Goal: Contribute content: Contribute content

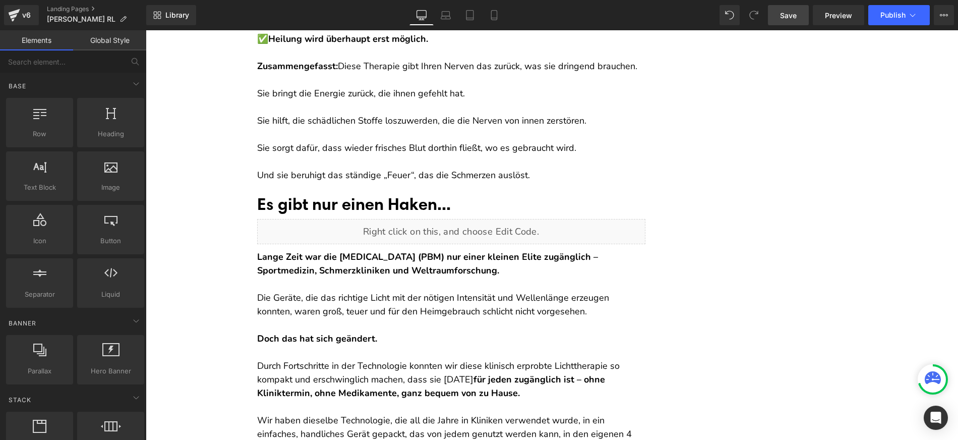
click at [769, 10] on link "Save" at bounding box center [788, 15] width 41 height 20
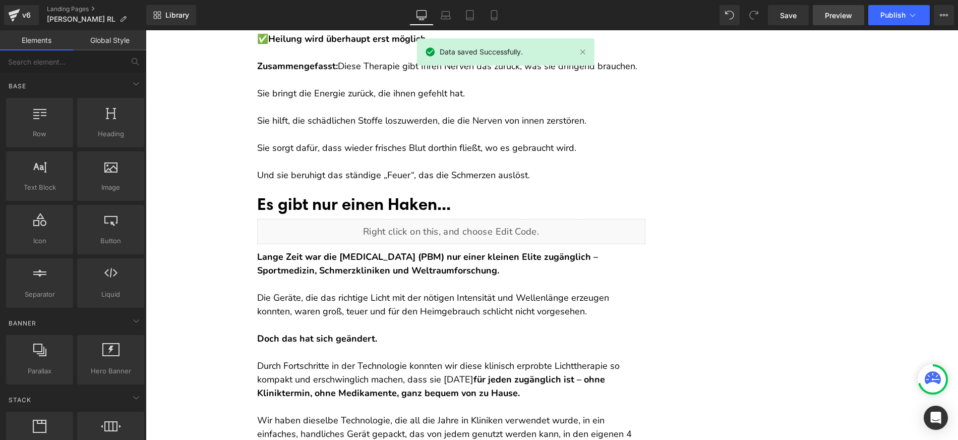
click at [832, 11] on span "Preview" at bounding box center [838, 15] width 27 height 11
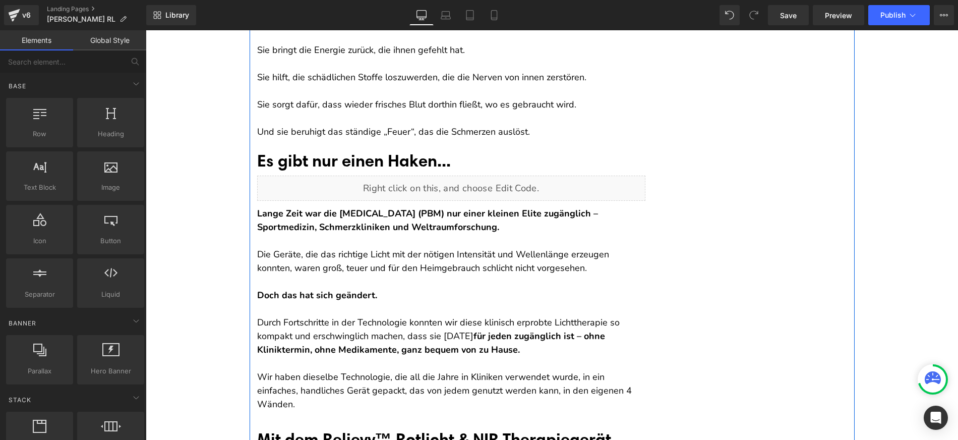
scroll to position [5397, 0]
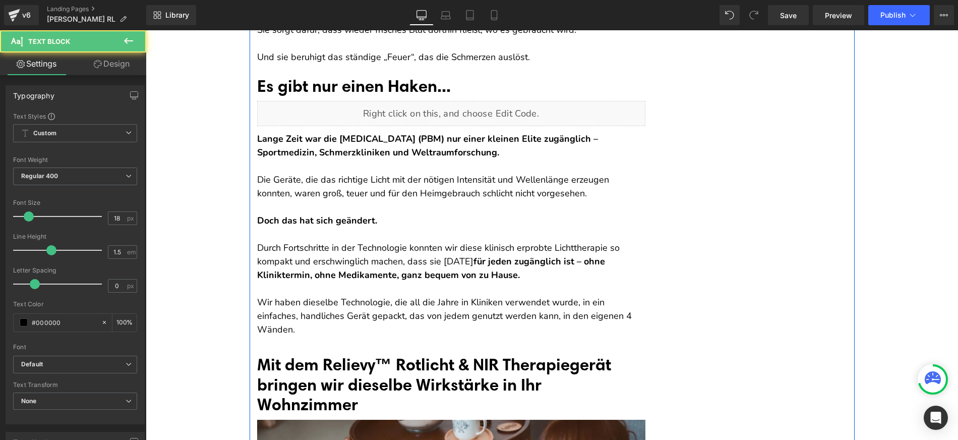
click at [261, 173] on p at bounding box center [451, 166] width 388 height 14
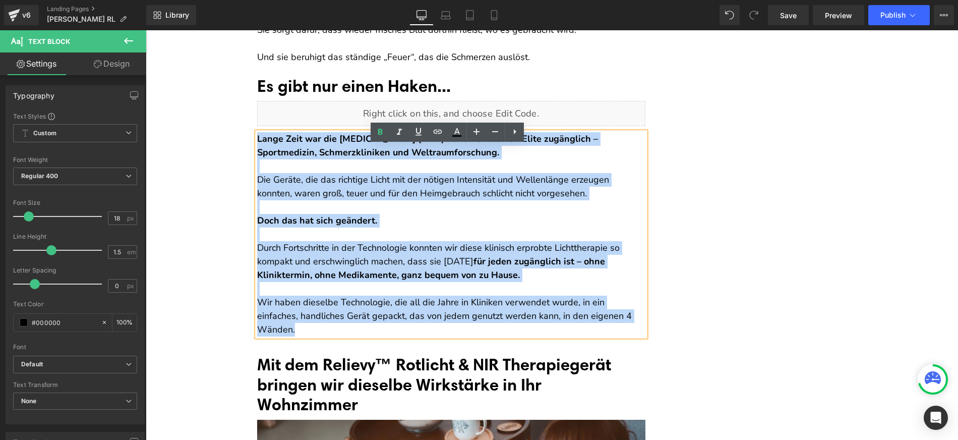
drag, startPoint x: 254, startPoint y: 150, endPoint x: 635, endPoint y: 333, distance: 423.0
click at [635, 333] on div "Lange Zeit war die [MEDICAL_DATA] (PBM) nur einer kleinen Elite zugänglich – Sp…" at bounding box center [451, 234] width 388 height 204
copy div "Lange Zeit war die [MEDICAL_DATA] (PBM) nur einer kleinen Elite zugänglich – Sp…"
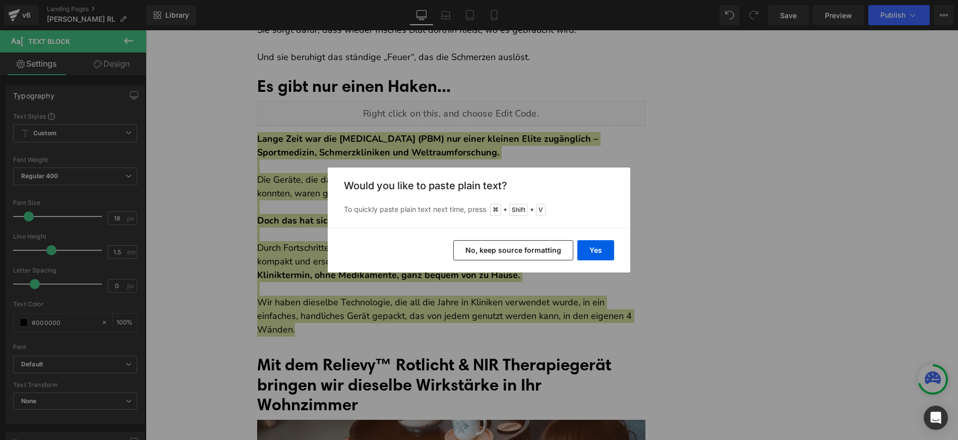
click at [496, 249] on button "No, keep source formatting" at bounding box center [513, 250] width 120 height 20
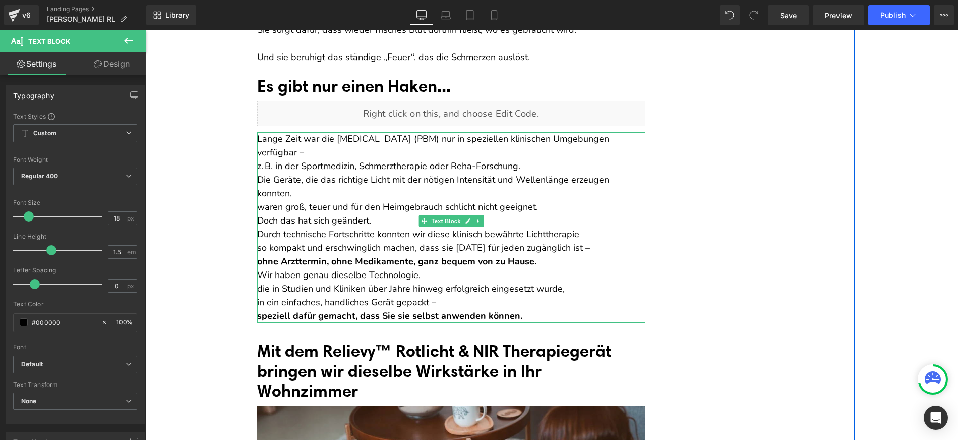
click at [360, 157] on p "Lange Zeit war die [MEDICAL_DATA] (PBM) nur in speziellen klinischen Umgebungen…" at bounding box center [451, 152] width 388 height 41
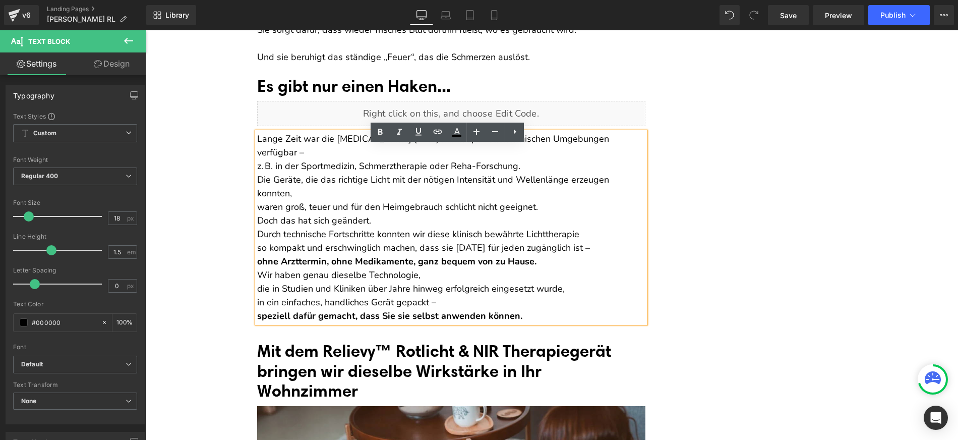
click at [506, 297] on p "Wir haben genau dieselbe Technologie, die in Studien und Kliniken über Jahre hi…" at bounding box center [451, 295] width 388 height 54
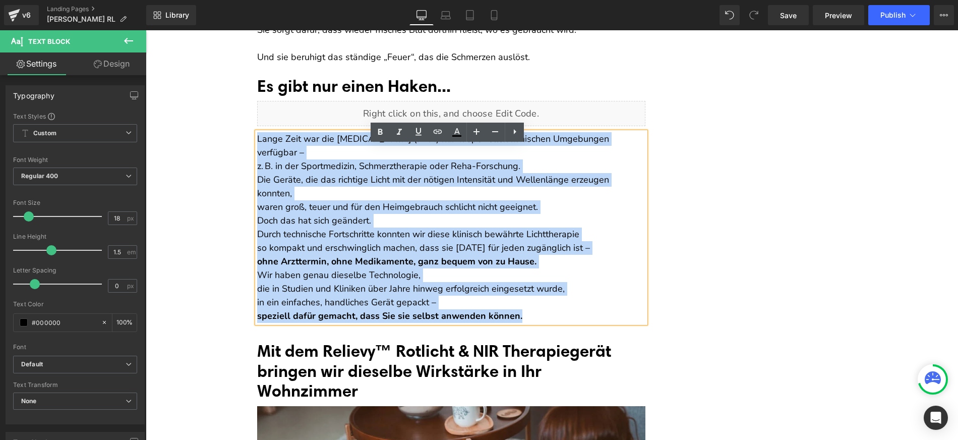
drag, startPoint x: 547, startPoint y: 313, endPoint x: 254, endPoint y: 150, distance: 334.9
click at [257, 150] on div "Lange Zeit war die [MEDICAL_DATA] (PBM) nur in speziellen klinischen Umgebungen…" at bounding box center [451, 227] width 388 height 191
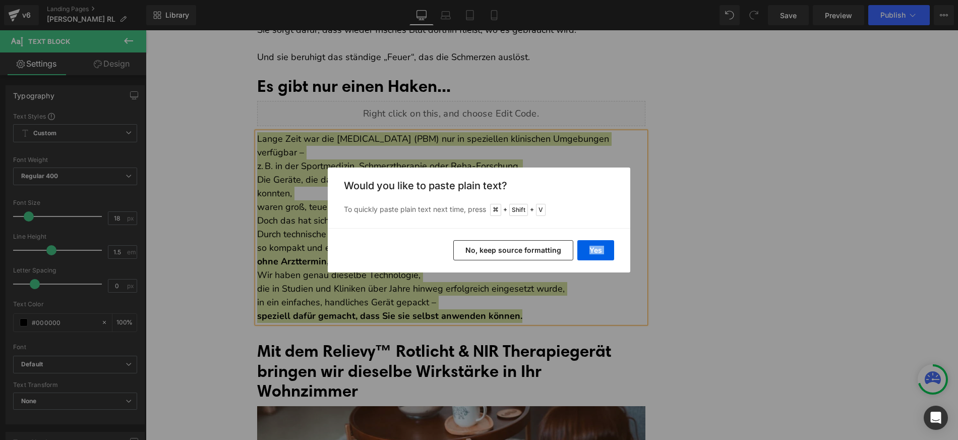
click at [502, 240] on div "Yes No, keep source formatting" at bounding box center [479, 250] width 303 height 44
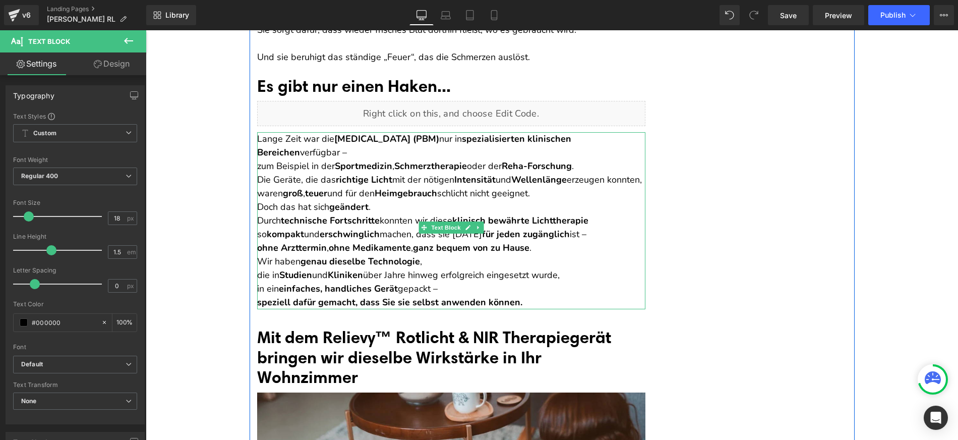
click at [257, 173] on p "Lange Zeit war die [MEDICAL_DATA] (PBM) nur in spezialisierten klinischen Berei…" at bounding box center [451, 152] width 388 height 41
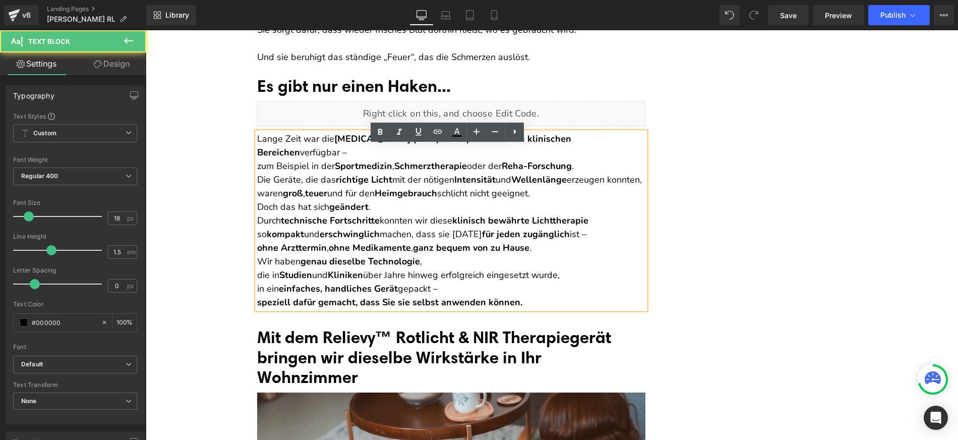
click at [257, 173] on p "Lange Zeit war die [MEDICAL_DATA] (PBM) nur in spezialisierten klinischen Berei…" at bounding box center [451, 152] width 388 height 41
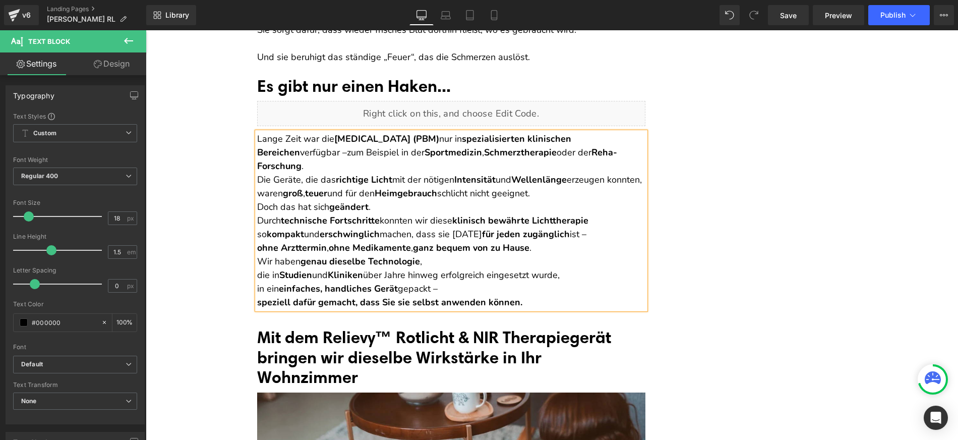
click at [257, 174] on div "Lange Zeit war die [MEDICAL_DATA] (PBM) nur in spezialisierten klinischen Berei…" at bounding box center [451, 220] width 388 height 177
click at [257, 173] on p "Die Geräte, die das richtige Licht mit der nötigen Intensität und Wellenlänge e…" at bounding box center [451, 186] width 388 height 27
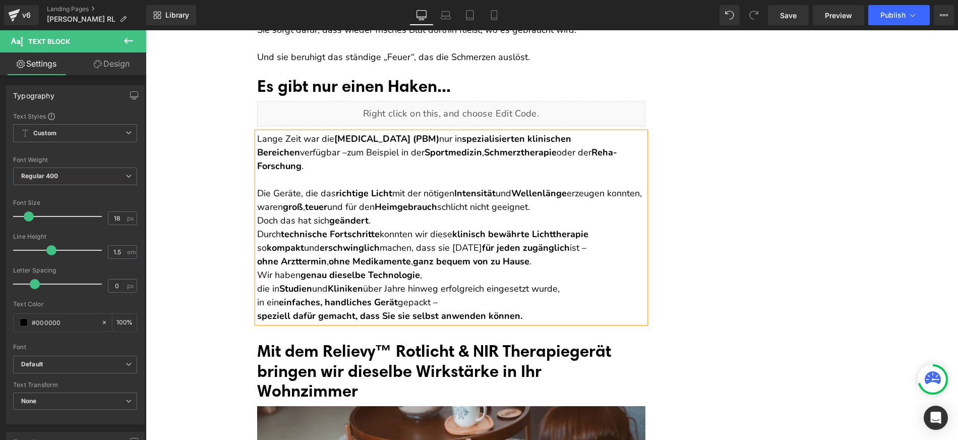
click at [257, 214] on p "Die Geräte, die das richtige Licht mit der nötigen Intensität und Wellenlänge e…" at bounding box center [451, 200] width 388 height 27
click at [586, 207] on p "Die Geräte, die das richtige Licht mit der nötigen Intensität und Wellenlänge e…" at bounding box center [451, 200] width 388 height 27
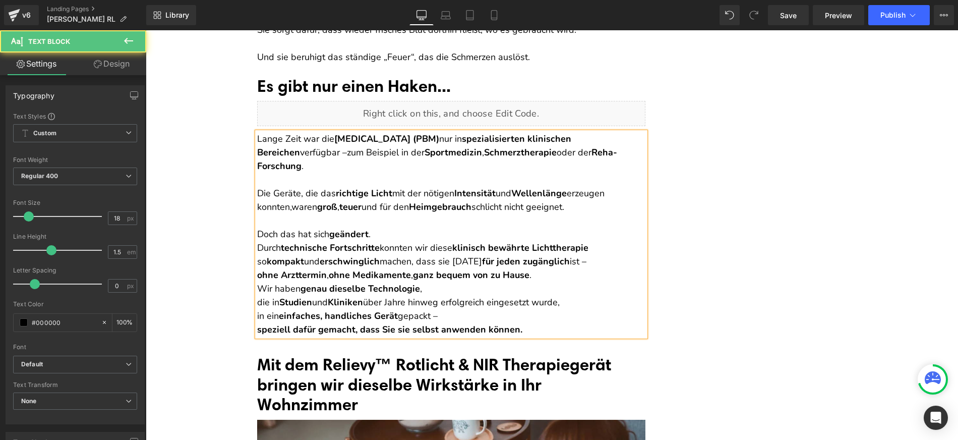
click at [442, 234] on p "Doch das hat sich geändert ." at bounding box center [451, 234] width 388 height 14
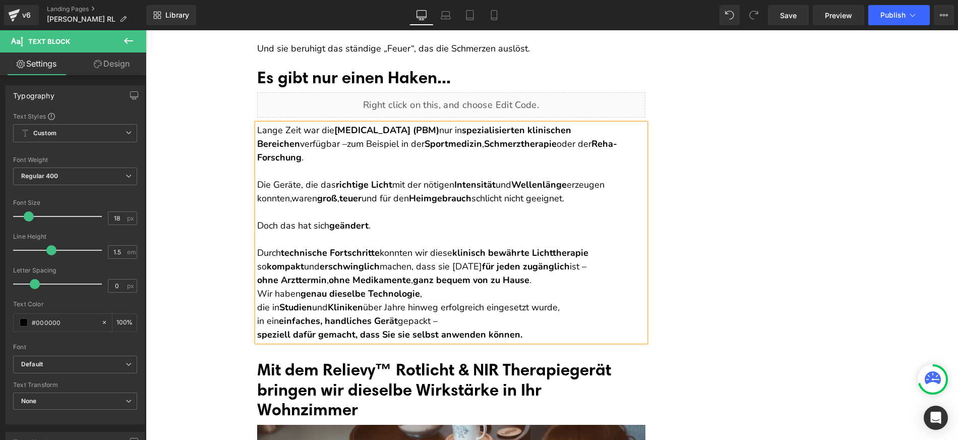
scroll to position [5411, 0]
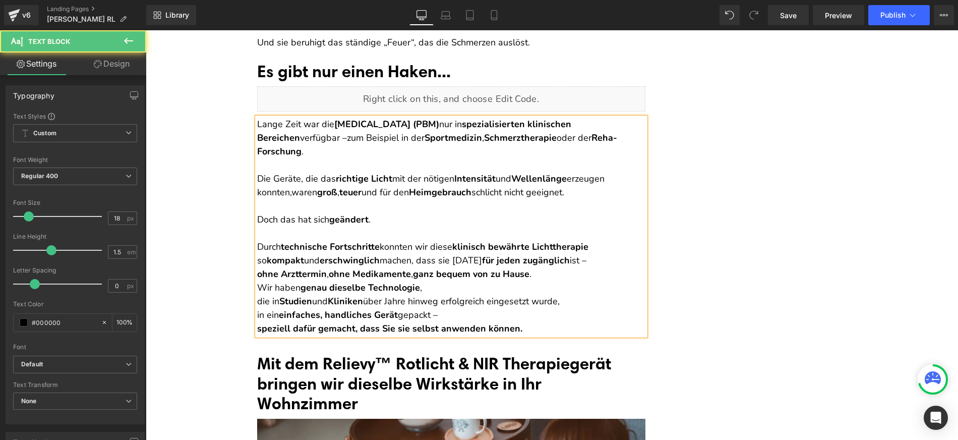
click at [552, 271] on p "Durch technische Fortschritte konnten wir diese klinisch bewährte Lichttherapie…" at bounding box center [451, 260] width 388 height 41
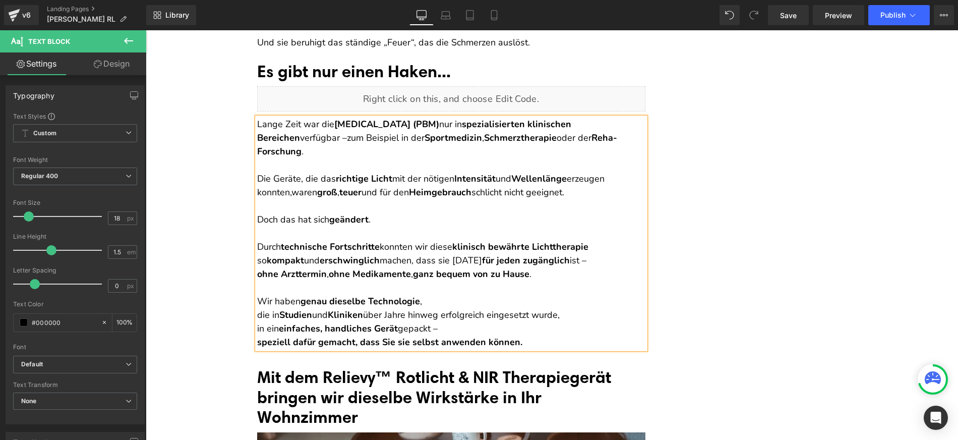
click at [257, 314] on p "Wir haben genau dieselbe Technologie , die in Studien und Kliniken über Jahre h…" at bounding box center [451, 321] width 388 height 54
click at [257, 327] on p "Wir haben genau dieselbe Technologie , die in Studien und Kliniken über Jahre h…" at bounding box center [451, 321] width 388 height 54
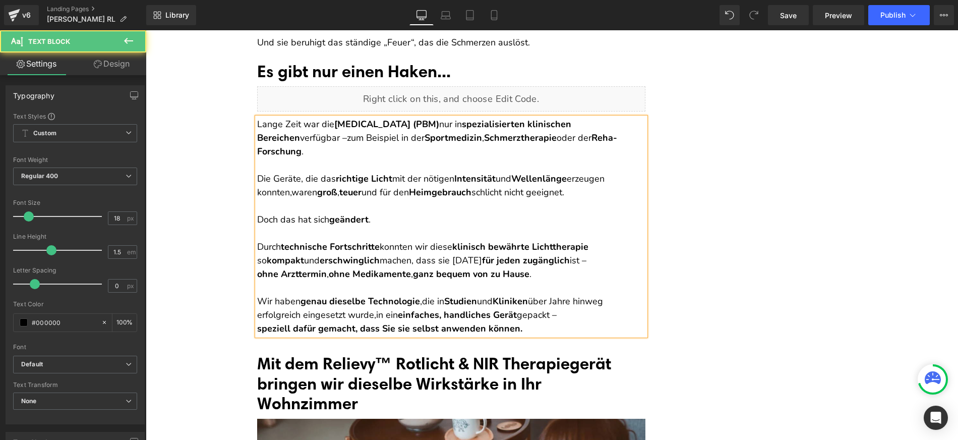
click at [593, 262] on p "Durch technische Fortschritte konnten wir diese klinisch bewährte Lichttherapie…" at bounding box center [451, 260] width 388 height 41
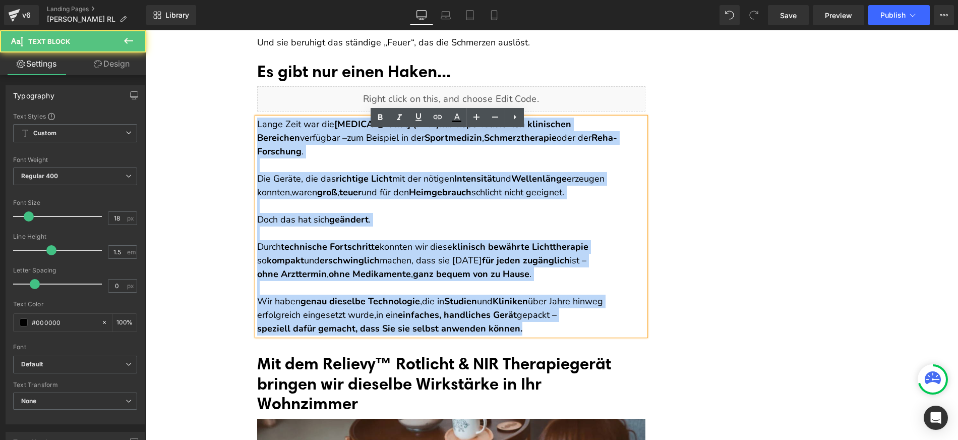
drag, startPoint x: 543, startPoint y: 331, endPoint x: 254, endPoint y: 136, distance: 348.6
click at [257, 136] on div "Lange Zeit war die [MEDICAL_DATA] (PBM) nur in spezialisierten klinischen Berei…" at bounding box center [451, 226] width 388 height 218
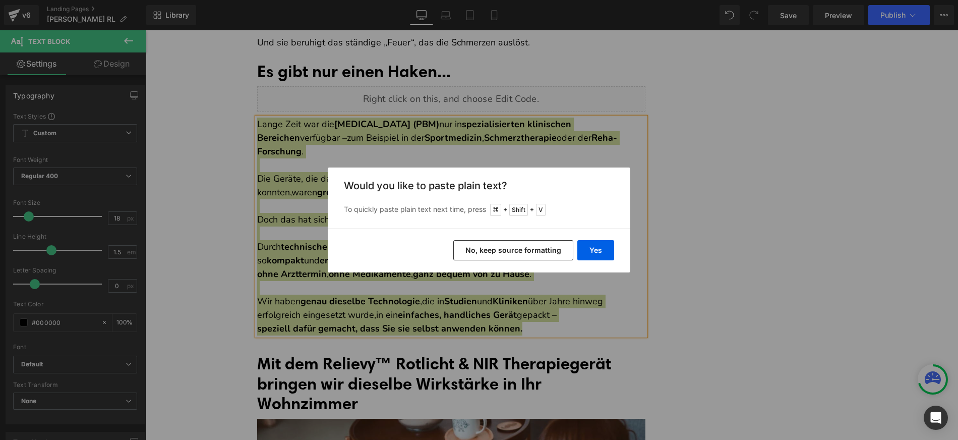
click at [0, 0] on button "No, keep source formatting" at bounding box center [0, 0] width 0 height 0
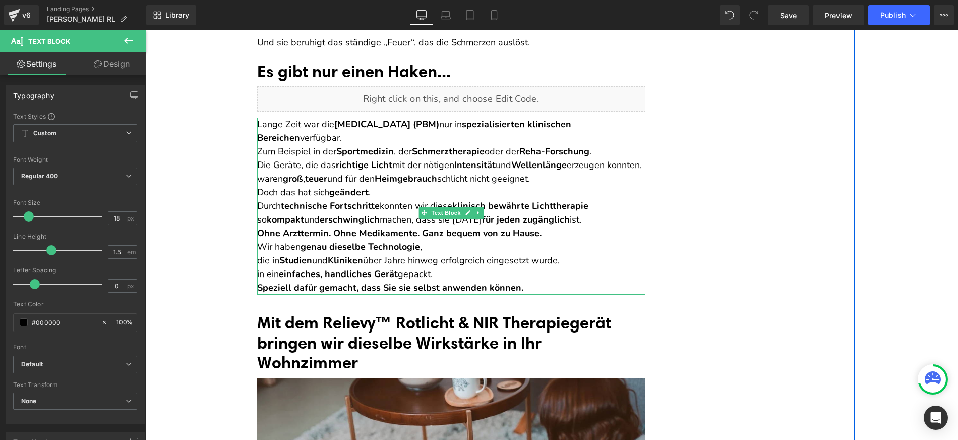
drag, startPoint x: 447, startPoint y: 138, endPoint x: 330, endPoint y: 136, distance: 117.0
click at [330, 136] on p "Lange Zeit war die [MEDICAL_DATA] (PBM) nur in spezialisierten klinischen Berei…" at bounding box center [451, 137] width 388 height 41
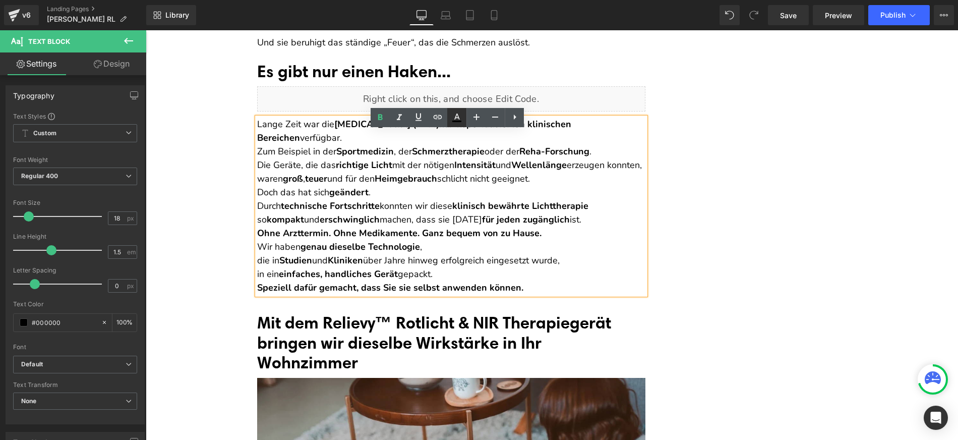
click at [0, 0] on icon at bounding box center [0, 0] width 0 height 0
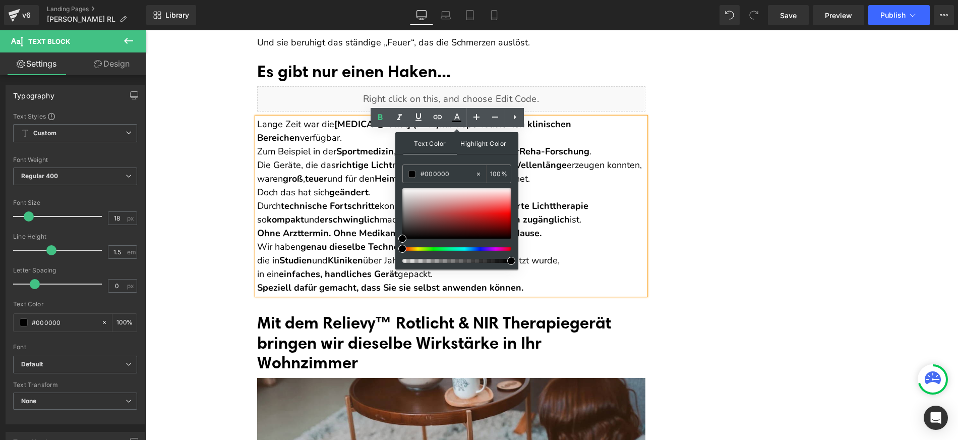
type input "#000000"
type input "100"
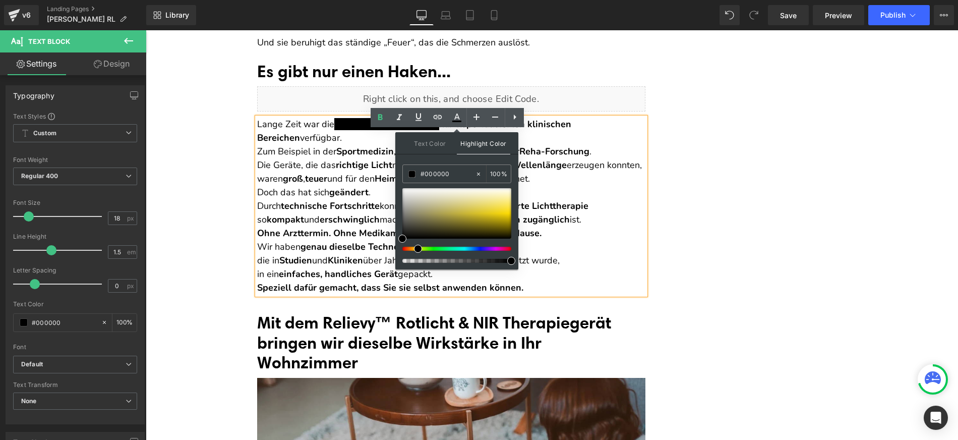
drag, startPoint x: 404, startPoint y: 250, endPoint x: 415, endPoint y: 249, distance: 10.6
click at [0, 0] on span at bounding box center [0, 0] width 0 height 0
type input "#f4f400"
drag, startPoint x: 404, startPoint y: 240, endPoint x: 516, endPoint y: 216, distance: 114.4
click at [0, 0] on div "Text Color Highlight Color rgb(0, 0, 0) #000000 100 % rgba(244, 244, 0, 1) #f4f…" at bounding box center [0, 0] width 0 height 0
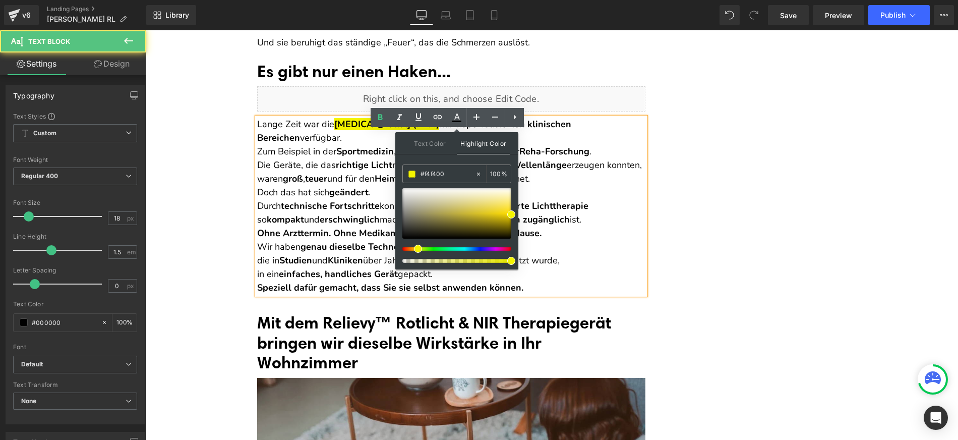
click at [555, 186] on p "Die Geräte, die das richtige Licht mit der nötigen Intensität und Wellenlänge e…" at bounding box center [451, 171] width 388 height 27
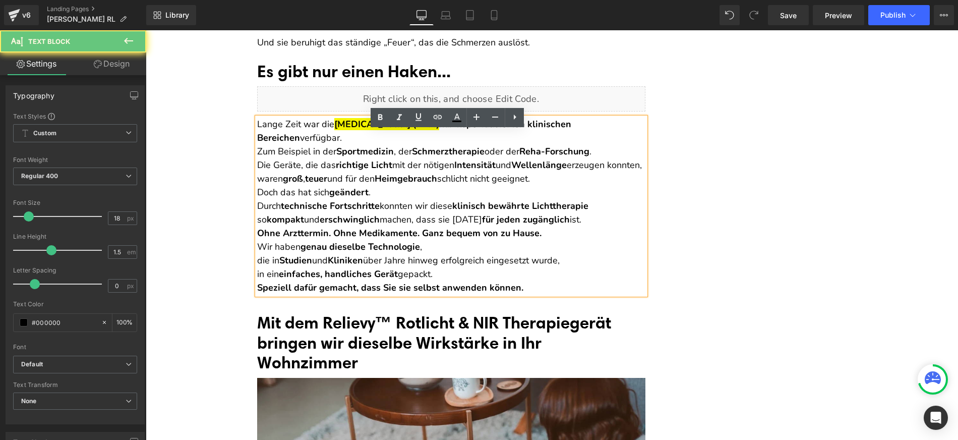
click at [381, 171] on strong "richtige Licht" at bounding box center [364, 165] width 56 height 12
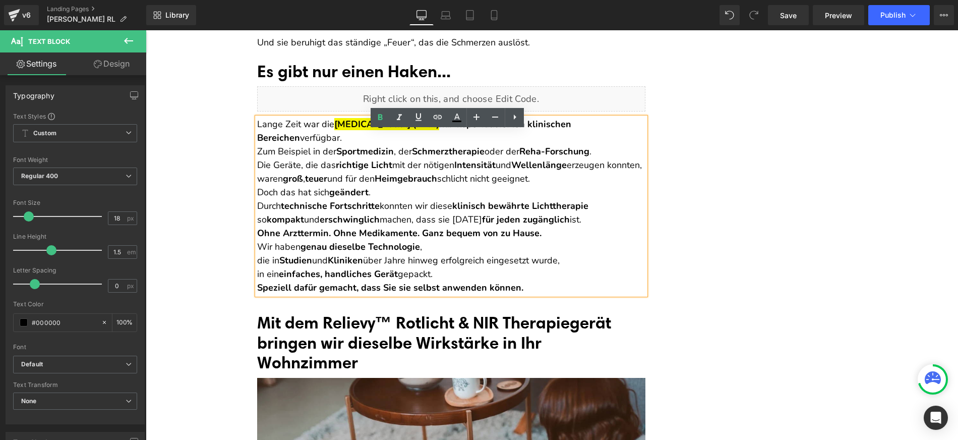
click at [318, 150] on p "Lange Zeit war die [MEDICAL_DATA] (PBM) nur in spezialisierten klinischen Berei…" at bounding box center [451, 137] width 388 height 41
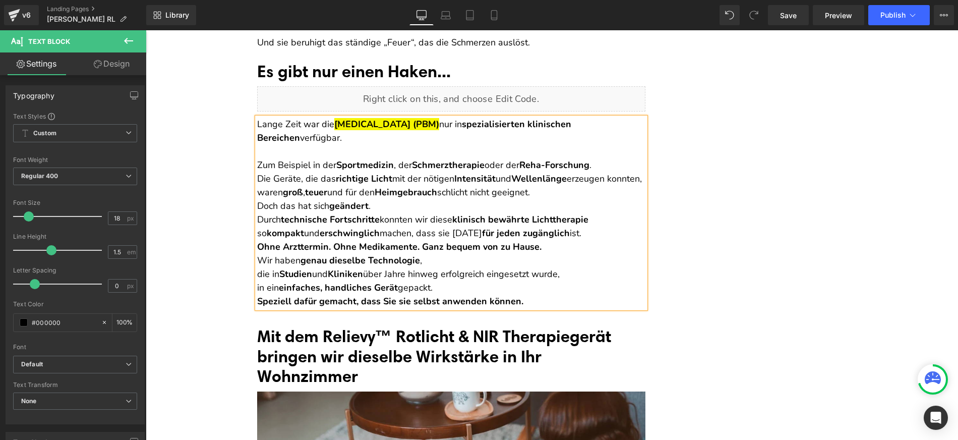
click at [603, 172] on p "Zum Beispiel in der Sportmedizin , der Schmerztherapie oder der Reha-Forschung ." at bounding box center [451, 158] width 388 height 27
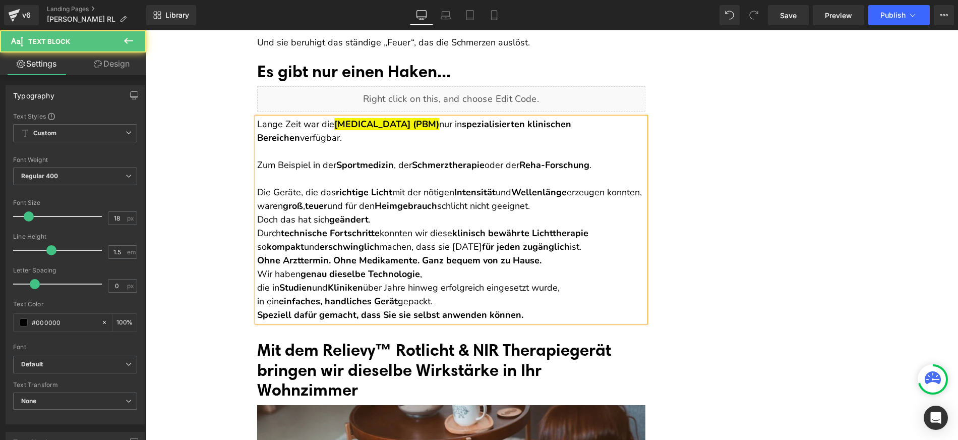
click at [332, 213] on p "Die Geräte, die das richtige Licht mit der nötigen Intensität und Wellenlänge e…" at bounding box center [451, 199] width 388 height 27
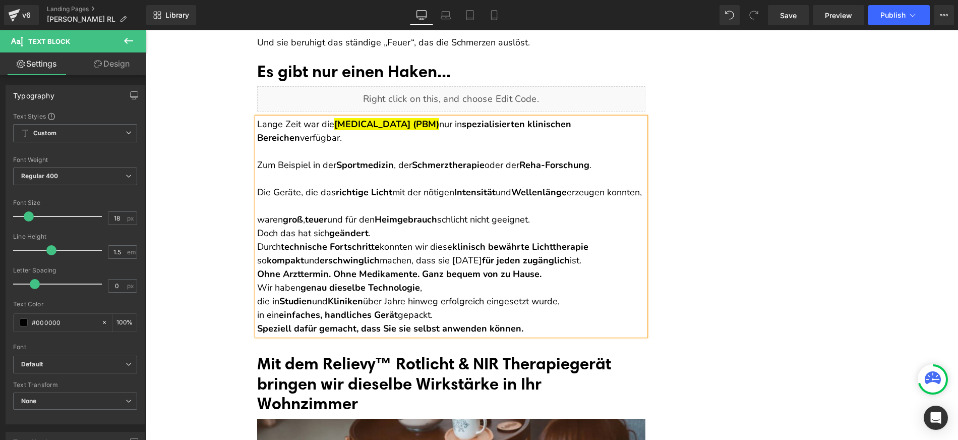
click at [257, 226] on p "waren groß , teuer und für den Heimgebrauch schlicht nicht geeignet." at bounding box center [451, 212] width 388 height 27
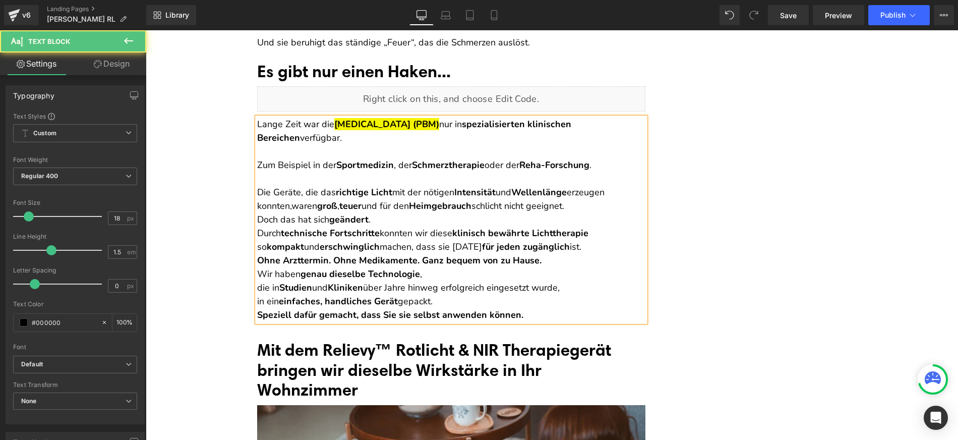
click at [579, 213] on p "Die Geräte, die das richtige Licht mit der nötigen Intensität und Wellenlänge e…" at bounding box center [451, 199] width 388 height 27
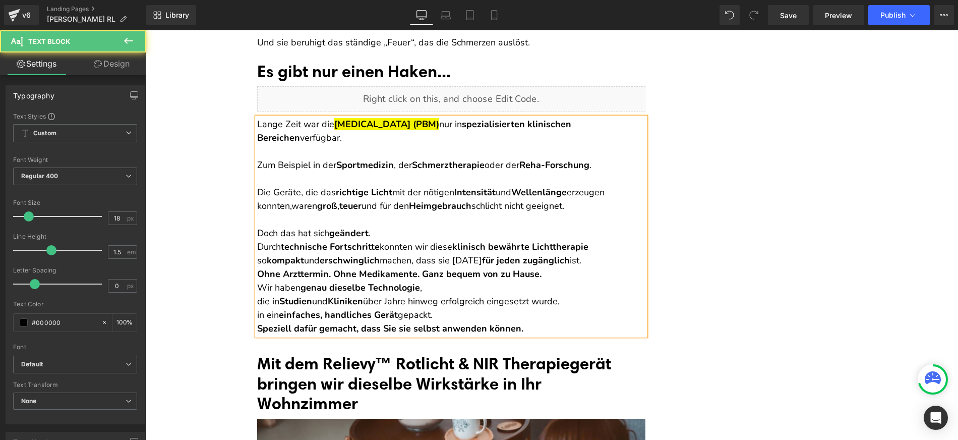
click at [429, 240] on p "Doch das hat sich geändert ." at bounding box center [451, 233] width 388 height 14
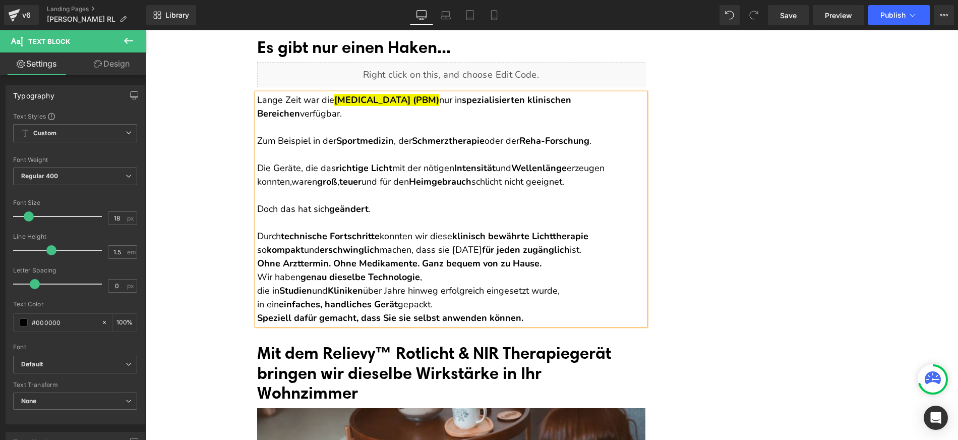
scroll to position [5436, 0]
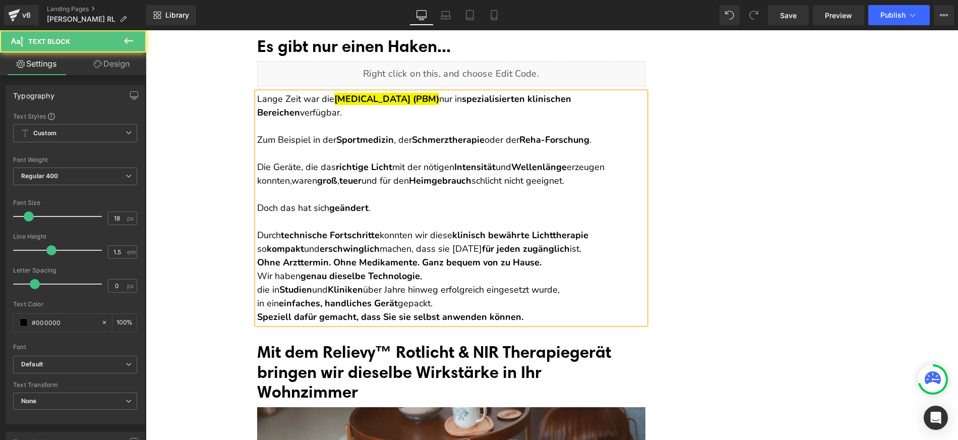
click at [591, 265] on p "Durch technische Fortschritte konnten wir diese klinisch bewährte Lichttherapie…" at bounding box center [451, 248] width 388 height 41
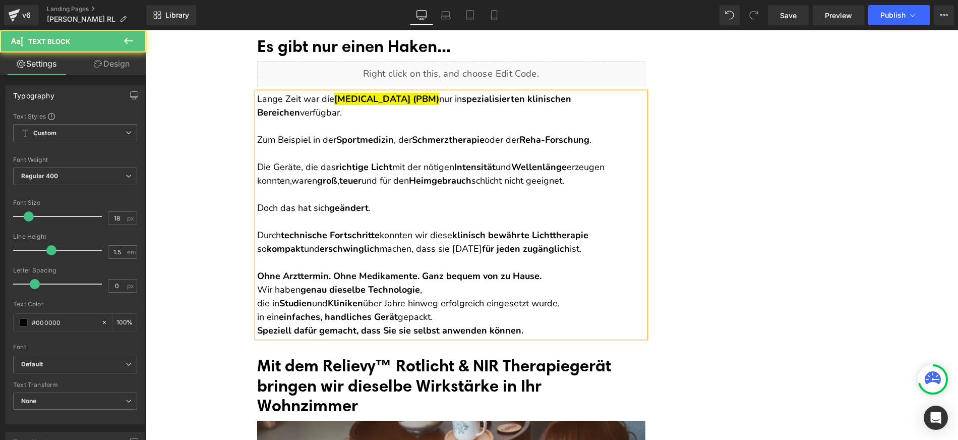
click at [539, 282] on strong "Ohne Arzttermin. Ohne Medikamente. Ganz bequem von zu Hause." at bounding box center [399, 276] width 284 height 12
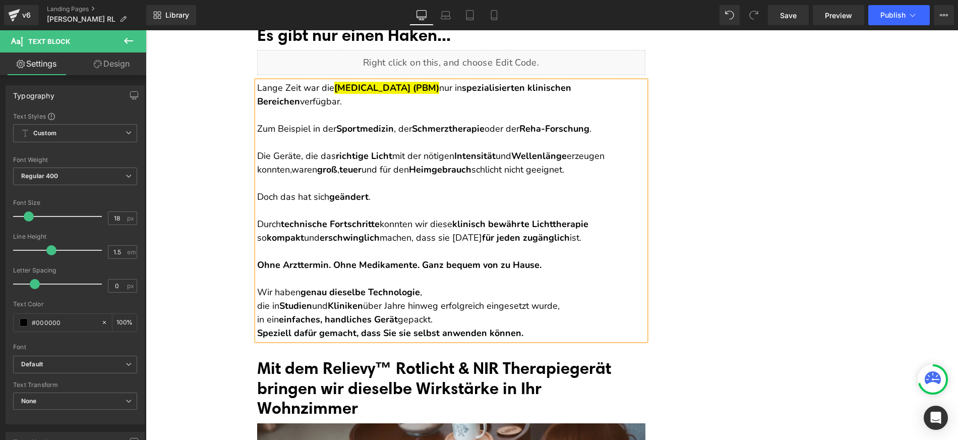
scroll to position [5449, 0]
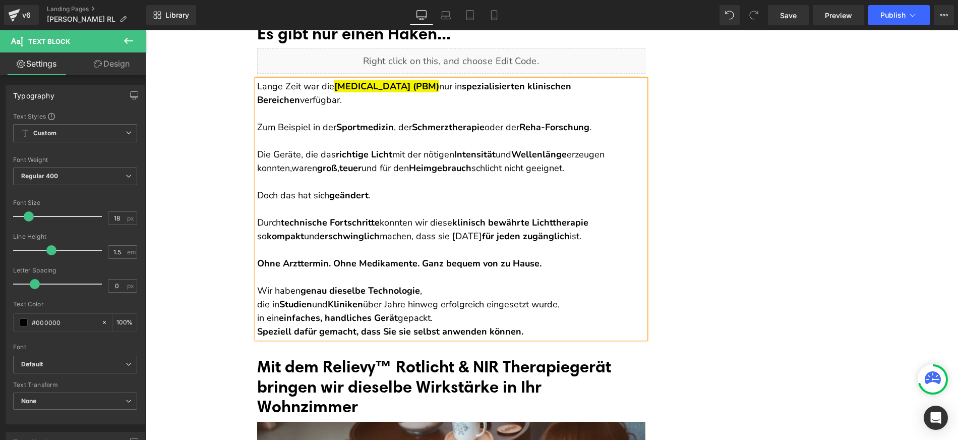
click at [257, 316] on p "Wir haben genau dieselbe Technologie , die in Studien und Kliniken über Jahre h…" at bounding box center [451, 311] width 388 height 54
click at [257, 330] on p "Wir haben genau dieselbe Technologie , die in Studien und Kliniken über Jahre h…" at bounding box center [451, 311] width 388 height 54
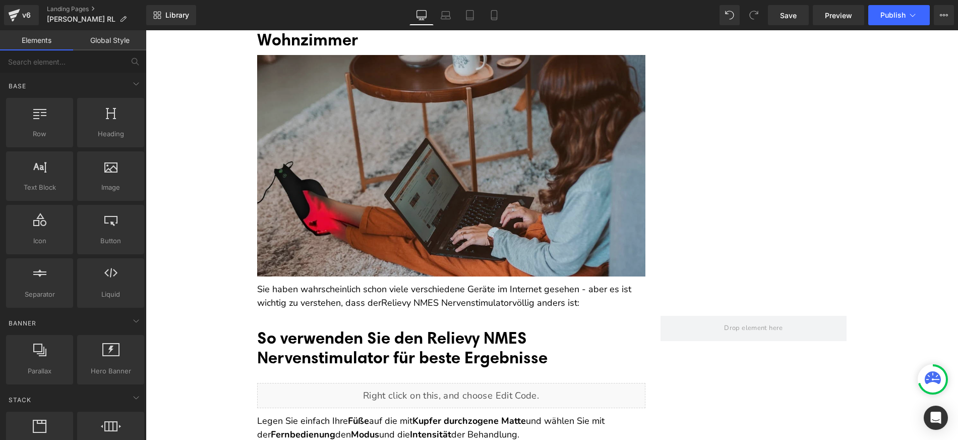
scroll to position [5797, 0]
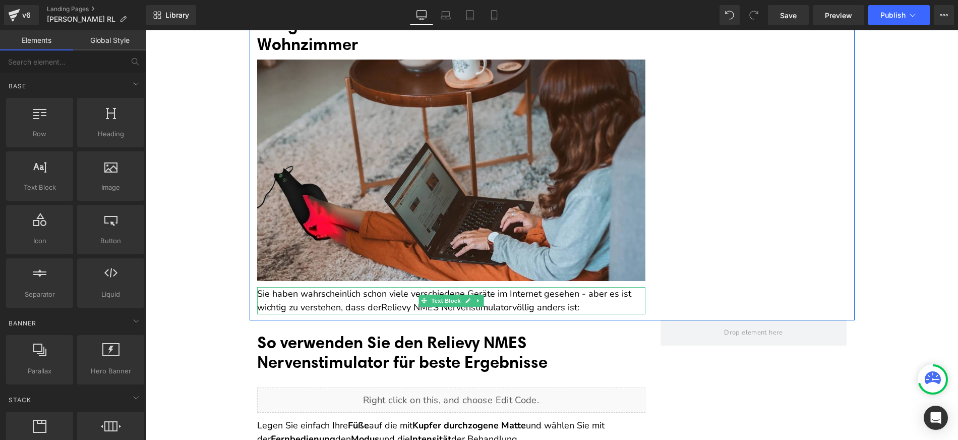
click at [307, 306] on p "Sie haben wahrscheinlich schon viele verschiedene Geräte im Internet gesehen - …" at bounding box center [451, 300] width 388 height 27
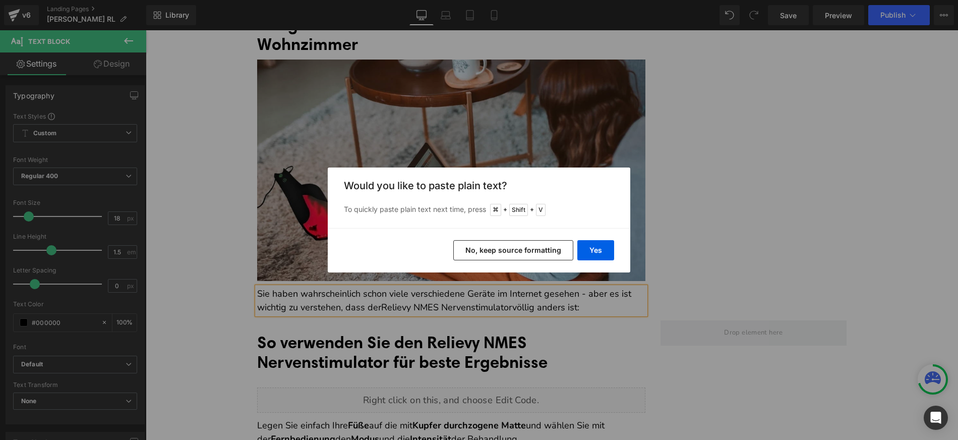
click at [511, 248] on button "No, keep source formatting" at bounding box center [513, 250] width 120 height 20
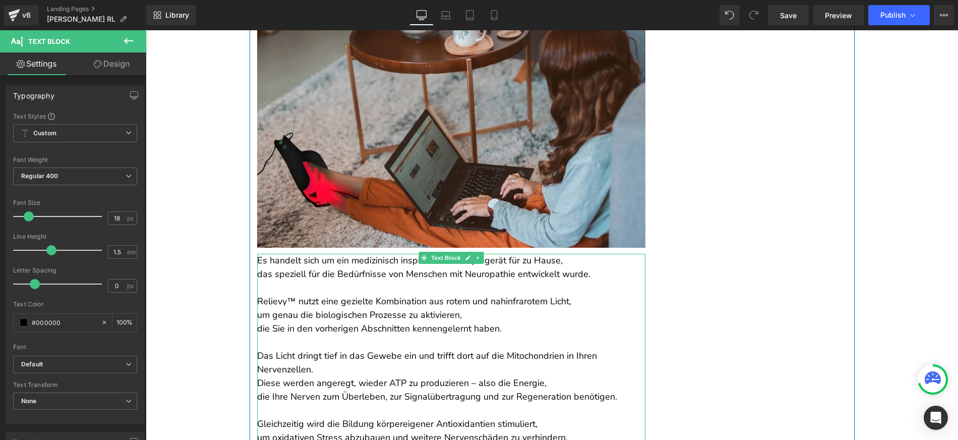
scroll to position [5847, 0]
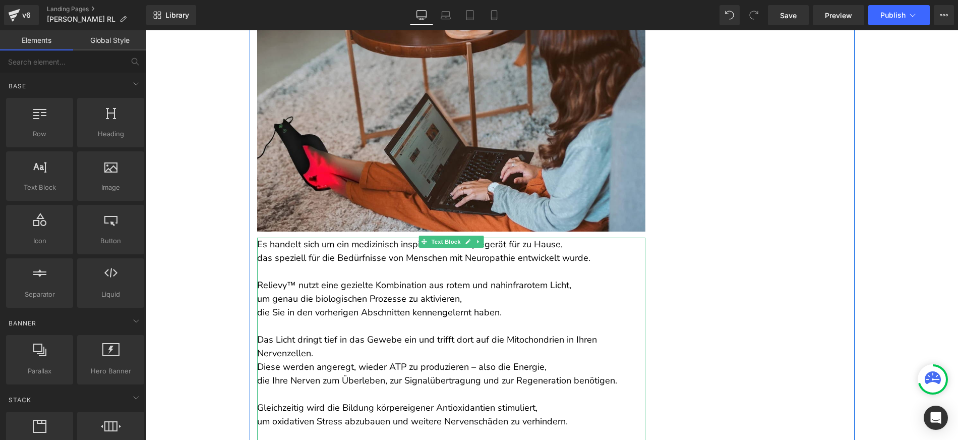
click at [258, 312] on p "Relievy™ nutzt eine gezielte Kombination aus rotem und nahinfrarotem Licht, um …" at bounding box center [451, 298] width 388 height 41
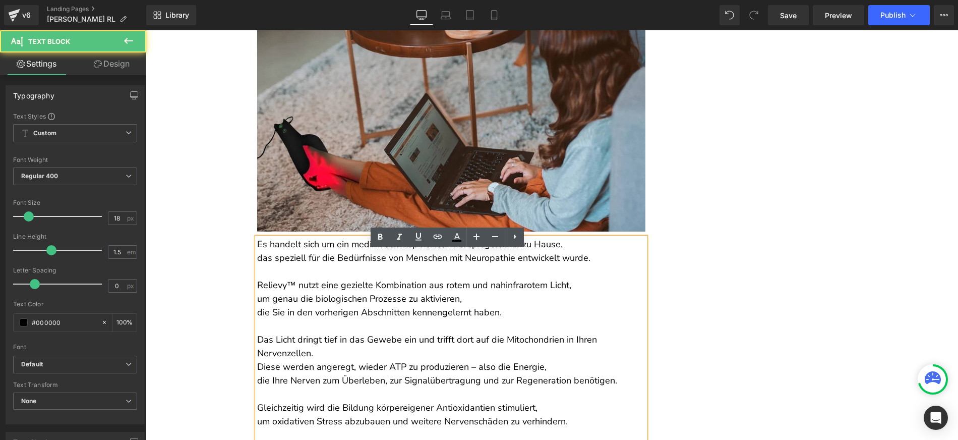
click at [257, 311] on p "Relievy™ nutzt eine gezielte Kombination aus rotem und nahinfrarotem Licht, um …" at bounding box center [451, 298] width 388 height 41
click at [258, 254] on p "Es handelt sich um ein medizinisch inspiriertes Therapiegerät für zu Hause, das…" at bounding box center [451, 250] width 388 height 27
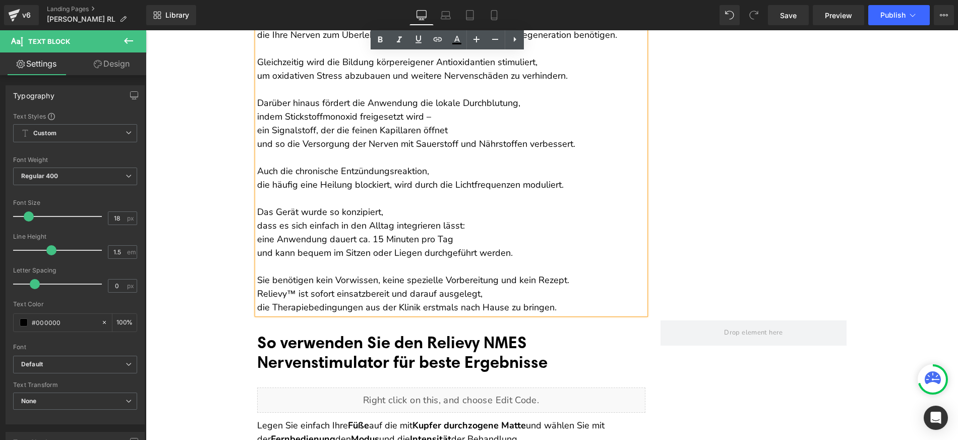
scroll to position [6234, 0]
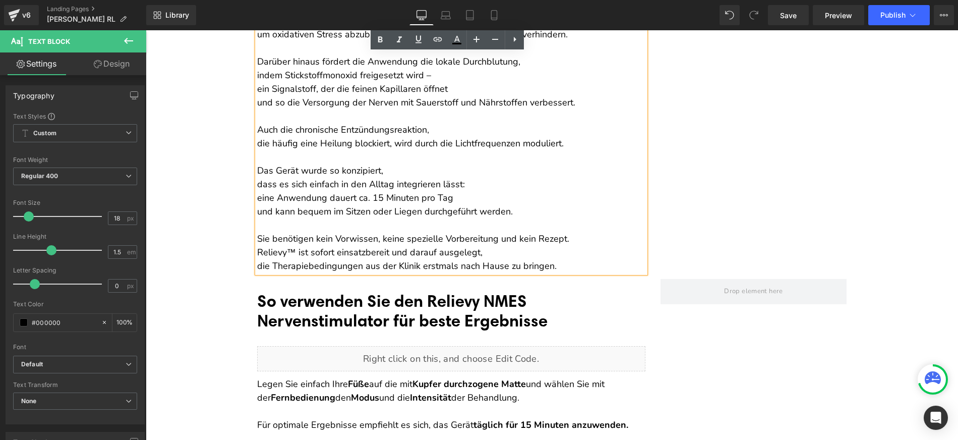
drag, startPoint x: 255, startPoint y: 255, endPoint x: 575, endPoint y: 276, distance: 320.8
click at [575, 273] on div "Es handelt sich um ein medizinisch inspiriertes Therapiegerät für zu Hause, das…" at bounding box center [451, 62] width 388 height 422
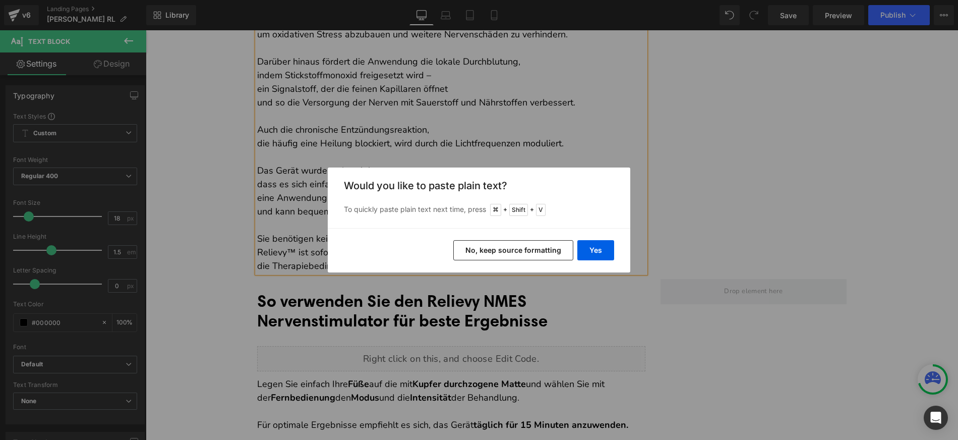
click at [524, 254] on button "No, keep source formatting" at bounding box center [513, 250] width 120 height 20
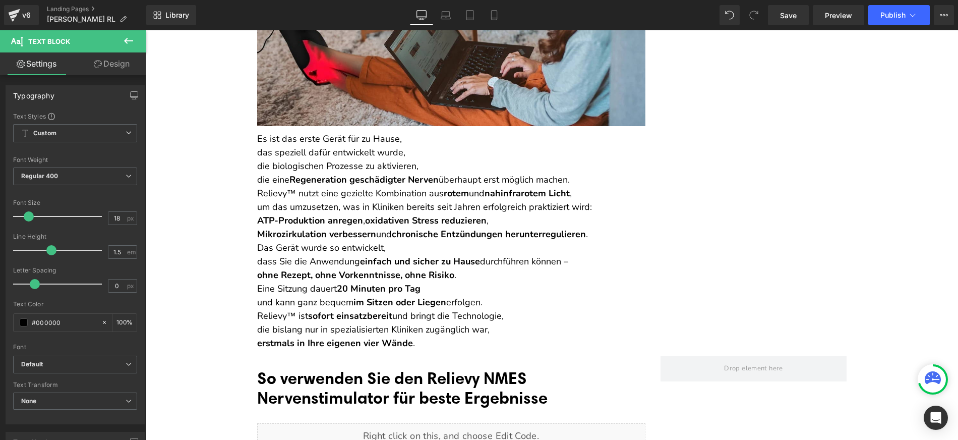
scroll to position [5948, 0]
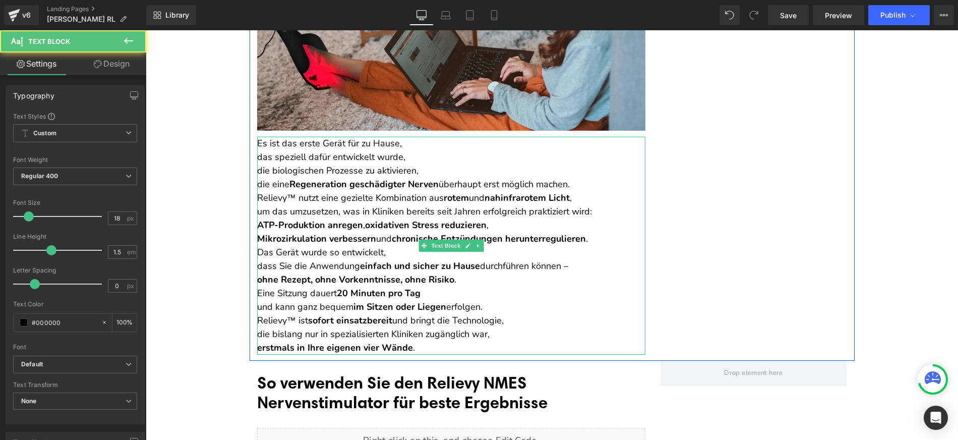
click at [257, 170] on p "Es ist das erste Gerät für zu Hause, das speziell dafür entwickelt wurde, die b…" at bounding box center [451, 164] width 388 height 54
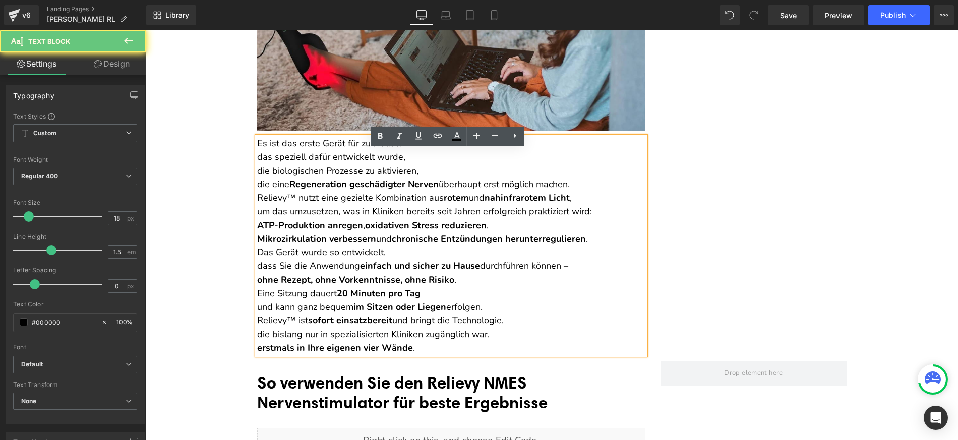
click at [257, 169] on p "Es ist das erste Gerät für zu Hause, das speziell dafür entwickelt wurde, die b…" at bounding box center [451, 164] width 388 height 54
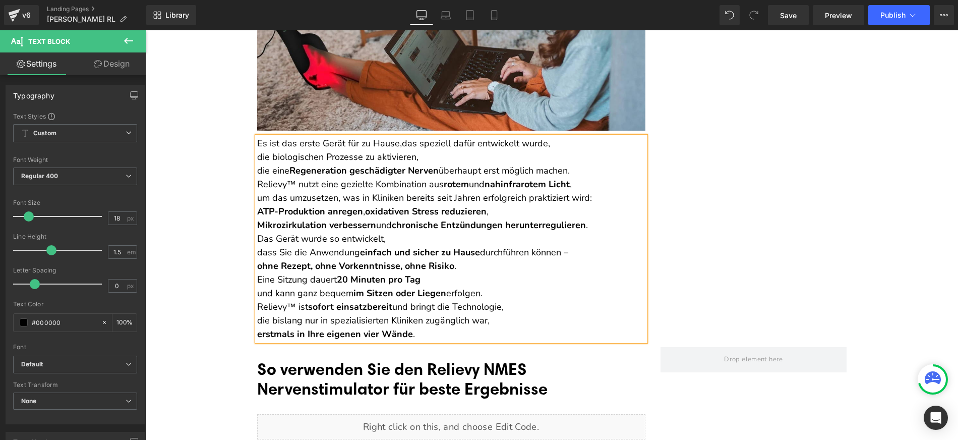
click at [257, 169] on p "Es ist das erste Gerät für zu Hause, das speziell dafür entwickelt wurde, die b…" at bounding box center [451, 157] width 388 height 41
click at [257, 177] on p "Es ist das erste Gerät für zu Hause, das speziell dafür entwickelt wurde, die b…" at bounding box center [451, 157] width 388 height 41
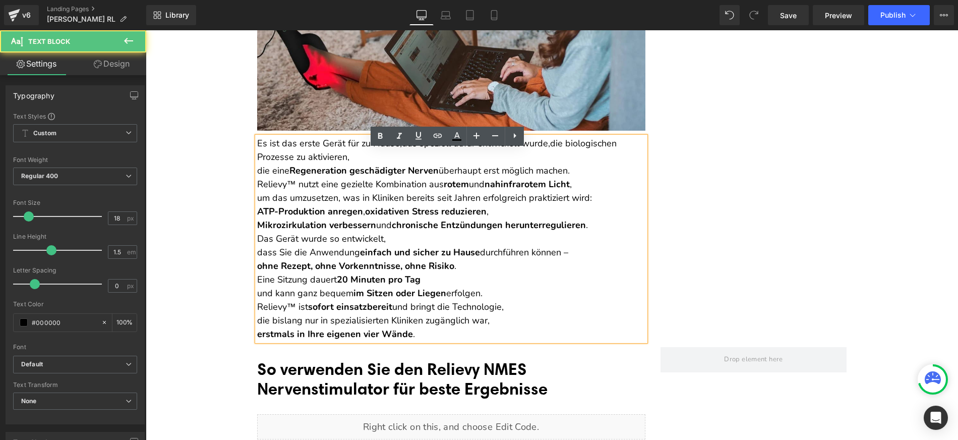
click at [257, 177] on p "Es ist das erste Gerät für zu Hause, das speziell dafür entwickelt wurde, die b…" at bounding box center [451, 157] width 388 height 41
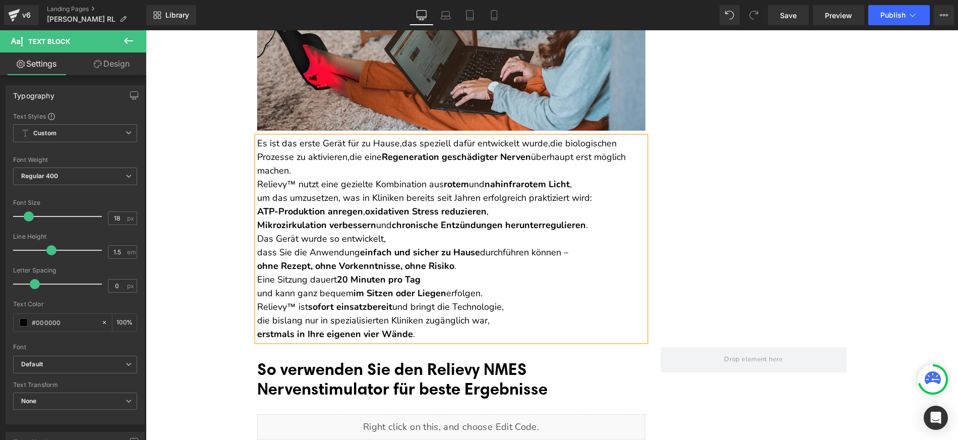
click at [294, 177] on p "Es ist das erste Gerät für zu Hause, das speziell dafür entwickelt wurde, die b…" at bounding box center [451, 157] width 388 height 41
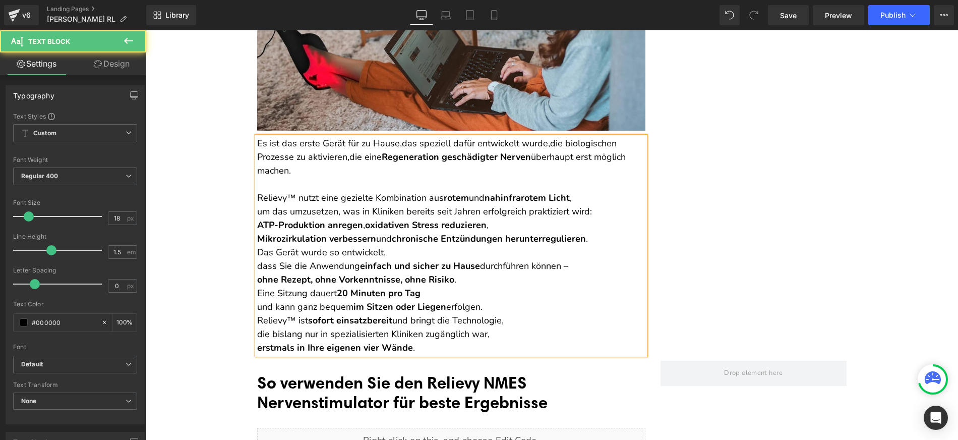
click at [257, 223] on p "Relievy™ nutzt eine gezielte Kombination aus rotem und nahinfrarotem Licht , um…" at bounding box center [451, 218] width 388 height 54
click at [559, 225] on p "Relievy™ nutzt eine gezielte Kombination aus rotem und nahinfrarotem Licht , um…" at bounding box center [451, 218] width 388 height 54
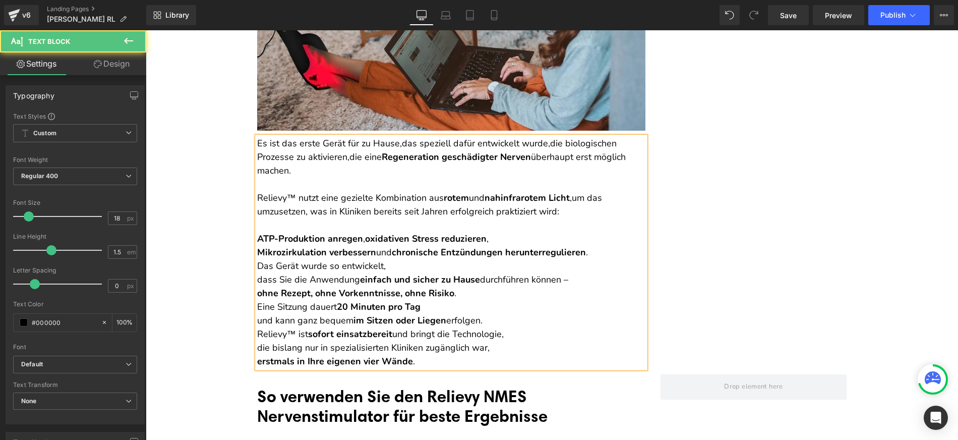
click at [613, 259] on p "ATP-Produktion anregen , oxidativen Stress reduzieren , Mikrozirkulation verbes…" at bounding box center [451, 238] width 388 height 41
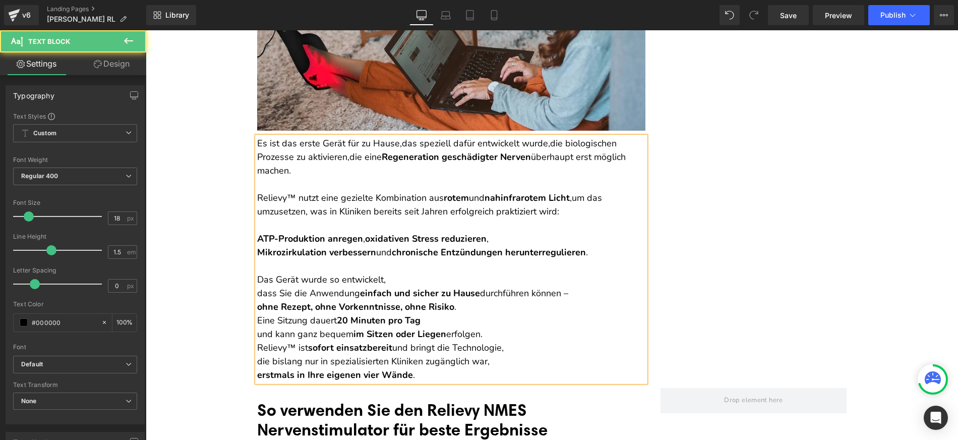
click at [257, 306] on p "Das Gerät wurde so entwickelt, dass Sie die Anwendung einfach und sicher zu Hau…" at bounding box center [451, 293] width 388 height 41
click at [257, 313] on strong "ohne Rezept, ohne Vorkenntnisse, ohne Risiko" at bounding box center [355, 306] width 197 height 12
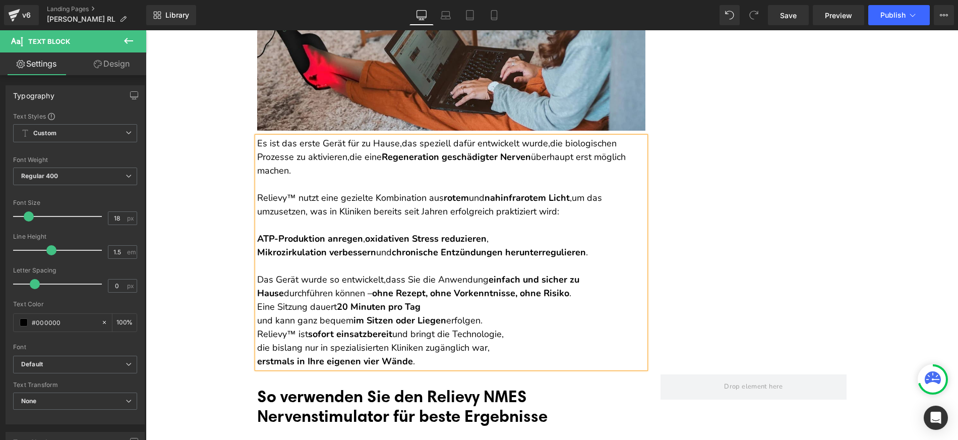
click at [257, 327] on p "Eine Sitzung dauert 20 Minuten pro Tag und kann ganz bequem im Sitzen oder Lieg…" at bounding box center [451, 313] width 388 height 27
click at [560, 300] on p "Das Gerät wurde so entwickelt, dass Sie die Anwendung einfach und sicher zu Hau…" at bounding box center [451, 286] width 388 height 27
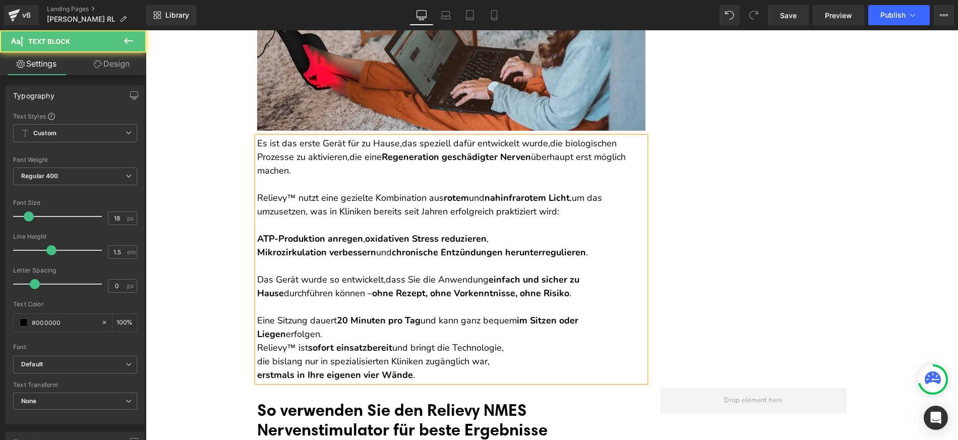
click at [324, 341] on p "Eine Sitzung dauert 20 Minuten pro Tag und kann ganz bequem im Sitzen oder Lieg…" at bounding box center [451, 327] width 388 height 27
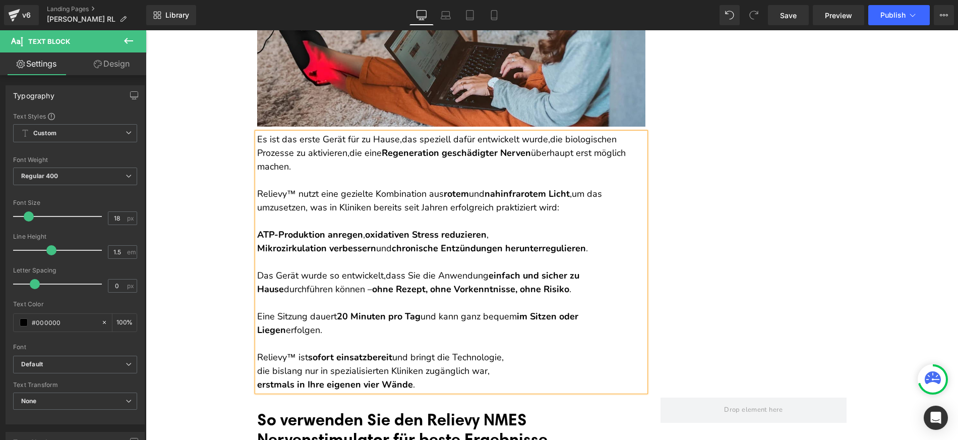
scroll to position [5952, 0]
click at [257, 382] on p "Relievy™ ist sofort einsatzbereit und bringt die Technologie, die bislang nur i…" at bounding box center [451, 370] width 388 height 41
click at [257, 390] on strong "erstmals in Ihre eigenen vier Wände" at bounding box center [335, 384] width 156 height 12
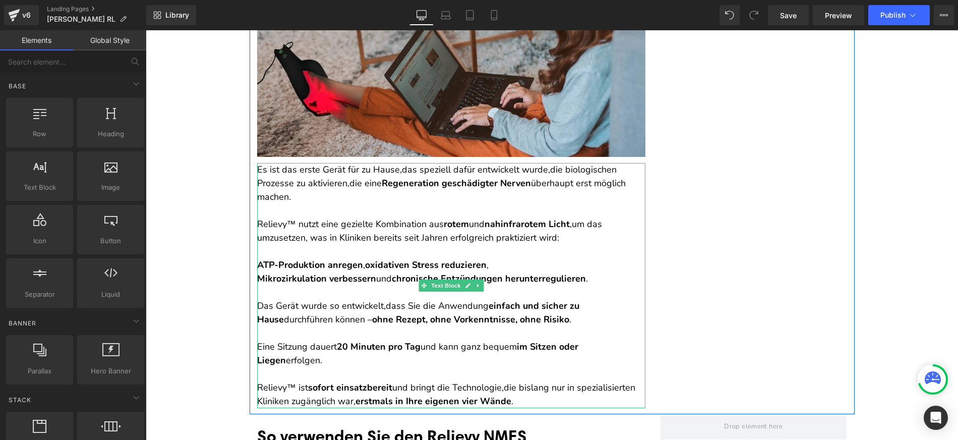
scroll to position [5861, 0]
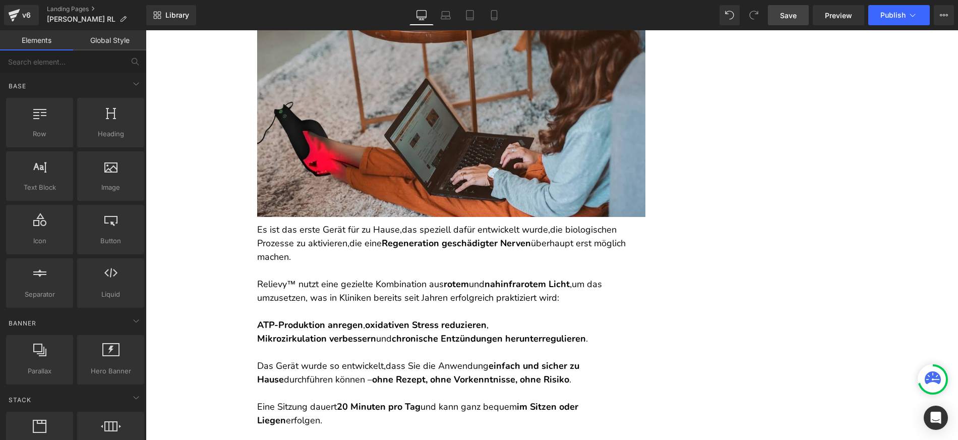
click at [783, 17] on span "Save" at bounding box center [788, 15] width 17 height 11
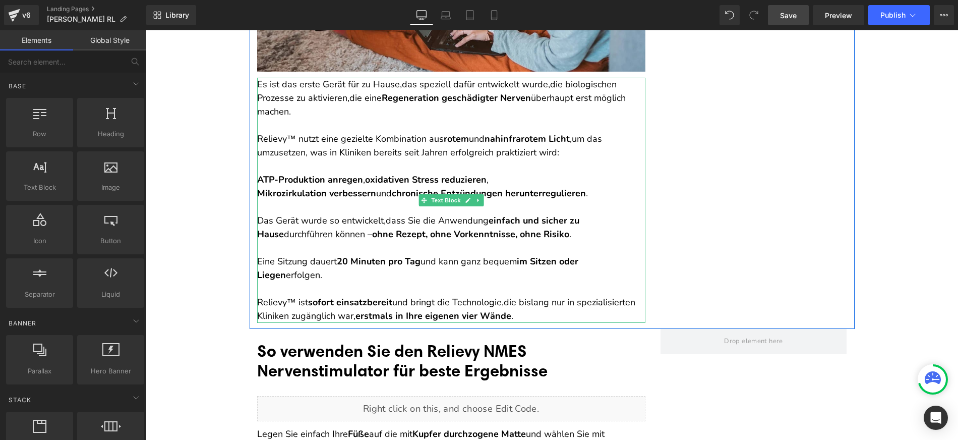
scroll to position [6009, 0]
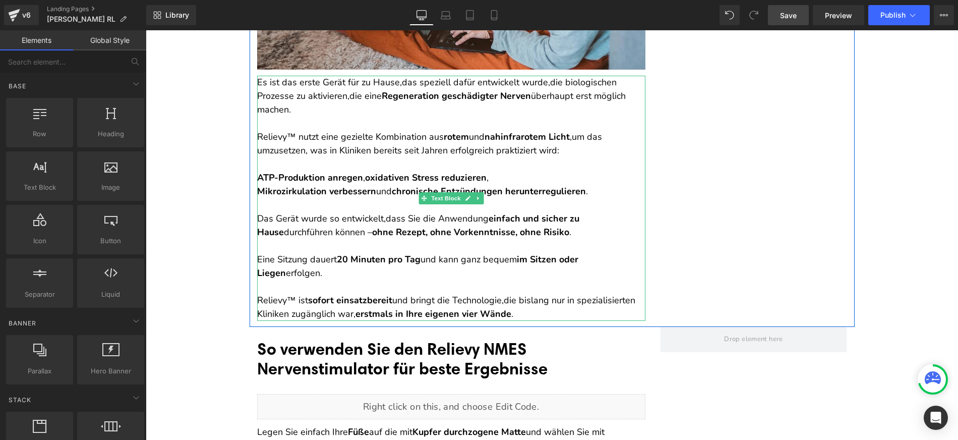
click at [259, 197] on p "ATP-Produktion anregen , oxidativen Stress reduzieren , Mikrozirkulation verbes…" at bounding box center [451, 177] width 388 height 41
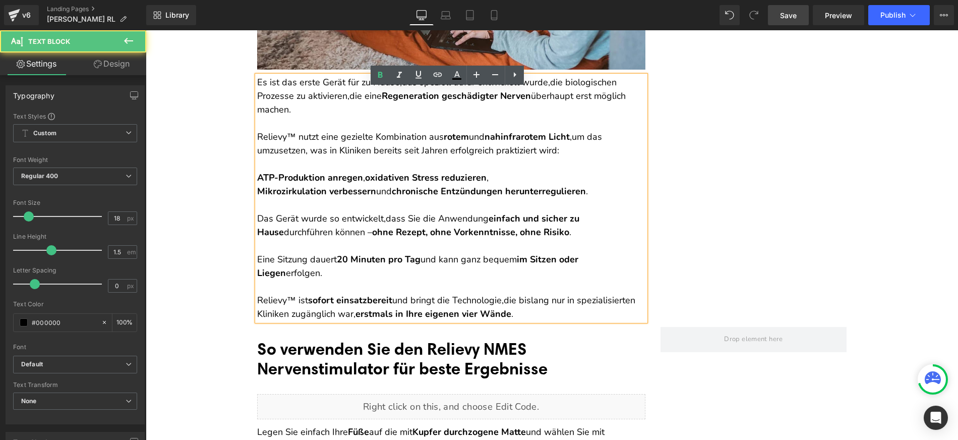
click at [257, 197] on strong "Mikrozirkulation verbessern" at bounding box center [316, 191] width 119 height 12
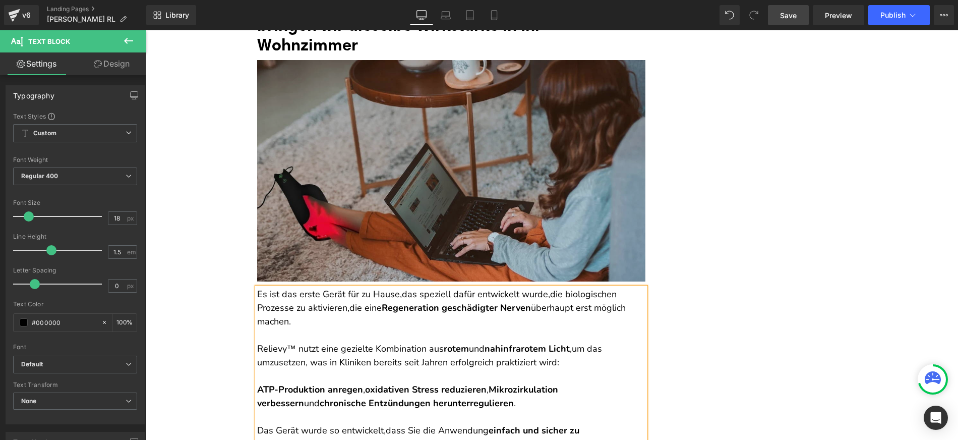
scroll to position [5734, 0]
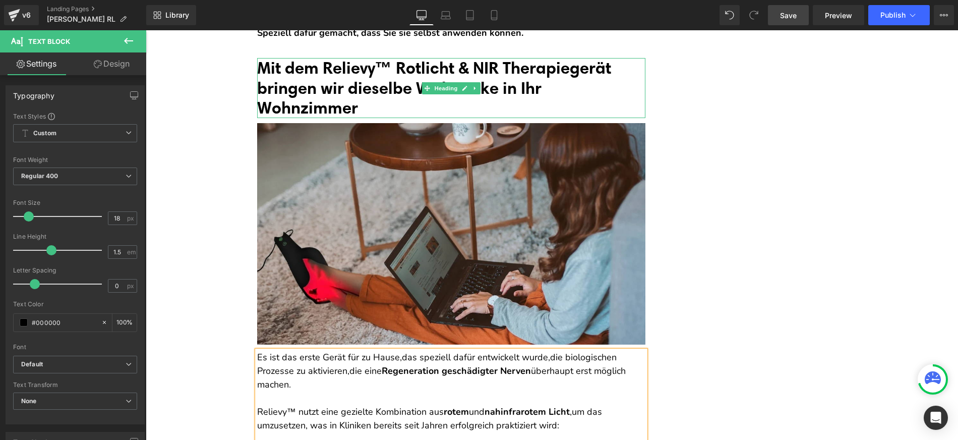
click at [389, 92] on font "Mit dem Relievy™ Rotlicht & NIR Therapiegerät bringen wir dieselbe Wirkstärke i…" at bounding box center [434, 87] width 354 height 60
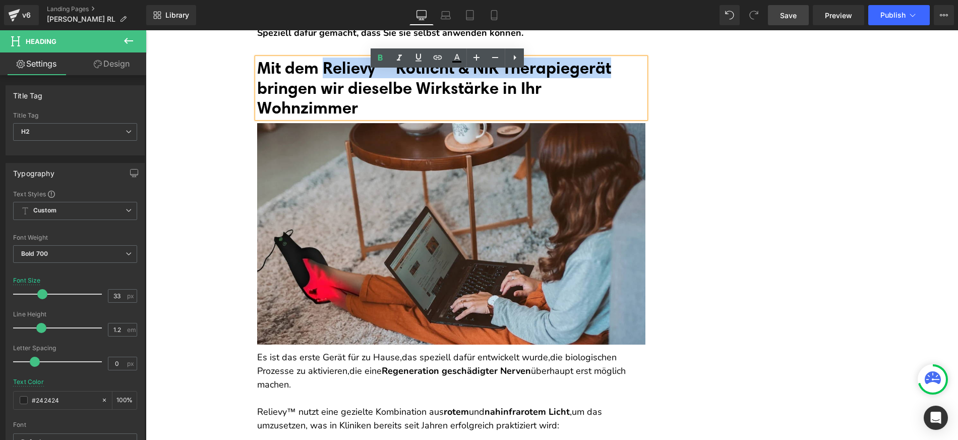
drag, startPoint x: 353, startPoint y: 80, endPoint x: 629, endPoint y: 85, distance: 275.8
click at [629, 85] on h2 "Mit dem Relievy™ Rotlicht & NIR Therapiegerät bringen wir dieselbe Wirkstärke i…" at bounding box center [451, 88] width 388 height 60
copy font "Relievy™ Rotlicht & NIR Therapiegerät"
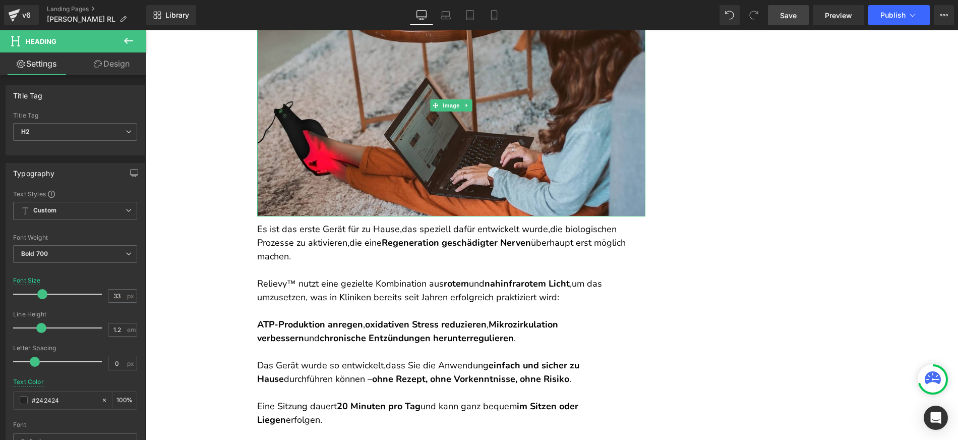
scroll to position [5862, 0]
click at [286, 302] on p "Relievy™ nutzt eine gezielte Kombination aus rotem und nahinfrarotem Licht , um…" at bounding box center [451, 289] width 388 height 27
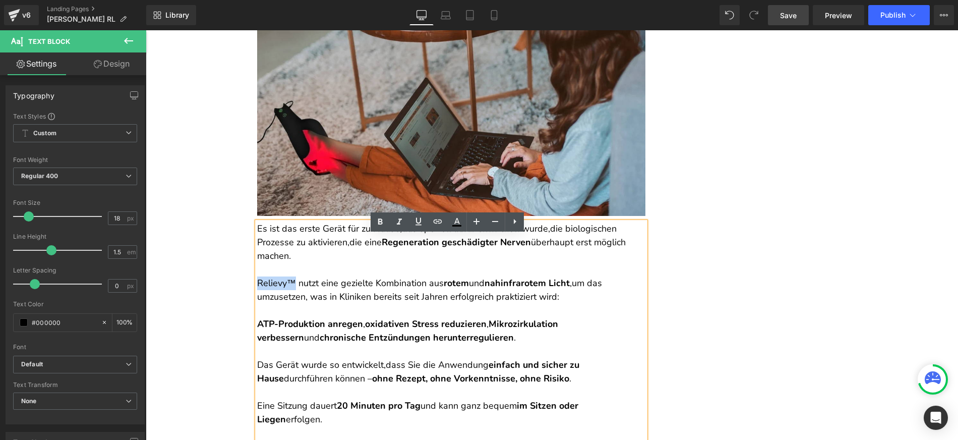
drag, startPoint x: 291, startPoint y: 294, endPoint x: 248, endPoint y: 298, distance: 44.0
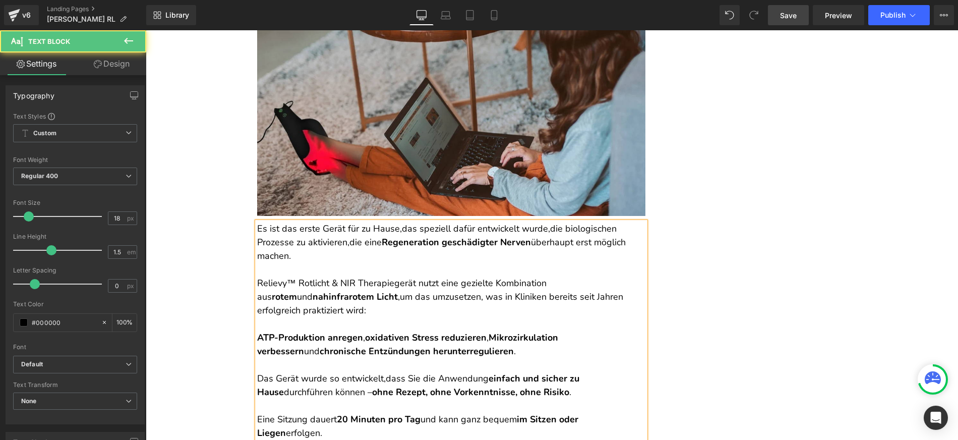
click at [257, 294] on p "Relievy™ Rotlicht & NIR Therapiegerät nutzt eine gezielte Kombination aus rotem…" at bounding box center [451, 296] width 388 height 41
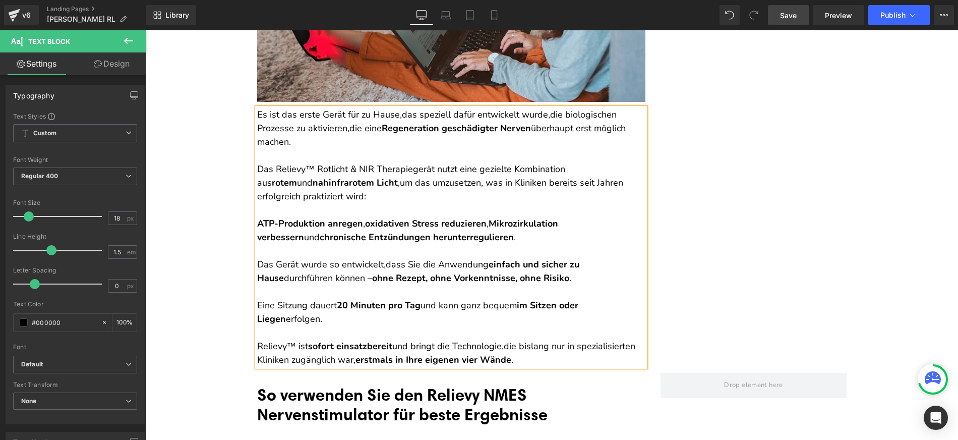
scroll to position [5978, 0]
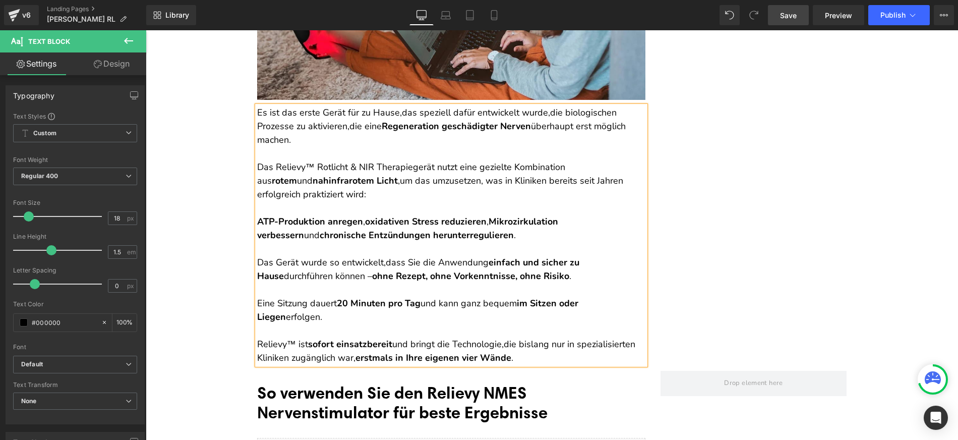
click at [292, 354] on p "Relievy™ ist sofort einsatzbereit und bringt die Technologie, die bislang nur i…" at bounding box center [451, 350] width 388 height 27
drag, startPoint x: 292, startPoint y: 355, endPoint x: 255, endPoint y: 359, distance: 38.1
click at [257, 359] on p "Relievy™ ist sofort einsatzbereit und bringt die Technologie, die bislang nur i…" at bounding box center [451, 350] width 388 height 27
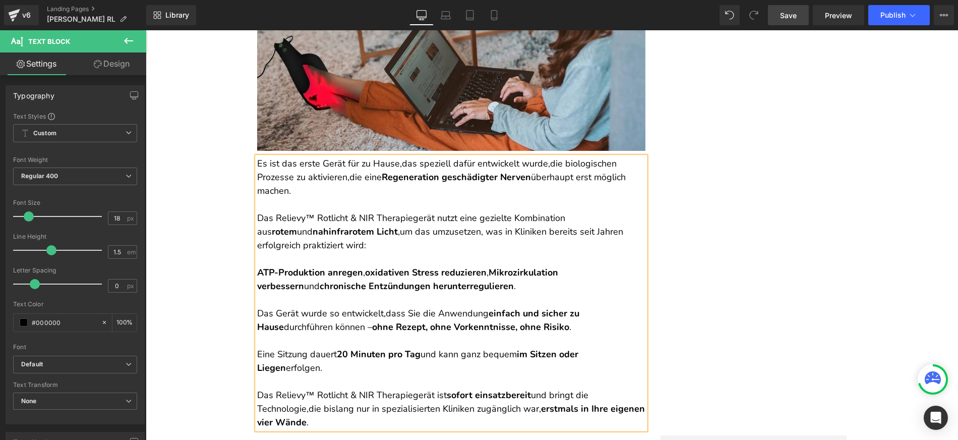
scroll to position [5799, 0]
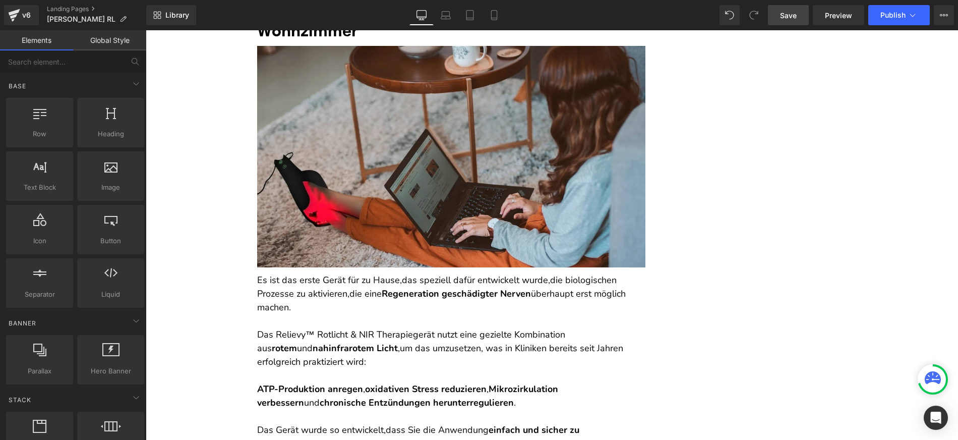
scroll to position [5813, 0]
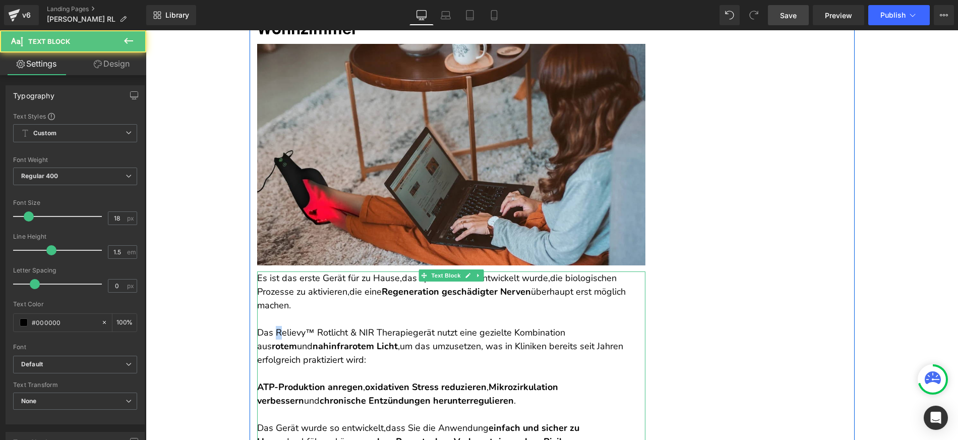
click at [276, 345] on p "Das Relievy™ Rotlicht & NIR Therapiegerät nutzt eine gezielte Kombination aus r…" at bounding box center [451, 346] width 388 height 41
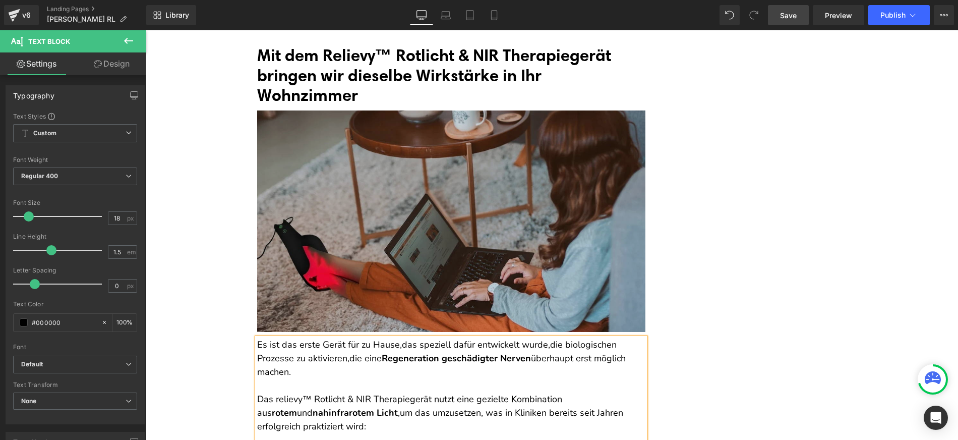
scroll to position [5726, 0]
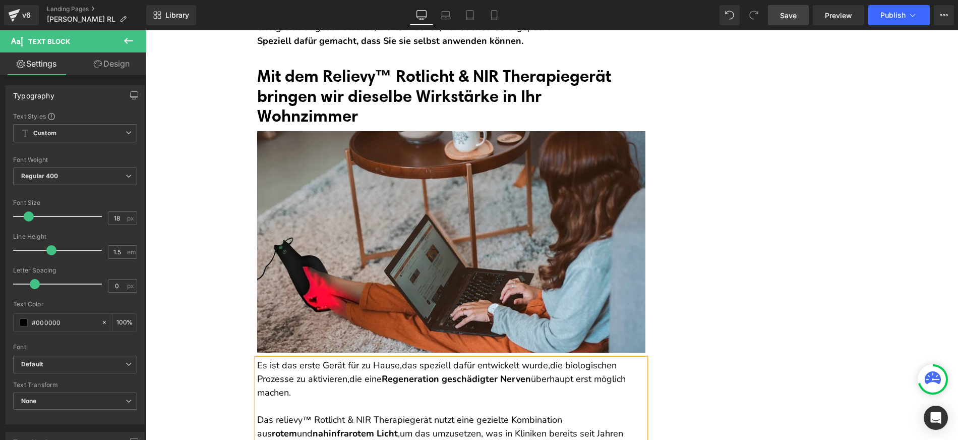
click at [331, 86] on font "Mit dem Relievy™ Rotlicht & NIR Therapiegerät bringen wir dieselbe Wirkstärke i…" at bounding box center [434, 96] width 354 height 60
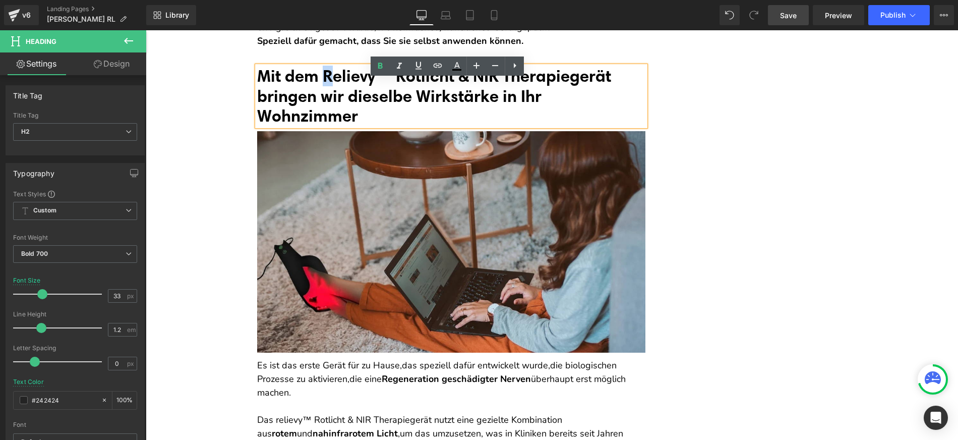
click at [326, 86] on font "Mit dem Relievy™ Rotlicht & NIR Therapiegerät bringen wir dieselbe Wirkstärke i…" at bounding box center [434, 96] width 354 height 60
click at [389, 87] on font "Mit dem relievy™ Rotlicht & NIR Therapiegerät bringen wir dieselbe Wirkstärke i…" at bounding box center [432, 96] width 350 height 60
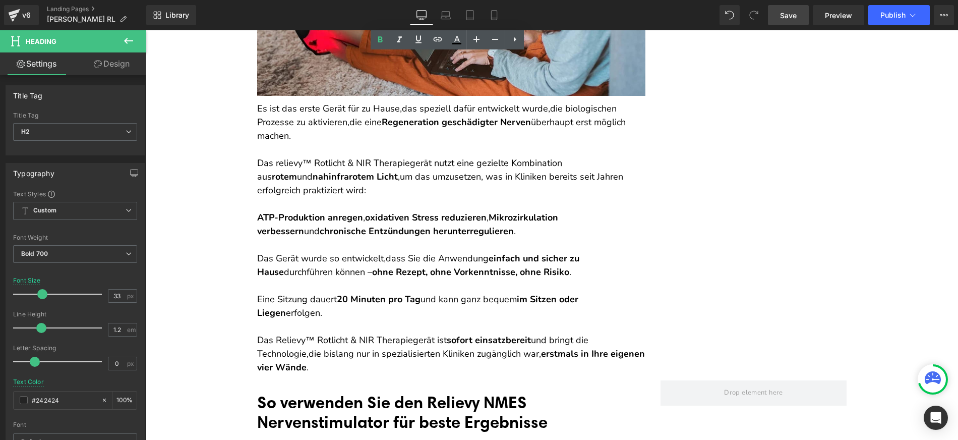
scroll to position [6131, 0]
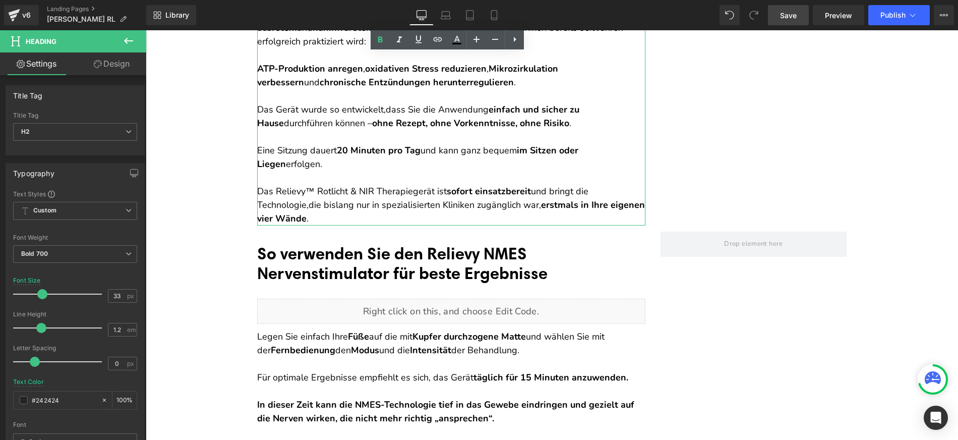
click at [306, 206] on p "Das Relievy™ Rotlicht & NIR Therapiegerät ist sofort einsatzbereit und bringt d…" at bounding box center [451, 205] width 388 height 41
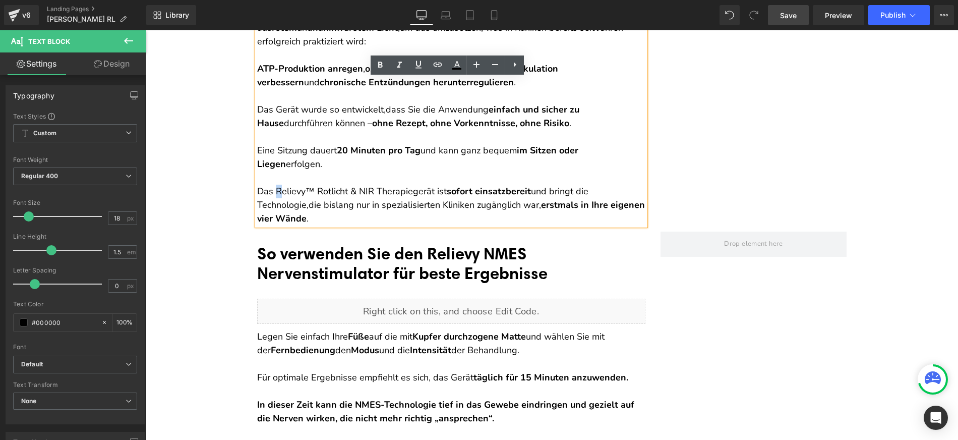
click at [277, 203] on p "Das Relievy™ Rotlicht & NIR Therapiegerät ist sofort einsatzbereit und bringt d…" at bounding box center [451, 205] width 388 height 41
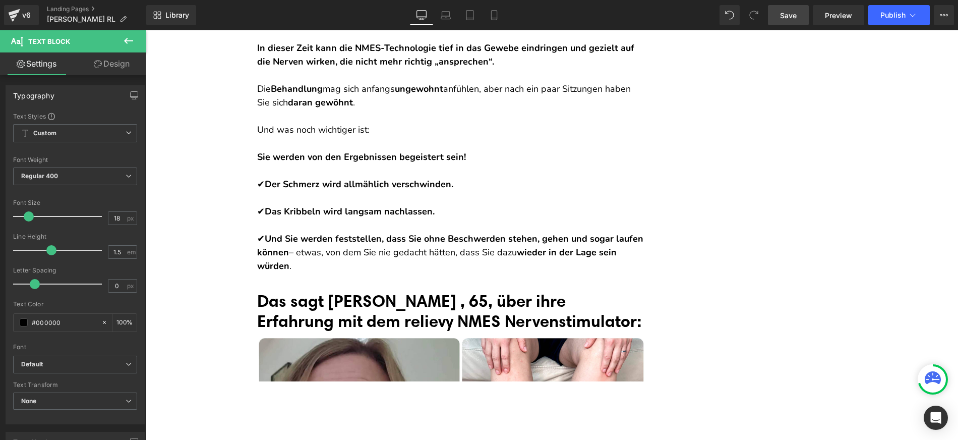
scroll to position [6480, 0]
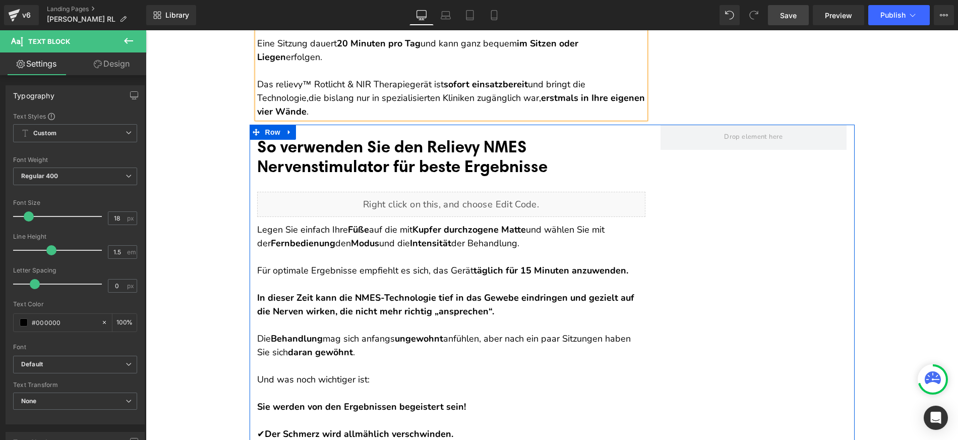
click at [327, 284] on p "In dieser Zeit kann die NMES-Technologie tief in das Gewebe eindringen und gezi…" at bounding box center [451, 297] width 388 height 41
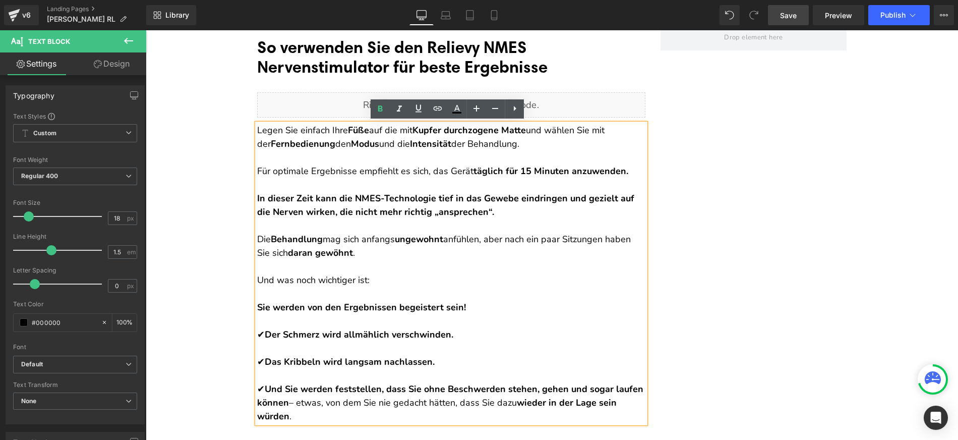
scroll to position [6354, 0]
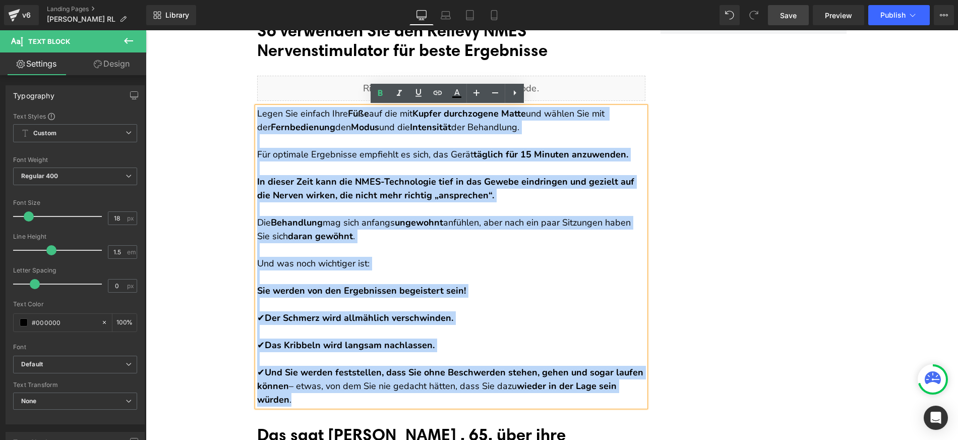
drag, startPoint x: 326, startPoint y: 398, endPoint x: 253, endPoint y: 118, distance: 289.2
click at [257, 118] on div "Legen Sie einfach Ihre Füße auf die mit Kupfer durchzogene Matte und wählen Sie…" at bounding box center [451, 256] width 388 height 299
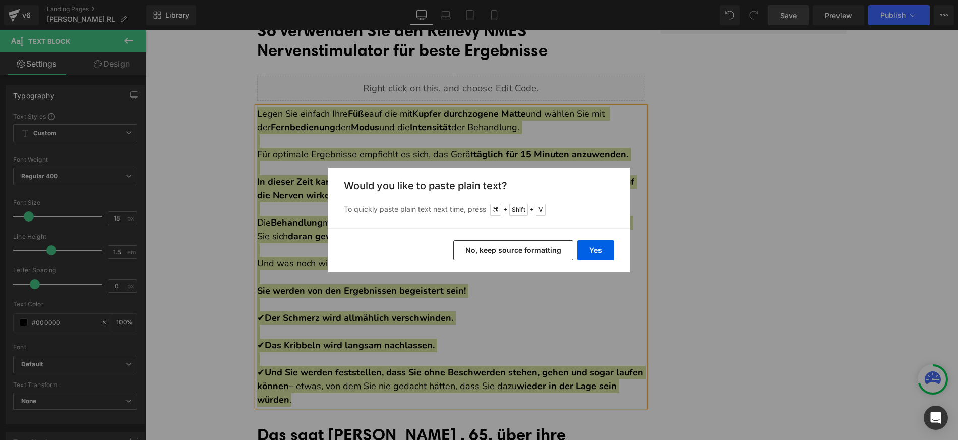
click at [491, 250] on button "No, keep source formatting" at bounding box center [513, 250] width 120 height 20
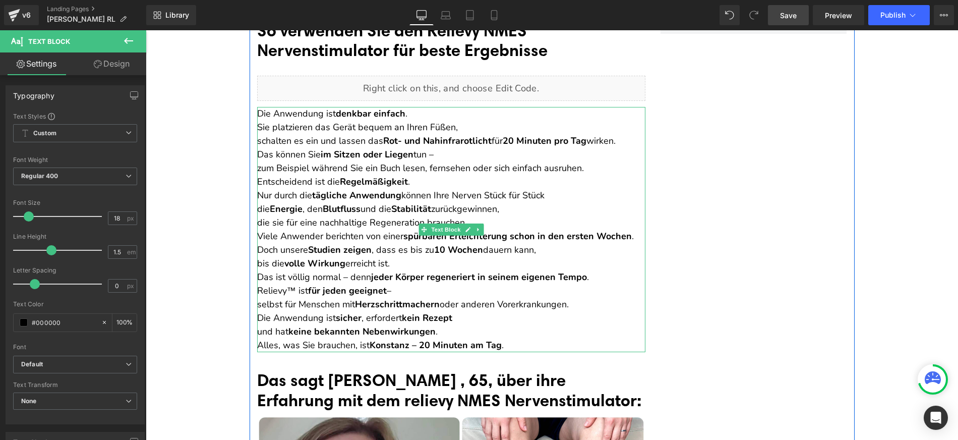
click at [412, 118] on p "Die Anwendung ist denkbar einfach . Sie platzieren das Gerät bequem an Ihren Fü…" at bounding box center [451, 127] width 388 height 41
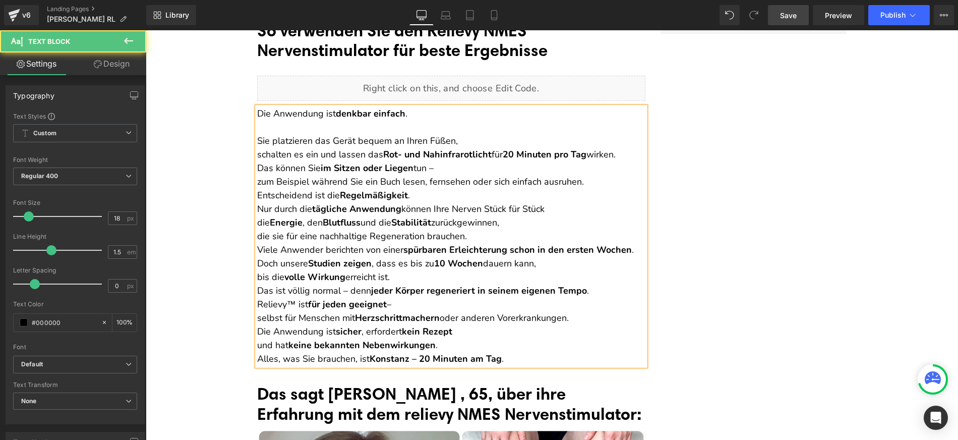
click at [257, 154] on div "Die Anwendung ist denkbar einfach . Sie platzieren das Gerät bequem an Ihren Fü…" at bounding box center [451, 236] width 388 height 259
click at [257, 153] on p "Sie platzieren das Gerät bequem an Ihren Füßen, schalten es ein und lassen das …" at bounding box center [451, 140] width 388 height 41
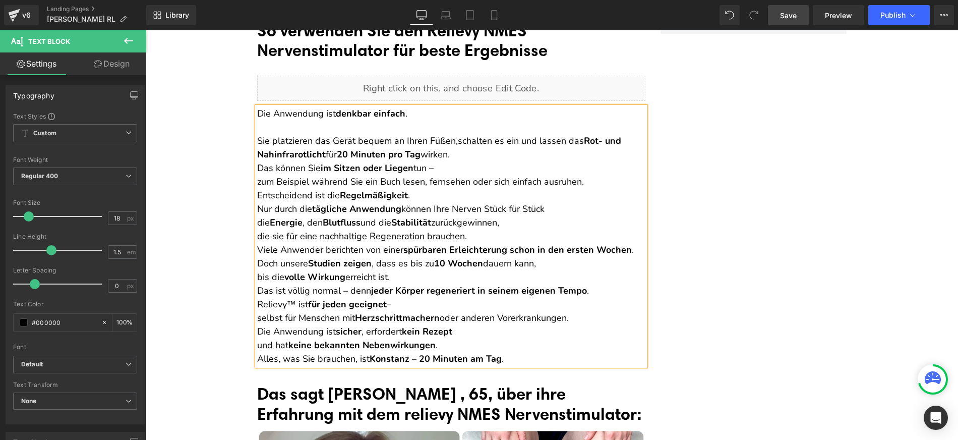
click at [475, 153] on p "Sie platzieren das Gerät bequem an Ihren Füßen, schalten es ein und lassen das …" at bounding box center [451, 140] width 388 height 41
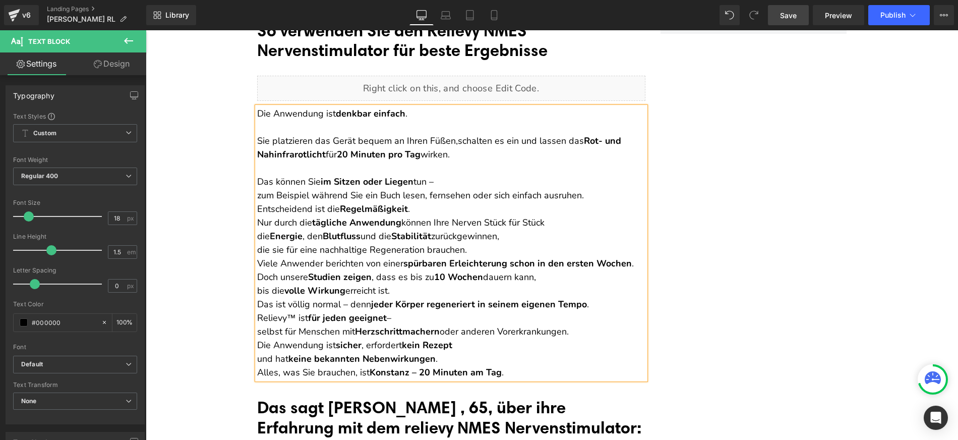
click at [257, 191] on p "Das können Sie im Sitzen oder Liegen tun – zum Beispiel während Sie ein Buch le…" at bounding box center [451, 188] width 388 height 27
click at [417, 196] on p "Das können Sie im Sitzen oder Liegen tun – zum Beispiel während Sie ein Buch le…" at bounding box center [451, 188] width 388 height 27
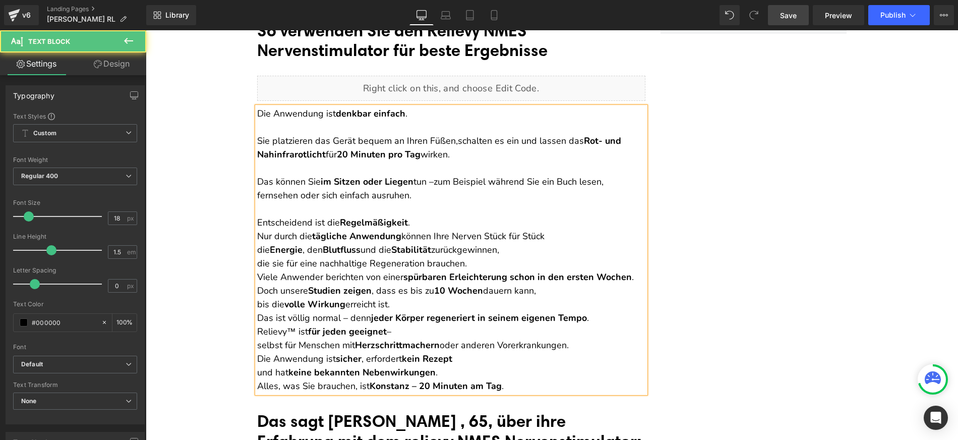
click at [408, 220] on p "Entscheidend ist die Regelmäßigkeit . Nur durch die tägliche Anwendung können I…" at bounding box center [451, 243] width 388 height 54
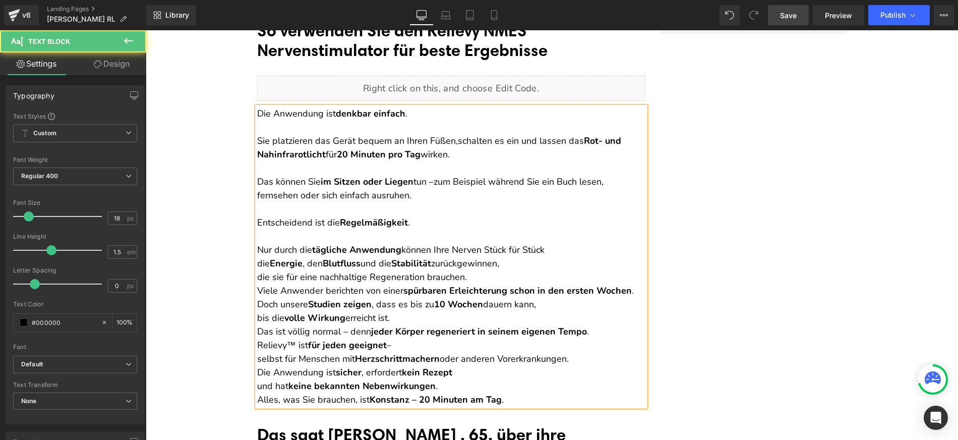
click at [257, 275] on p "Nur durch die tägliche Anwendung können Ihre Nerven Stück für Stück die Energie…" at bounding box center [451, 256] width 388 height 54
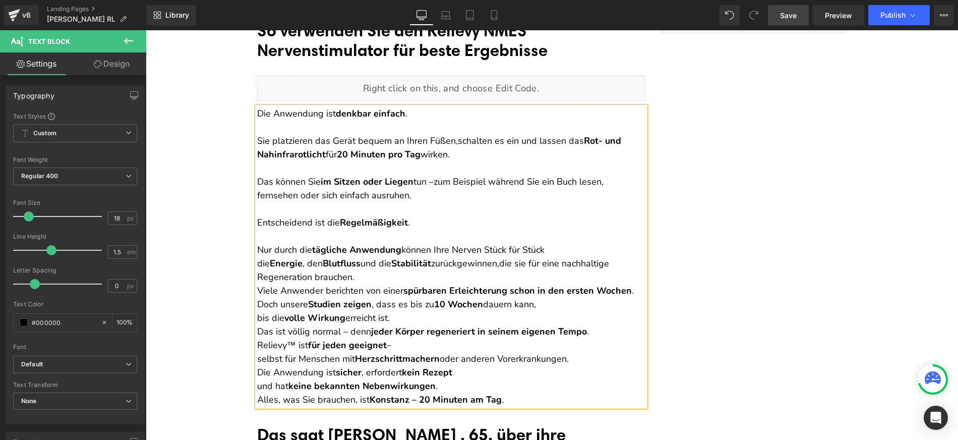
click at [362, 281] on p "Nur durch die tägliche Anwendung können Ihre Nerven Stück für Stück die Energie…" at bounding box center [451, 256] width 388 height 54
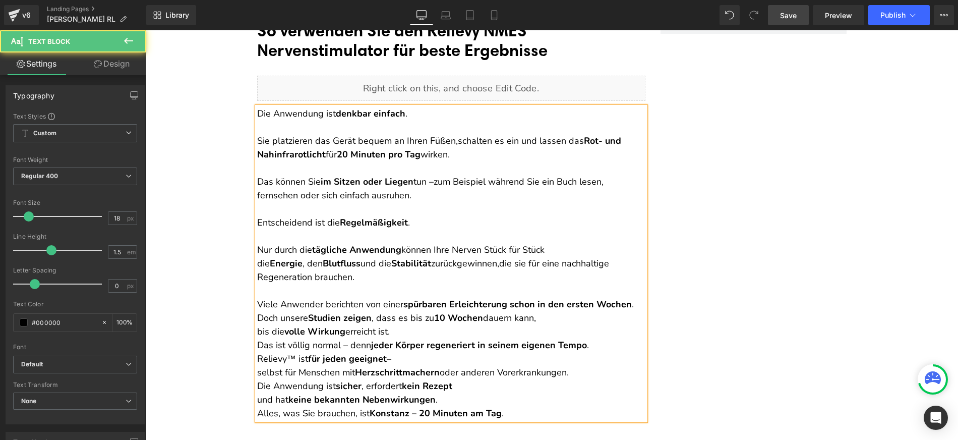
click at [257, 330] on p "Viele Anwender berichten von einer spürbaren Erleichterung schon in den ersten …" at bounding box center [451, 324] width 388 height 54
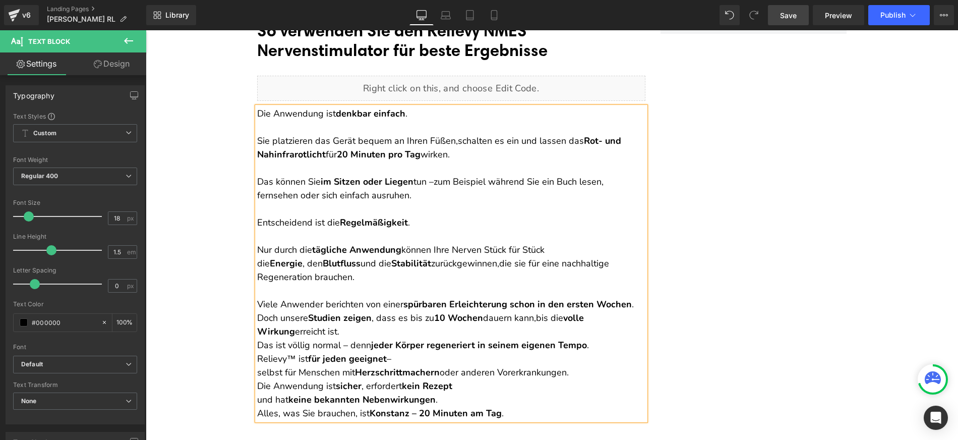
click at [257, 316] on p "Viele Anwender berichten von einer spürbaren Erleichterung schon in den ersten …" at bounding box center [451, 324] width 388 height 54
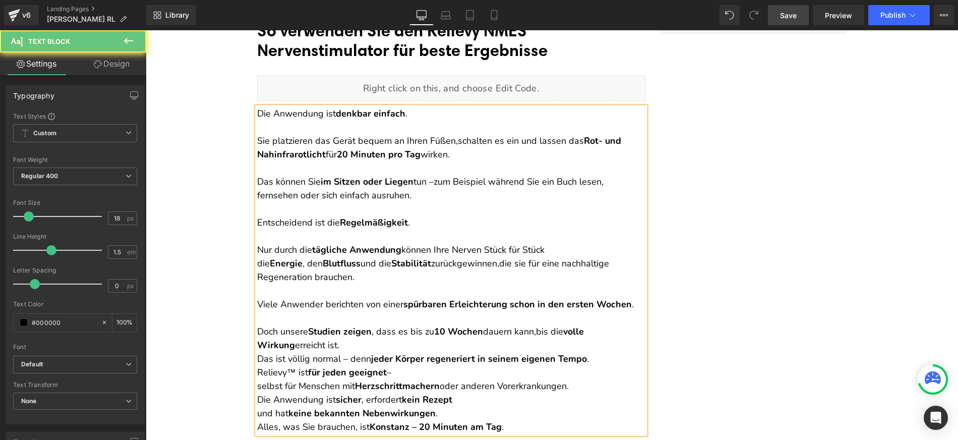
click at [317, 348] on p "Doch unsere Studien zeigen , dass es bis zu 10 Wochen dauern kann, bis die voll…" at bounding box center [451, 345] width 388 height 41
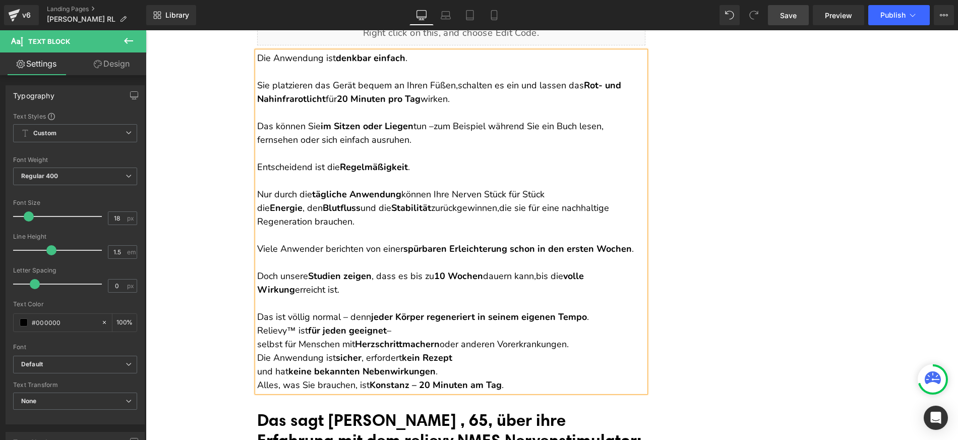
scroll to position [6414, 0]
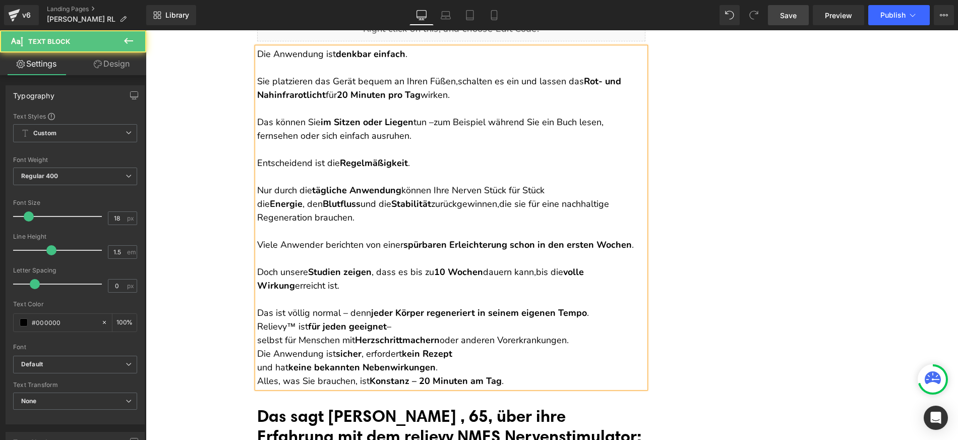
click at [257, 339] on p "Relievy™ ist für jeden geeignet – selbst für Menschen mit Herzschrittmachern od…" at bounding box center [451, 347] width 388 height 54
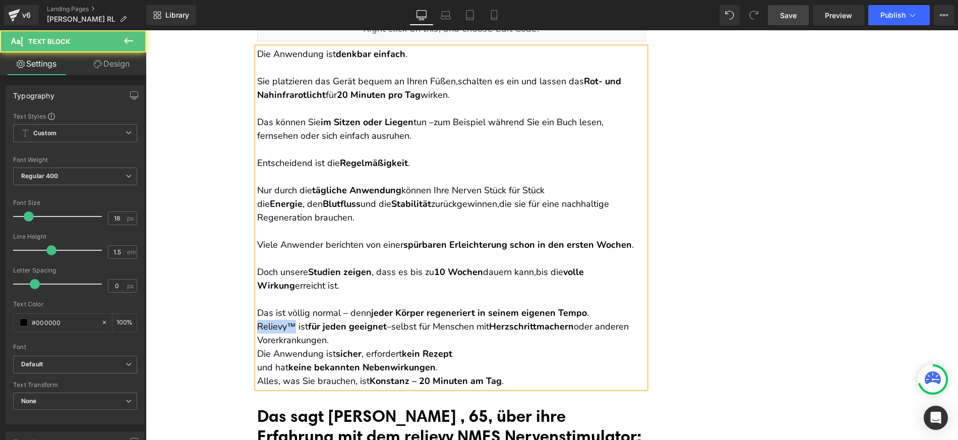
drag, startPoint x: 272, startPoint y: 325, endPoint x: 254, endPoint y: 325, distance: 18.2
click at [257, 325] on p "Relievy™ ist für jeden geeignet – selbst für Menschen mit Herzschrittmachern od…" at bounding box center [451, 347] width 388 height 54
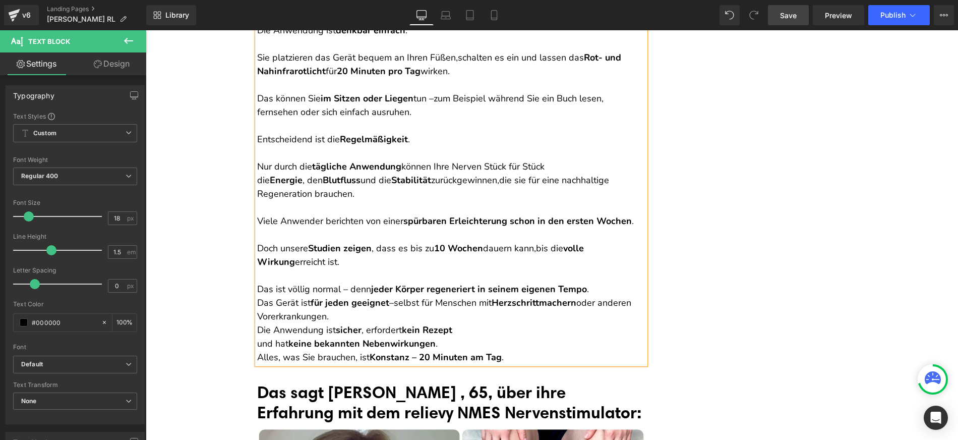
scroll to position [6482, 0]
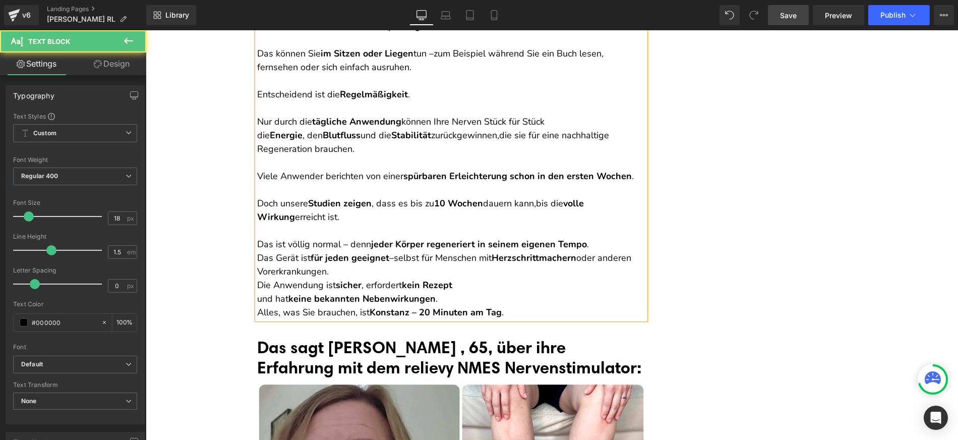
click at [359, 269] on p "Das Gerät ist für jeden geeignet – selbst für Menschen mit Herzschrittmachern o…" at bounding box center [451, 278] width 388 height 54
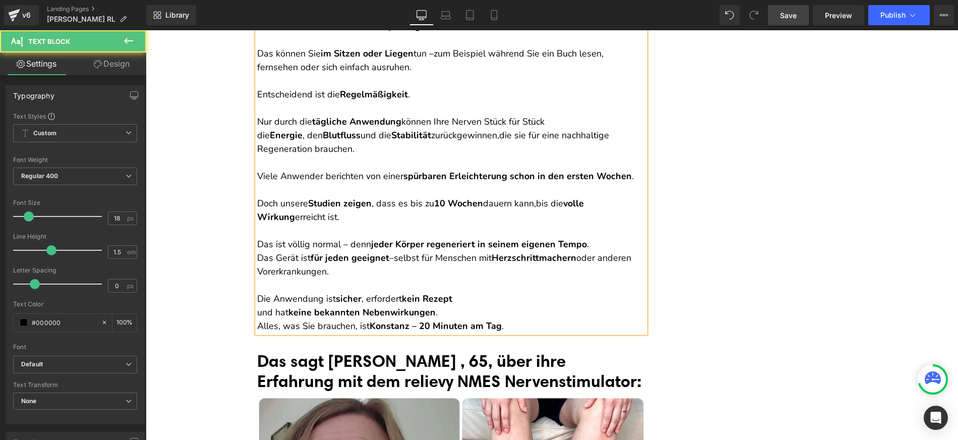
click at [257, 313] on p "Die Anwendung ist sicher , erfordert kein Rezept und hat keine bekannten Nebenw…" at bounding box center [451, 298] width 388 height 41
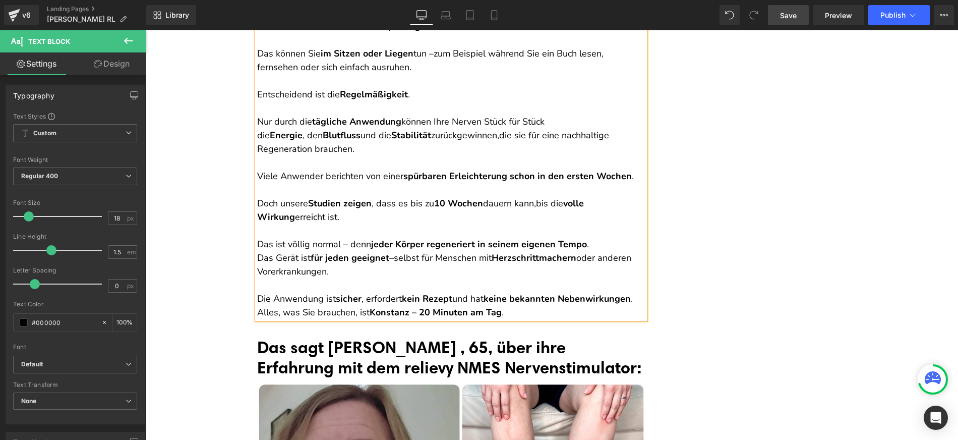
click at [257, 311] on p "Alles, was Sie brauchen, ist [GEOGRAPHIC_DATA] – 20 Minuten am Tag ." at bounding box center [451, 313] width 388 height 14
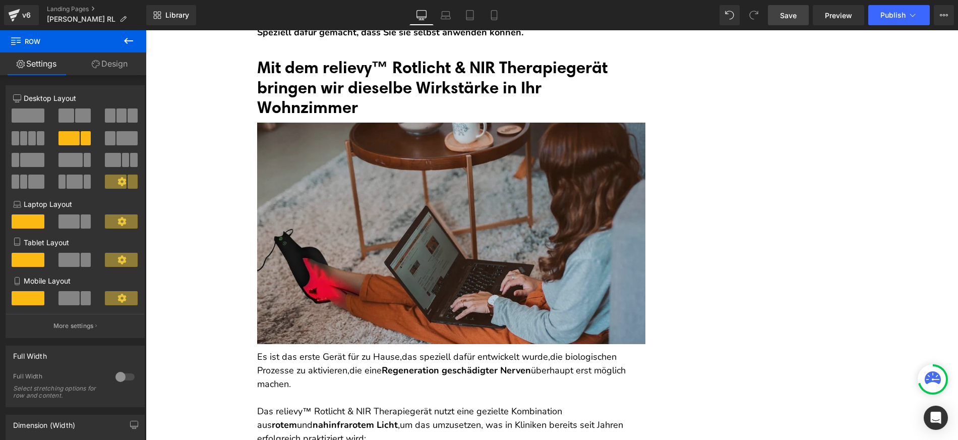
scroll to position [5556, 0]
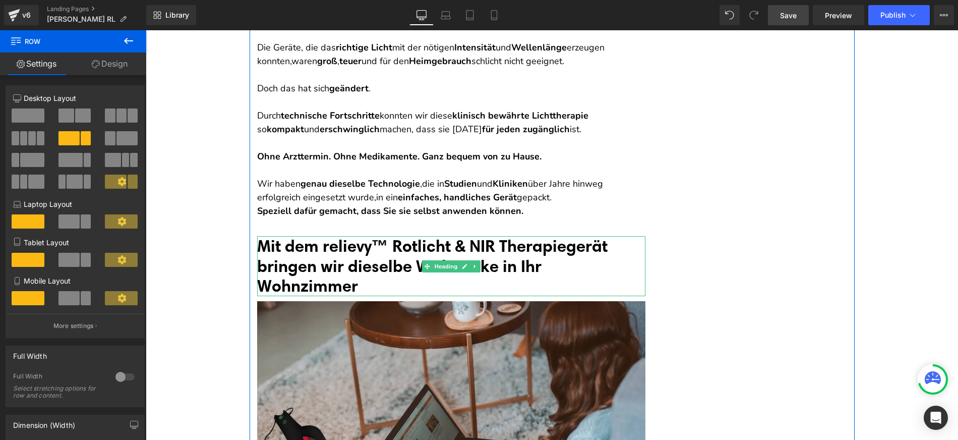
click at [402, 256] on font "Mit dem relievy™ Rotlicht & NIR Therapiegerät bringen wir dieselbe Wirkstärke i…" at bounding box center [432, 265] width 350 height 60
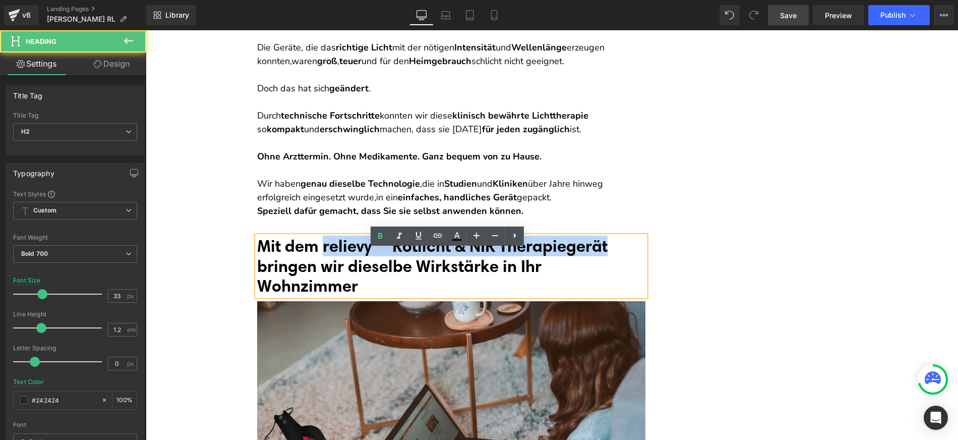
drag, startPoint x: 353, startPoint y: 257, endPoint x: 623, endPoint y: 261, distance: 269.8
click at [623, 261] on h2 "Mit dem relievy™ Rotlicht & NIR Therapiegerät bringen wir dieselbe Wirkstärke i…" at bounding box center [451, 266] width 388 height 60
copy font "relievy™ Rotlicht & NIR Therapiegerät"
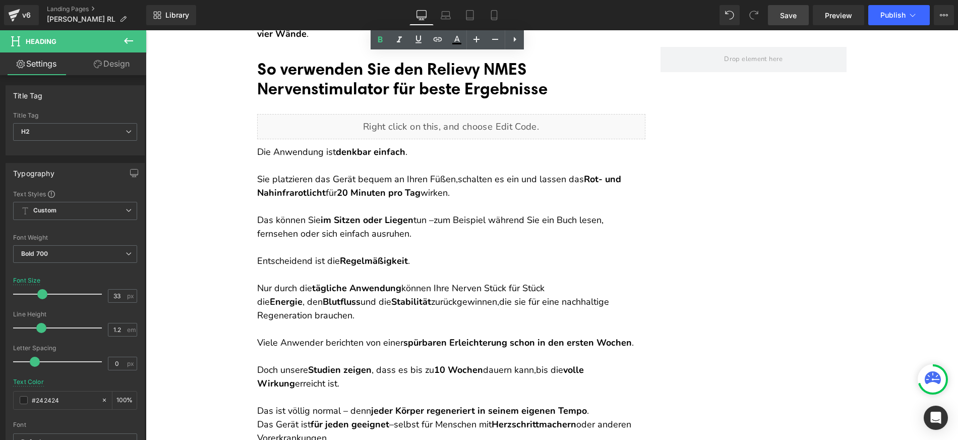
scroll to position [6263, 0]
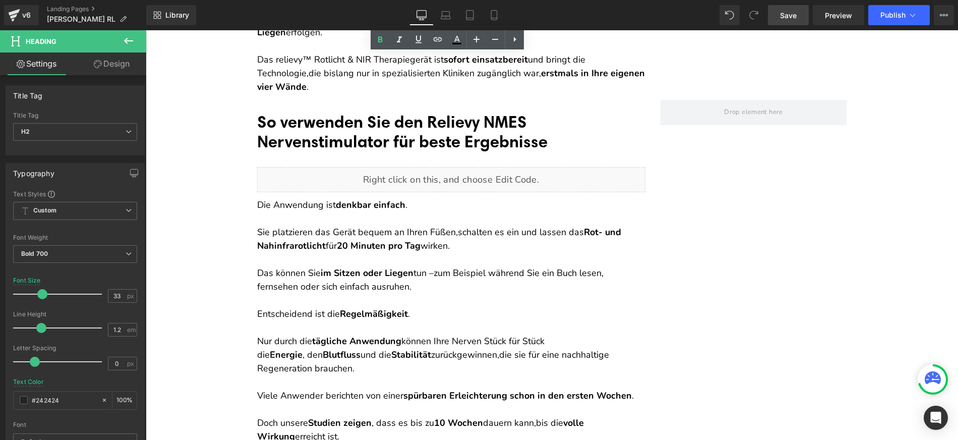
click at [406, 137] on font "So verwenden Sie den Relievy NMES Nervenstimulator für beste Ergebnisse" at bounding box center [402, 131] width 290 height 40
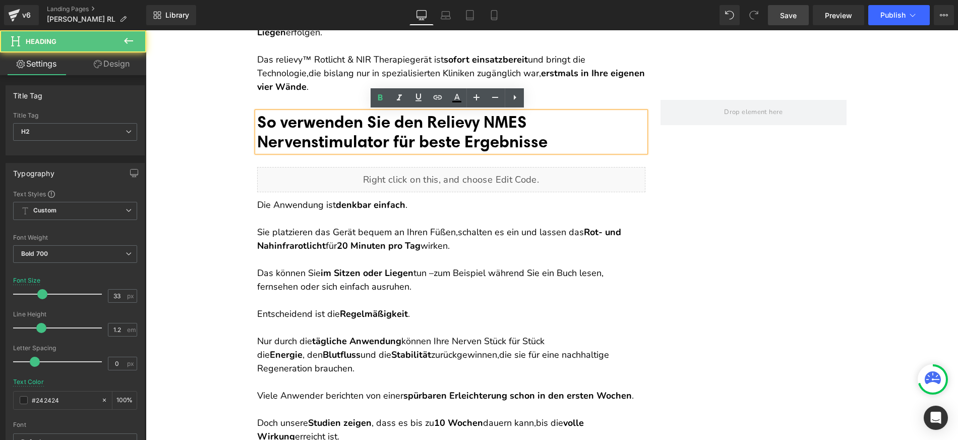
click at [432, 122] on font "So verwenden Sie den Relievy NMES Nervenstimulator für beste Ergebnisse" at bounding box center [402, 131] width 290 height 40
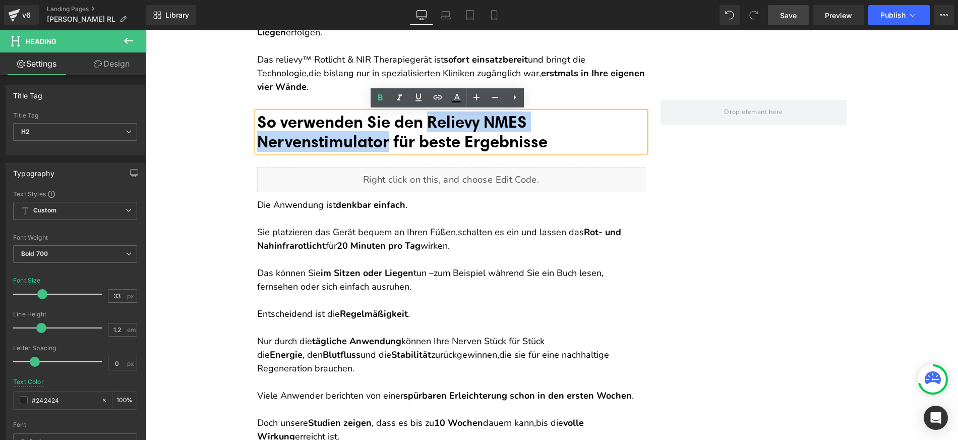
drag, startPoint x: 435, startPoint y: 121, endPoint x: 389, endPoint y: 143, distance: 50.3
click at [389, 143] on font "So verwenden Sie den Relievy NMES Nervenstimulator für beste Ergebnisse" at bounding box center [402, 131] width 290 height 40
paste div
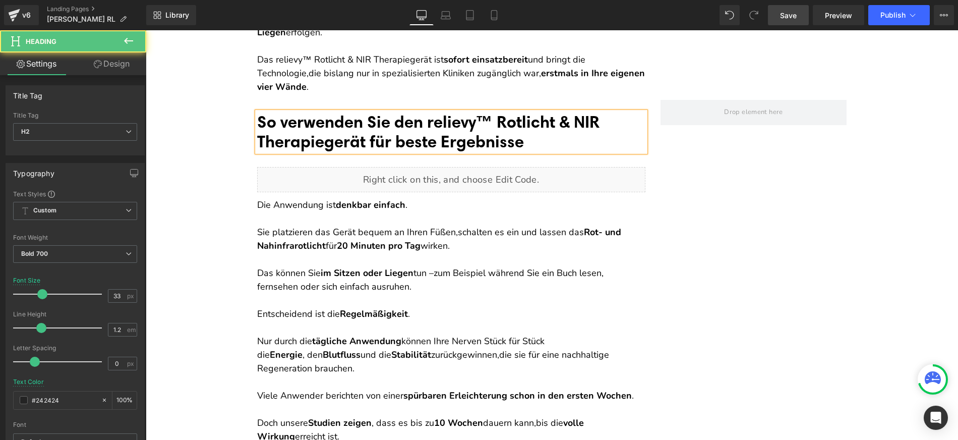
click at [421, 120] on font "So verwenden Sie den relievy™ Rotlicht & NIR Therapiegerät für beste Ergebnisse" at bounding box center [428, 131] width 342 height 40
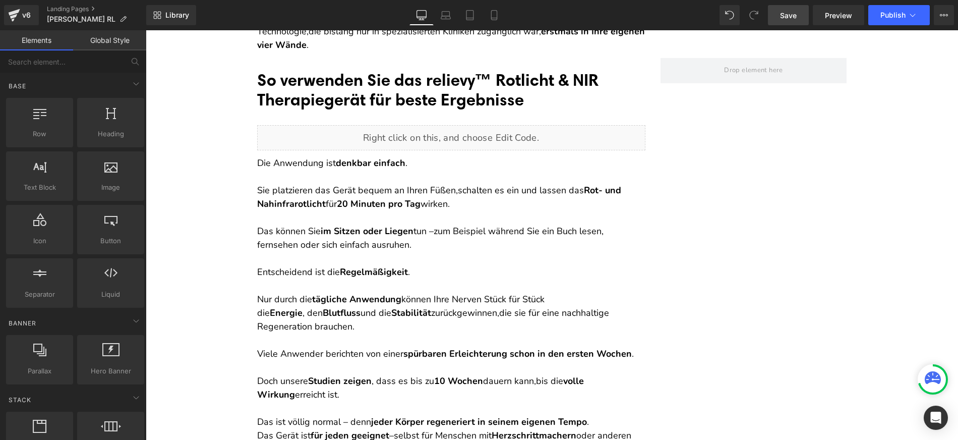
scroll to position [6356, 0]
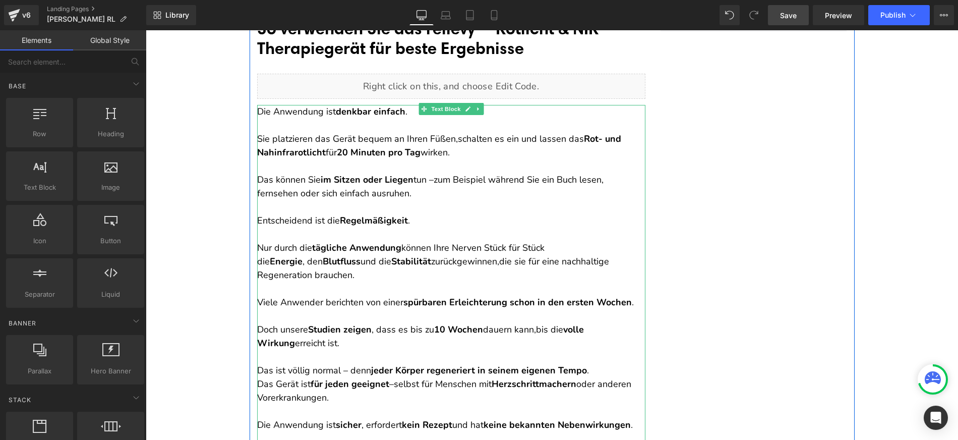
click at [257, 262] on div at bounding box center [258, 282] width 3 height 354
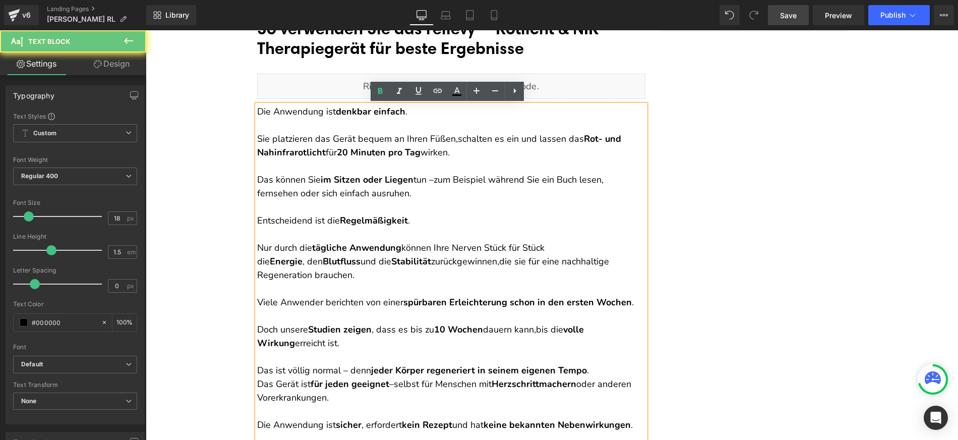
click at [257, 260] on p "Nur durch die tägliche Anwendung können Ihre Nerven Stück für Stück die Energie…" at bounding box center [451, 254] width 388 height 54
click at [257, 259] on p "Nur durch die tägliche Anwendung können Ihre Nerven Stück für Stück die Energie…" at bounding box center [451, 254] width 388 height 54
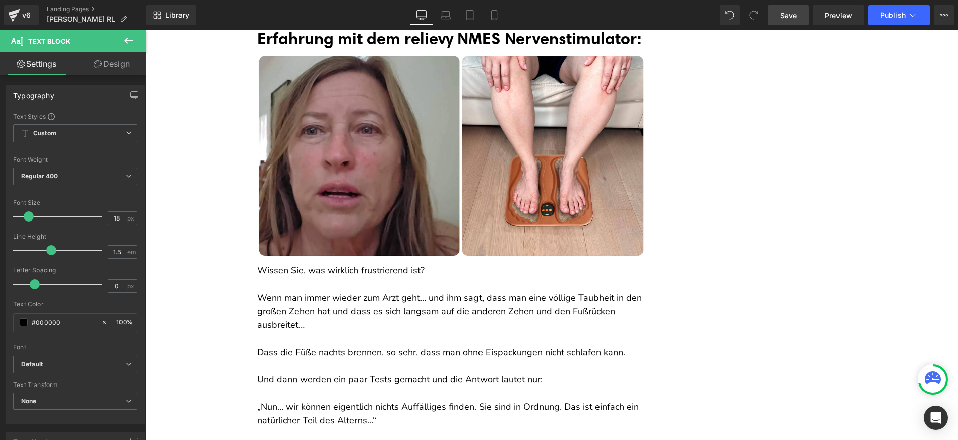
scroll to position [6883, 0]
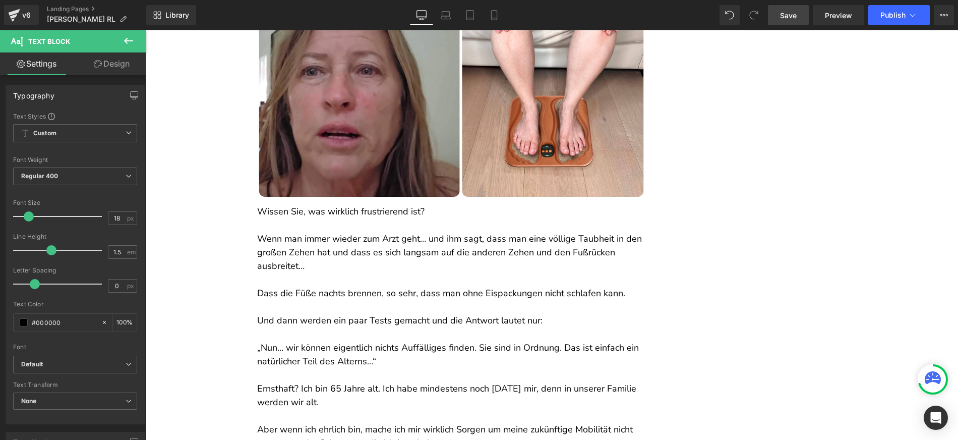
click at [329, 259] on p "Wenn man immer wieder zum Arzt geht… und ihm sagt, dass man eine völlige Taubhe…" at bounding box center [451, 252] width 388 height 41
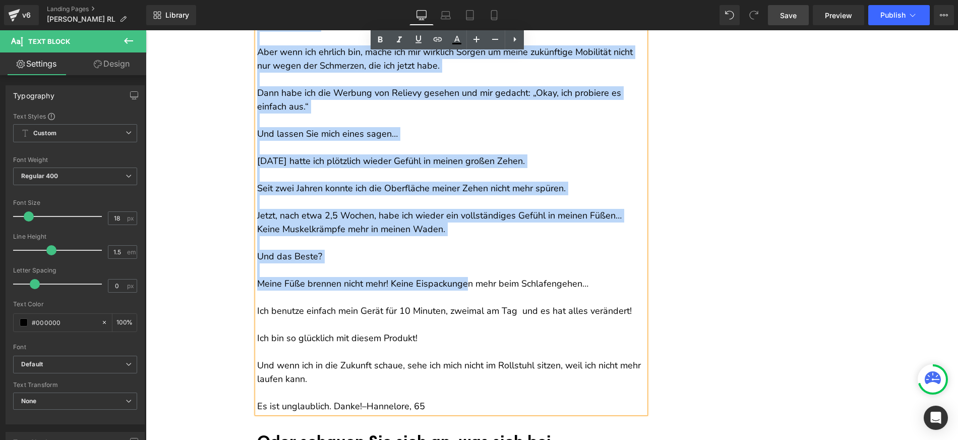
scroll to position [7333, 0]
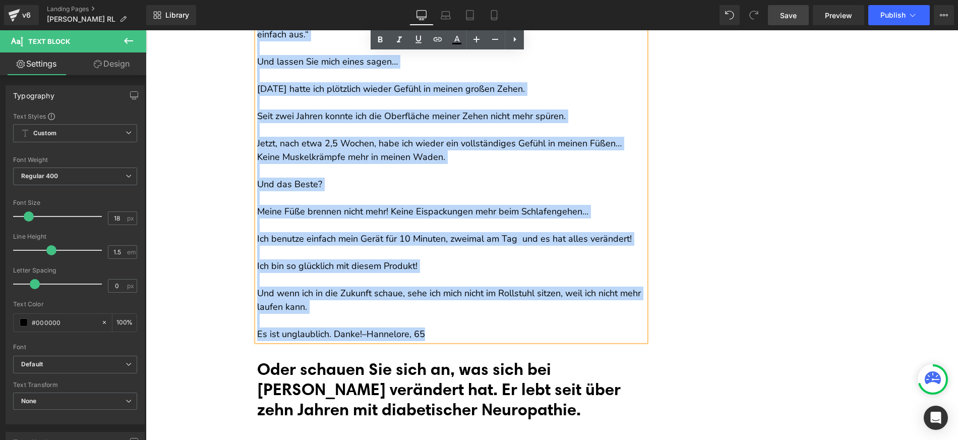
drag, startPoint x: 253, startPoint y: 206, endPoint x: 470, endPoint y: 336, distance: 253.3
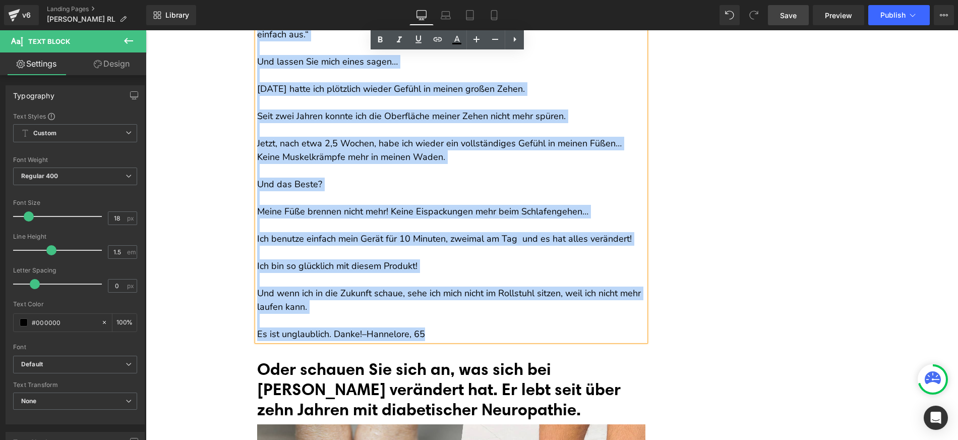
click at [470, 336] on div "Wissen Sie, was wirklich frustrierend ist? Wenn man immer wieder zum Arzt geht……" at bounding box center [451, 47] width 388 height 585
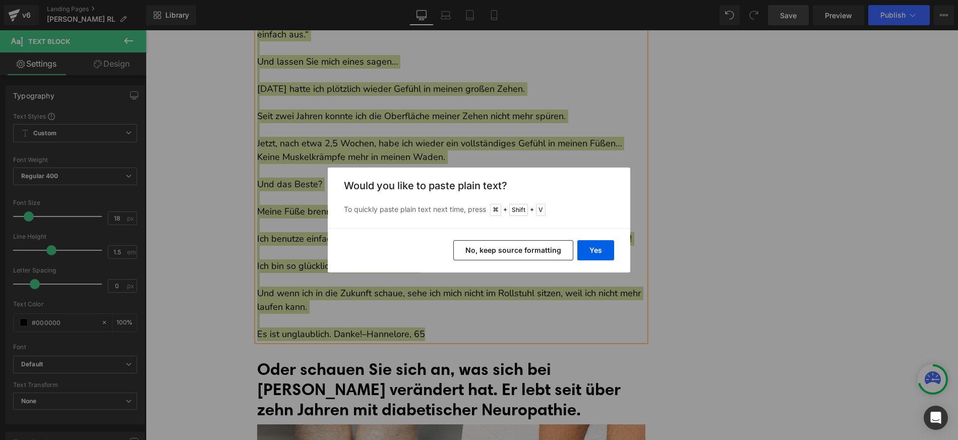
click at [496, 251] on button "No, keep source formatting" at bounding box center [513, 250] width 120 height 20
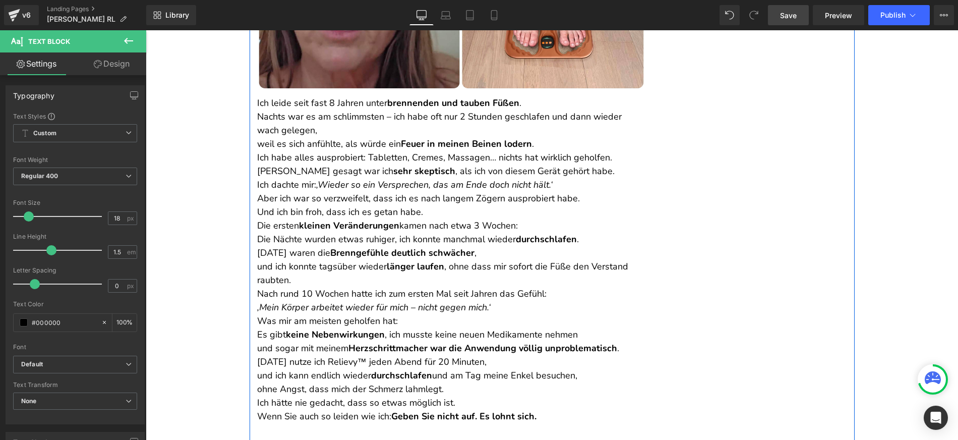
click at [468, 270] on p "Die ersten kleinen Veränderungen kamen nach etwa 3 Wochen: Die Nächte wurden et…" at bounding box center [451, 253] width 388 height 68
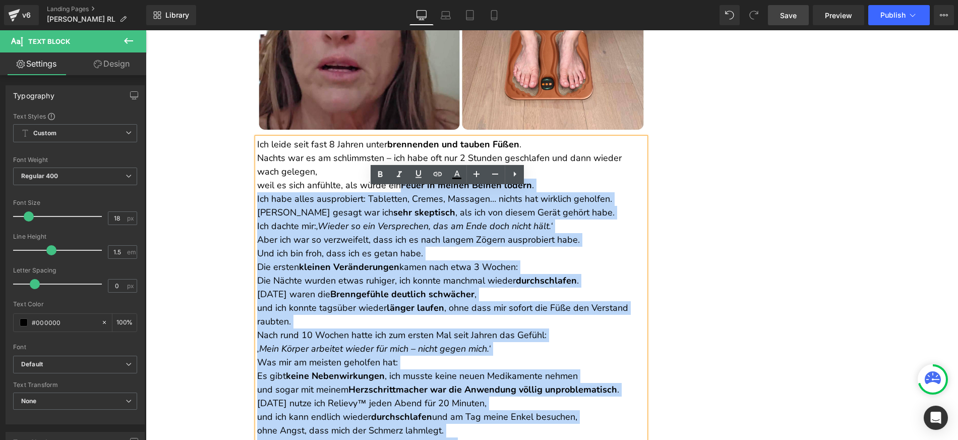
scroll to position [6859, 0]
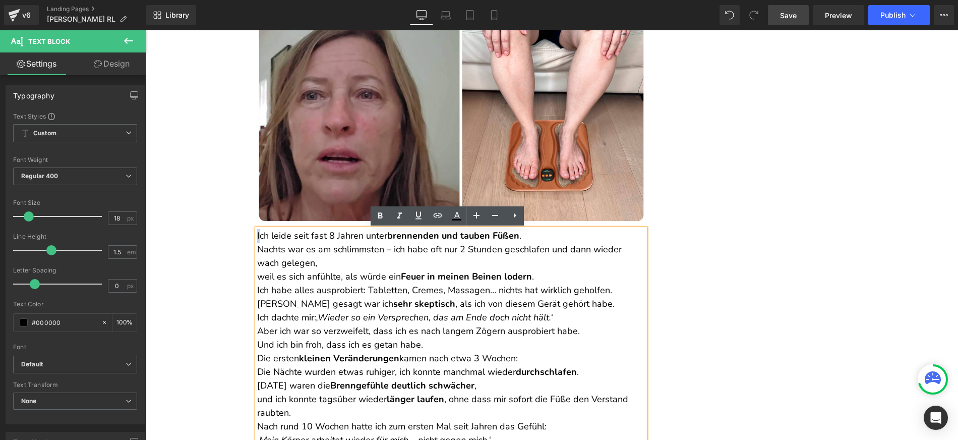
drag, startPoint x: 549, startPoint y: 333, endPoint x: 255, endPoint y: 235, distance: 309.3
click at [257, 235] on div "Ich leide seit fast 8 Jahren unter brennenden und tauben Füßen . Nachts war es …" at bounding box center [451, 392] width 388 height 327
click at [257, 235] on p "Ich leide seit fast 8 Jahren unter brennenden und tauben Füßen . Nachts war es …" at bounding box center [451, 256] width 388 height 54
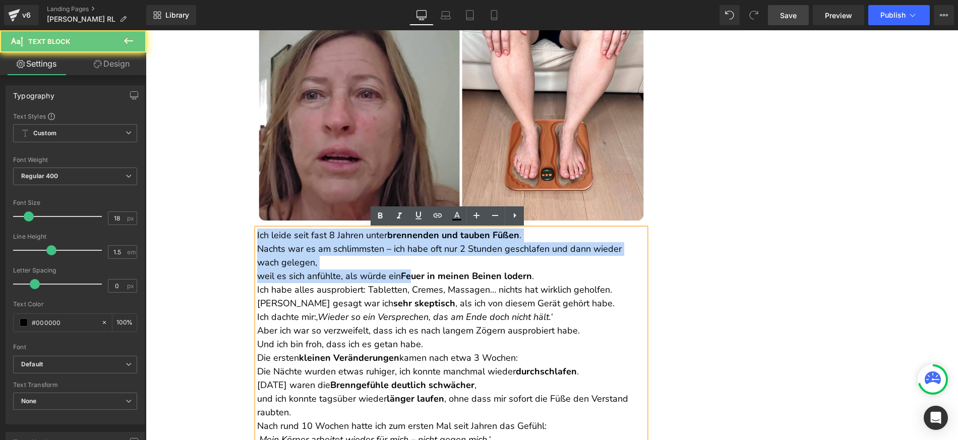
scroll to position [7028, 0]
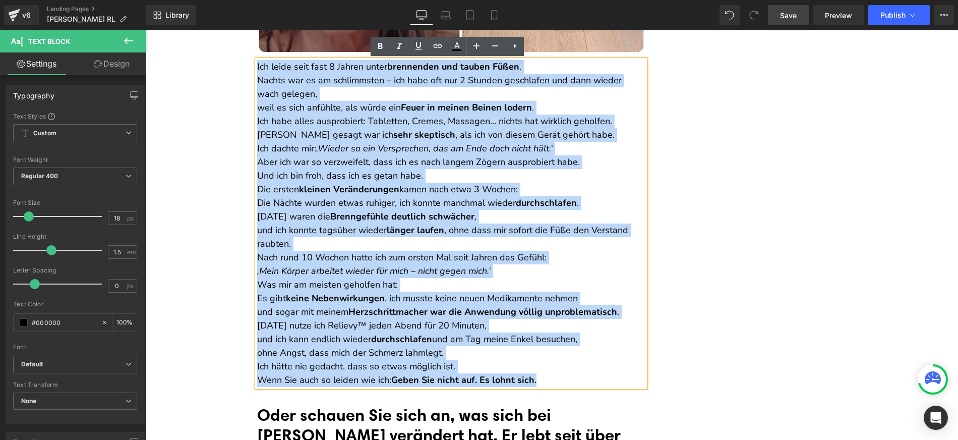
drag, startPoint x: 254, startPoint y: 233, endPoint x: 584, endPoint y: 375, distance: 359.3
click at [584, 375] on div "Ich leide seit fast 8 Jahren unter brennenden und tauben Füßen . Nachts war es …" at bounding box center [451, 223] width 388 height 327
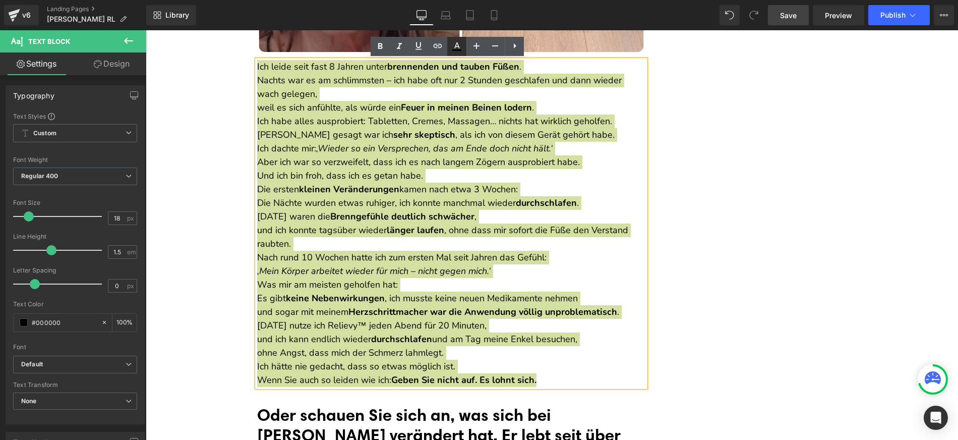
click at [0, 0] on icon at bounding box center [0, 0] width 0 height 0
type input "100"
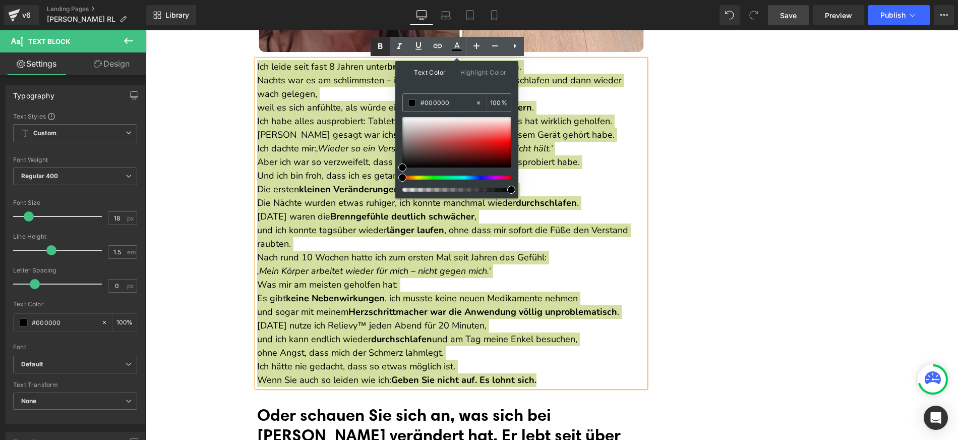
click at [0, 0] on icon at bounding box center [0, 0] width 0 height 0
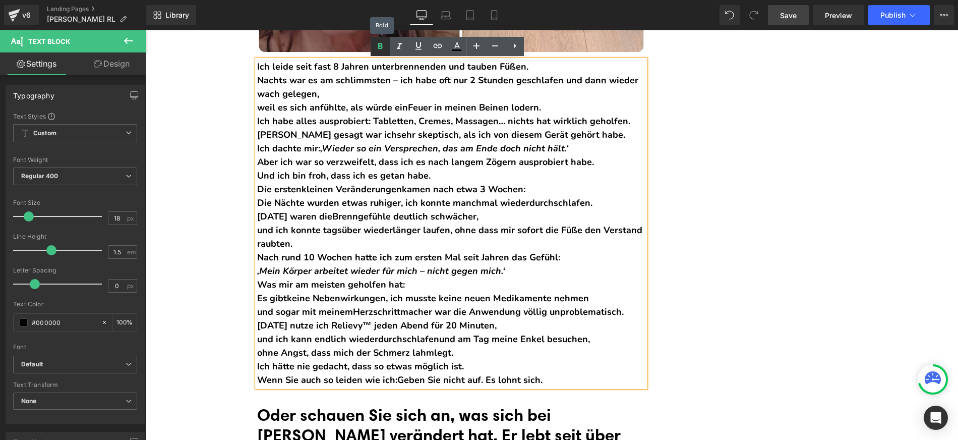
click at [0, 0] on icon at bounding box center [0, 0] width 0 height 0
click at [486, 316] on span "Herzschrittmacher war die Anwendung völlig unproblematisch" at bounding box center [487, 312] width 269 height 12
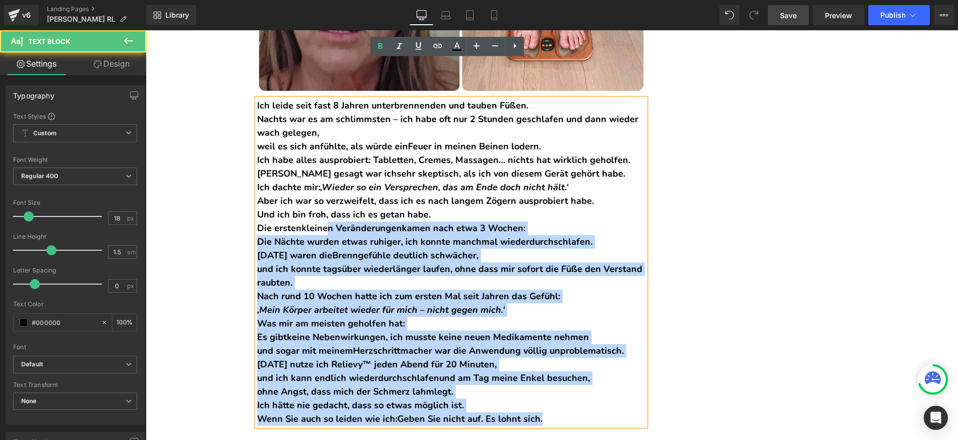
scroll to position [6946, 0]
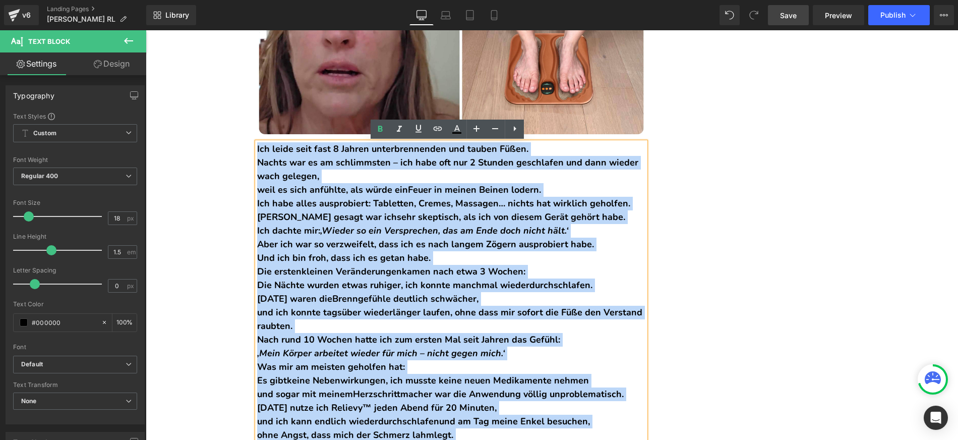
drag, startPoint x: 554, startPoint y: 382, endPoint x: 253, endPoint y: 153, distance: 378.4
click at [257, 153] on div "Ich leide seit fast 8 Jahren unter brennenden und tauben Füßen . Nachts war es …" at bounding box center [451, 305] width 388 height 327
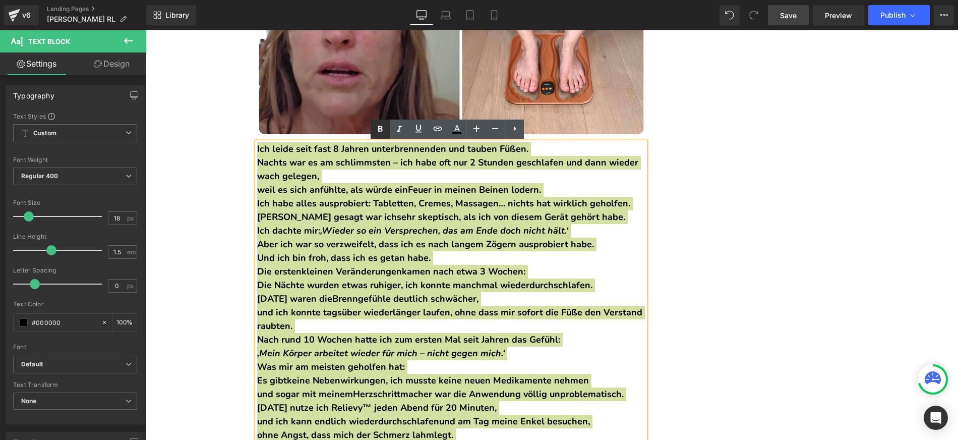
click at [0, 0] on link at bounding box center [0, 0] width 0 height 0
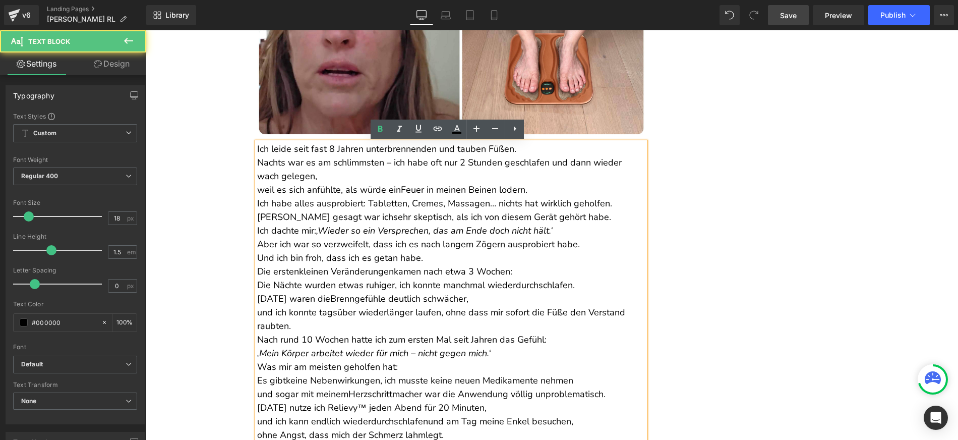
click at [452, 210] on p "Ich habe alles ausprobiert: Tabletten, Cremes, Massagen… nichts hat wirklich ge…" at bounding box center [451, 217] width 388 height 41
click at [528, 149] on p "Ich leide seit fast 8 Jahren unter brennenden und tauben Füßen . Nachts war es …" at bounding box center [451, 169] width 388 height 54
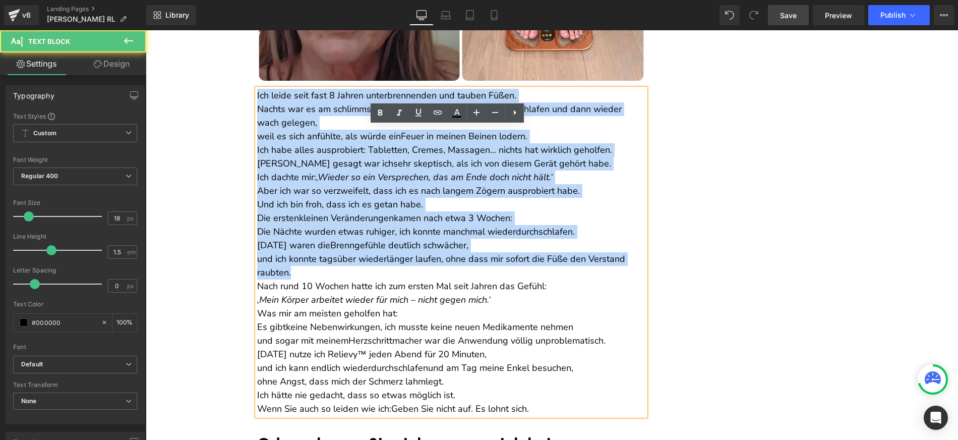
scroll to position [7042, 0]
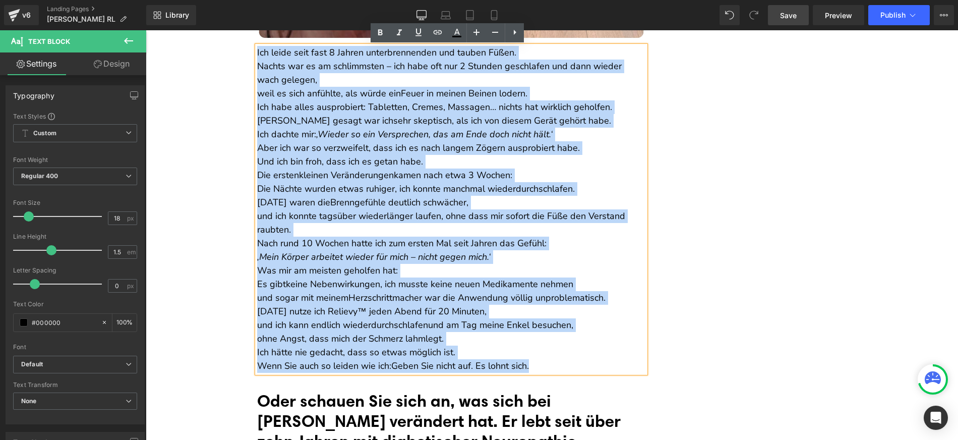
drag, startPoint x: 253, startPoint y: 148, endPoint x: 585, endPoint y: 365, distance: 396.7
click at [585, 365] on div "Ich leide seit fast 8 Jahren unter brennenden und tauben Füßen . Nachts war es …" at bounding box center [451, 209] width 388 height 327
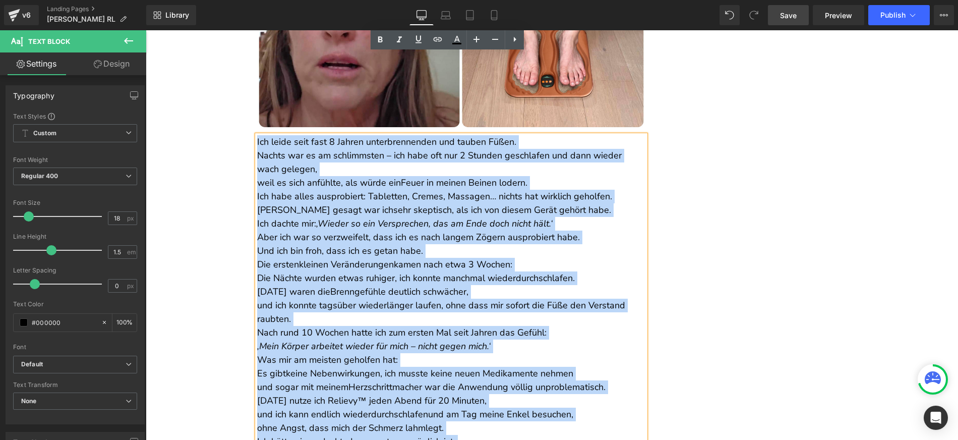
scroll to position [6951, 0]
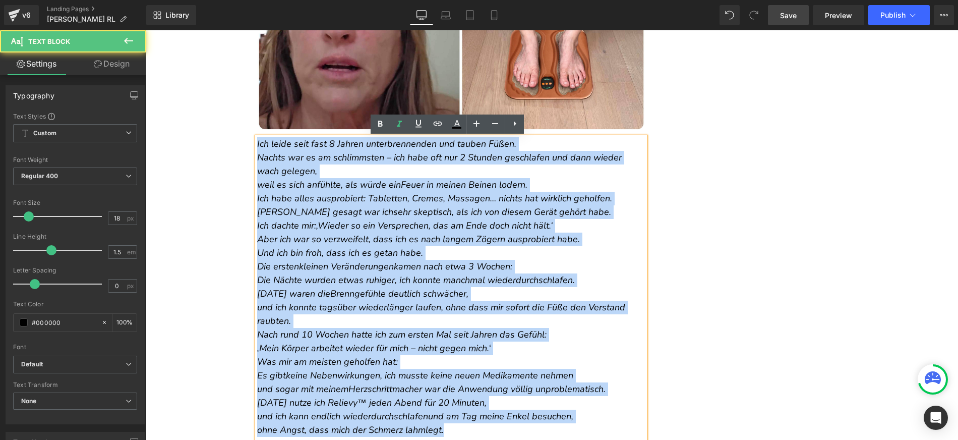
click at [284, 163] on p "Ich leide seit fast 8 Jahren unter brennenden und tauben Füßen . Nachts war es …" at bounding box center [451, 164] width 388 height 54
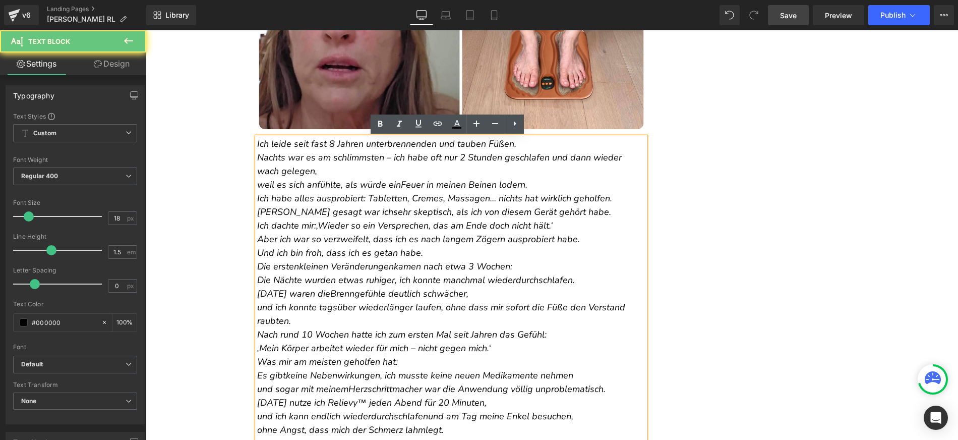
click at [258, 182] on icon "Ich leide seit fast 8 Jahren unter brennenden und tauben Füßen . Nachts war es …" at bounding box center [439, 164] width 365 height 53
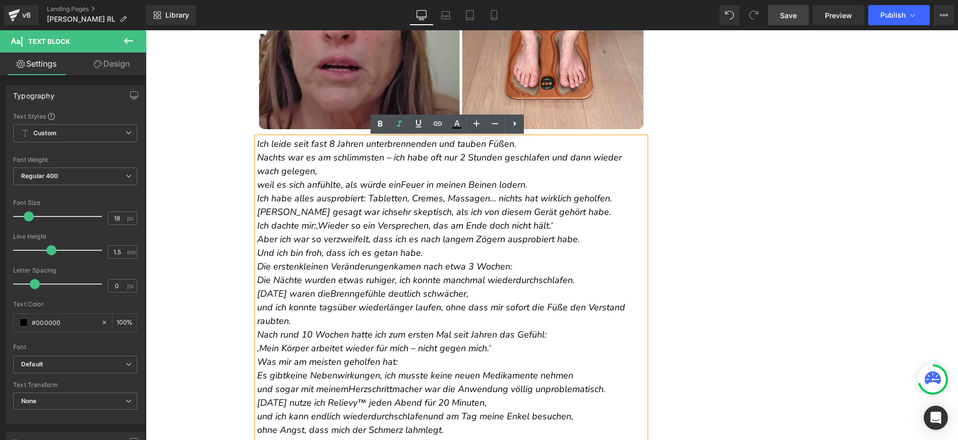
click at [257, 184] on icon "Ich leide seit fast 8 Jahren unter brennenden und tauben Füßen . Nachts war es …" at bounding box center [439, 164] width 365 height 53
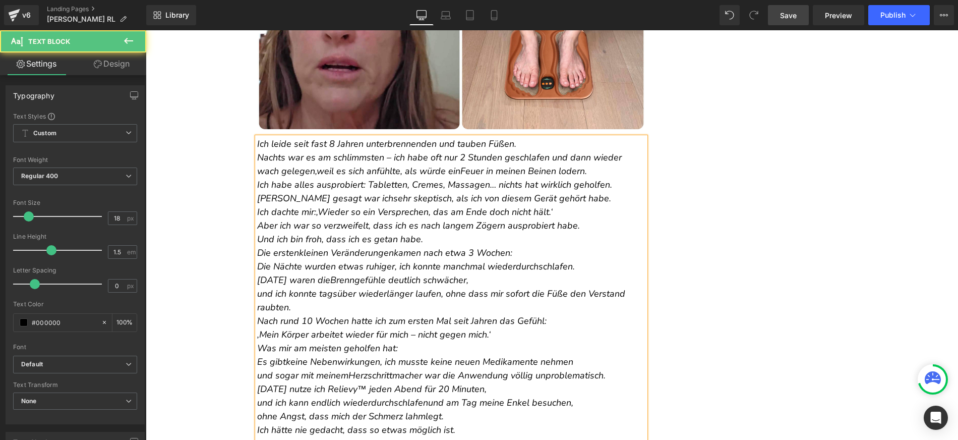
click at [565, 170] on p "Ich leide seit fast 8 Jahren unter brennenden und tauben Füßen . Nachts war es …" at bounding box center [451, 157] width 388 height 41
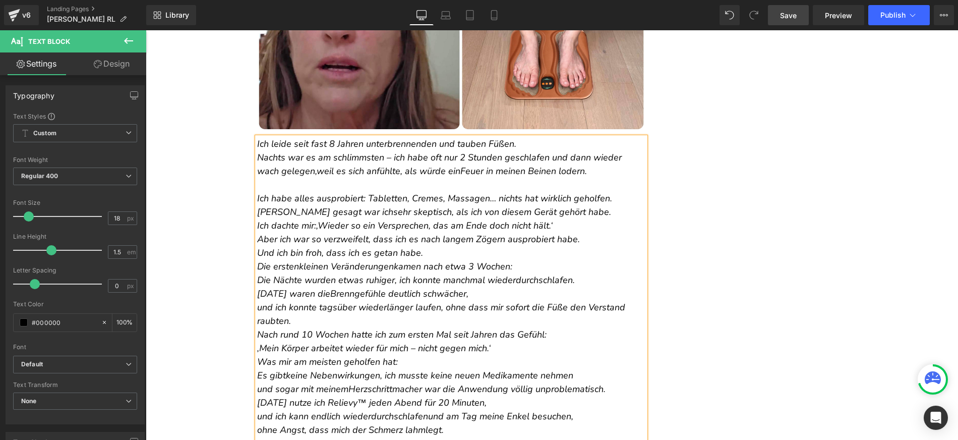
click at [257, 239] on icon "Aber ich war so verzweifelt, dass ich es nach langem Zögern ausprobiert habe. U…" at bounding box center [418, 246] width 323 height 26
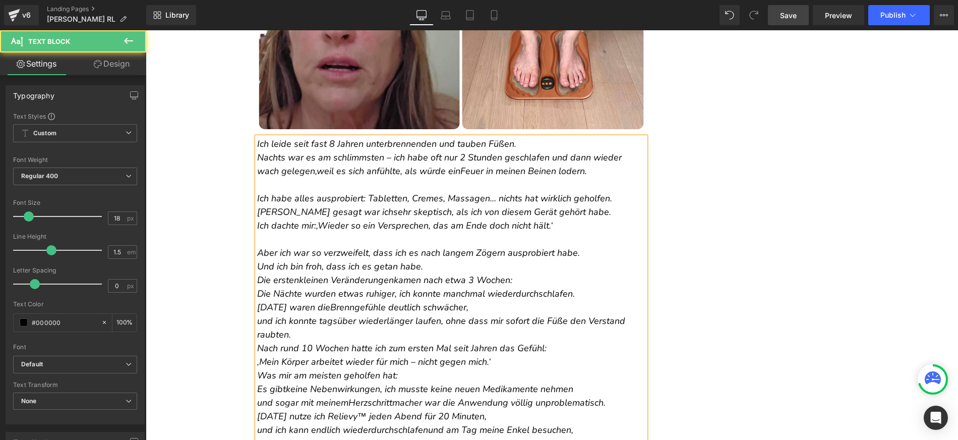
click at [257, 263] on icon "Aber ich war so verzweifelt, dass ich es nach langem Zögern ausprobiert habe. U…" at bounding box center [418, 260] width 323 height 26
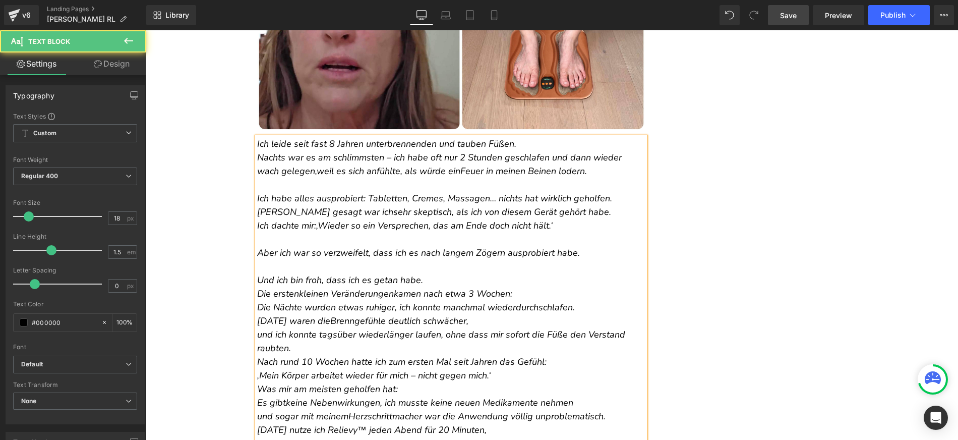
click at [257, 291] on icon "Die ersten kleinen Veränderungen kamen nach etwa 3 Wochen: Die Nächte wurden et…" at bounding box center [441, 320] width 368 height 67
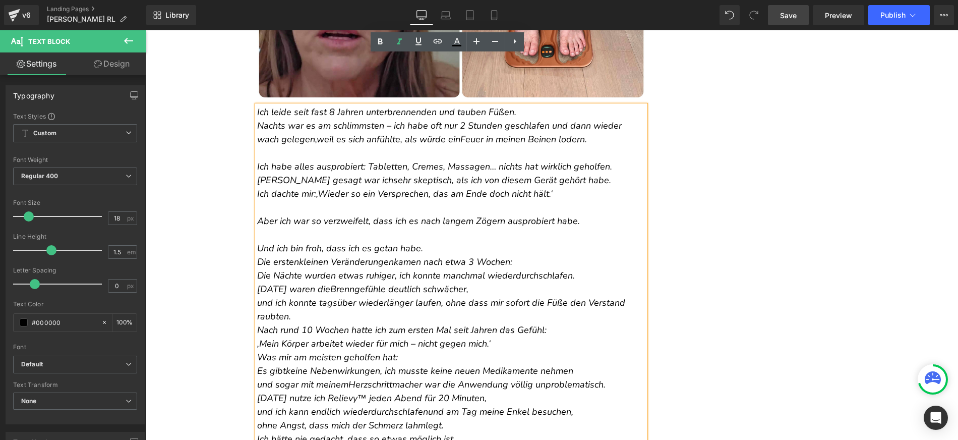
scroll to position [7037, 0]
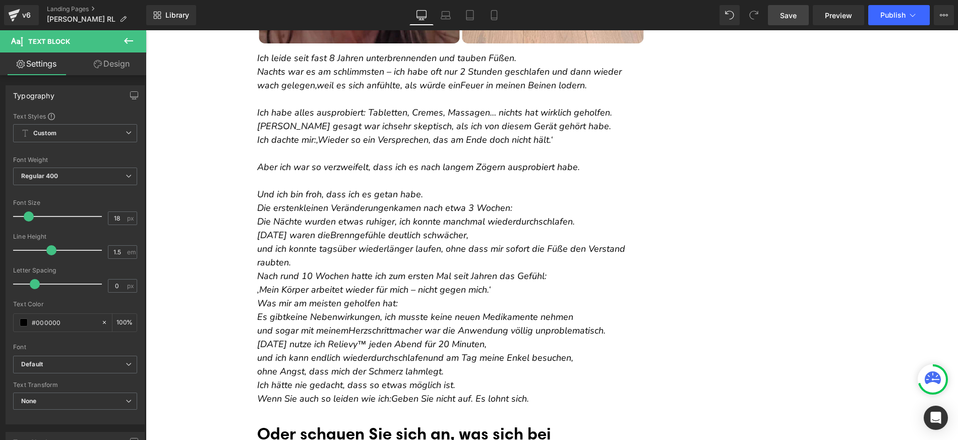
click at [98, 66] on icon at bounding box center [98, 64] width 8 height 8
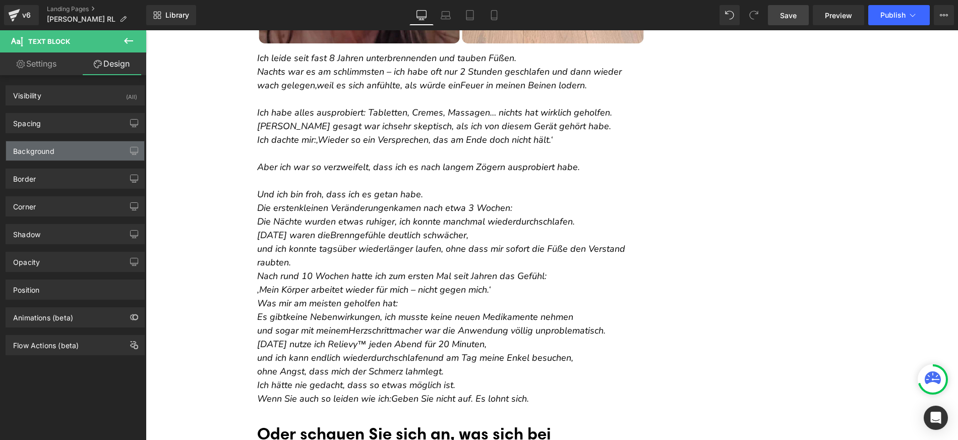
click at [54, 143] on div "Background" at bounding box center [75, 150] width 138 height 19
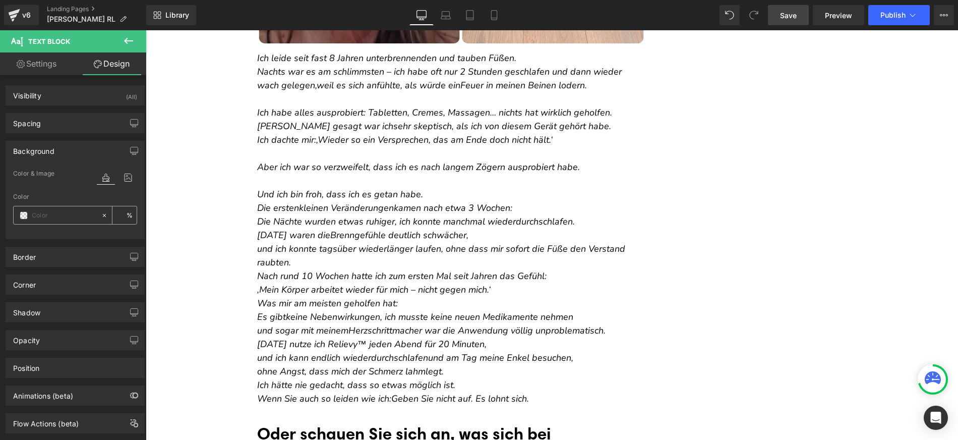
click at [24, 216] on span at bounding box center [24, 215] width 8 height 8
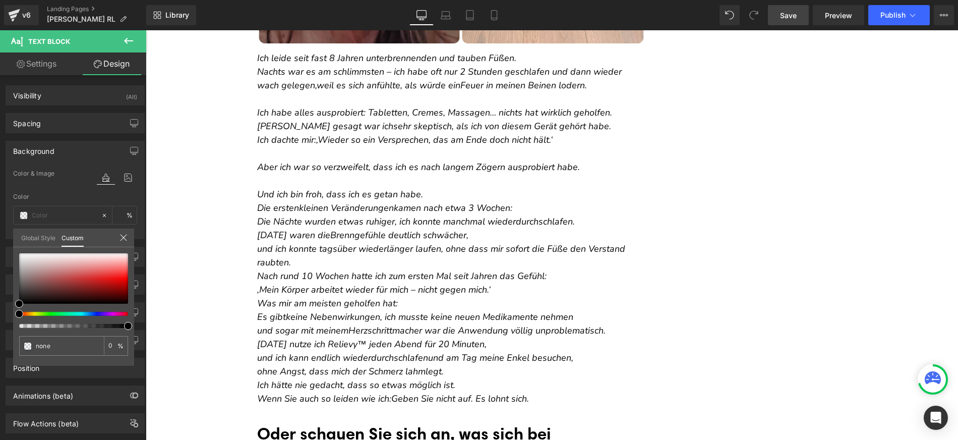
type input "#000000"
type input "100"
type input "#000000"
type input "100"
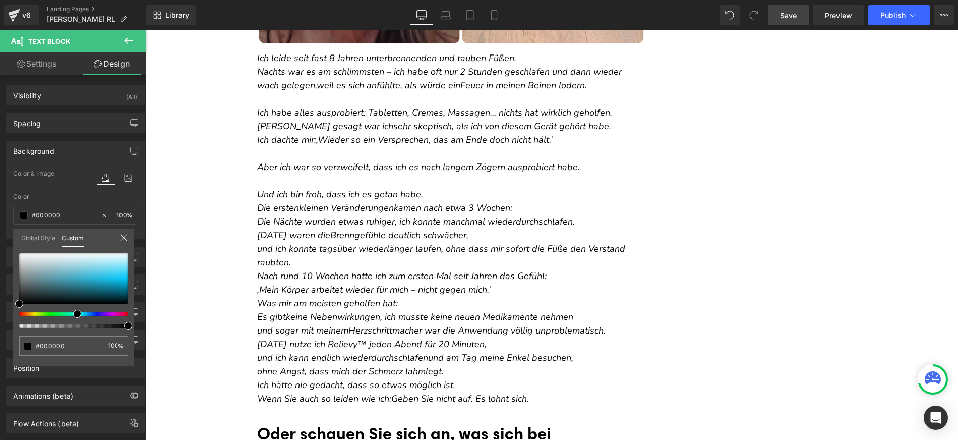
drag, startPoint x: 30, startPoint y: 312, endPoint x: 76, endPoint y: 315, distance: 45.5
click at [76, 315] on span at bounding box center [77, 314] width 8 height 8
type input "#020202"
type input "#0b0d0d"
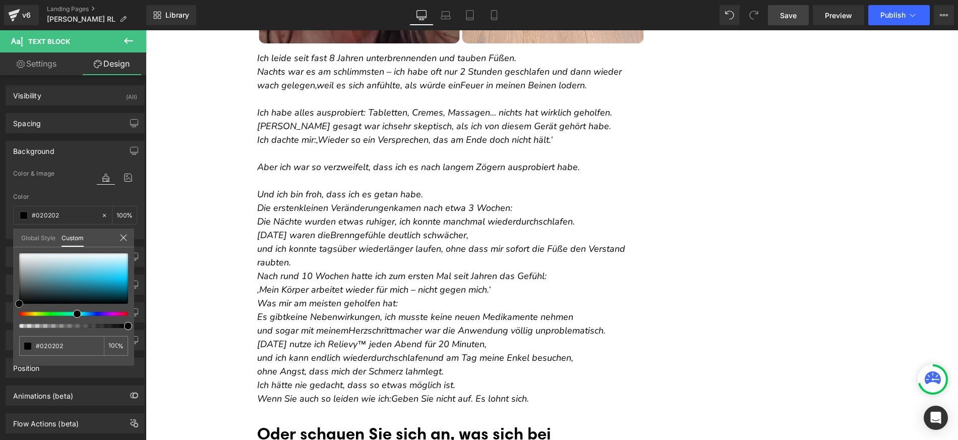
type input "#0b0d0d"
type input "#203636"
type input "#205e5e"
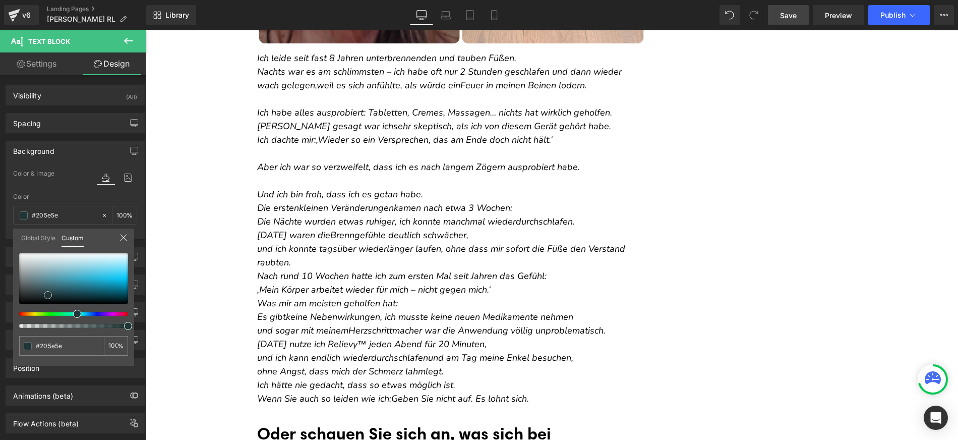
type input "#1e7575"
type input "#1f8484"
type input "#1ca0a0"
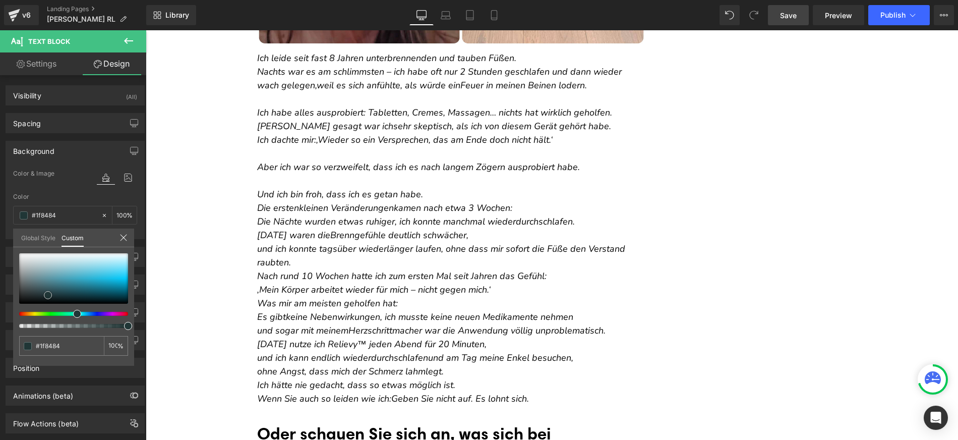
type input "#1ca0a0"
type input "#17c4c4"
type input "#13dcdc"
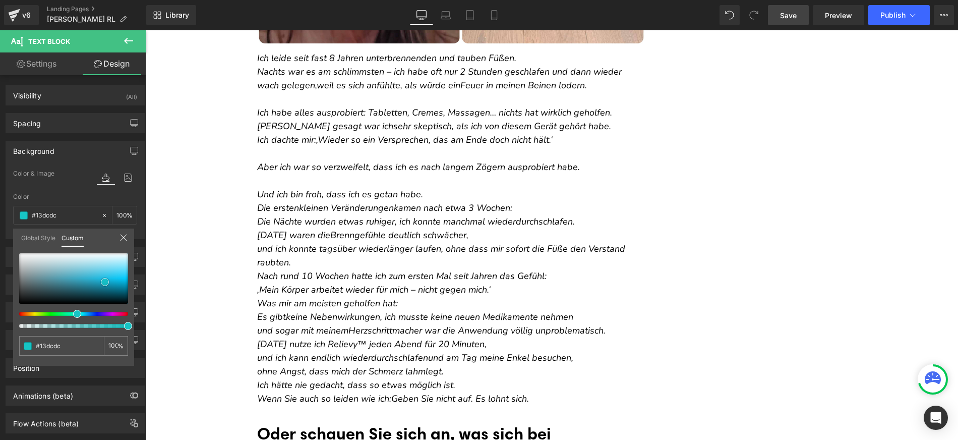
type input "#10eeee"
type input "#18f5f5"
type input "#17f6f6"
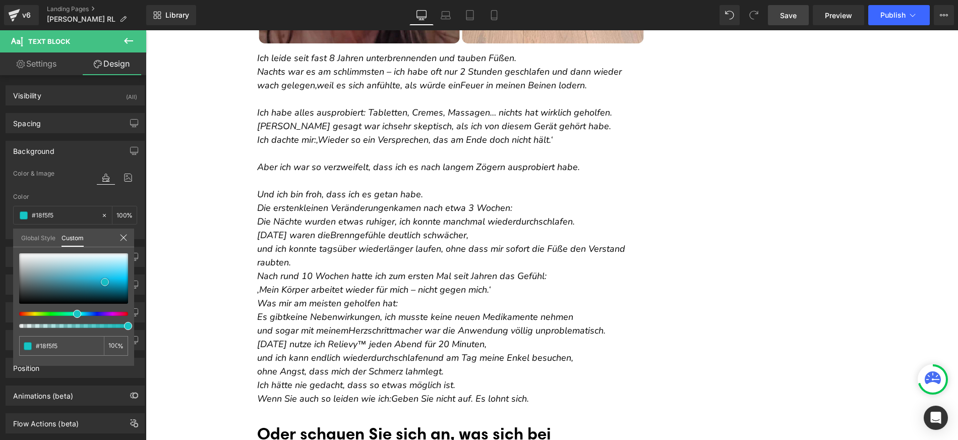
type input "#17f6f6"
type input "#1cf6f6"
type input "#21f6f6"
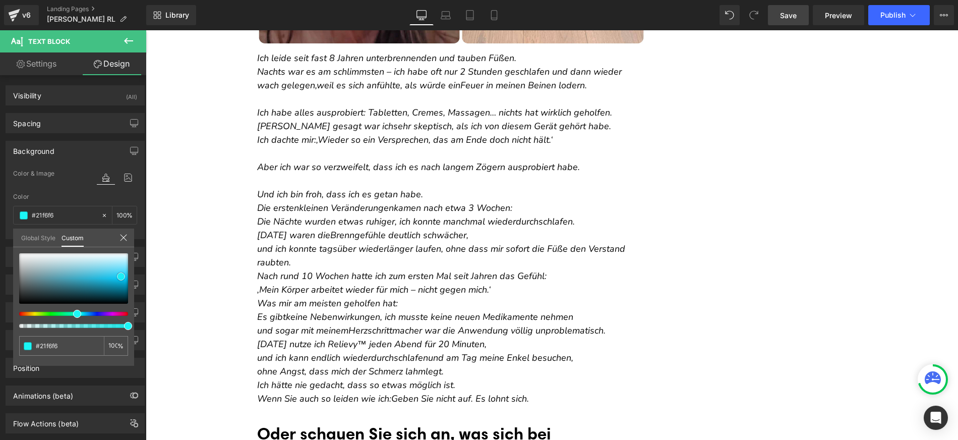
type input "#24f9f9"
type input "#23fafa"
type input "#1af9f9"
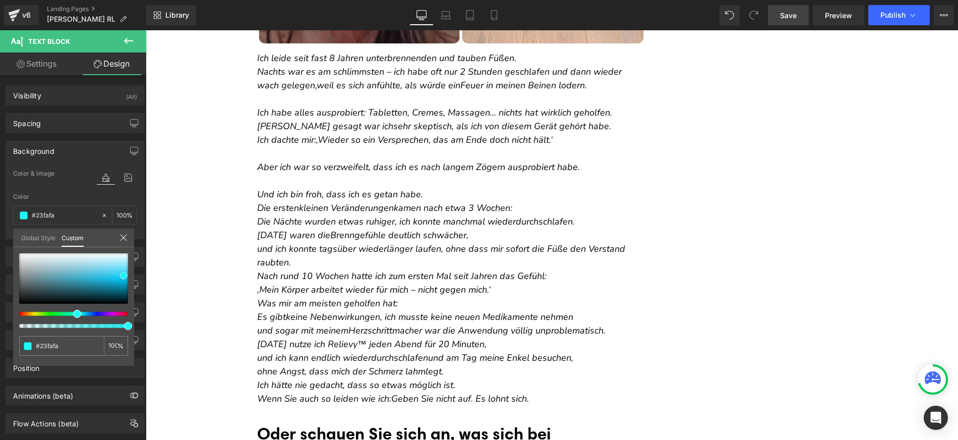
type input "#1af9f9"
type input "#17f6f6"
drag, startPoint x: 20, startPoint y: 301, endPoint x: 122, endPoint y: 275, distance: 105.8
click at [122, 275] on span at bounding box center [121, 277] width 8 height 8
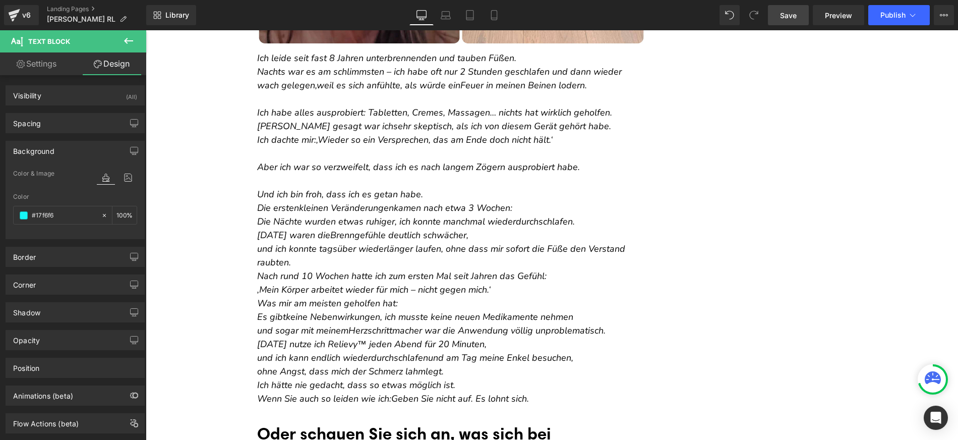
click at [101, 214] on icon at bounding box center [104, 215] width 7 height 7
type input "none"
type input "0"
click at [330, 193] on icon "Und ich bin froh, dass ich es getan habe." at bounding box center [340, 194] width 166 height 12
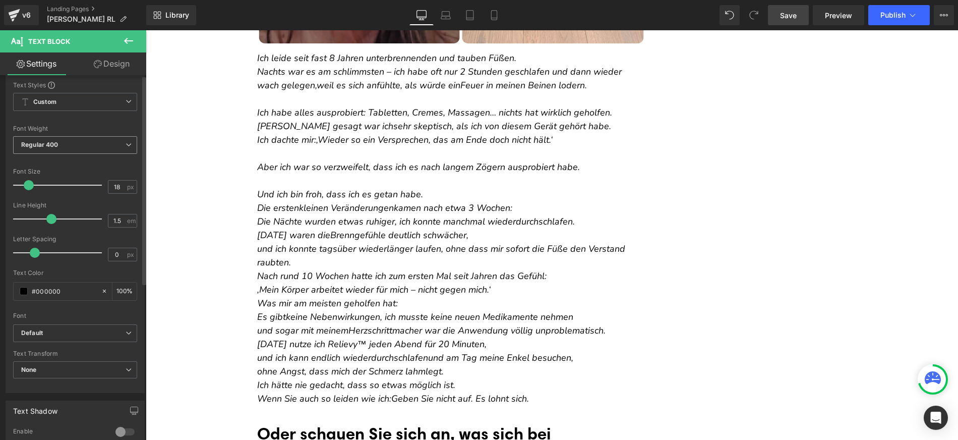
scroll to position [0, 0]
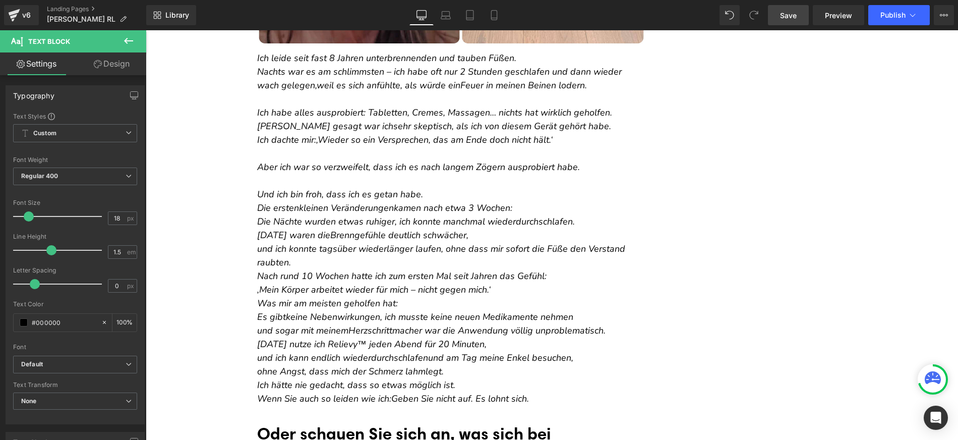
click at [122, 66] on link "Design" at bounding box center [111, 63] width 73 height 23
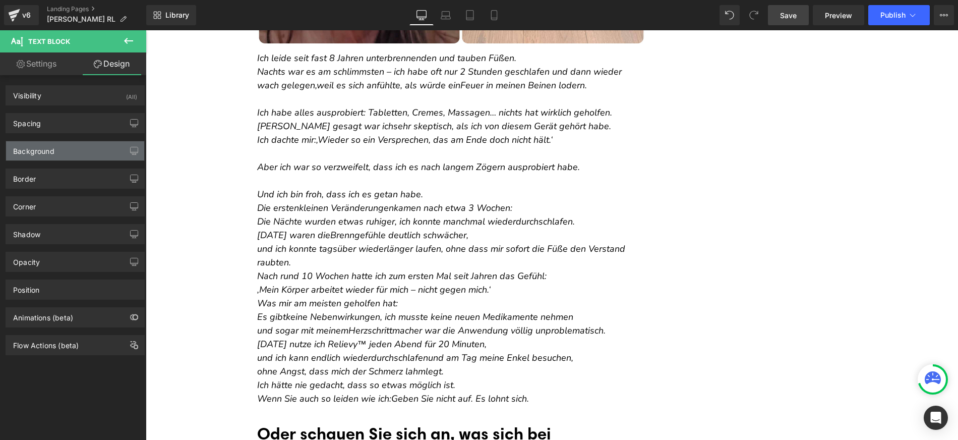
click at [54, 150] on div "Background" at bounding box center [75, 150] width 138 height 19
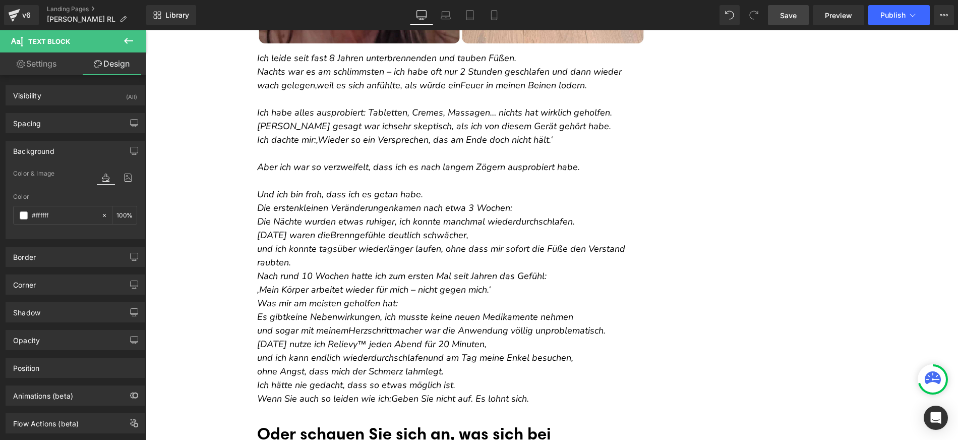
type input "#ffffff"
type input "100"
click at [27, 214] on span at bounding box center [24, 215] width 8 height 8
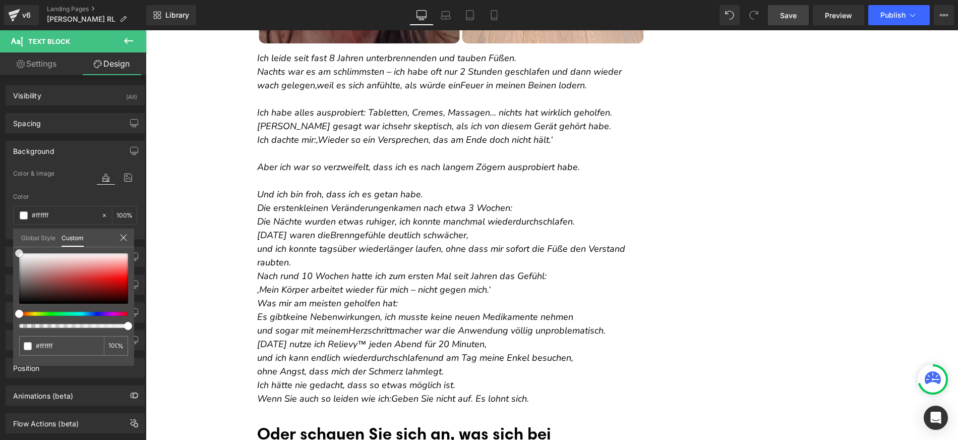
type input "#ab7171"
type input "#ab6d6d"
type input "#a96464"
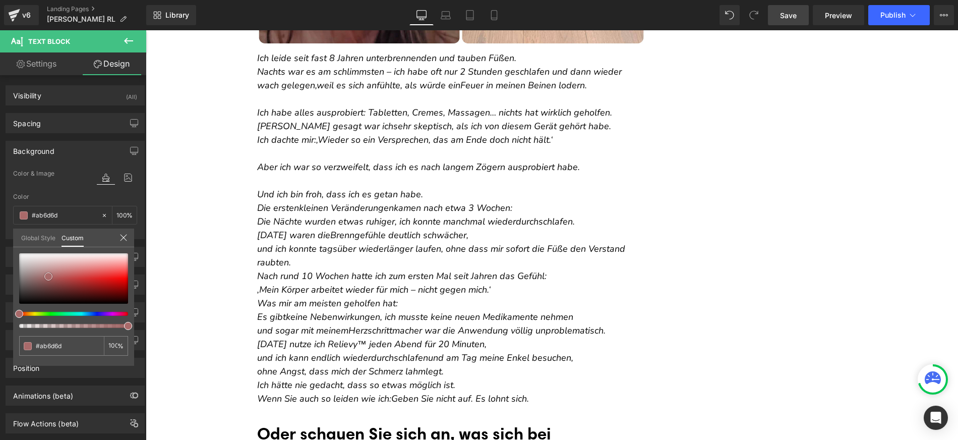
type input "#a96464"
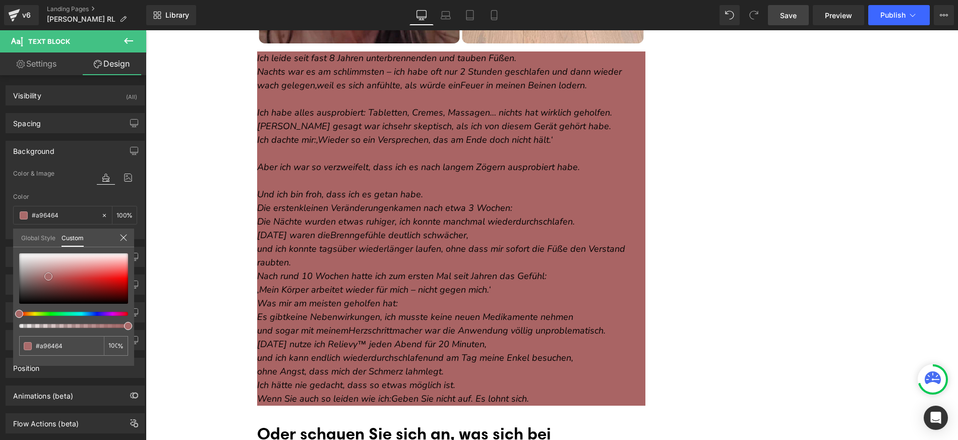
type input "#aa4545"
type input "#9b2b2b"
type input "#7f0e0e"
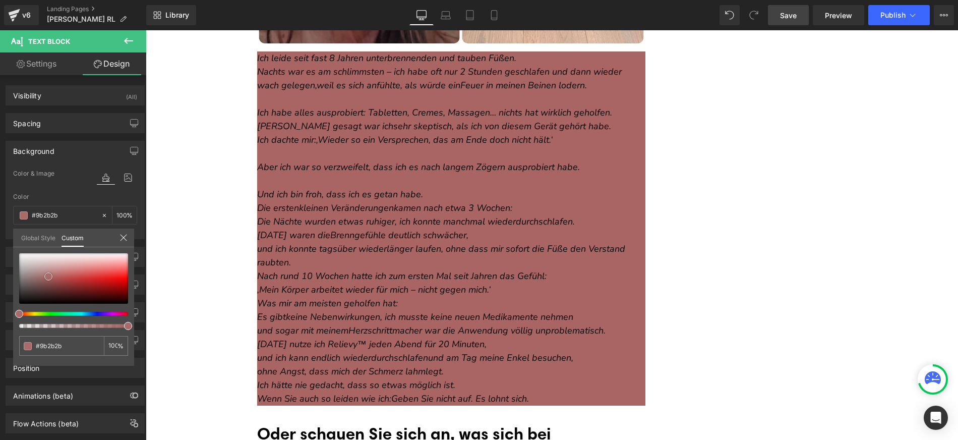
type input "#7f0e0e"
type input "#6b0404"
type input "#5e0101"
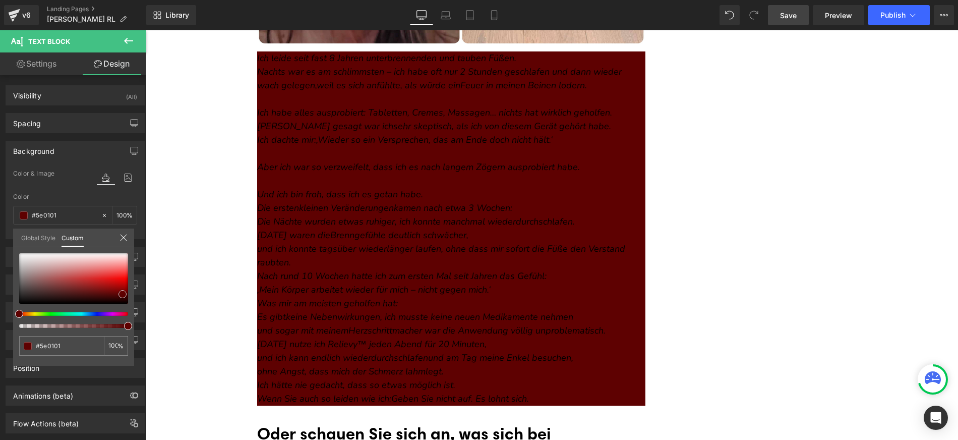
type input "#5d0303"
type input "#5c0404"
type input "#5b0505"
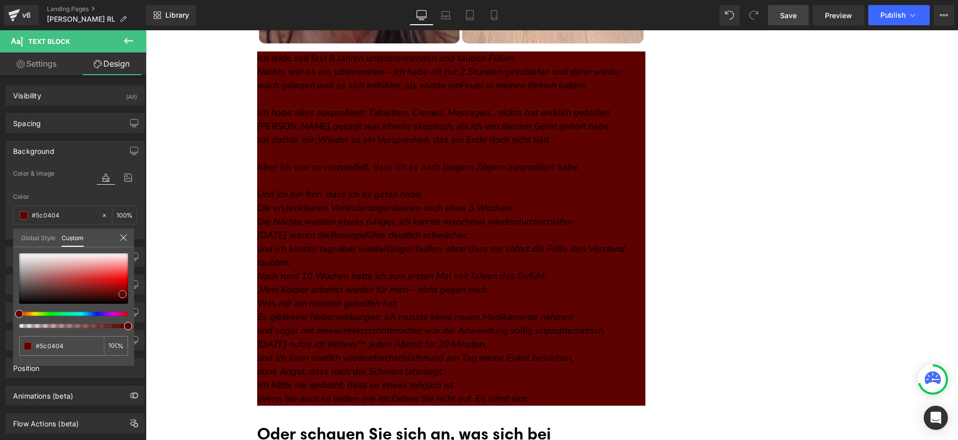
type input "#5b0505"
type input "#590707"
type input "#5d0808"
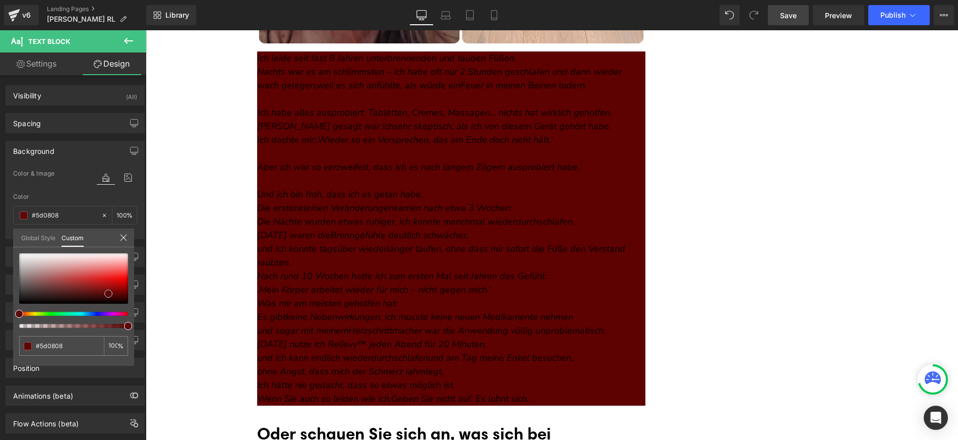
type input "#5c0909"
type input "#5b0a0a"
type input "#5a0b0b"
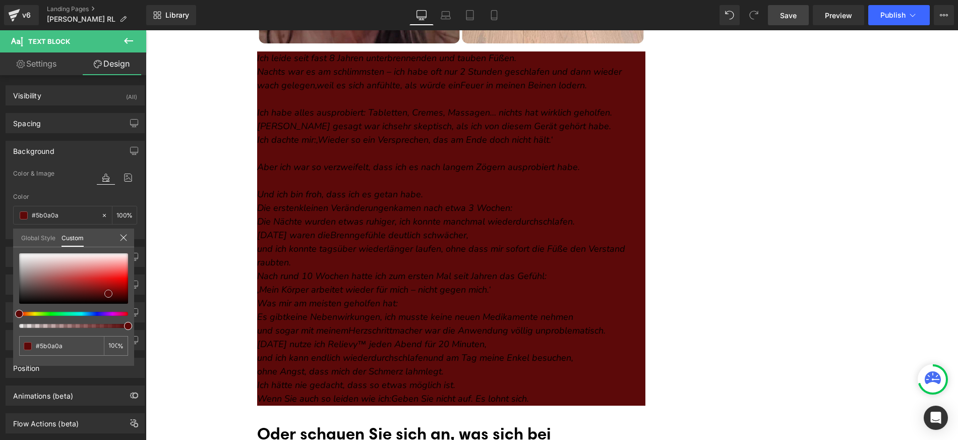
type input "#5a0b0b"
type input "#590c0c"
type input "#530d0d"
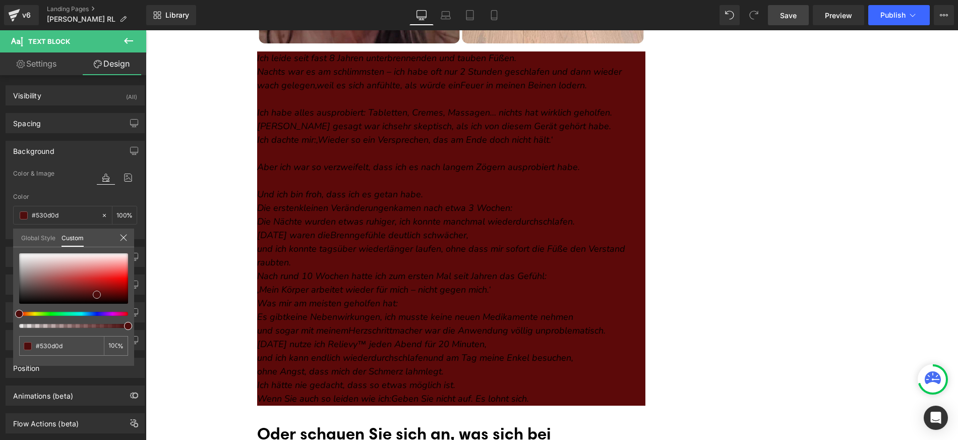
type input "#4e0d0d"
type input "#450c0c"
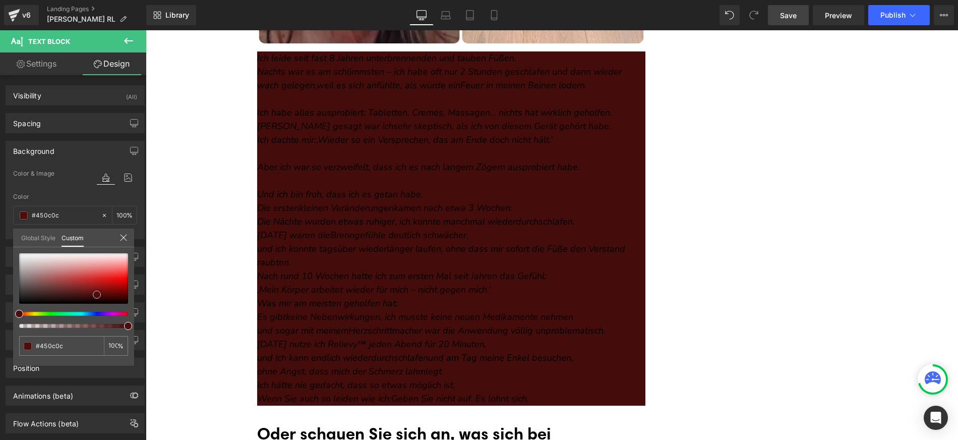
type input "#400c0c"
drag, startPoint x: 48, startPoint y: 276, endPoint x: 91, endPoint y: 297, distance: 47.1
click at [93, 296] on div at bounding box center [73, 278] width 109 height 50
type input "#40230c"
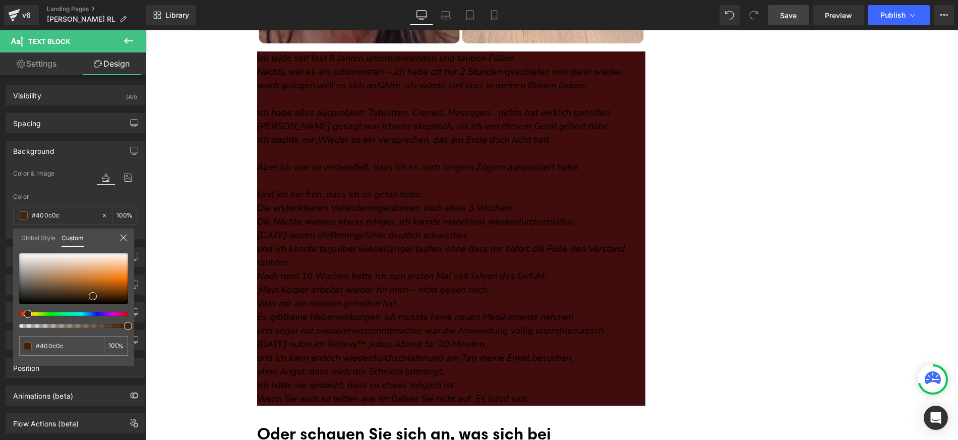
type input "#40230c"
type input "#40240c"
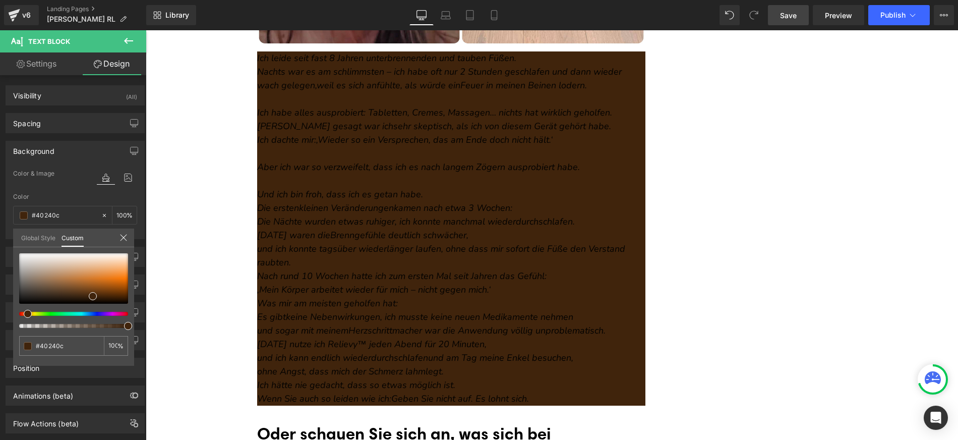
type input "#402c0c"
type input "#403a0c"
type input "#33400c"
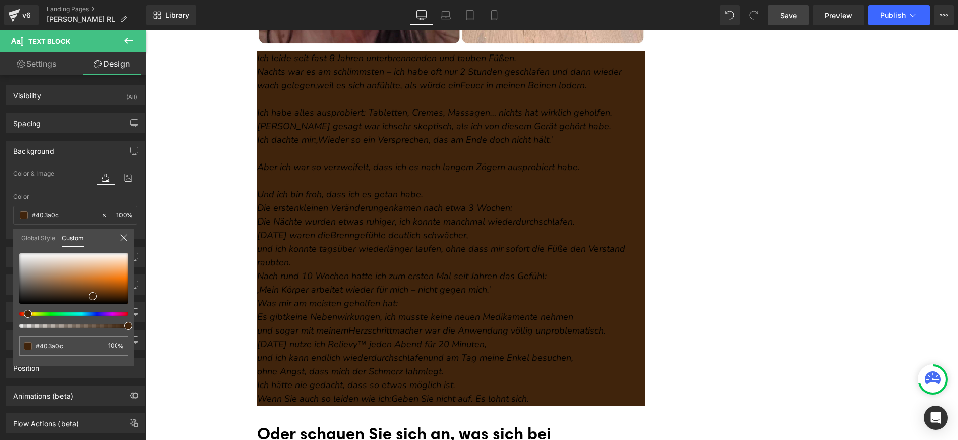
type input "#33400c"
type input "#16400c"
type input "#0c401f"
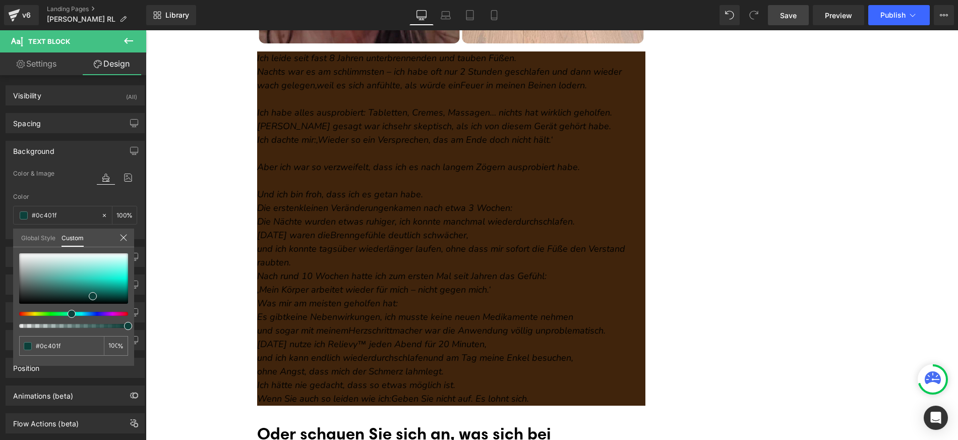
type input "#0c4033"
type input "#0c403a"
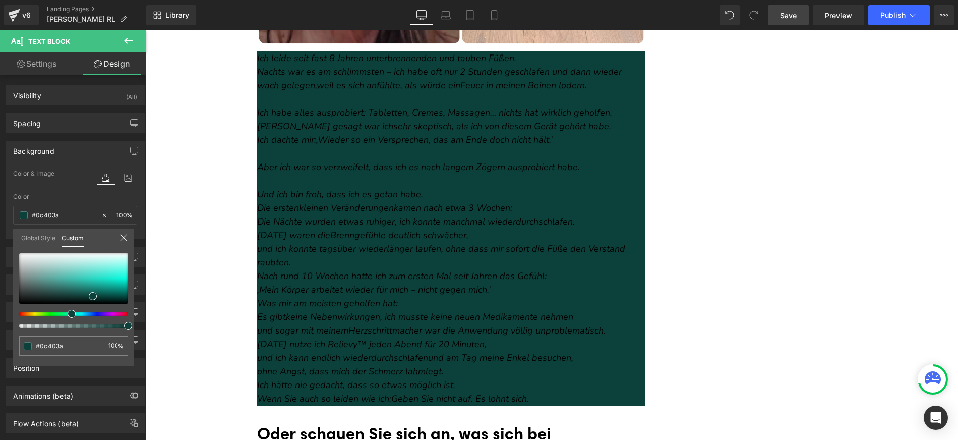
type input "#0c403b"
type input "#0c403d"
type input "#0c3740"
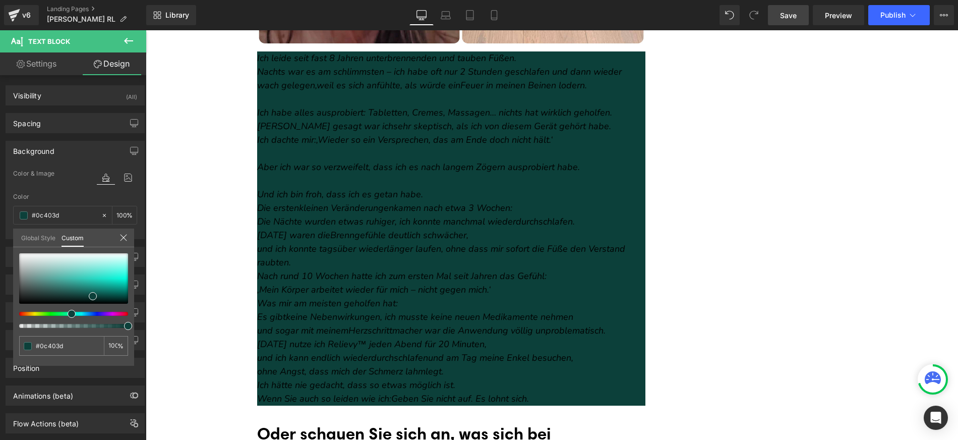
type input "#0c3740"
type input "#0c2e40"
type input "#0c2040"
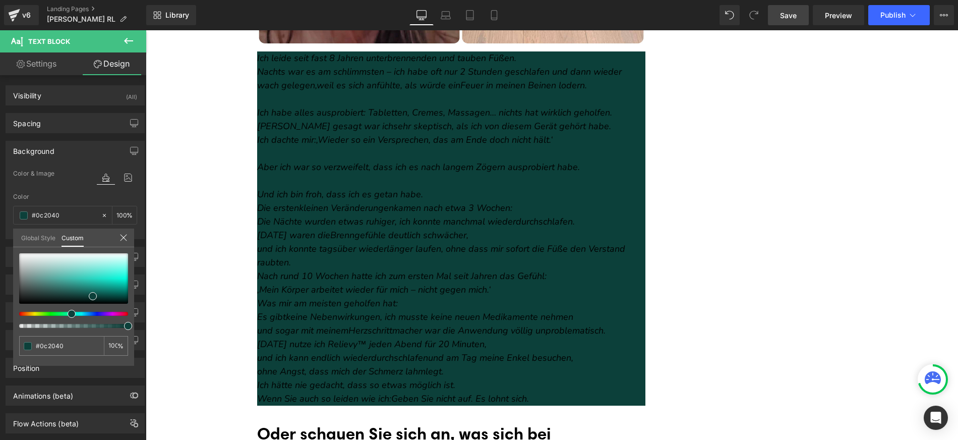
type input "#0c1d40"
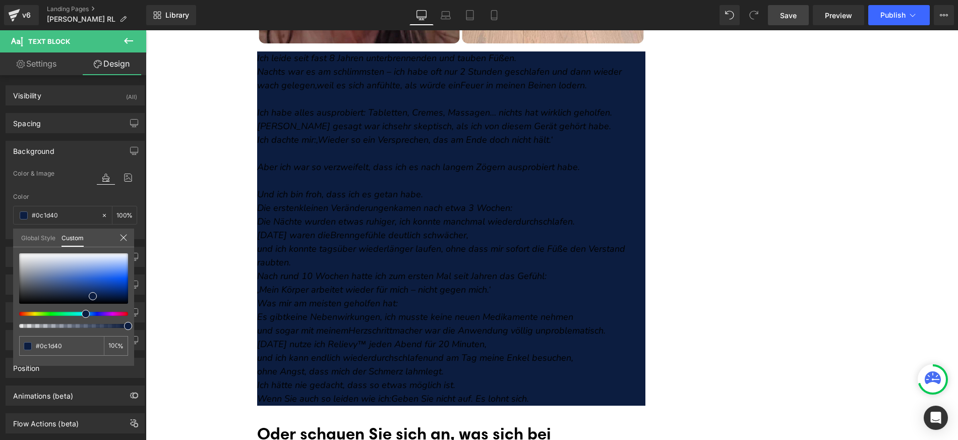
type input "#0c1f40"
type input "#0c2040"
type input "#0c2140"
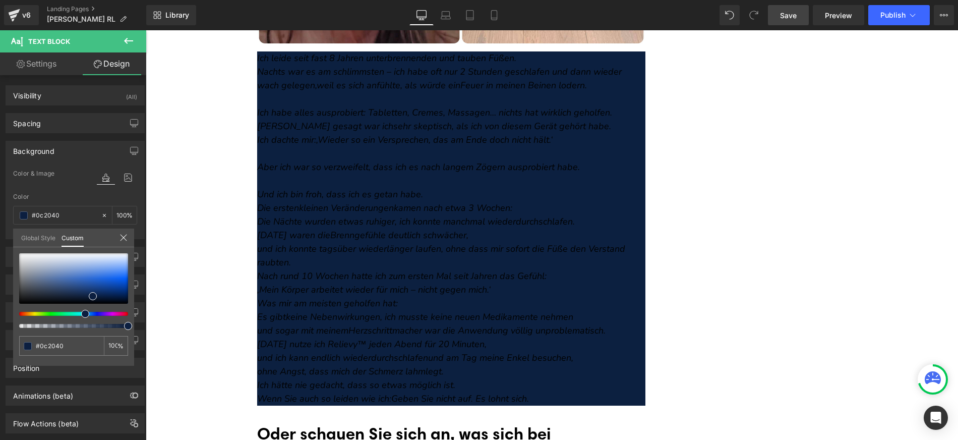
type input "#0c2140"
type input "#0c2440"
type input "#0c2640"
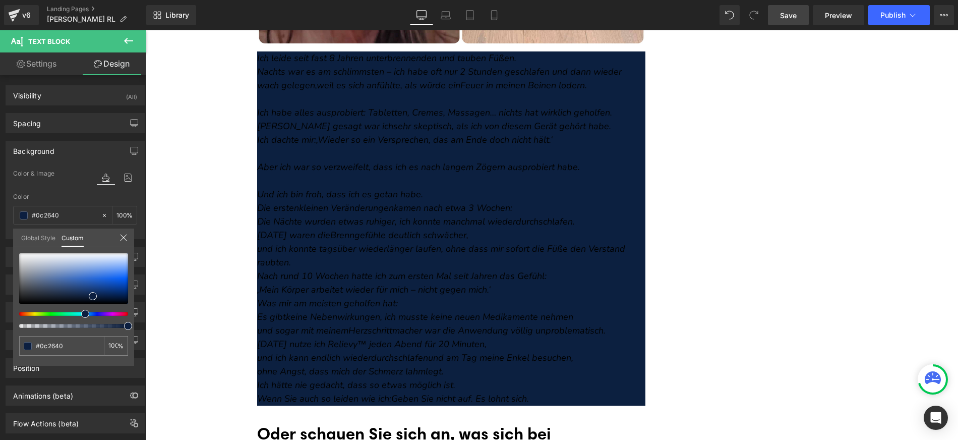
type input "#0c2840"
type input "#0c2a40"
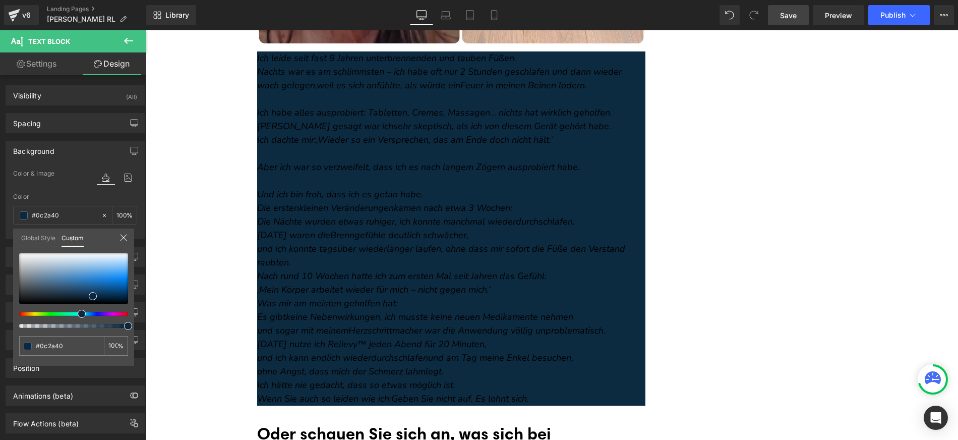
type input "#0c2c40"
type input "#0c2e40"
type input "#0c3140"
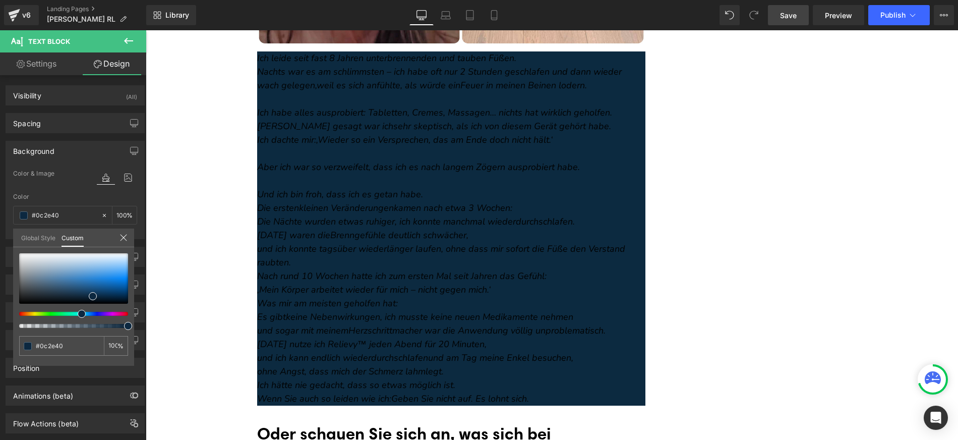
type input "#0c3140"
type input "#0c3340"
type input "#0c3440"
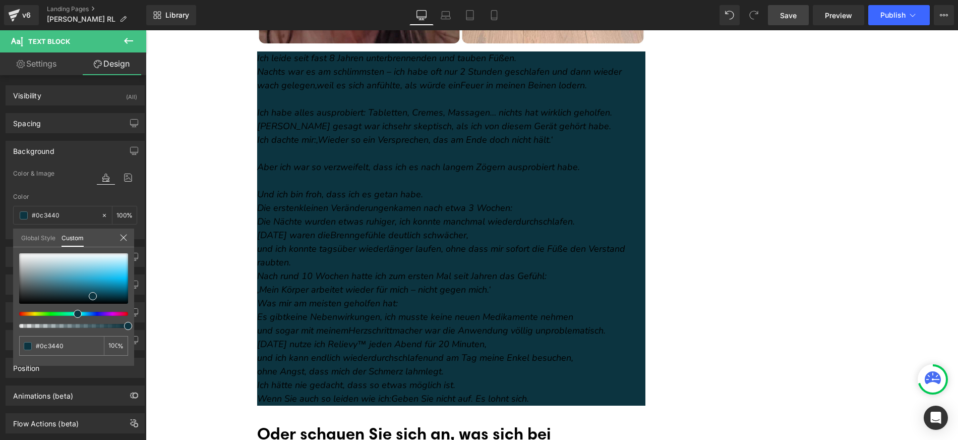
drag, startPoint x: 24, startPoint y: 314, endPoint x: 74, endPoint y: 313, distance: 49.9
click at [74, 313] on div at bounding box center [69, 314] width 109 height 4
type input "#177895"
type input "#187b99"
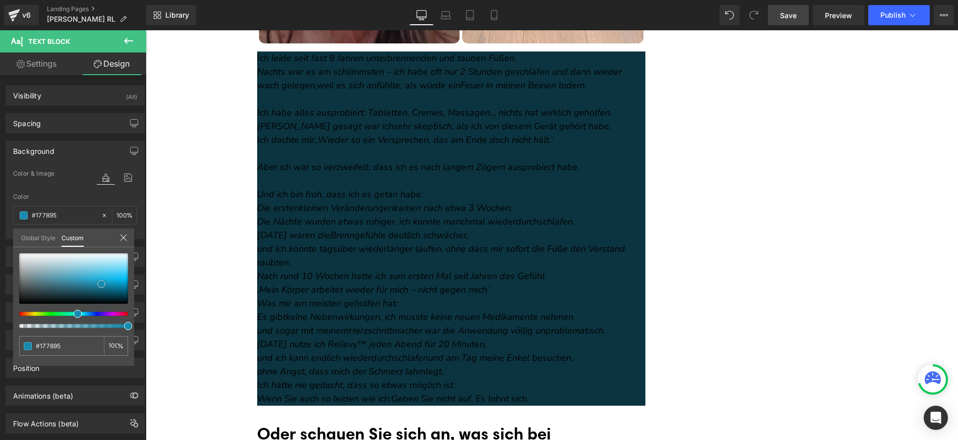
type input "#187b99"
type input "#178baf"
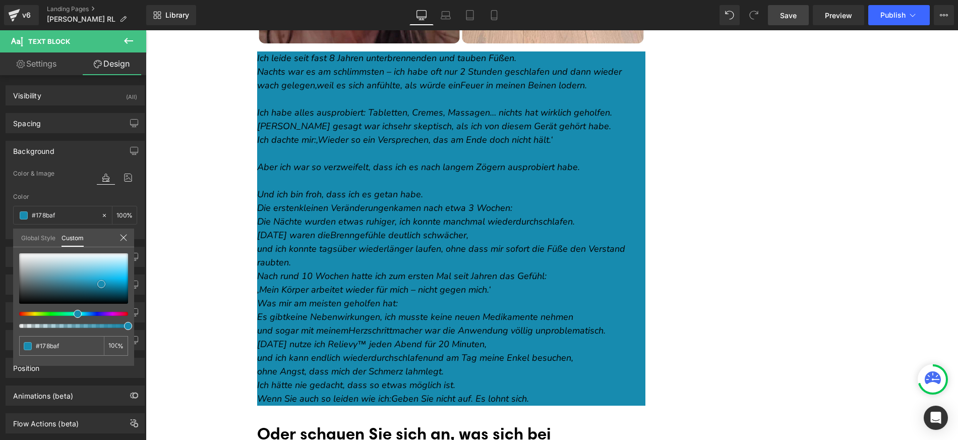
type input "#189ec7"
type input "#17afdd"
type input "#16b7e8"
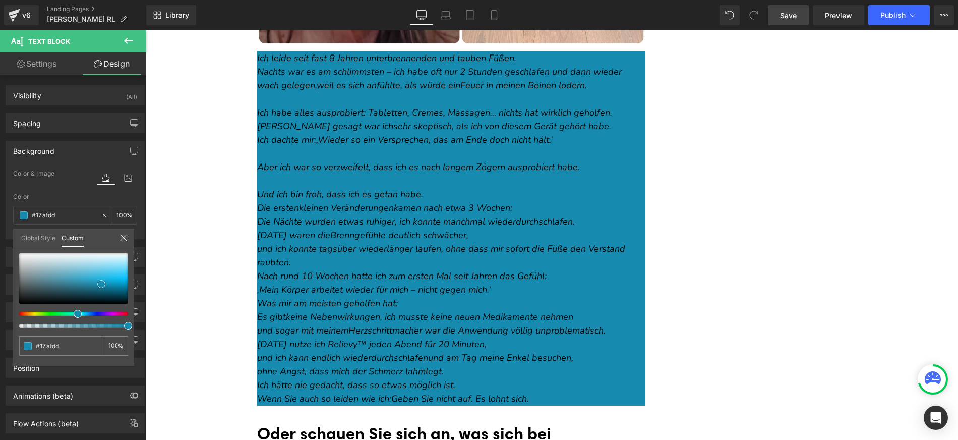
type input "#16b7e8"
type input "#1dbbeb"
type input "#21bded"
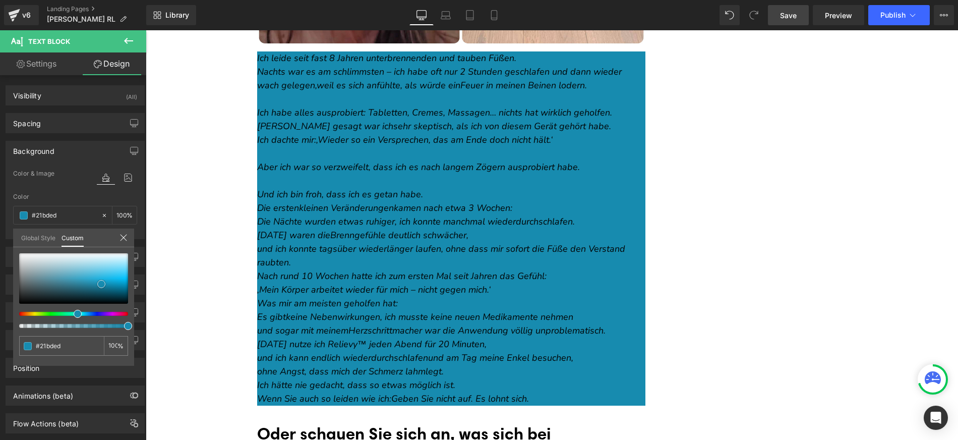
type input "#25beed"
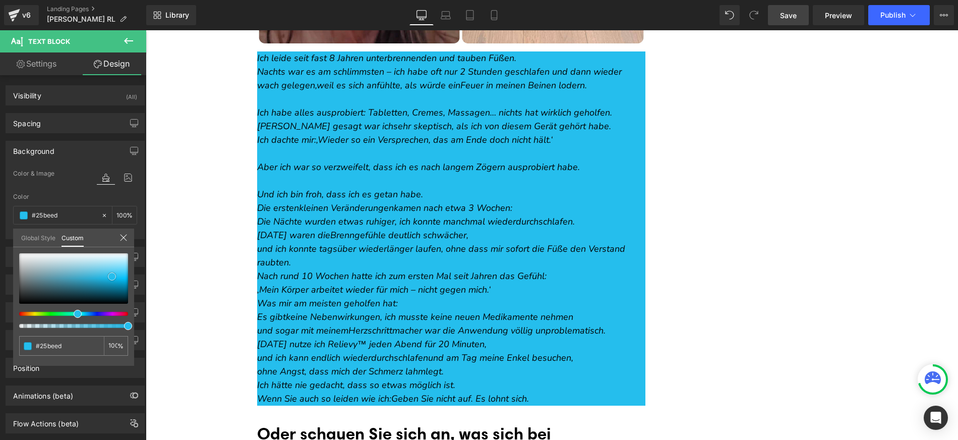
type input "#24bfee"
type input "#29c0ee"
type input "#28c1f0"
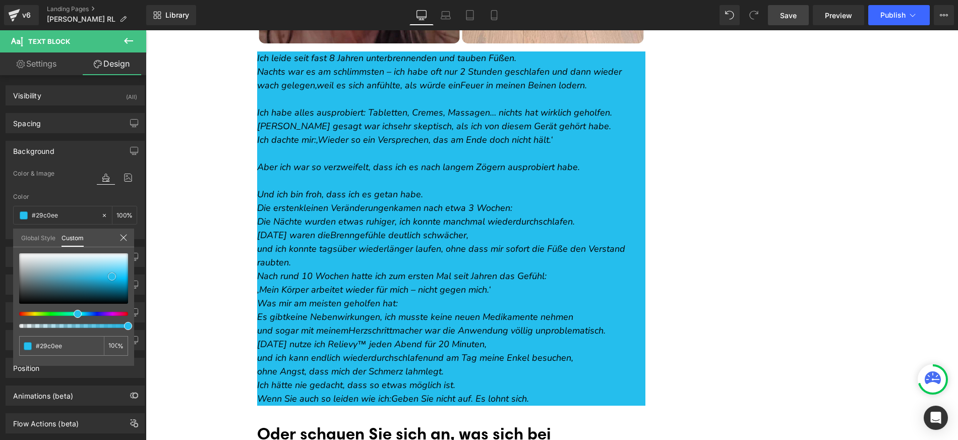
type input "#28c1f0"
type input "#24bfee"
type input "#23c0ef"
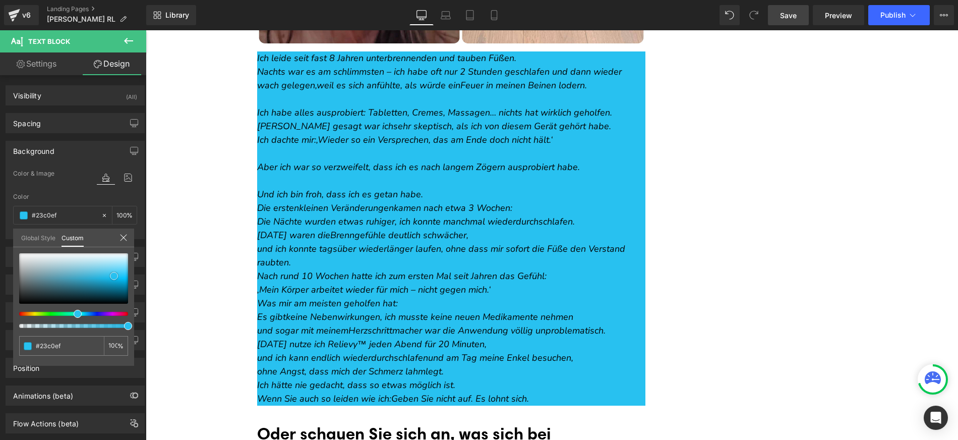
type input "#1dbff0"
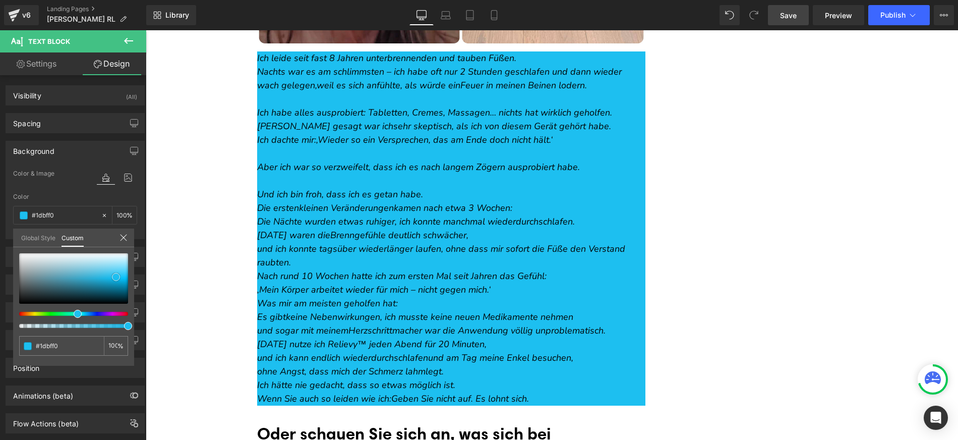
type input "#17bef1"
type input "#12bdf1"
type input "#11bef2"
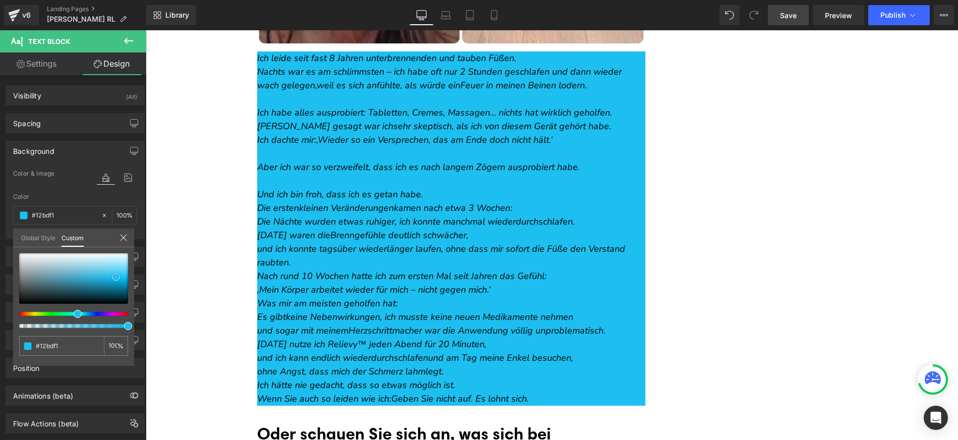
type input "#11bef2"
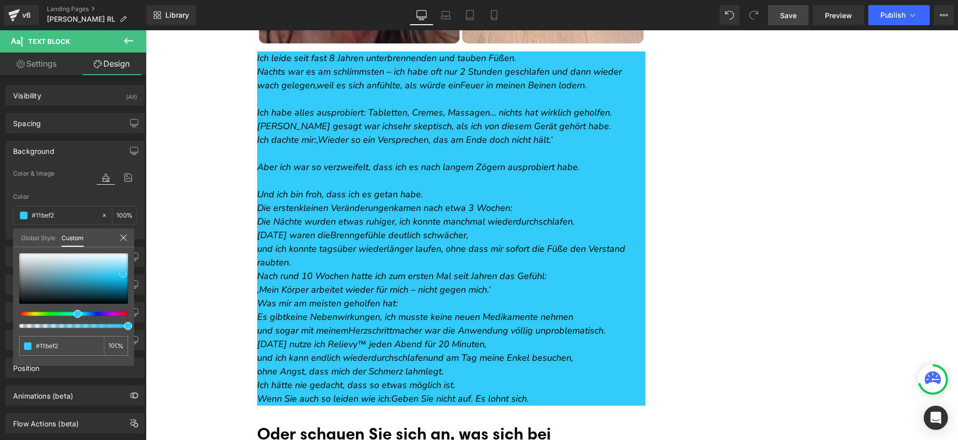
drag, startPoint x: 98, startPoint y: 286, endPoint x: 122, endPoint y: 268, distance: 30.0
click at [123, 273] on div at bounding box center [73, 278] width 109 height 50
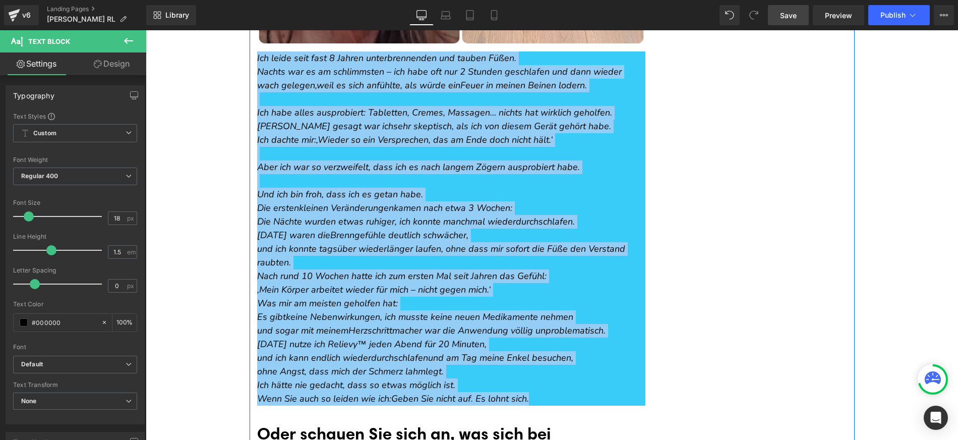
drag, startPoint x: 499, startPoint y: 374, endPoint x: 252, endPoint y: 59, distance: 400.0
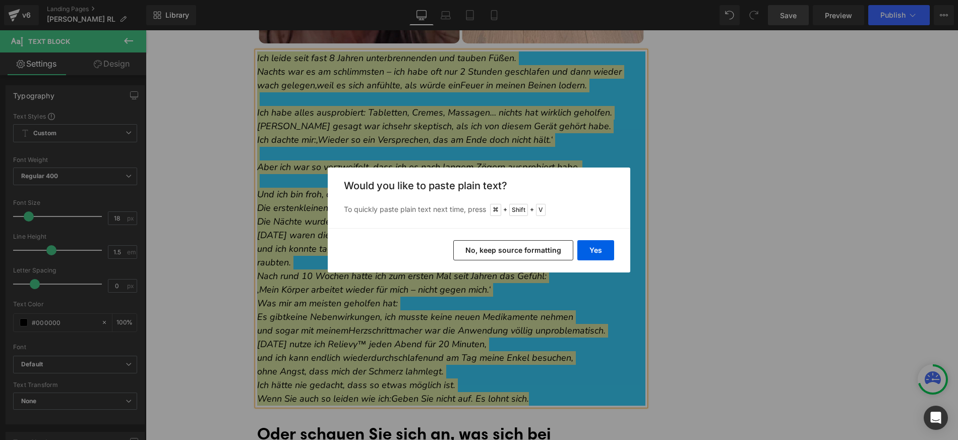
click at [504, 250] on button "No, keep source formatting" at bounding box center [513, 250] width 120 height 20
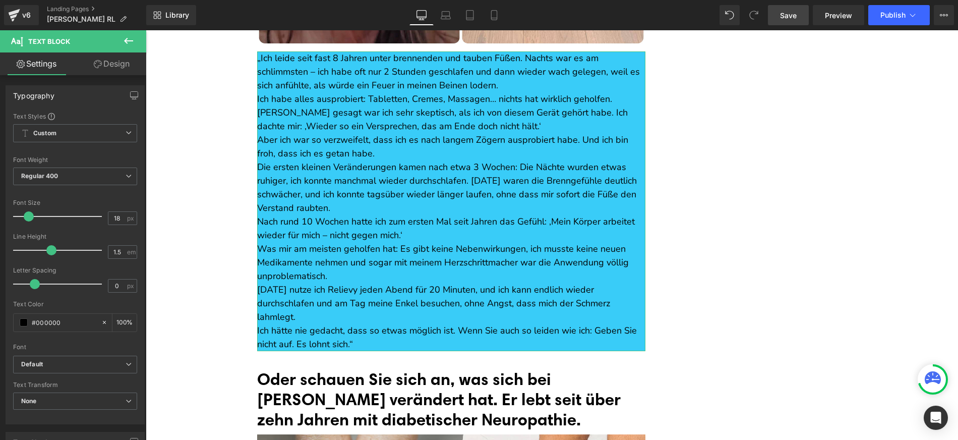
click at [107, 72] on link "Design" at bounding box center [111, 63] width 73 height 23
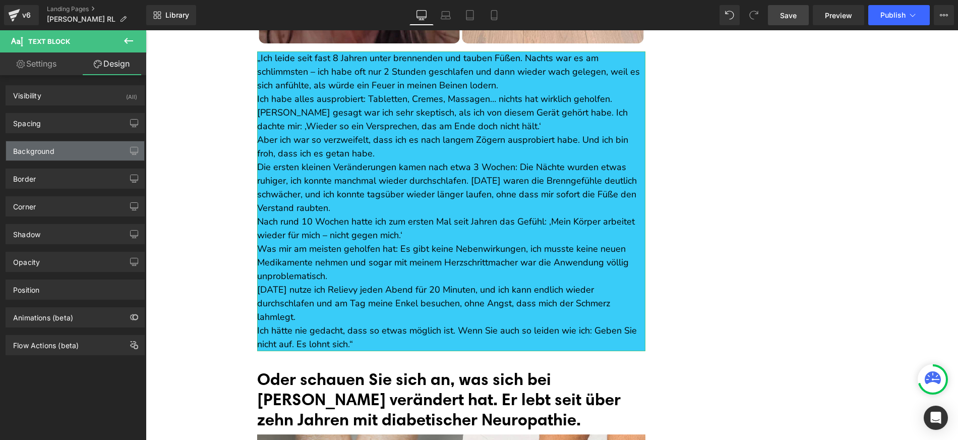
click at [56, 150] on div "Background" at bounding box center [75, 150] width 138 height 19
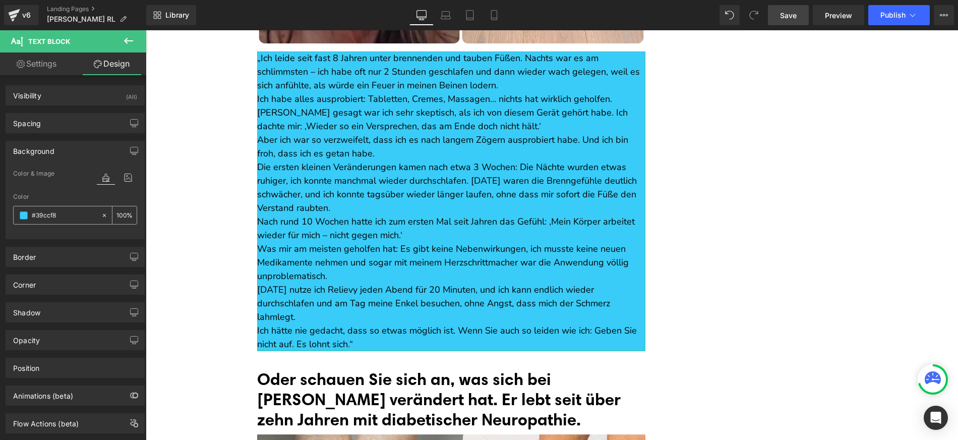
click at [51, 213] on input "text" at bounding box center [64, 215] width 65 height 11
paste input "f0f7fa"
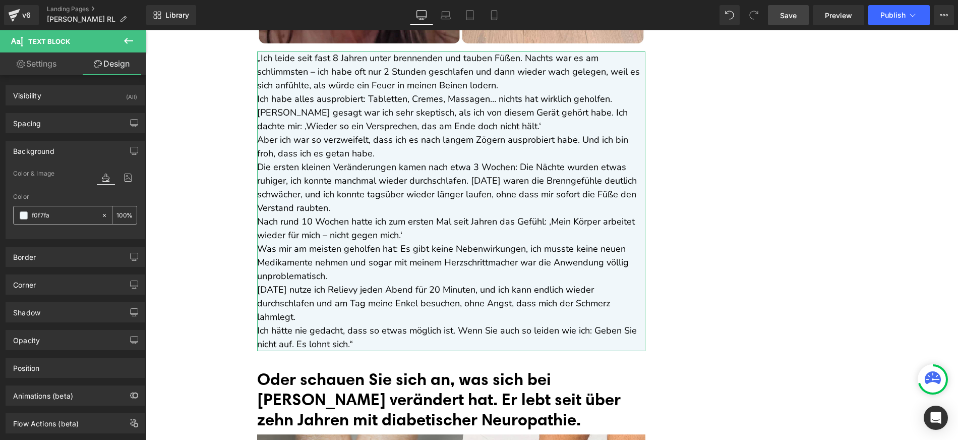
click at [63, 214] on input "f0f7fa" at bounding box center [64, 215] width 65 height 11
type input "f0f7fa"
click at [26, 209] on div "f0f7fa" at bounding box center [57, 215] width 87 height 18
click at [48, 214] on input "f0f7fa" at bounding box center [64, 215] width 65 height 11
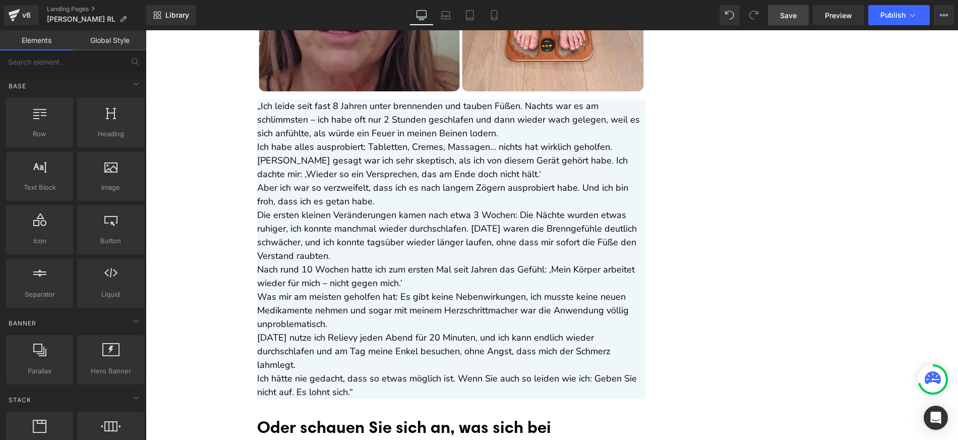
scroll to position [6949, 0]
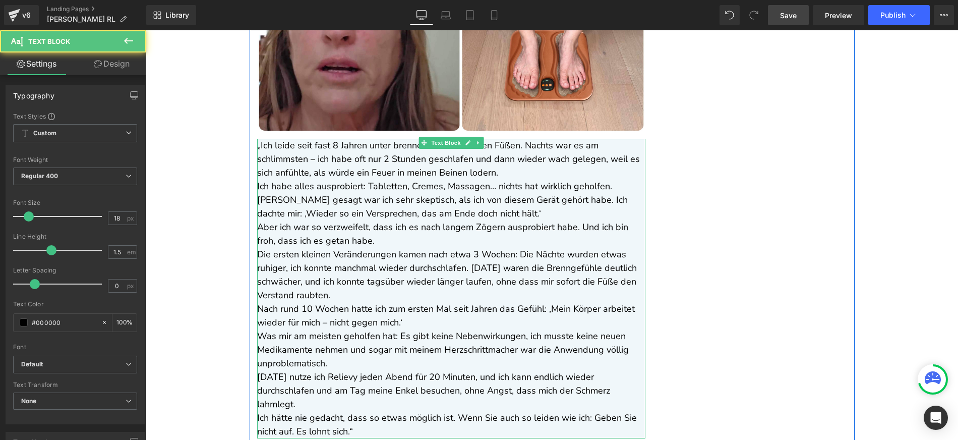
click at [307, 180] on p "Ich habe alles ausprobiert: Tabletten, Cremes, Massagen… nichts hat wirklich ge…" at bounding box center [451, 199] width 388 height 41
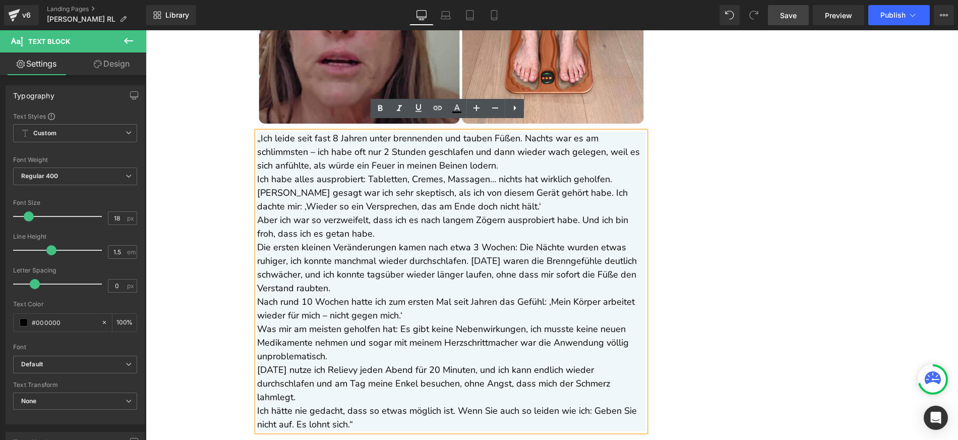
scroll to position [6968, 0]
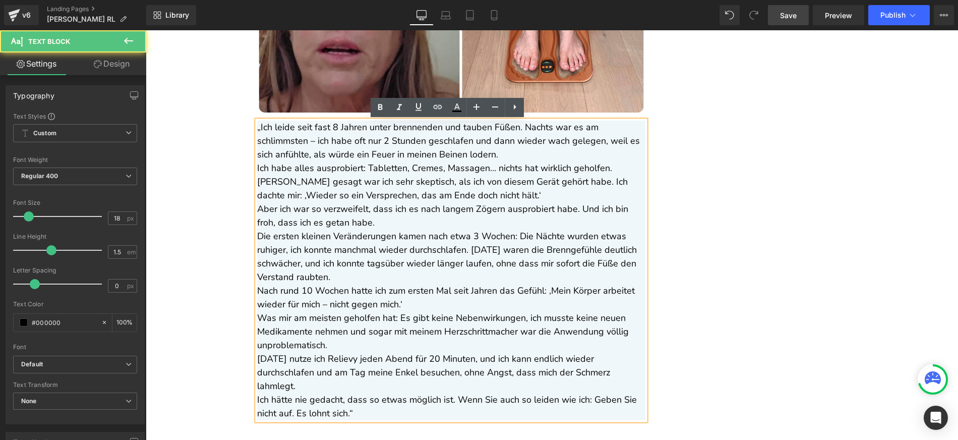
click at [508, 155] on p "„Ich leide seit fast 8 Jahren unter brennenden und tauben Füßen. Nachts war es …" at bounding box center [451, 140] width 388 height 41
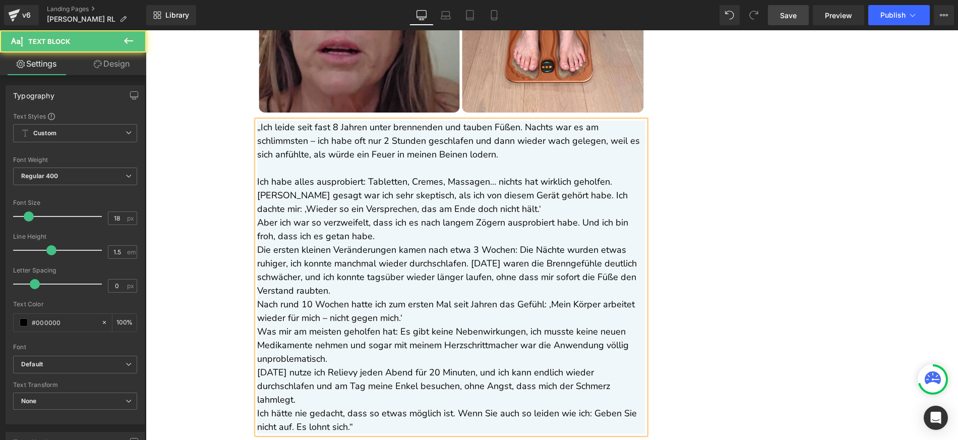
click at [464, 210] on p "Ich habe alles ausprobiert: Tabletten, Cremes, Massagen… nichts hat wirklich ge…" at bounding box center [451, 195] width 388 height 41
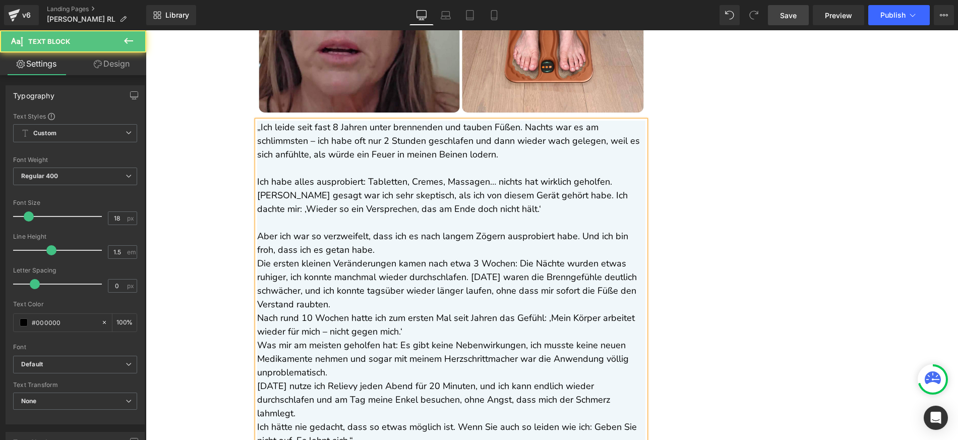
click at [405, 252] on p "Aber ich war so verzweifelt, dass ich es nach langem Zögern ausprobiert habe. U…" at bounding box center [451, 242] width 388 height 27
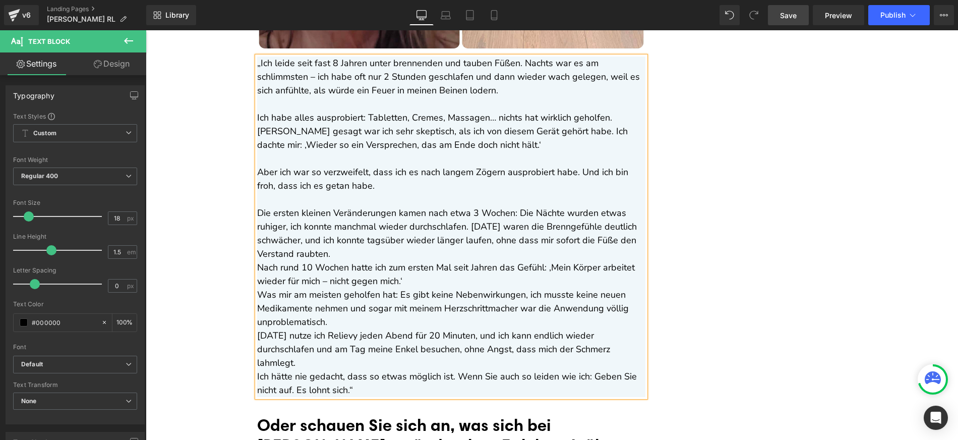
scroll to position [7035, 0]
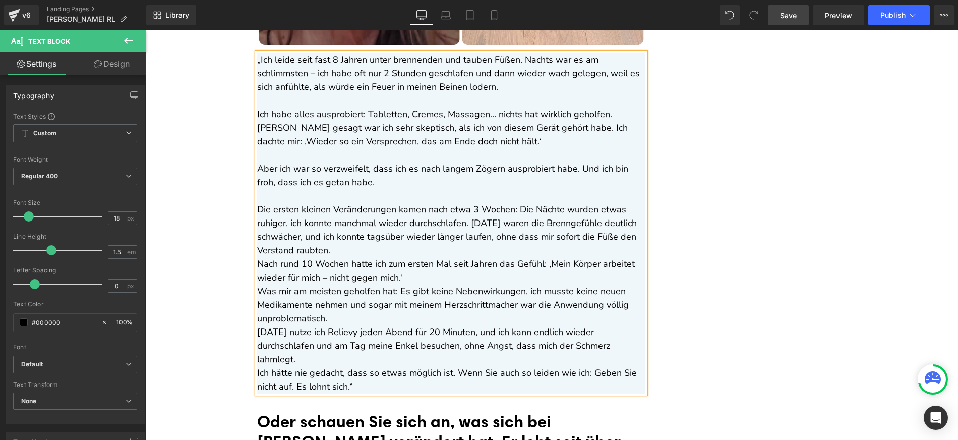
click at [396, 247] on p "Die ersten kleinen Veränderungen kamen nach etwa 3 Wochen: Die Nächte wurden et…" at bounding box center [451, 230] width 388 height 54
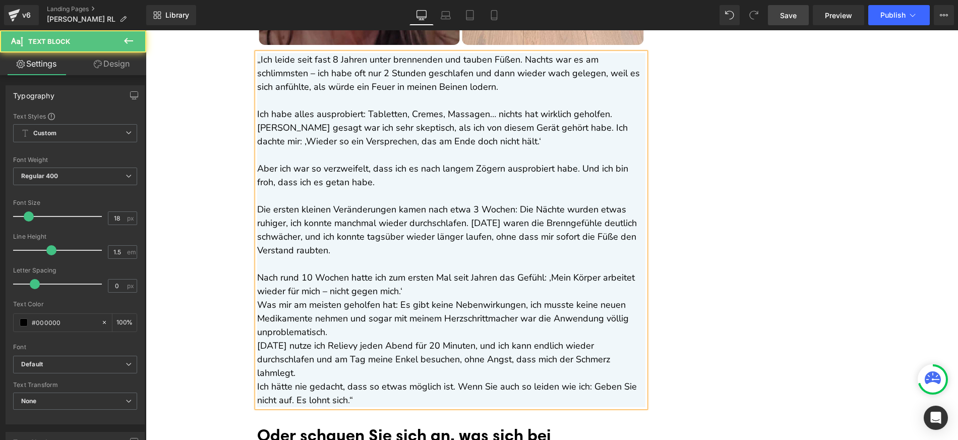
click at [408, 287] on p "Nach rund 10 Wochen hatte ich zum ersten Mal seit Jahren das Gefühl: ‚Mein Körp…" at bounding box center [451, 284] width 388 height 27
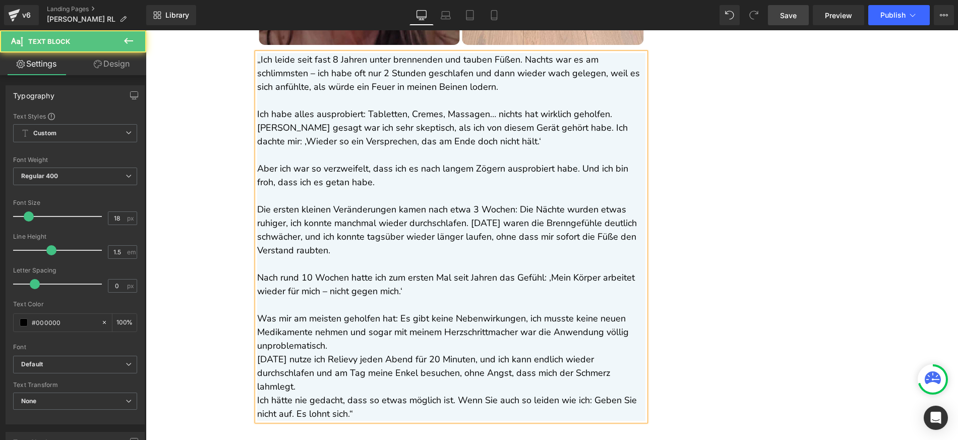
click at [346, 351] on p "Was mir am meisten geholfen hat: Es gibt keine Nebenwirkungen, ich musste keine…" at bounding box center [451, 332] width 388 height 41
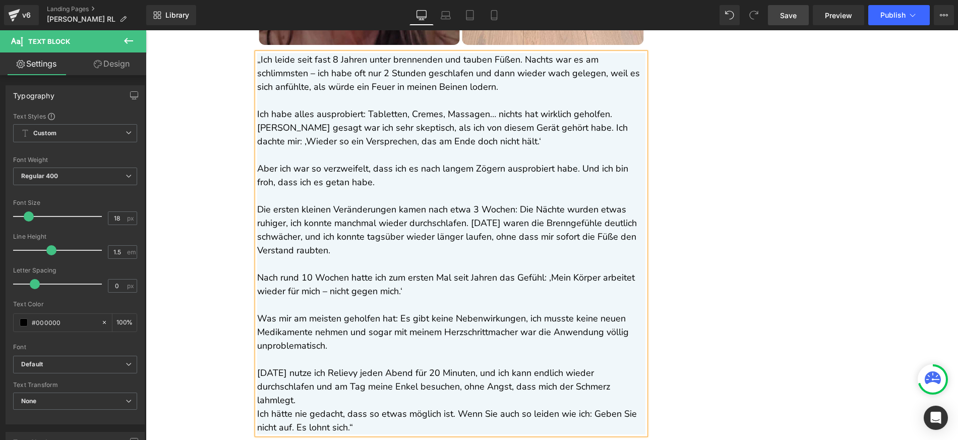
click at [304, 276] on p "Nach rund 10 Wochen hatte ich zum ersten Mal seit Jahren das Gefühl: ‚Mein Körp…" at bounding box center [451, 284] width 388 height 27
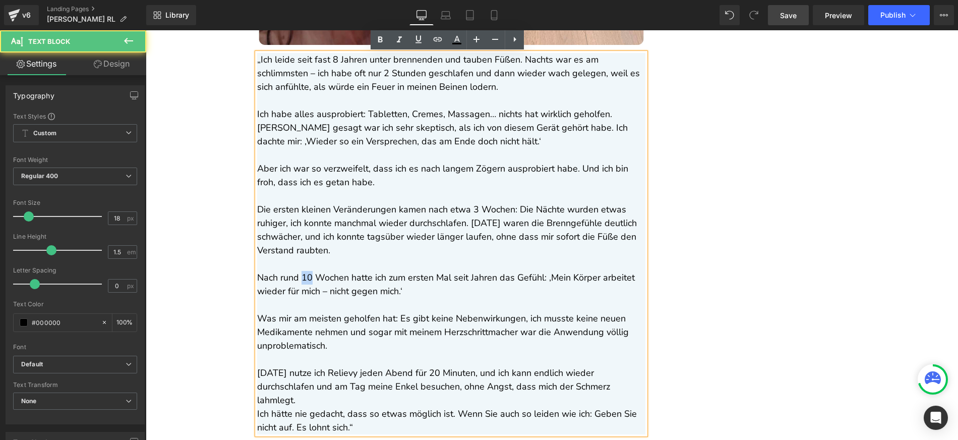
click at [304, 276] on p "Nach rund 10 Wochen hatte ich zum ersten Mal seit Jahren das Gefühl: ‚Mein Körp…" at bounding box center [451, 284] width 388 height 27
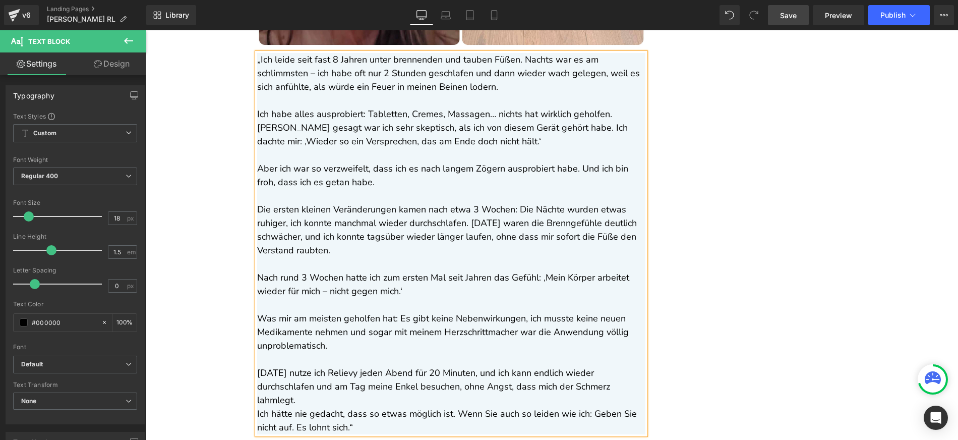
click at [466, 220] on p "Die ersten kleinen Veränderungen kamen nach etwa 3 Wochen: Die Nächte wurden et…" at bounding box center [451, 230] width 388 height 54
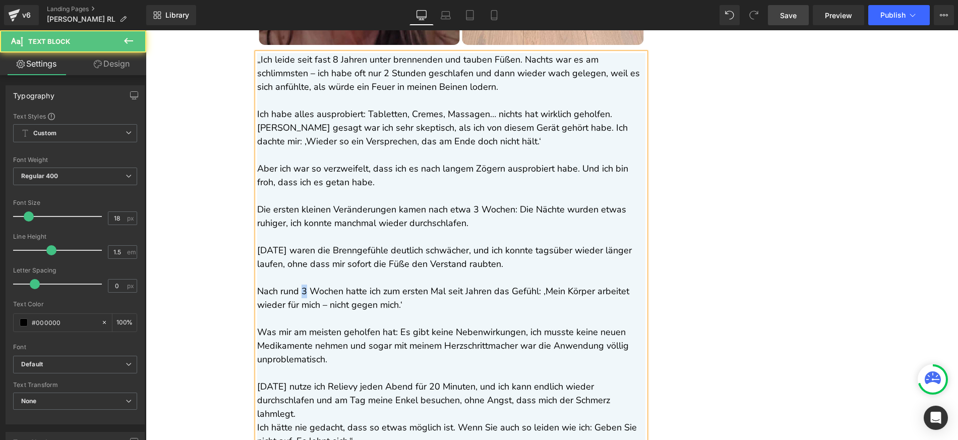
click at [299, 289] on p "Nach rund 3 Wochen hatte ich zum ersten Mal seit Jahren das Gefühl: ‚Mein Körpe…" at bounding box center [451, 297] width 388 height 27
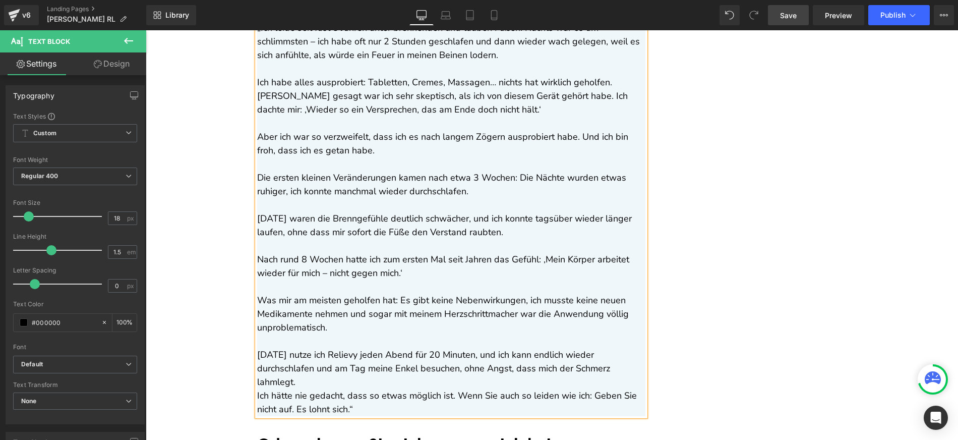
scroll to position [7067, 0]
click at [380, 324] on p "Was mir am meisten geholfen hat: Es gibt keine Nebenwirkungen, ich musste keine…" at bounding box center [451, 313] width 388 height 41
click at [388, 311] on p "Was mir am meisten geholfen hat: Es gibt keine Nebenwirkungen, ich musste keine…" at bounding box center [451, 313] width 388 height 41
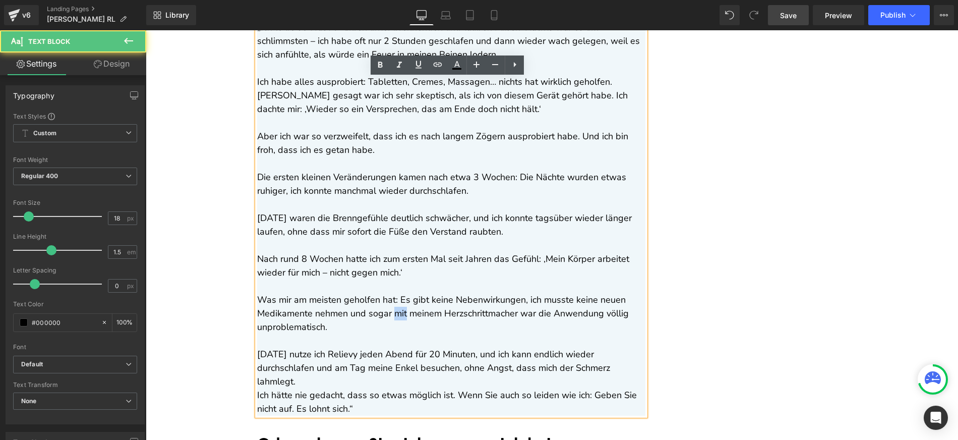
click at [388, 311] on p "Was mir am meisten geholfen hat: Es gibt keine Nebenwirkungen, ich musste keine…" at bounding box center [451, 313] width 388 height 41
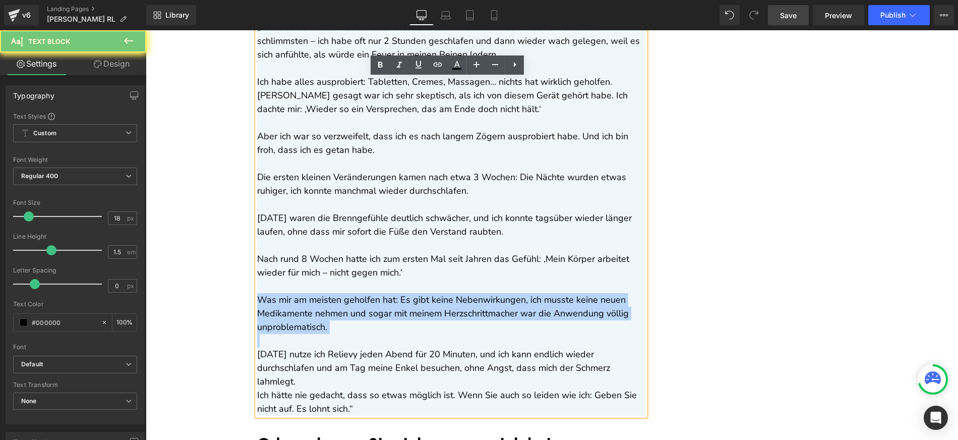
click at [388, 311] on p "Was mir am meisten geholfen hat: Es gibt keine Nebenwirkungen, ich musste keine…" at bounding box center [451, 313] width 388 height 41
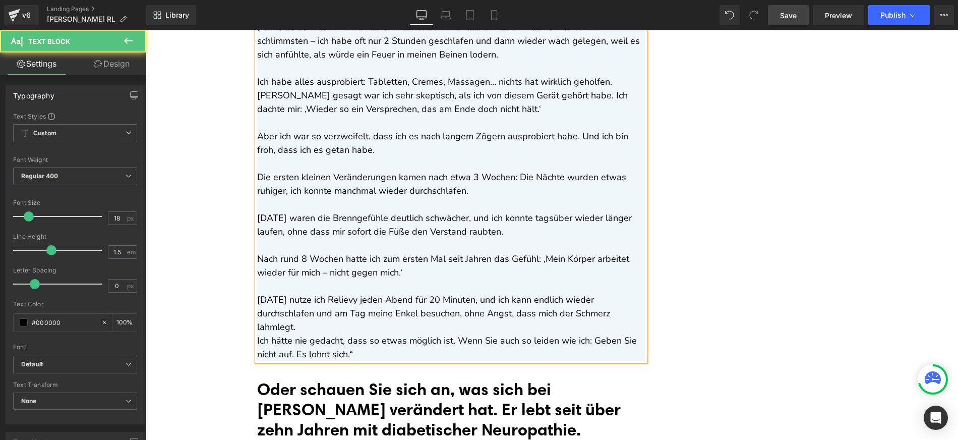
click at [606, 315] on p "[DATE] nutze ich Relievy jeden Abend für 20 Minuten, und ich kann endlich wiede…" at bounding box center [451, 313] width 388 height 41
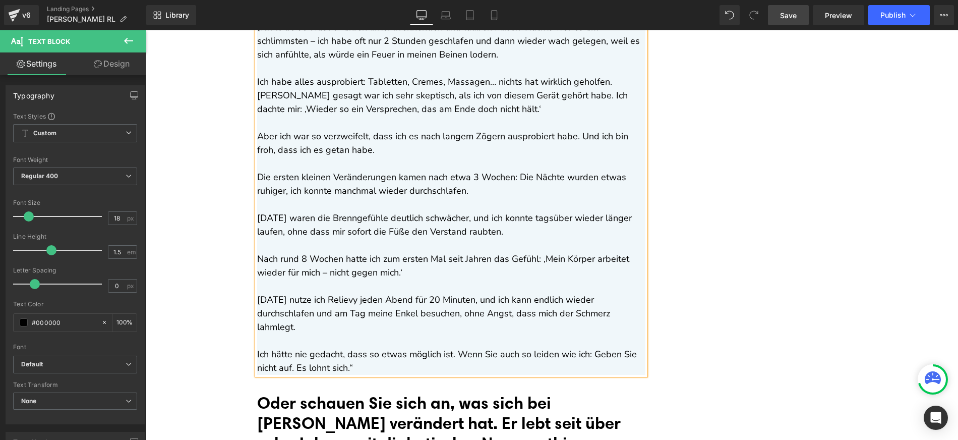
click at [451, 347] on p "Ich hätte nie gedacht, dass so etwas möglich ist. Wenn Sie auch so leiden wie i…" at bounding box center [451, 360] width 388 height 27
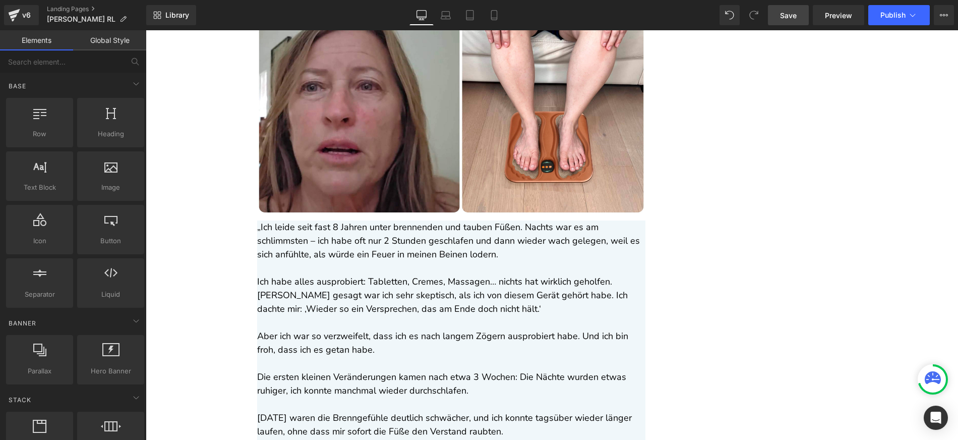
scroll to position [6868, 0]
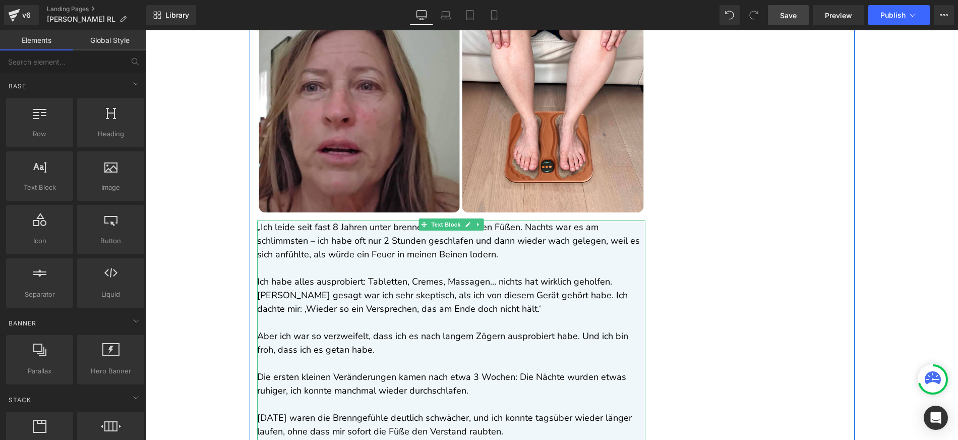
click at [264, 241] on p "„Ich leide seit fast 8 Jahren unter brennenden und tauben Füßen. Nachts war es …" at bounding box center [451, 240] width 388 height 41
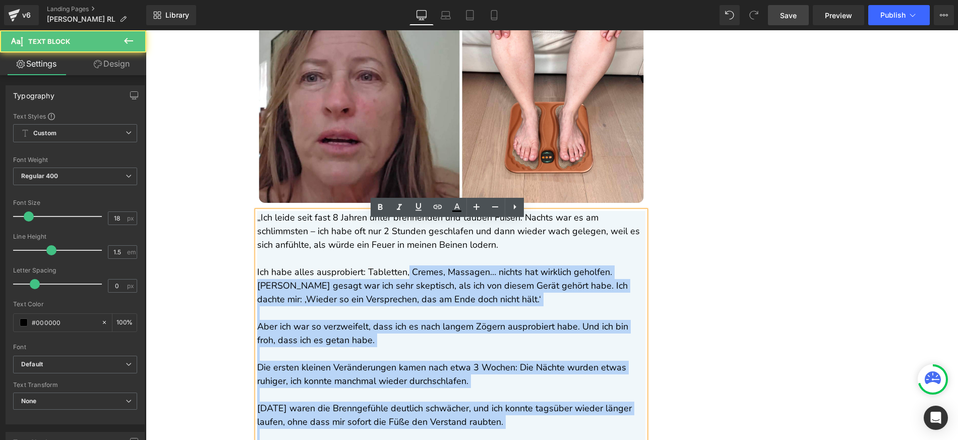
scroll to position [6886, 0]
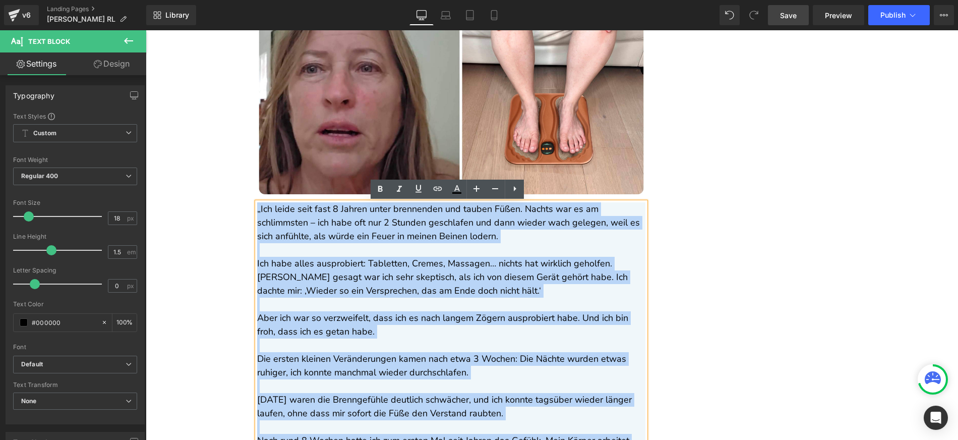
drag, startPoint x: 252, startPoint y: 227, endPoint x: 254, endPoint y: 206, distance: 21.7
click at [257, 206] on div "„Ich leide seit fast 8 Jahren unter brennenden und tauben Füßen. Nachts war es …" at bounding box center [451, 386] width 388 height 368
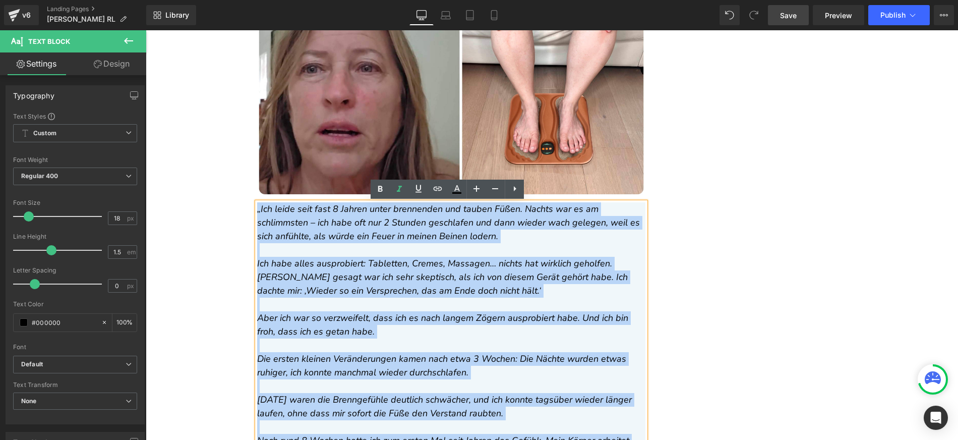
click at [352, 239] on icon "„Ich leide seit fast 8 Jahren unter brennenden und tauben Füßen. Nachts war es …" at bounding box center [448, 222] width 383 height 39
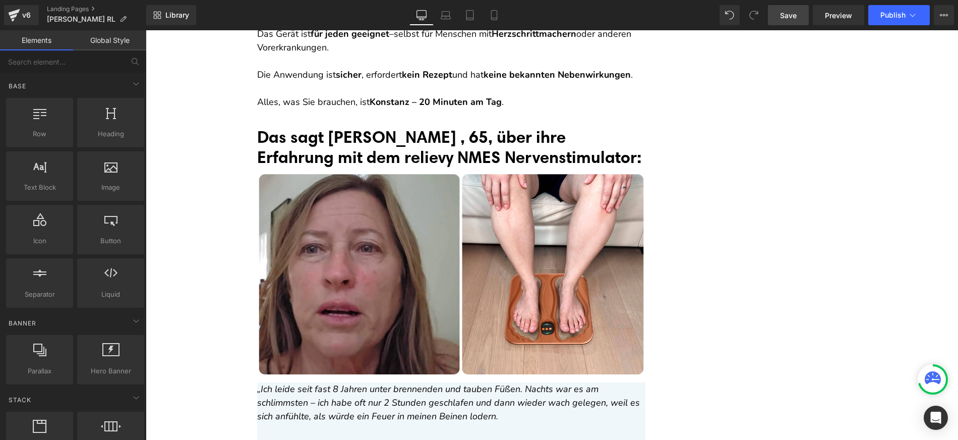
scroll to position [6705, 0]
click at [221, 153] on div "Liquid Brennen und Kribbeln ist nur der Anfang! Das ist die schreckliche Wahrhe…" at bounding box center [552, 34] width 812 height 13418
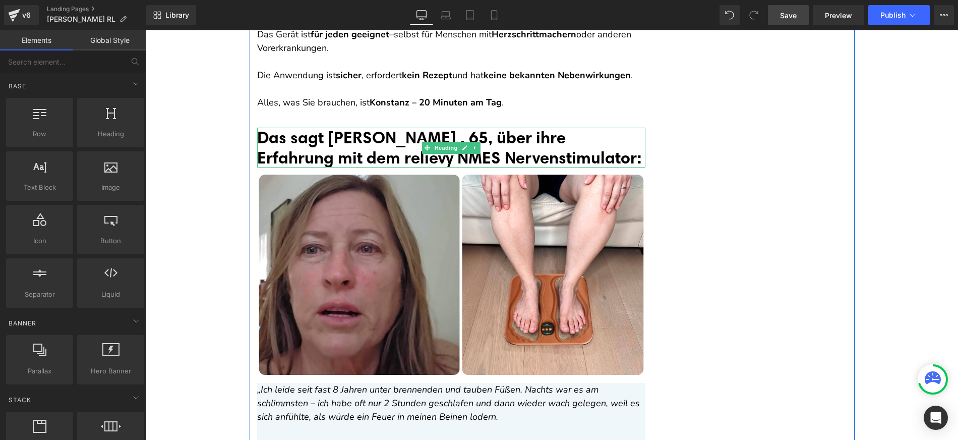
click at [365, 133] on font "Das sagt [PERSON_NAME] , 65, über ihre Erfahrung mit dem relievy NMES Nervensti…" at bounding box center [449, 147] width 385 height 40
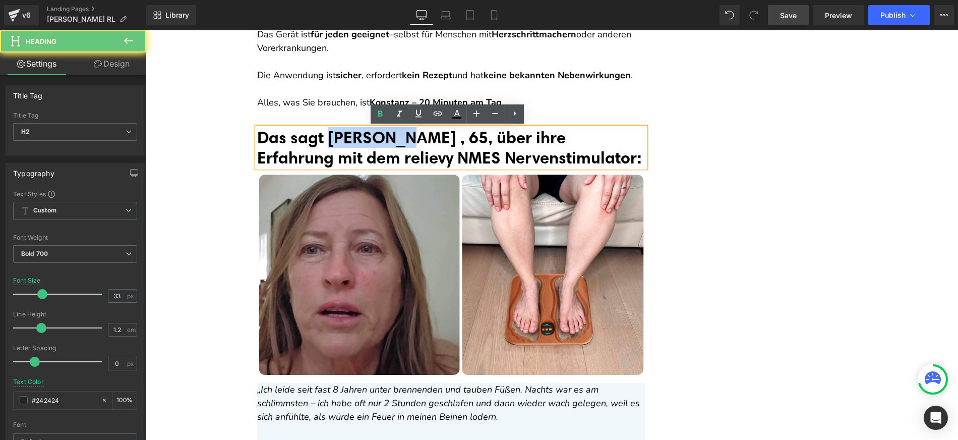
click at [365, 133] on font "Das sagt [PERSON_NAME] , 65, über ihre Erfahrung mit dem relievy NMES Nervensti…" at bounding box center [449, 147] width 385 height 40
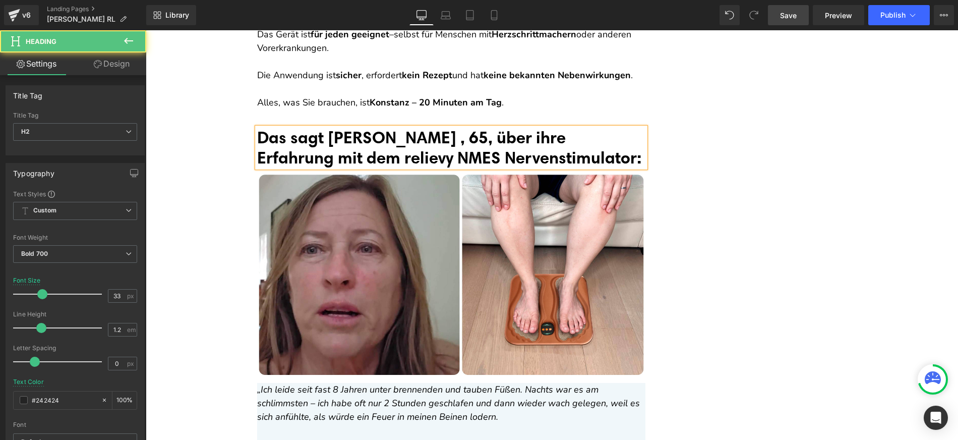
click at [374, 137] on font "Das sagt [PERSON_NAME] , 65, über ihre Erfahrung mit dem relievy NMES Nervensti…" at bounding box center [449, 147] width 385 height 40
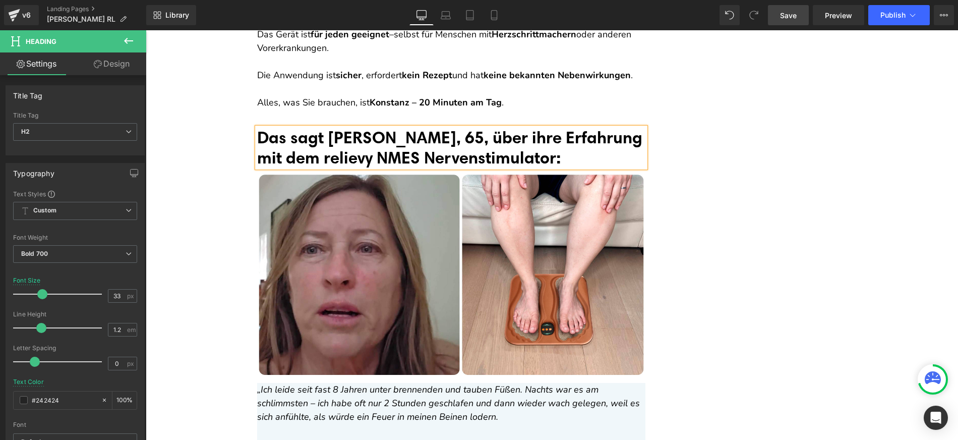
click at [205, 154] on div "Liquid Brennen und Kribbeln ist nur der Anfang! Das ist die schreckliche Wahrhe…" at bounding box center [552, 34] width 812 height 13418
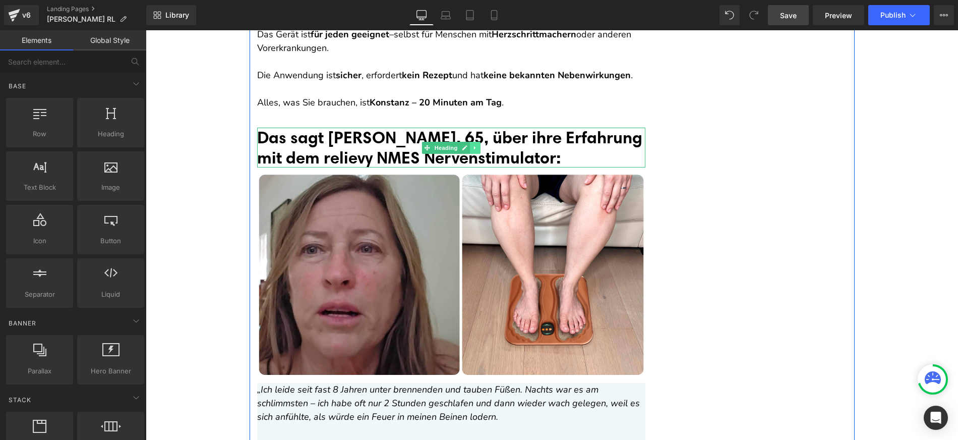
click at [473, 151] on link at bounding box center [475, 148] width 11 height 12
click at [467, 150] on link at bounding box center [469, 148] width 11 height 12
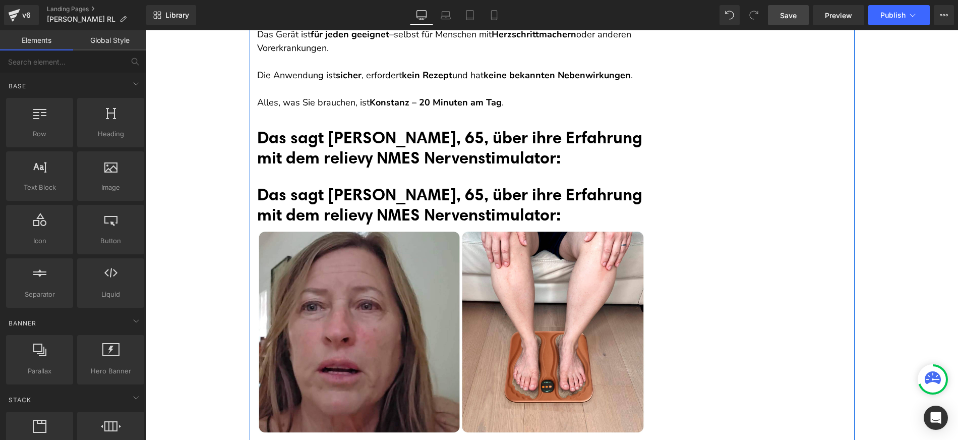
click at [339, 202] on font "Das sagt [PERSON_NAME], 65, über ihre Erfahrung mit dem relievy NMES Nervenstim…" at bounding box center [449, 204] width 385 height 40
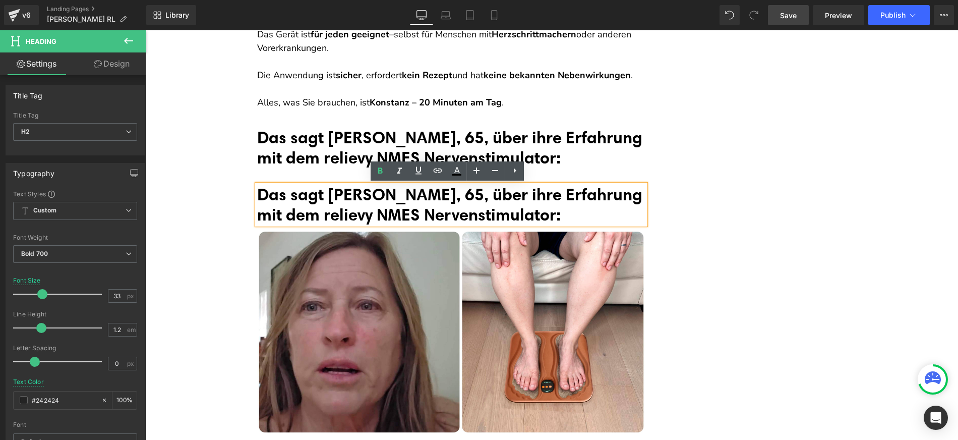
click at [297, 197] on font "Das sagt [PERSON_NAME], 65, über ihre Erfahrung mit dem relievy NMES Nervenstim…" at bounding box center [449, 204] width 385 height 40
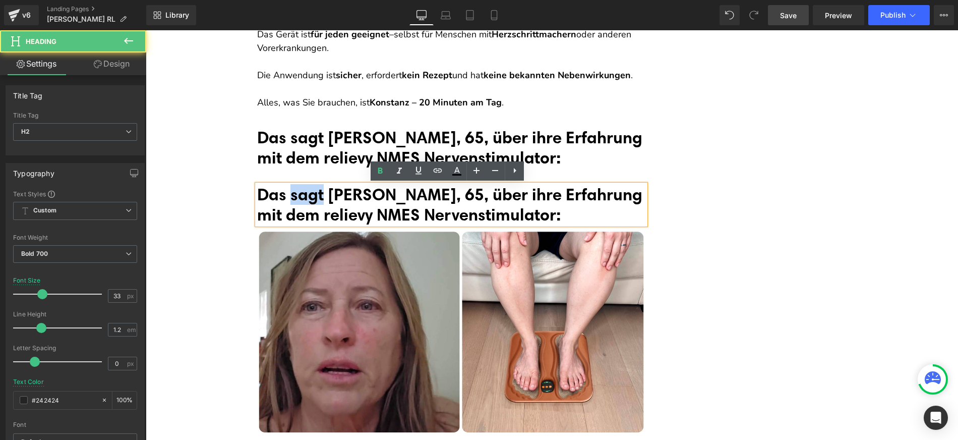
click at [297, 197] on font "Das sagt [PERSON_NAME], 65, über ihre Erfahrung mit dem relievy NMES Nervenstim…" at bounding box center [449, 204] width 385 height 40
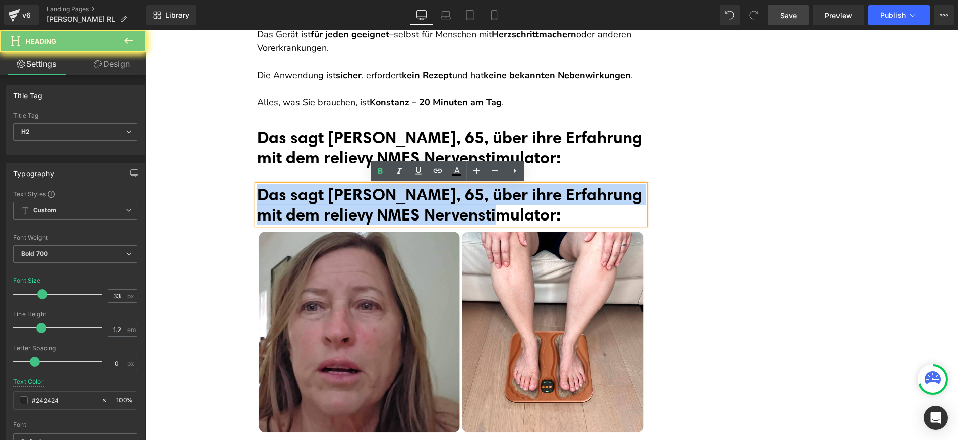
click at [297, 197] on font "Das sagt [PERSON_NAME], 65, über ihre Erfahrung mit dem relievy NMES Nervenstim…" at bounding box center [449, 204] width 385 height 40
paste div
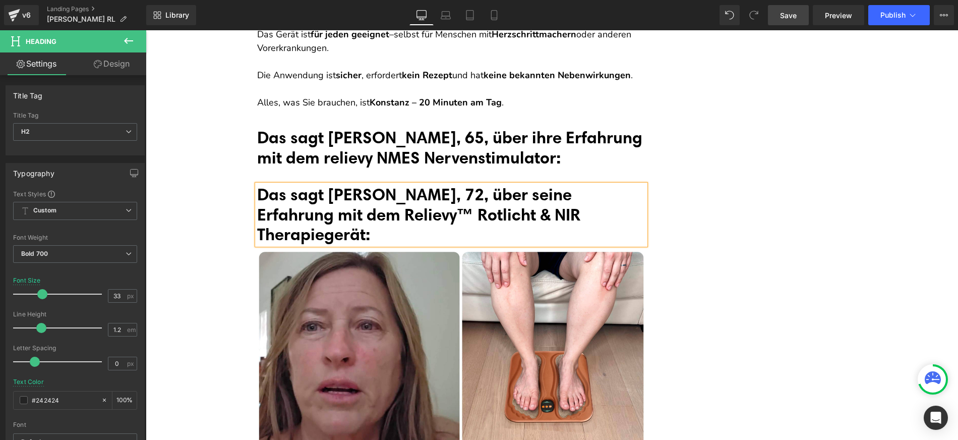
click at [338, 196] on font "Das sagt [PERSON_NAME], 72, über seine Erfahrung mit dem Relievy™ Rotlicht & NI…" at bounding box center [418, 214] width 323 height 60
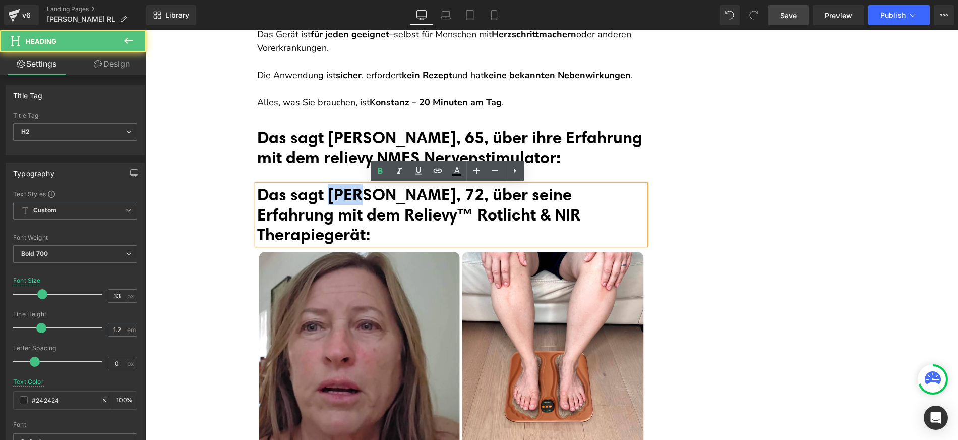
click at [338, 196] on font "Das sagt [PERSON_NAME], 72, über seine Erfahrung mit dem Relievy™ Rotlicht & NI…" at bounding box center [418, 214] width 323 height 60
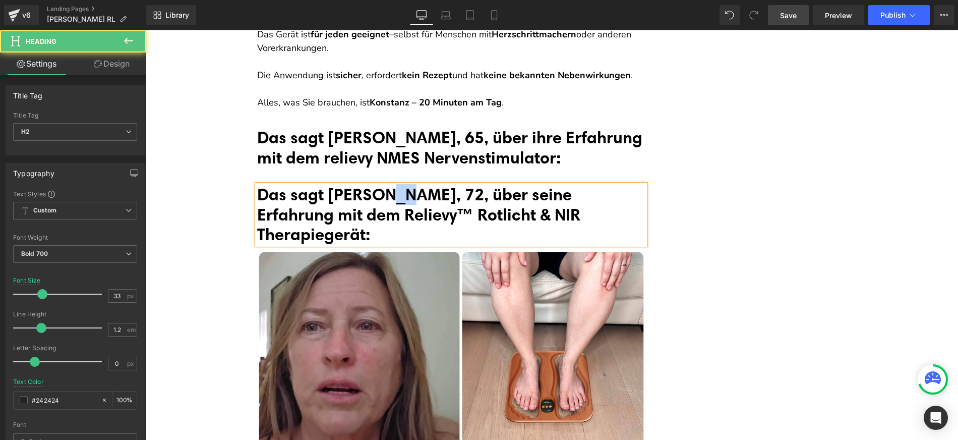
drag, startPoint x: 395, startPoint y: 192, endPoint x: 383, endPoint y: 192, distance: 12.6
click at [383, 192] on font "Das sagt [PERSON_NAME], 72, über seine Erfahrung mit dem Relievy™ Rotlicht & NI…" at bounding box center [418, 214] width 323 height 60
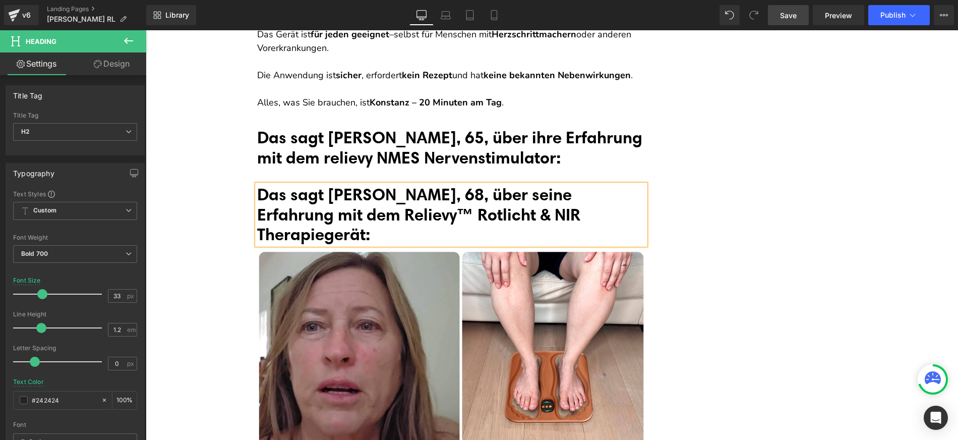
click at [419, 196] on font "Das sagt [PERSON_NAME], 68, über seine Erfahrung mit dem Relievy™ Rotlicht & NI…" at bounding box center [418, 214] width 323 height 60
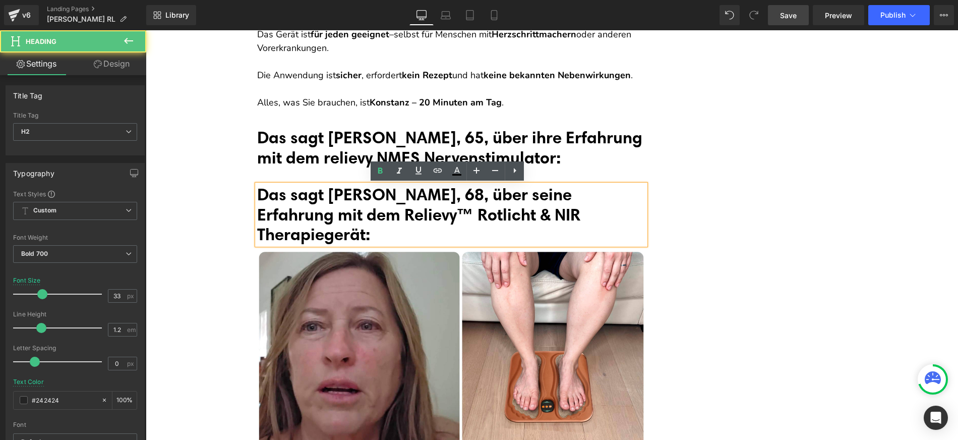
click at [450, 191] on font "Das sagt [PERSON_NAME], 68, über seine Erfahrung mit dem Relievy™ Rotlicht & NI…" at bounding box center [418, 214] width 323 height 60
click at [473, 195] on font "Das sagt [PERSON_NAME], 68, über ihrte Erfahrung mit dem Relievy™ Rotlicht & NI…" at bounding box center [418, 214] width 323 height 60
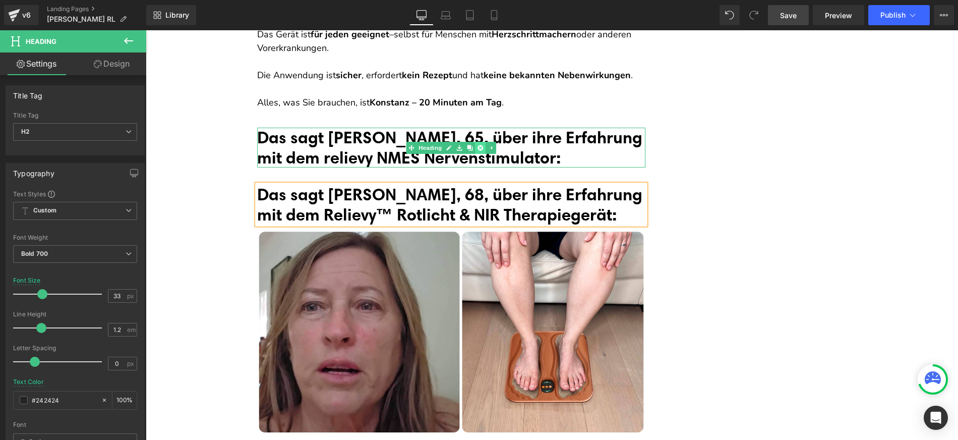
click at [476, 150] on link at bounding box center [480, 148] width 11 height 12
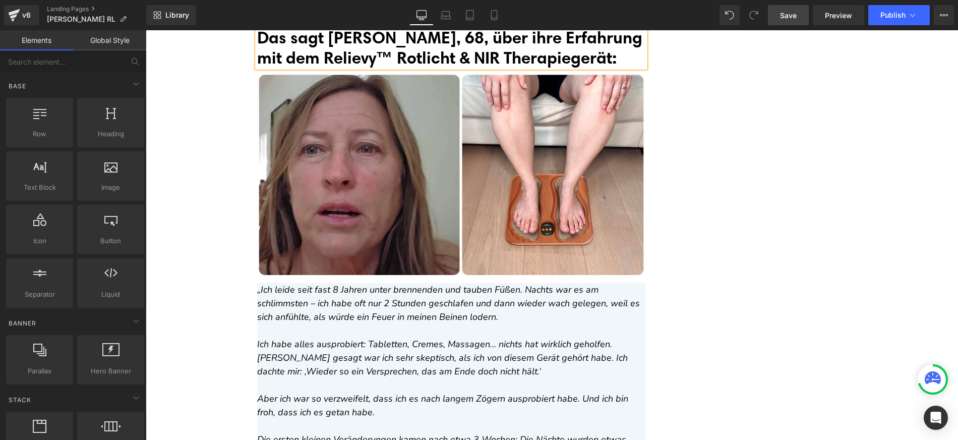
scroll to position [6756, 0]
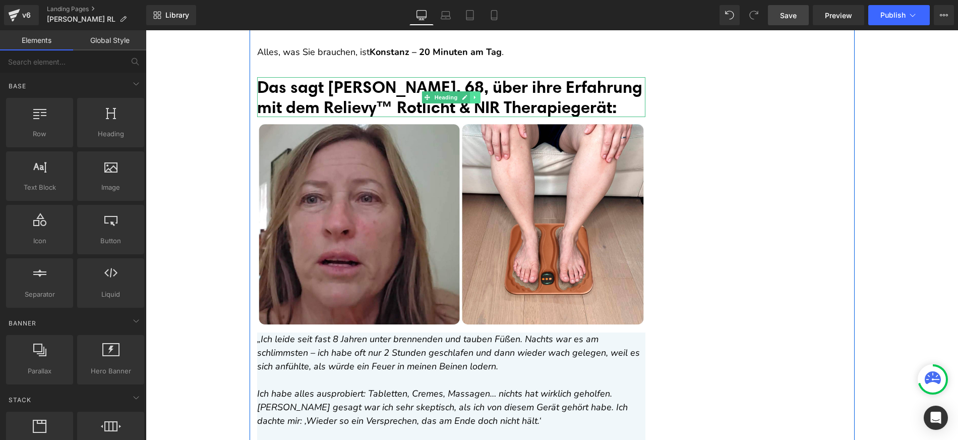
click at [470, 97] on link at bounding box center [475, 97] width 11 height 12
click at [467, 98] on icon at bounding box center [470, 97] width 6 height 6
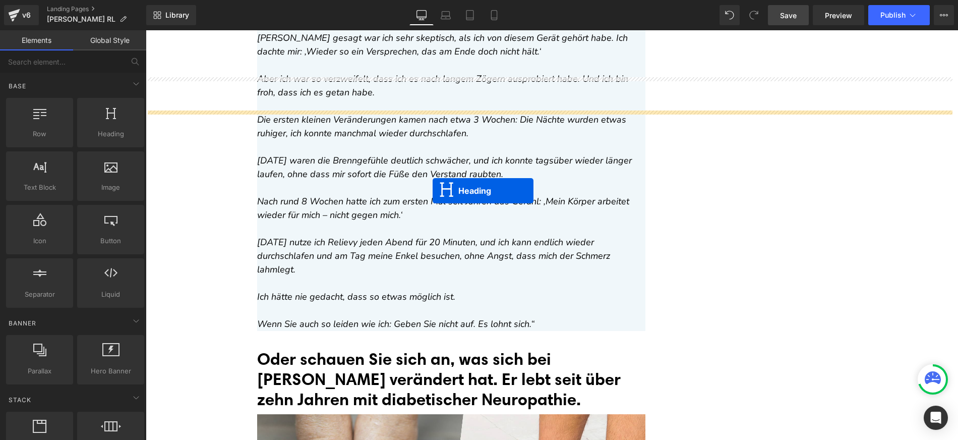
scroll to position [7249, 0]
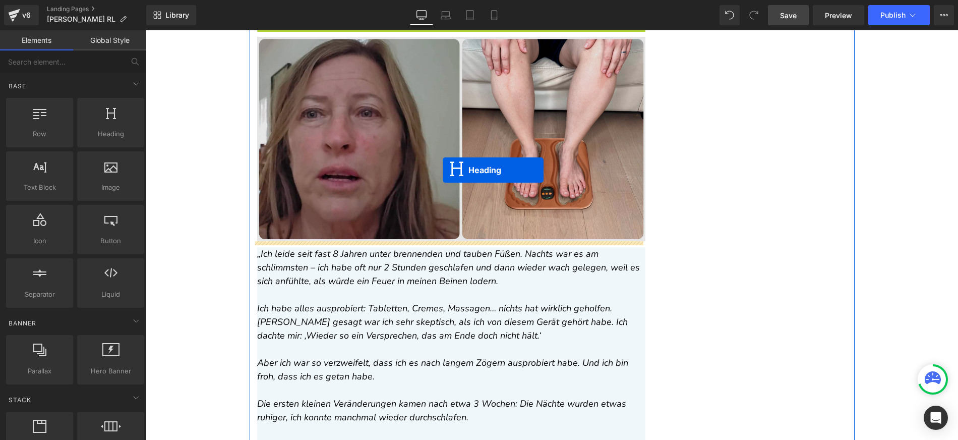
drag, startPoint x: 447, startPoint y: 155, endPoint x: 431, endPoint y: 139, distance: 22.8
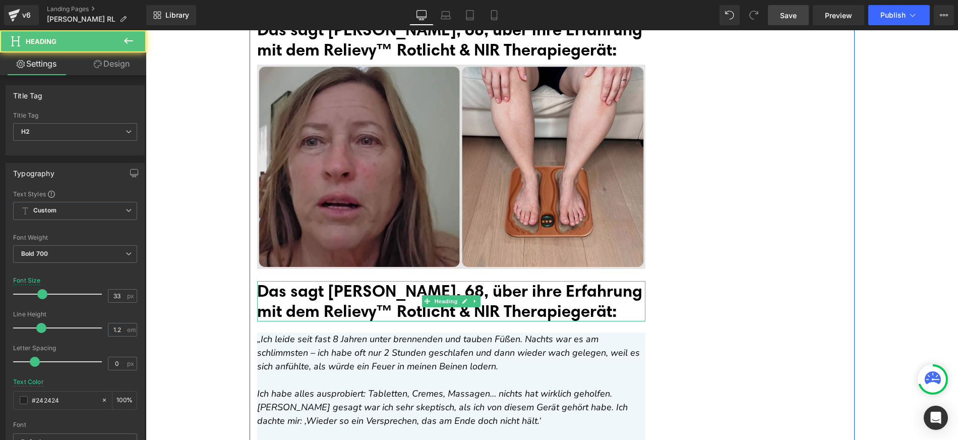
scroll to position [6753, 0]
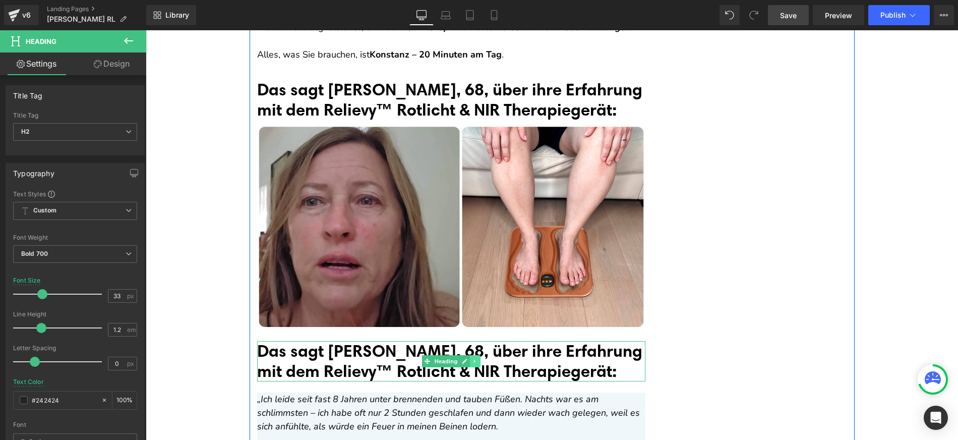
click at [472, 361] on icon at bounding box center [475, 361] width 6 height 6
click at [475, 360] on link at bounding box center [480, 361] width 11 height 12
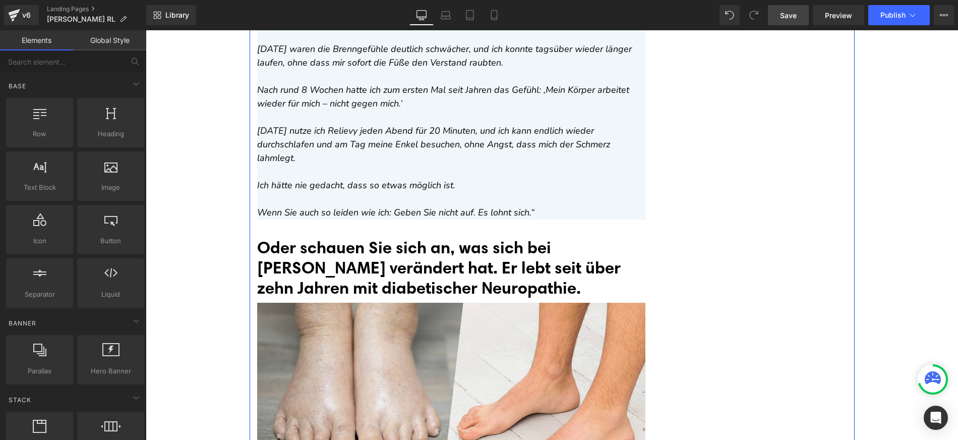
scroll to position [7238, 0]
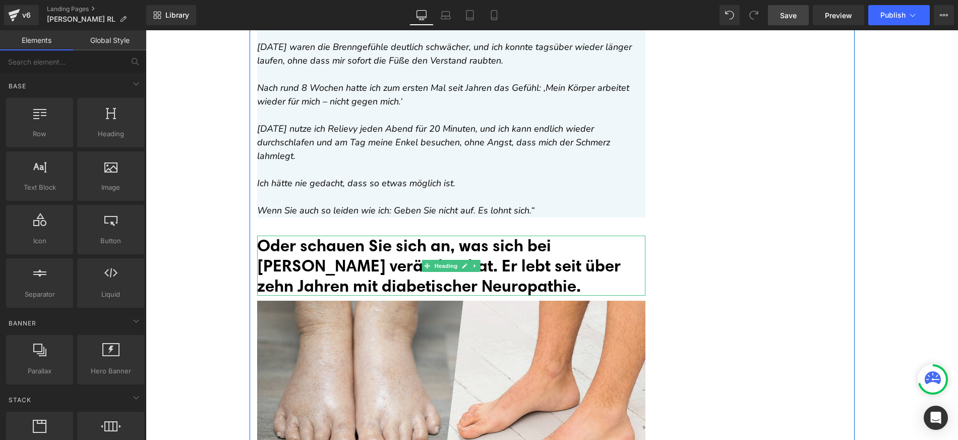
click at [398, 251] on font "Oder schauen Sie sich an, was sich bei [PERSON_NAME] verändert hat. Er lebt sei…" at bounding box center [439, 265] width 364 height 60
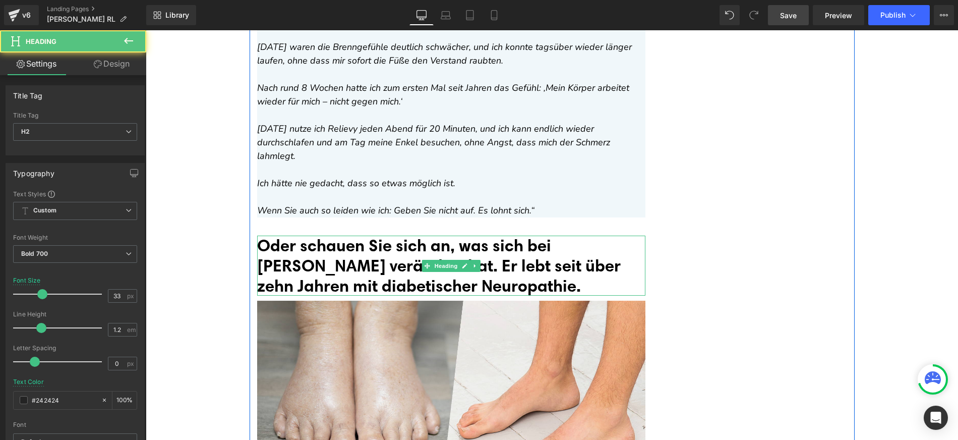
click at [337, 235] on font "Oder schauen Sie sich an, was sich bei [PERSON_NAME] verändert hat. Er lebt sei…" at bounding box center [439, 265] width 364 height 60
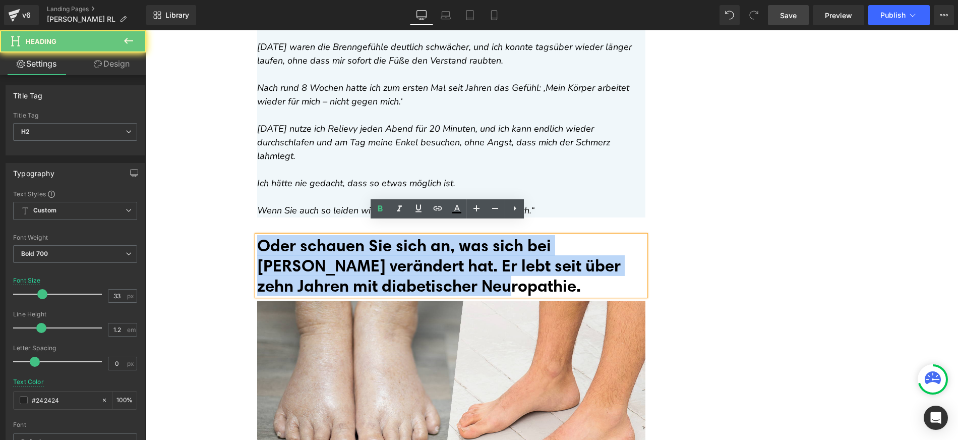
click at [337, 235] on font "Oder schauen Sie sich an, was sich bei [PERSON_NAME] verändert hat. Er lebt sei…" at bounding box center [439, 265] width 364 height 60
copy font "Oder schauen Sie sich an, was sich bei [PERSON_NAME] verändert hat. Er lebt sei…"
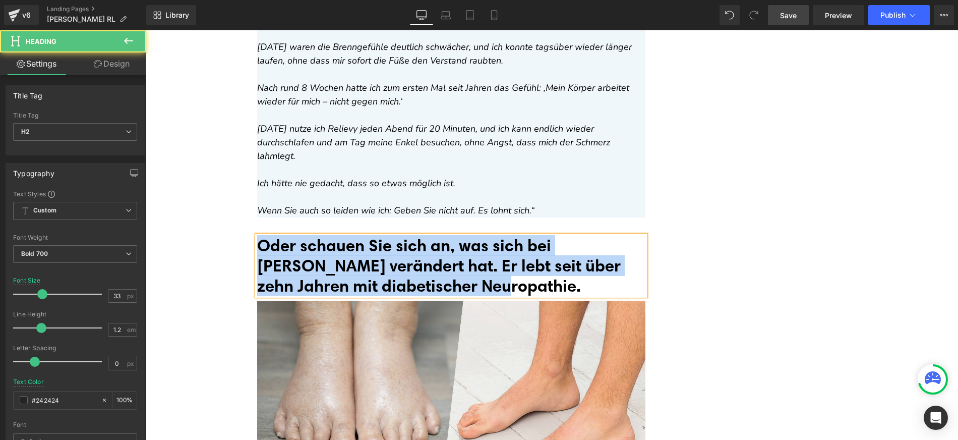
click at [445, 246] on font "Oder schauen Sie sich an, was sich bei [PERSON_NAME] verändert hat. Er lebt sei…" at bounding box center [439, 265] width 364 height 60
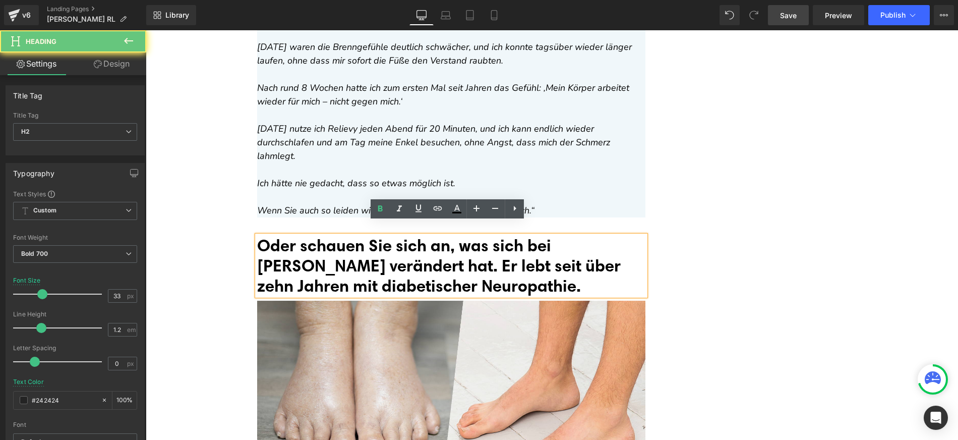
click at [598, 235] on font "Oder schauen Sie sich an, was sich bei [PERSON_NAME] verändert hat. Er lebt sei…" at bounding box center [439, 265] width 364 height 60
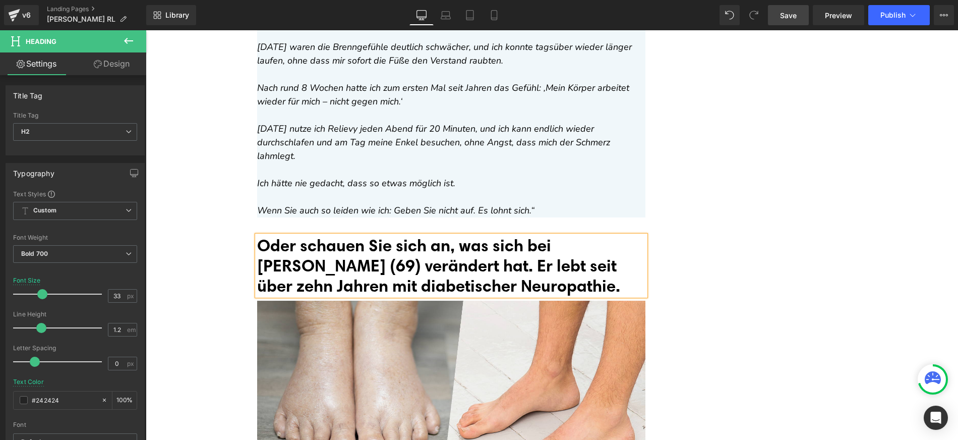
click at [483, 243] on font "Oder schauen Sie sich an, was sich bei [PERSON_NAME] (69) verändert hat. Er leb…" at bounding box center [438, 265] width 363 height 60
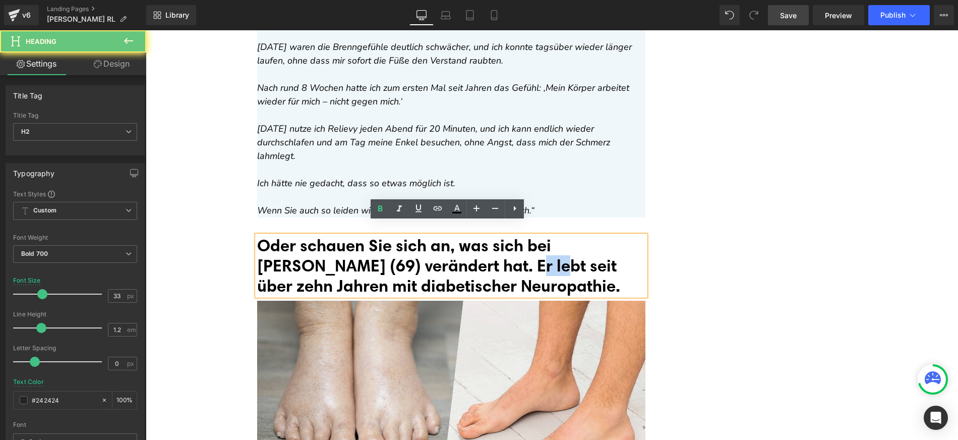
click at [483, 243] on font "Oder schauen Sie sich an, was sich bei [PERSON_NAME] (69) verändert hat. Er leb…" at bounding box center [438, 265] width 363 height 60
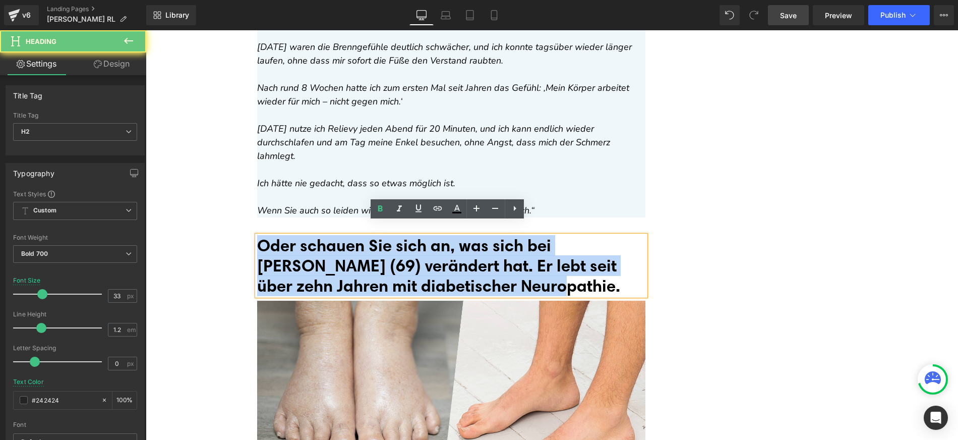
click at [483, 243] on font "Oder schauen Sie sich an, was sich bei [PERSON_NAME] (69) verändert hat. Er leb…" at bounding box center [438, 265] width 363 height 60
copy font "Oder schauen Sie sich an, was sich bei [PERSON_NAME] (69) verändert hat. Er leb…"
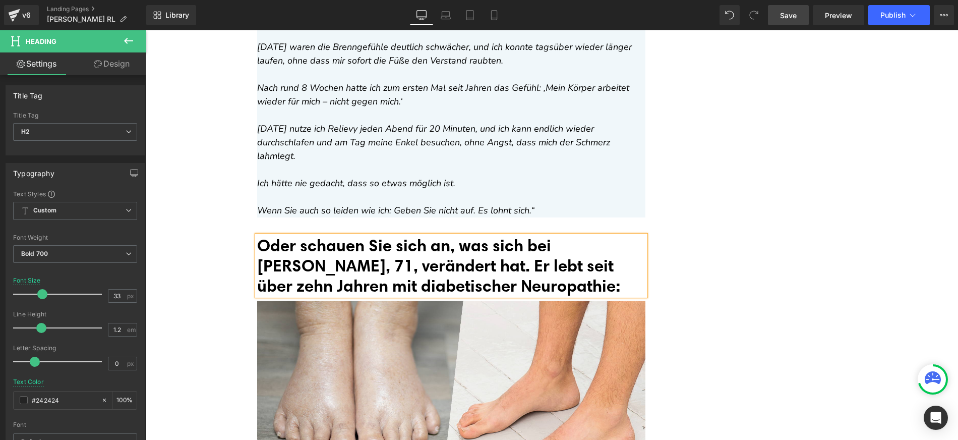
click at [587, 255] on font "Oder schauen Sie sich an, was sich bei [PERSON_NAME], 71, verändert hat. Er leb…" at bounding box center [439, 265] width 364 height 60
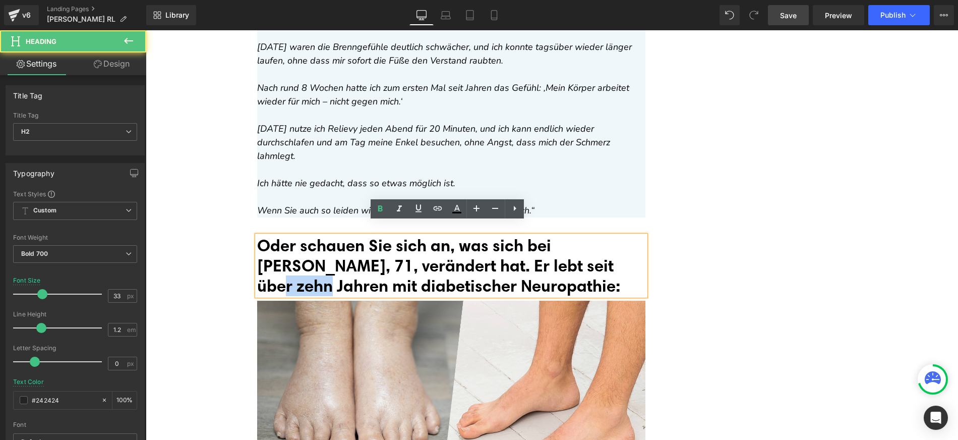
click at [587, 255] on font "Oder schauen Sie sich an, was sich bei [PERSON_NAME], 71, verändert hat. Er leb…" at bounding box center [439, 265] width 364 height 60
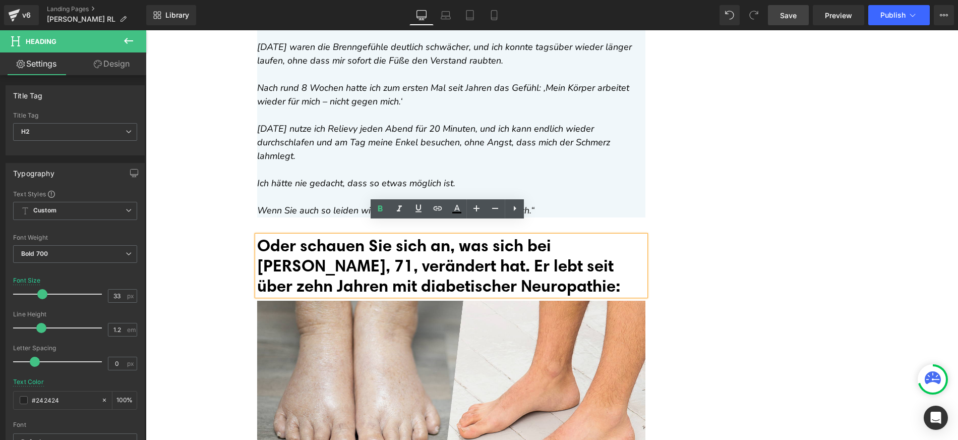
click at [545, 251] on font "Oder schauen Sie sich an, was sich bei [PERSON_NAME], 71, verändert hat. Er leb…" at bounding box center [439, 265] width 364 height 60
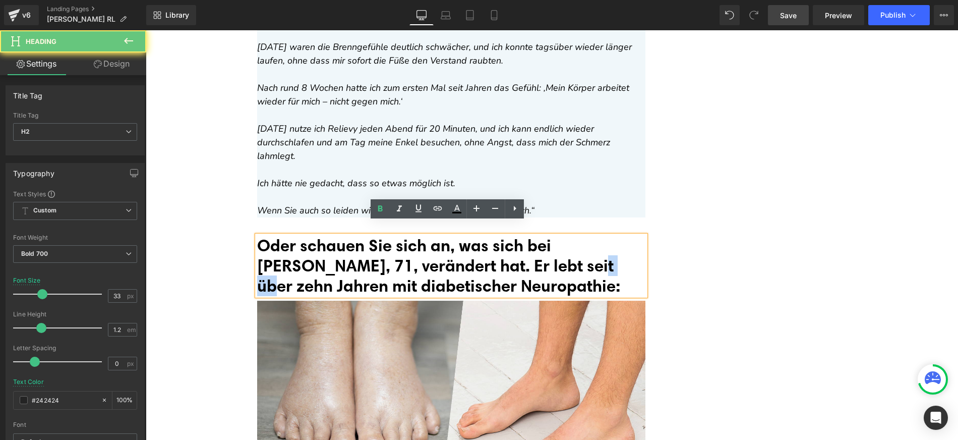
click at [545, 251] on font "Oder schauen Sie sich an, was sich bei [PERSON_NAME], 71, verändert hat. Er leb…" at bounding box center [439, 265] width 364 height 60
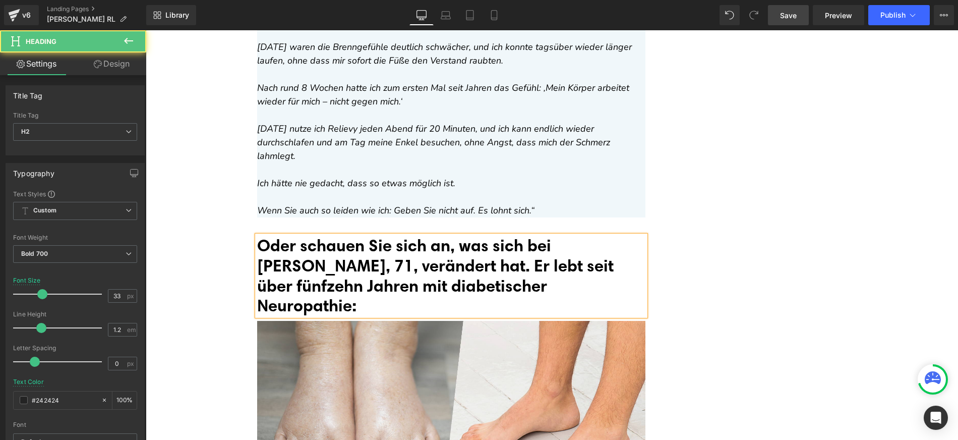
click at [544, 250] on font "Oder schauen Sie sich an, was sich bei [PERSON_NAME], 71, verändert hat. Er leb…" at bounding box center [435, 275] width 356 height 80
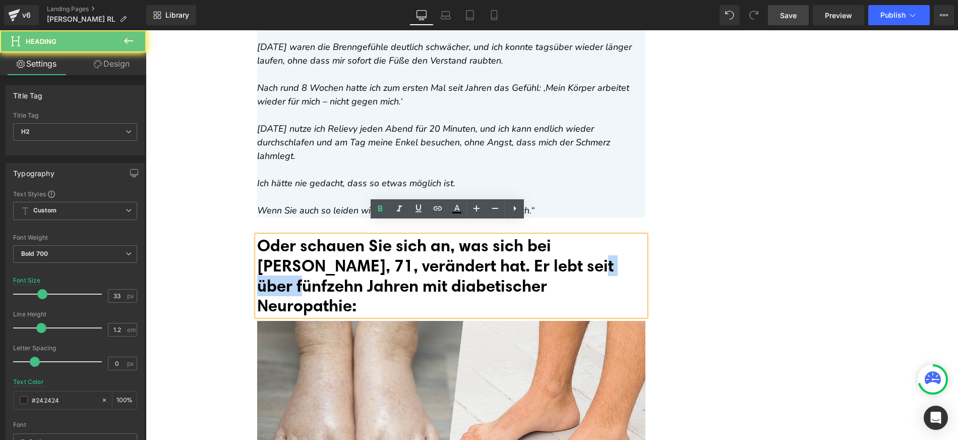
copy font "fünfzehn"
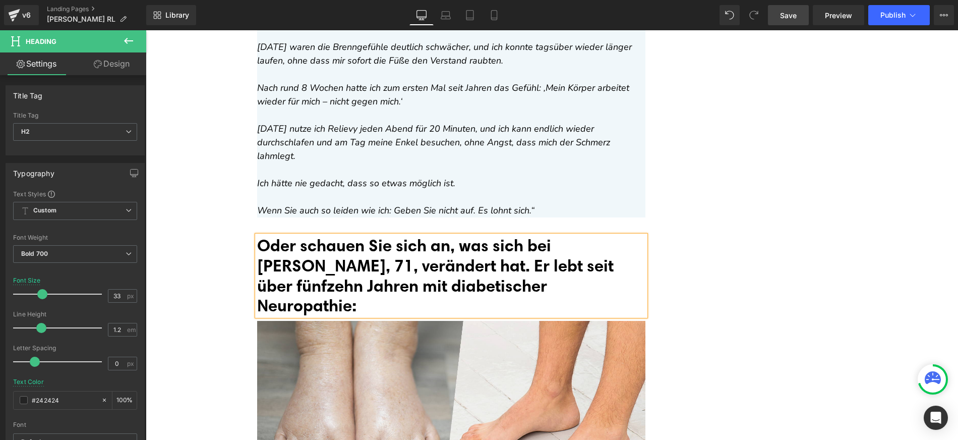
click at [373, 243] on font "Oder schauen Sie sich an, was sich bei [PERSON_NAME], 71, verändert hat. Er leb…" at bounding box center [435, 275] width 356 height 80
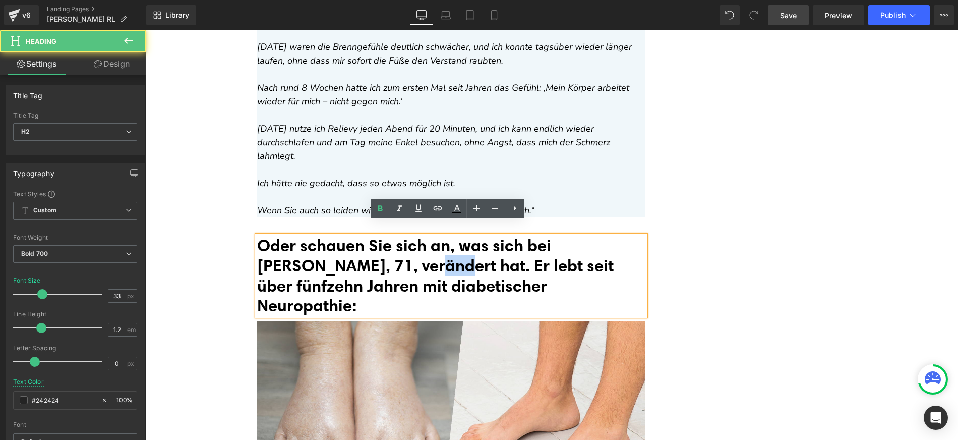
click at [373, 243] on font "Oder schauen Sie sich an, was sich bei [PERSON_NAME], 71, verändert hat. Er leb…" at bounding box center [435, 275] width 356 height 80
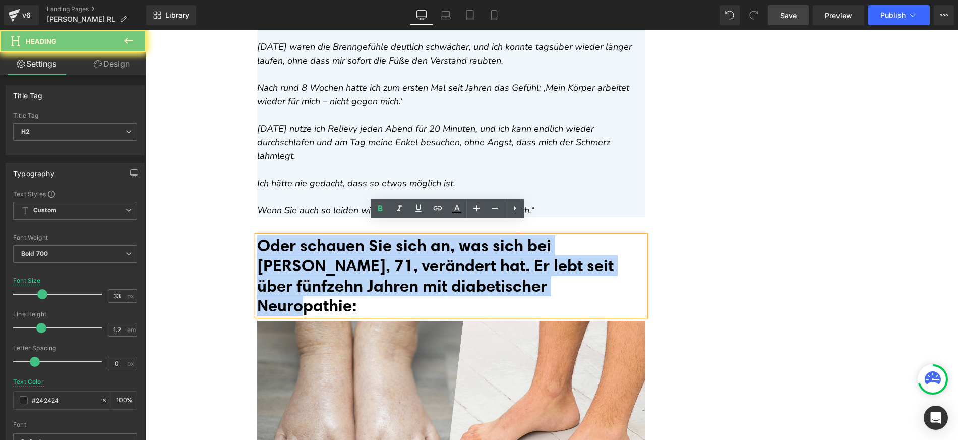
click at [373, 243] on font "Oder schauen Sie sich an, was sich bei [PERSON_NAME], 71, verändert hat. Er leb…" at bounding box center [435, 275] width 356 height 80
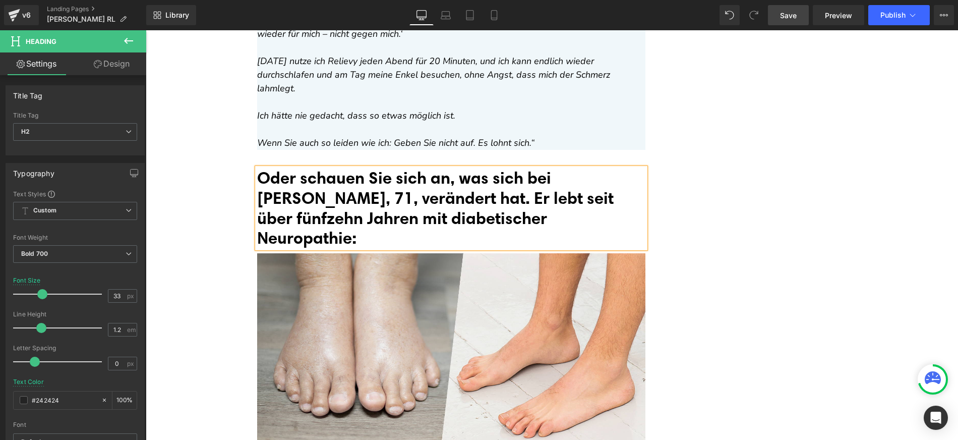
scroll to position [7315, 0]
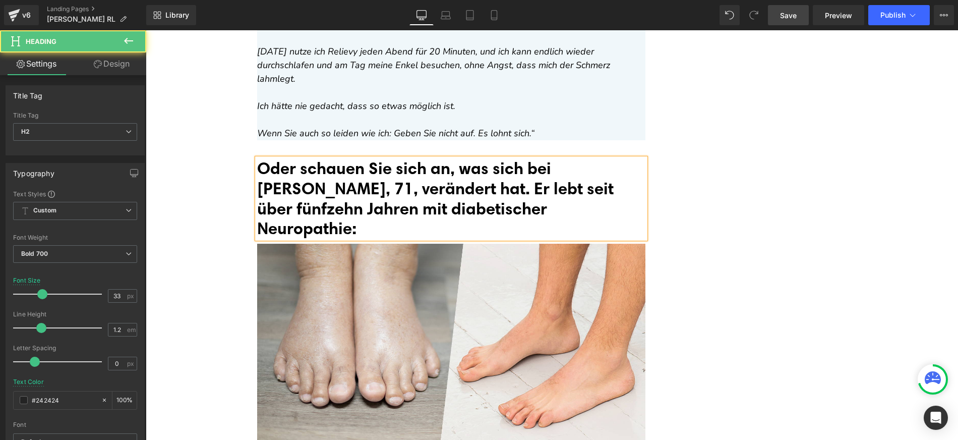
click at [494, 176] on font "Oder schauen Sie sich an, was sich bei [PERSON_NAME], 71, verändert hat. Er leb…" at bounding box center [435, 198] width 356 height 80
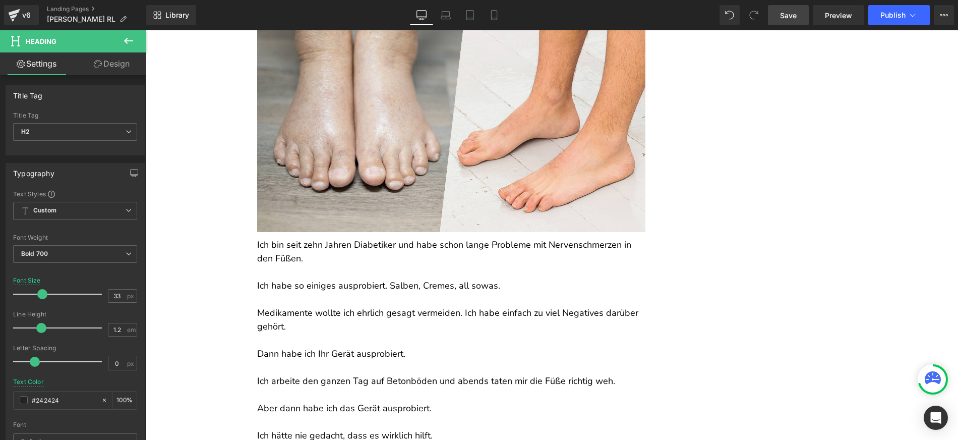
scroll to position [7521, 0]
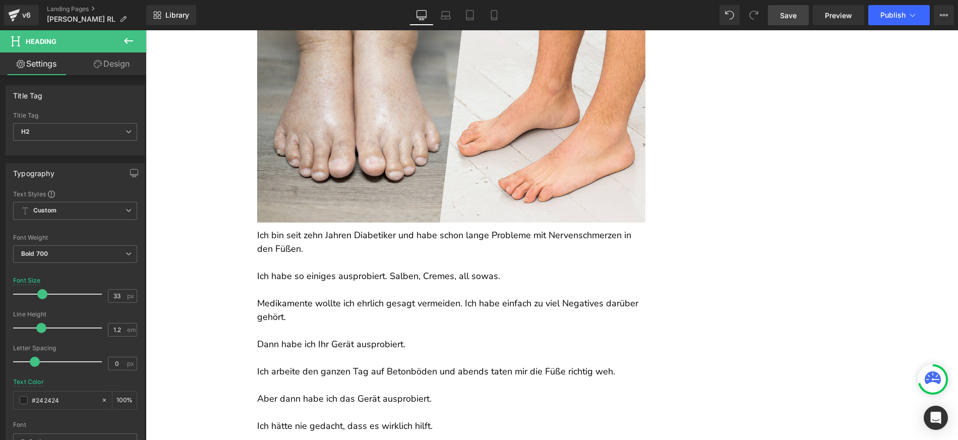
click at [318, 229] on p "Ich bin seit zehn Jahren Diabetiker und habe schon lange Probleme mit Nervensch…" at bounding box center [451, 241] width 388 height 27
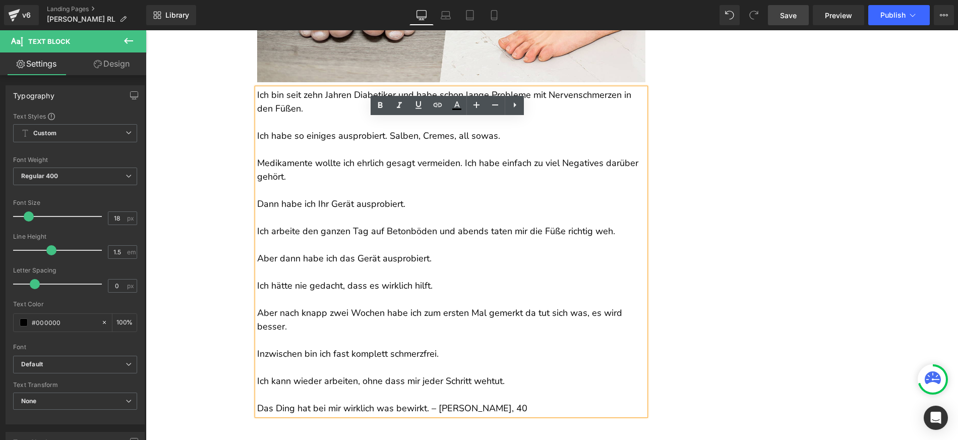
scroll to position [7666, 0]
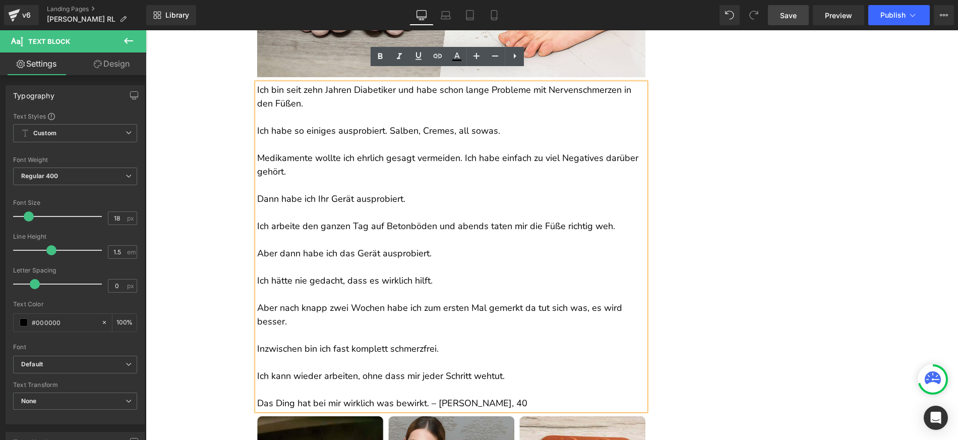
click at [398, 260] on p at bounding box center [451, 267] width 388 height 14
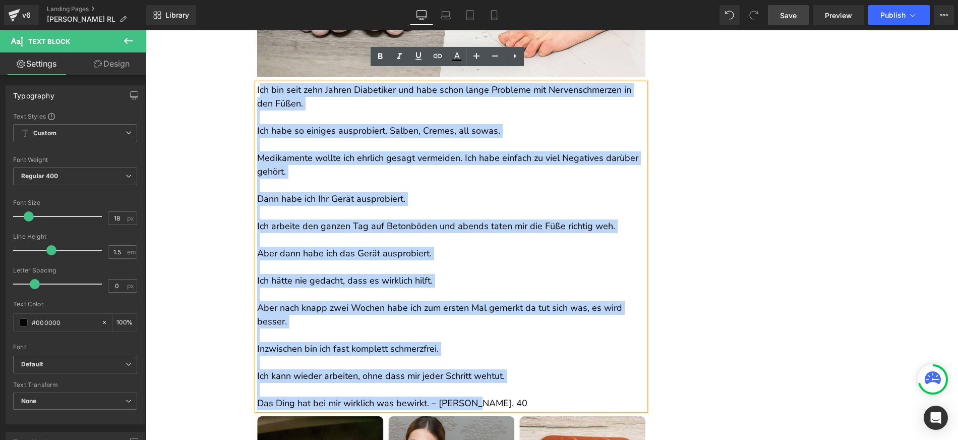
drag, startPoint x: 477, startPoint y: 386, endPoint x: 257, endPoint y: 78, distance: 378.7
click at [257, 83] on div "Ich bin seit zehn Jahren Diabetiker und habe schon lange Probleme mit Nervensch…" at bounding box center [451, 246] width 388 height 327
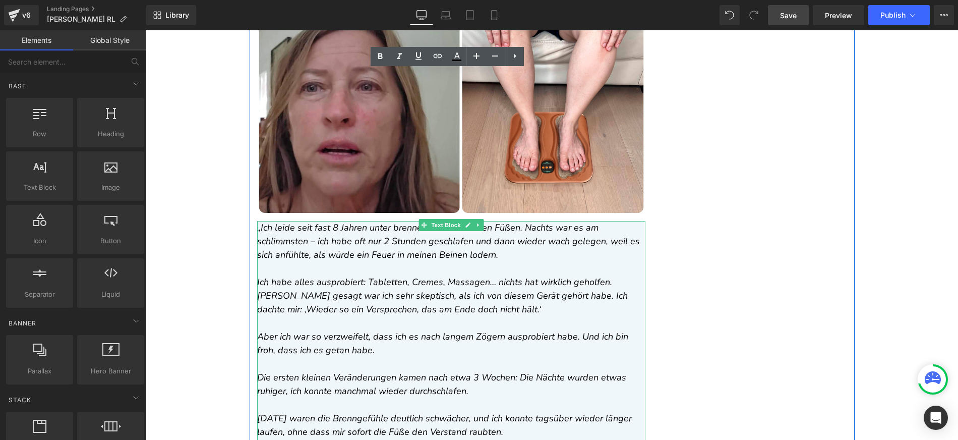
scroll to position [6867, 0]
click at [476, 226] on icon at bounding box center [478, 225] width 6 height 6
click at [470, 226] on icon at bounding box center [473, 225] width 6 height 6
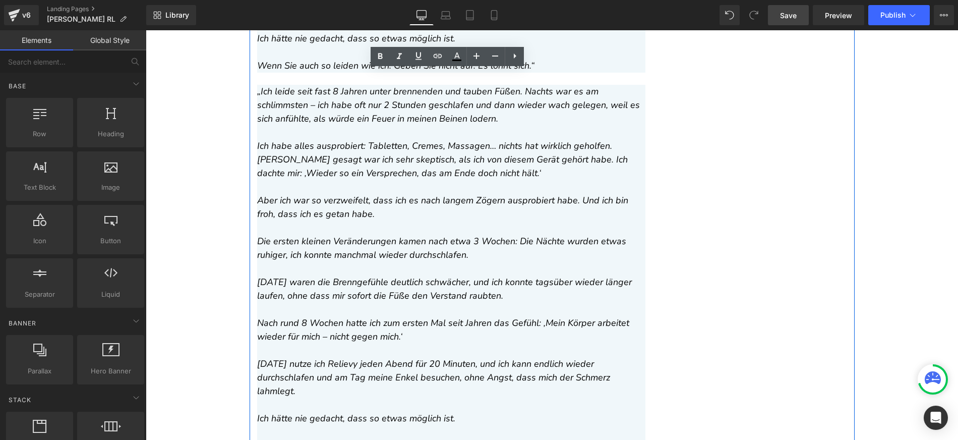
scroll to position [7384, 0]
click at [420, 220] on p at bounding box center [451, 227] width 388 height 14
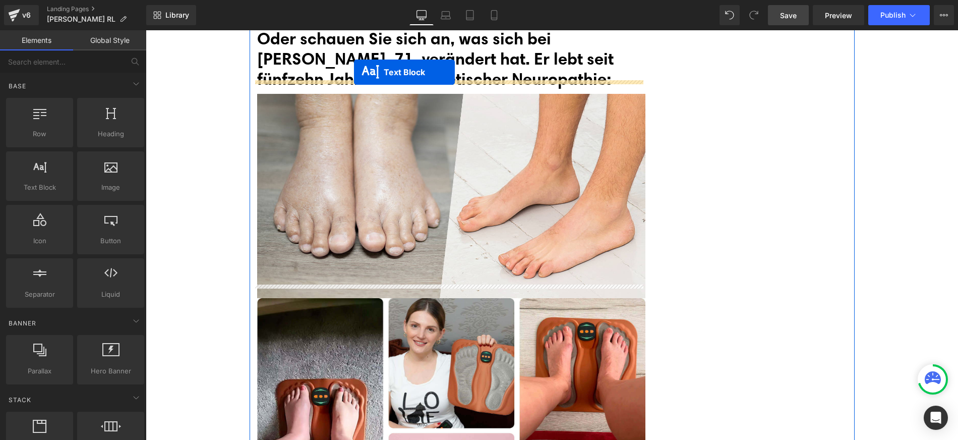
drag, startPoint x: 439, startPoint y: 77, endPoint x: 354, endPoint y: 72, distance: 85.3
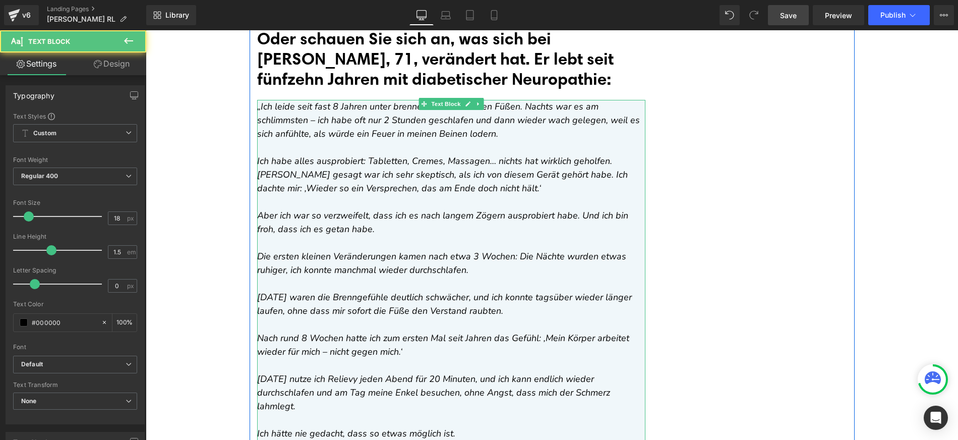
click at [305, 111] on icon "„Ich leide seit fast 8 Jahren unter brennenden und tauben Füßen. Nachts war es …" at bounding box center [448, 119] width 383 height 39
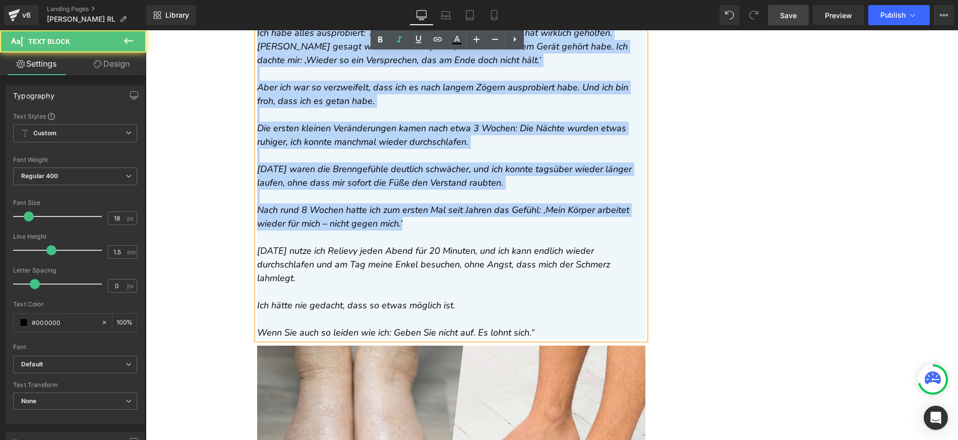
scroll to position [7583, 0]
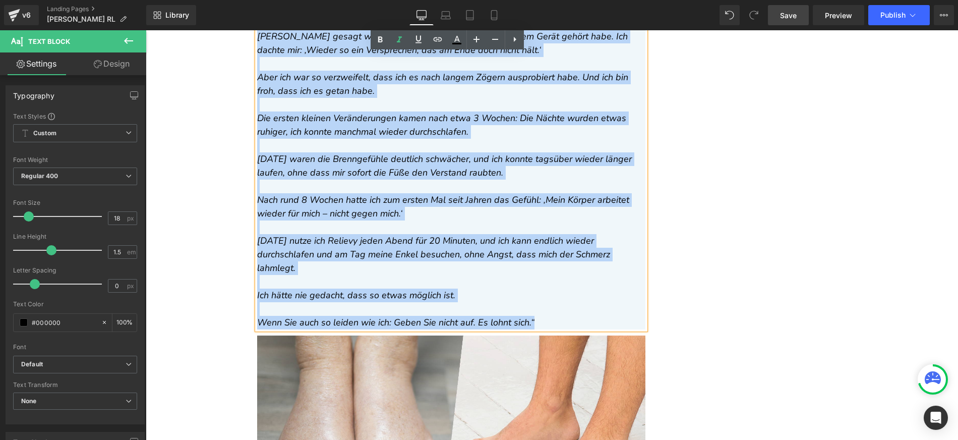
drag, startPoint x: 253, startPoint y: 91, endPoint x: 558, endPoint y: 292, distance: 364.7
click at [558, 292] on div "„Ich leide seit fast 8 Jahren unter brennenden und tauben Füßen. Nachts war es …" at bounding box center [451, 146] width 388 height 368
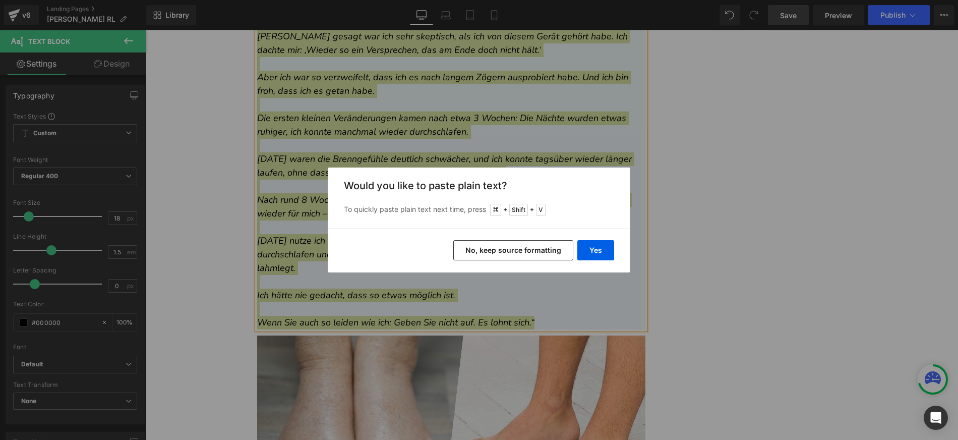
click at [537, 251] on button "No, keep source formatting" at bounding box center [513, 250] width 120 height 20
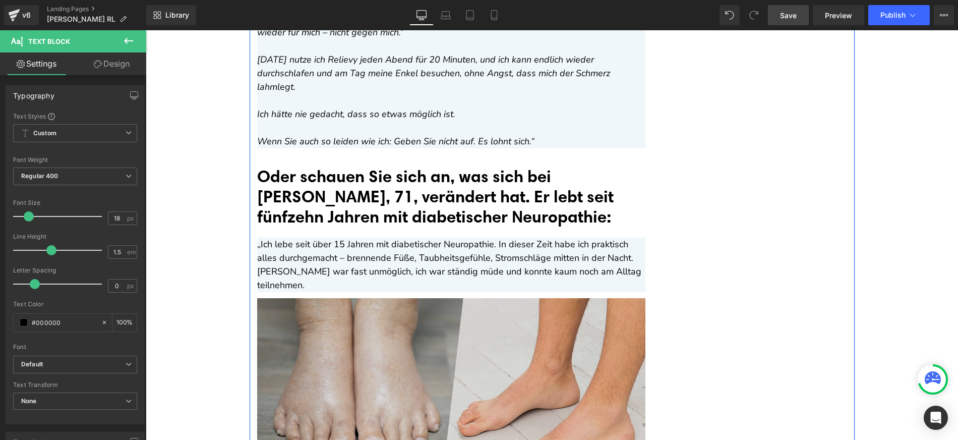
scroll to position [7375, 0]
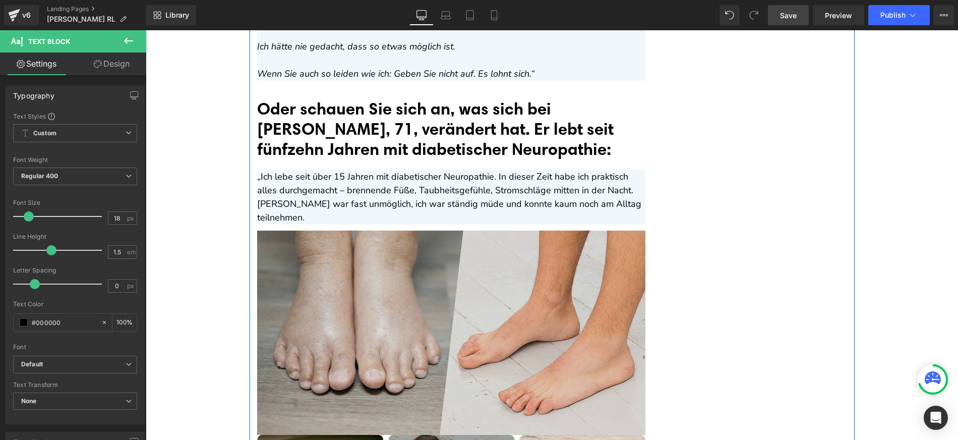
click at [449, 257] on img at bounding box center [451, 332] width 388 height 204
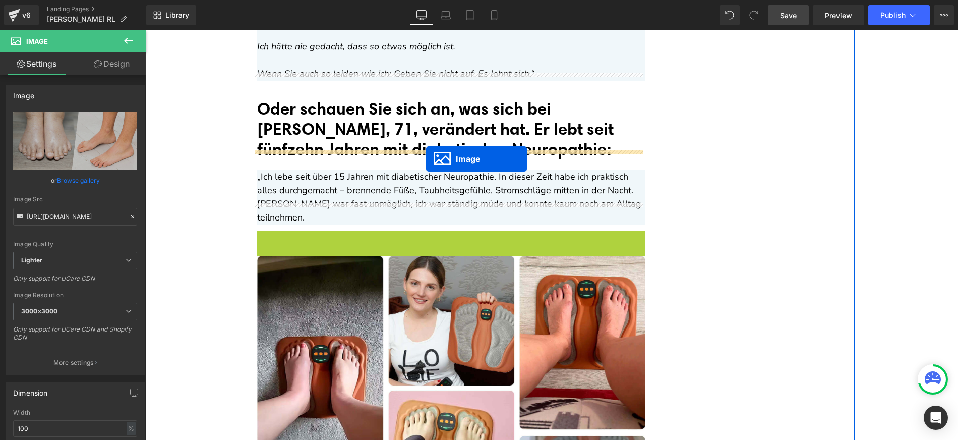
drag, startPoint x: 446, startPoint y: 305, endPoint x: 426, endPoint y: 159, distance: 147.6
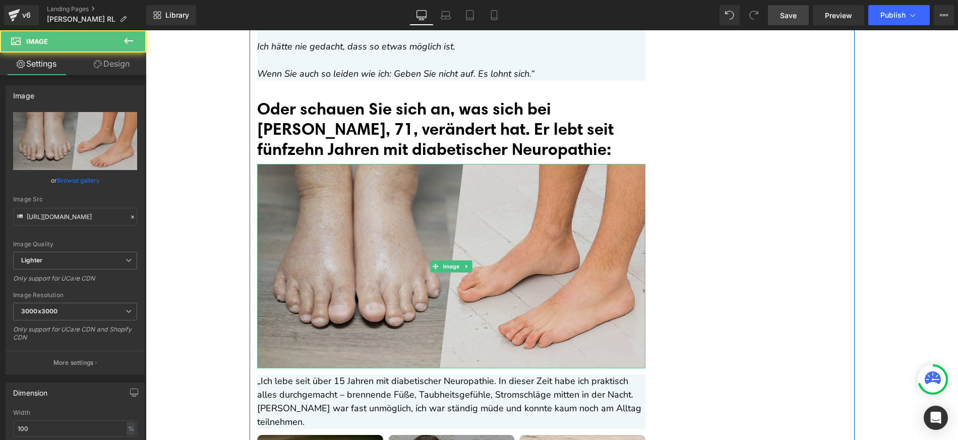
scroll to position [7566, 0]
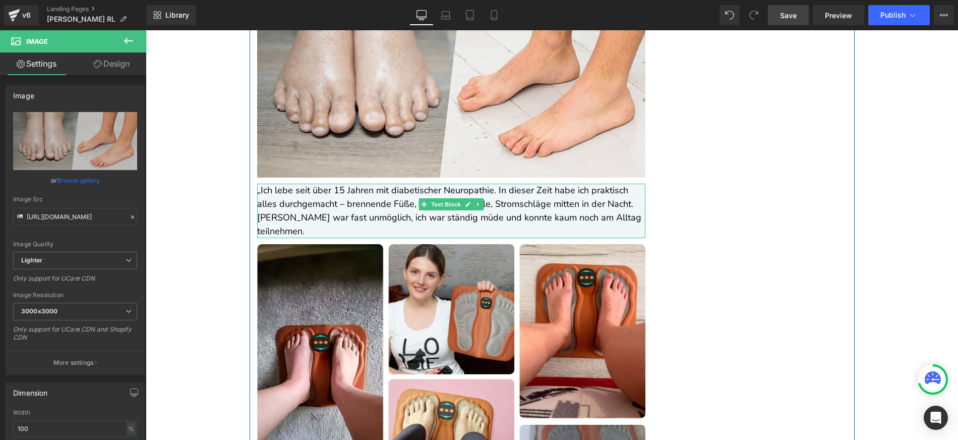
click at [609, 202] on p "„Ich lebe seit über 15 Jahren mit diabetischer Neuropathie. In dieser Zeit habe…" at bounding box center [451, 211] width 388 height 54
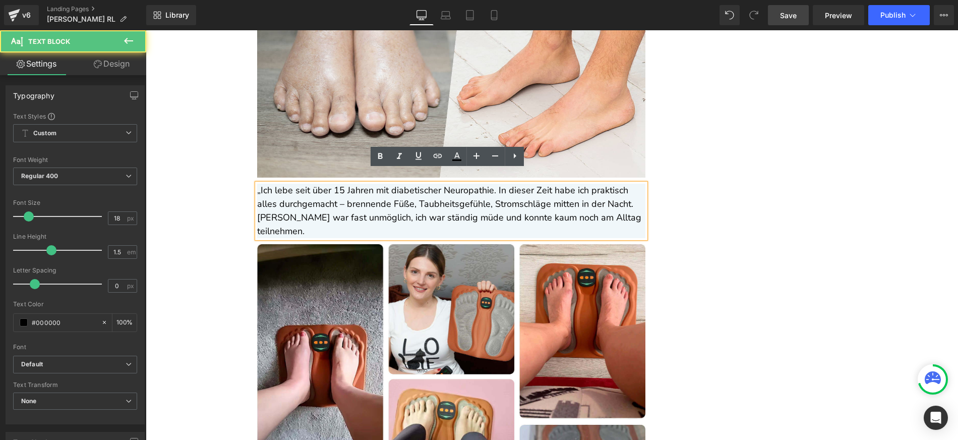
click at [557, 194] on p "„Ich lebe seit über 15 Jahren mit diabetischer Neuropathie. In dieser Zeit habe…" at bounding box center [451, 211] width 388 height 54
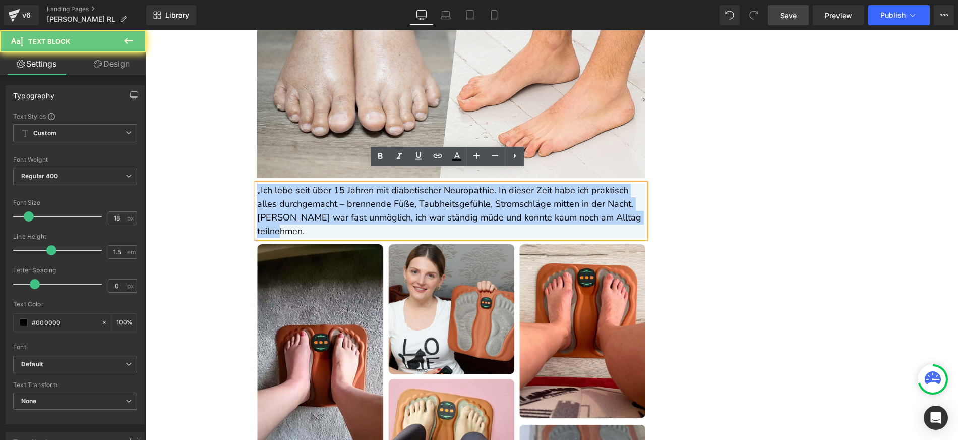
click at [557, 194] on p "„Ich lebe seit über 15 Jahren mit diabetischer Neuropathie. In dieser Zeit habe…" at bounding box center [451, 211] width 388 height 54
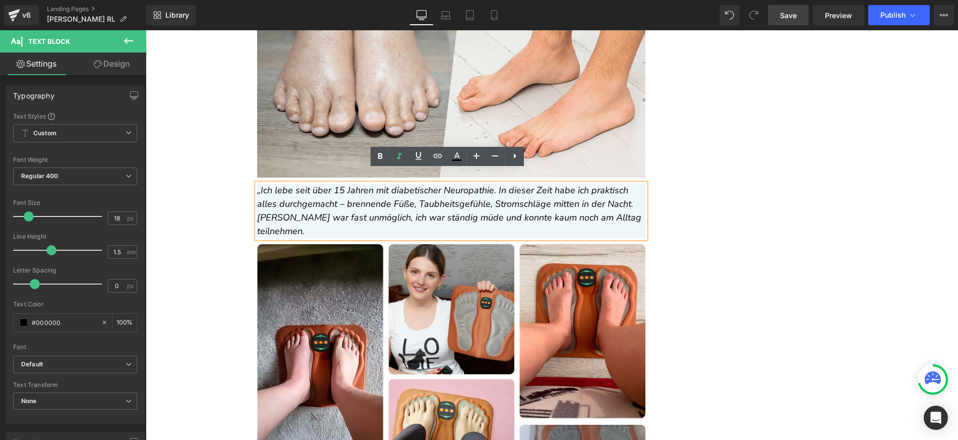
click at [612, 207] on p "„Ich lebe seit über 15 Jahren mit diabetischer Neuropathie. In dieser Zeit habe…" at bounding box center [451, 211] width 388 height 54
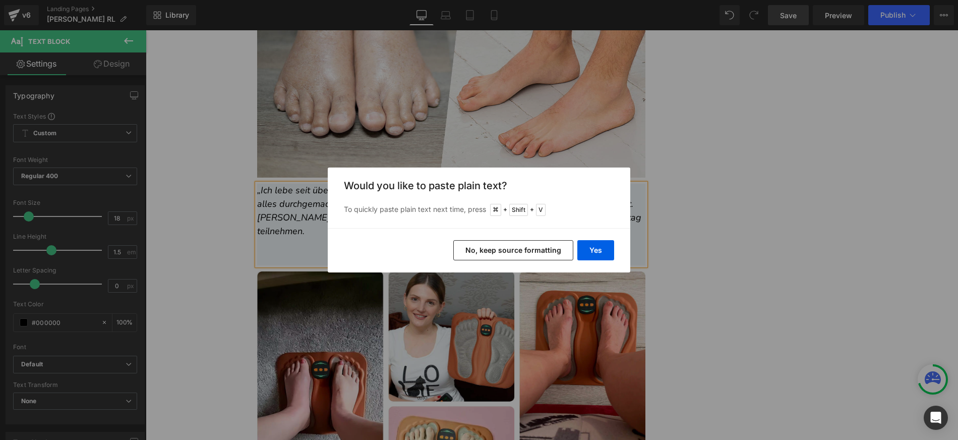
click at [501, 251] on button "No, keep source formatting" at bounding box center [513, 250] width 120 height 20
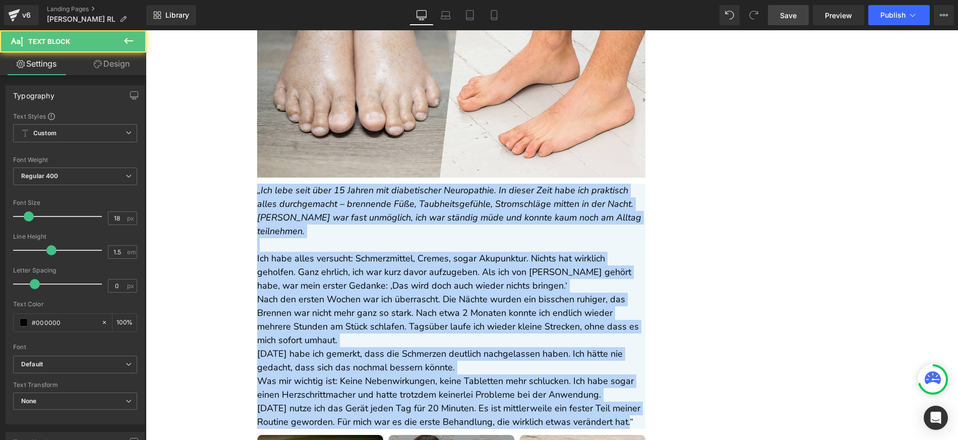
drag, startPoint x: 624, startPoint y: 393, endPoint x: 207, endPoint y: 133, distance: 490.8
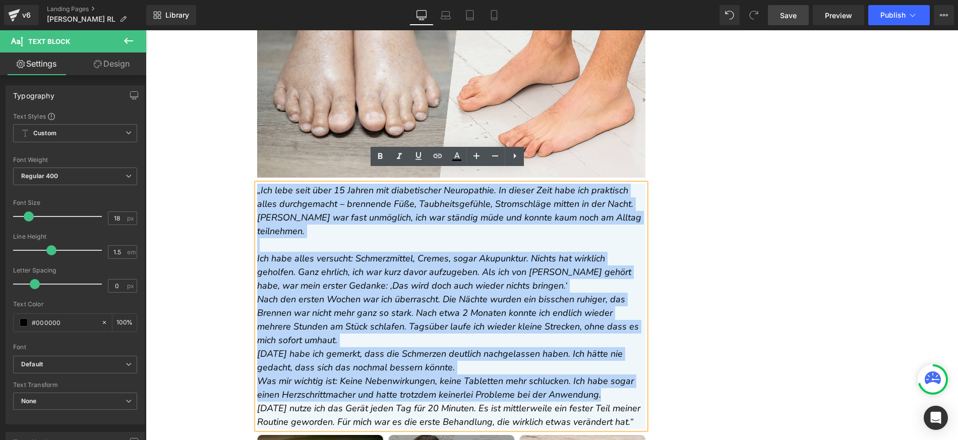
click at [427, 252] on icon "Ich habe alles versucht: Schmerzmittel, Cremes, sogar Akupunktur. Nichts hat wi…" at bounding box center [444, 271] width 374 height 39
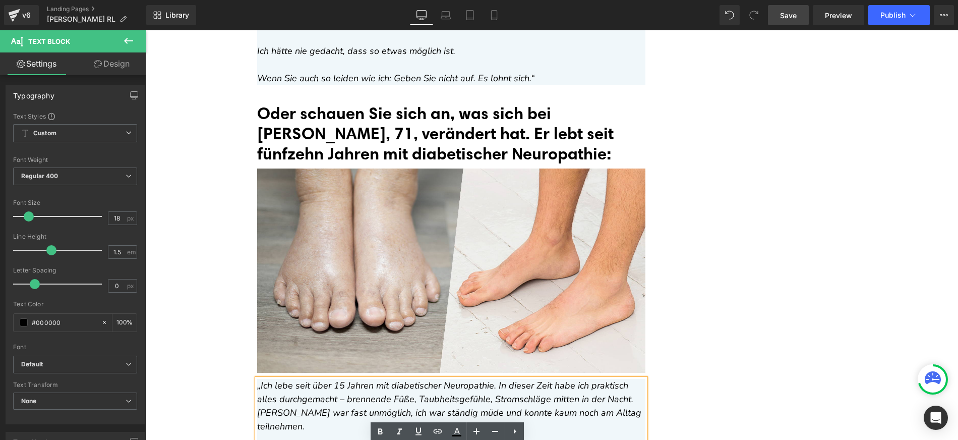
scroll to position [7282, 0]
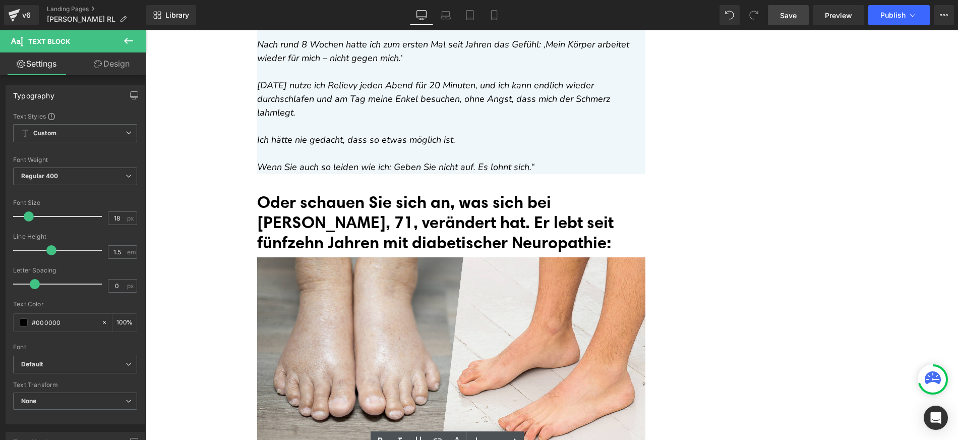
click at [263, 216] on font "Oder schauen Sie sich an, was sich bei [PERSON_NAME], 71, verändert hat. Er leb…" at bounding box center [435, 222] width 356 height 60
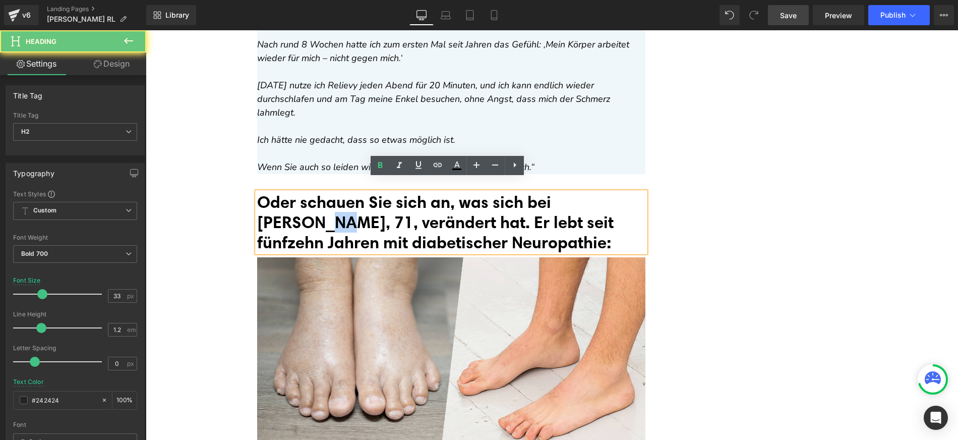
click at [263, 216] on font "Oder schauen Sie sich an, was sich bei [PERSON_NAME], 71, verändert hat. Er leb…" at bounding box center [435, 222] width 356 height 60
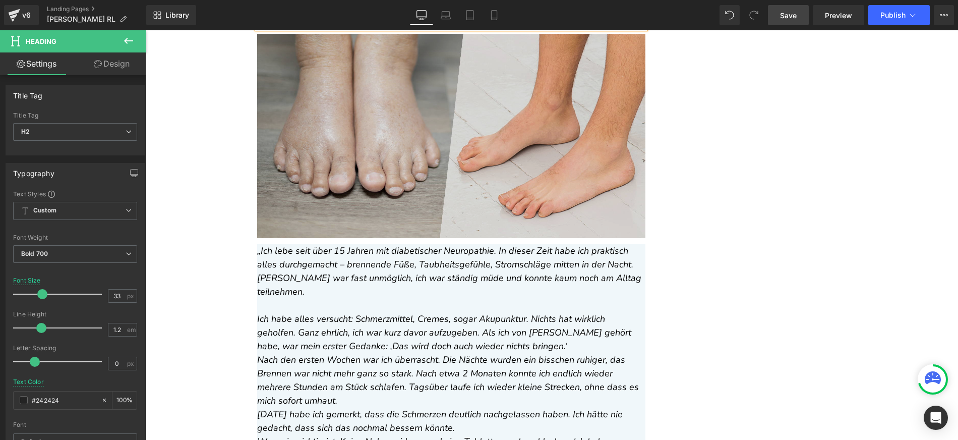
scroll to position [7586, 0]
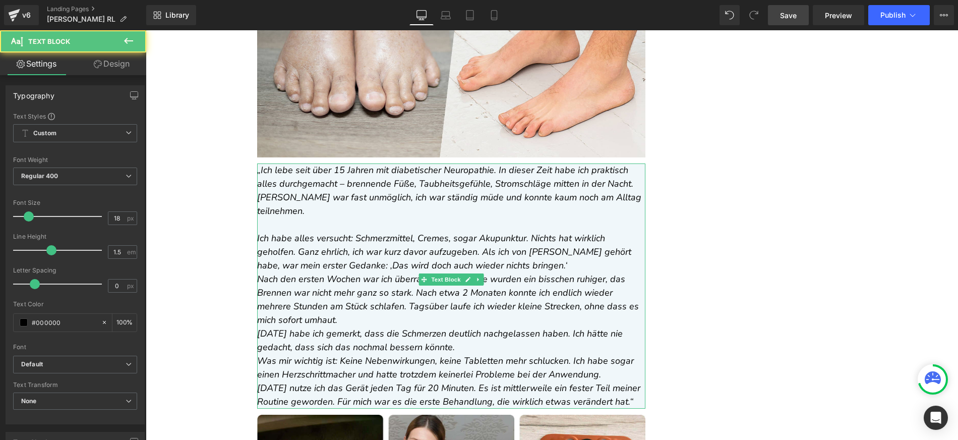
click at [494, 237] on p "Ich habe alles versucht: Schmerzmittel, Cremes, sogar Akupunktur. Nichts hat wi…" at bounding box center [451, 251] width 388 height 41
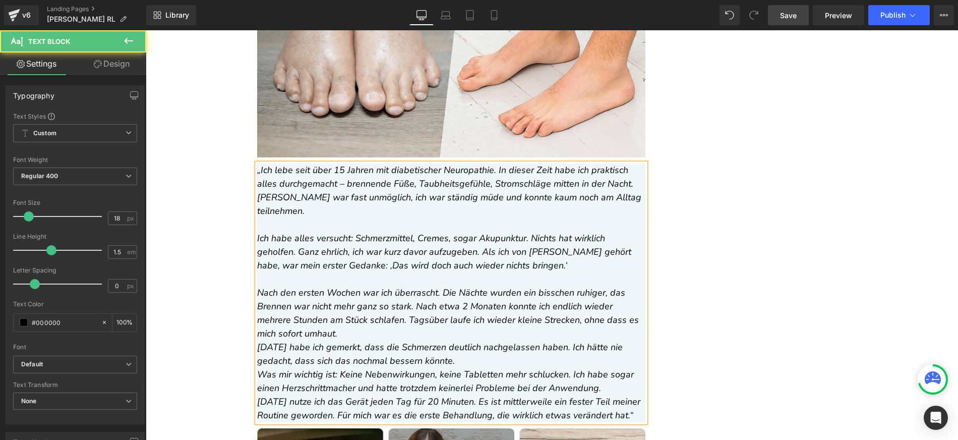
click at [412, 286] on icon "Nach den ersten Wochen war ich überrascht. Die Nächte wurden ein bisschen ruhig…" at bounding box center [448, 312] width 382 height 53
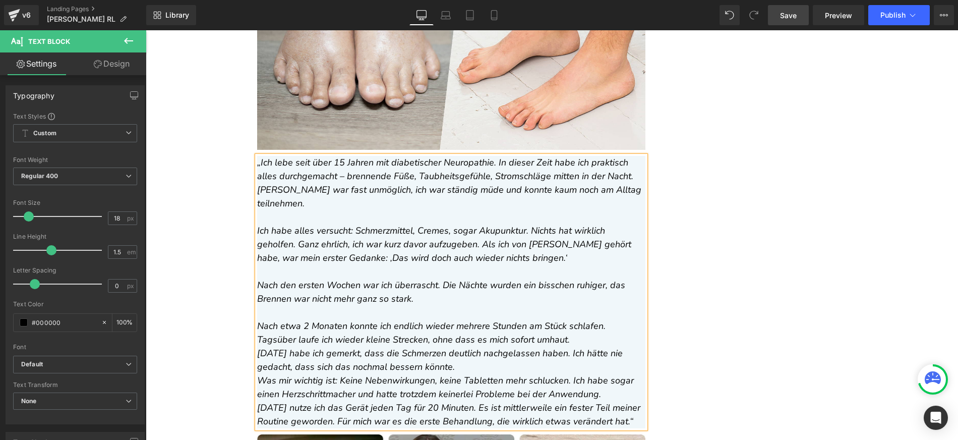
scroll to position [7602, 0]
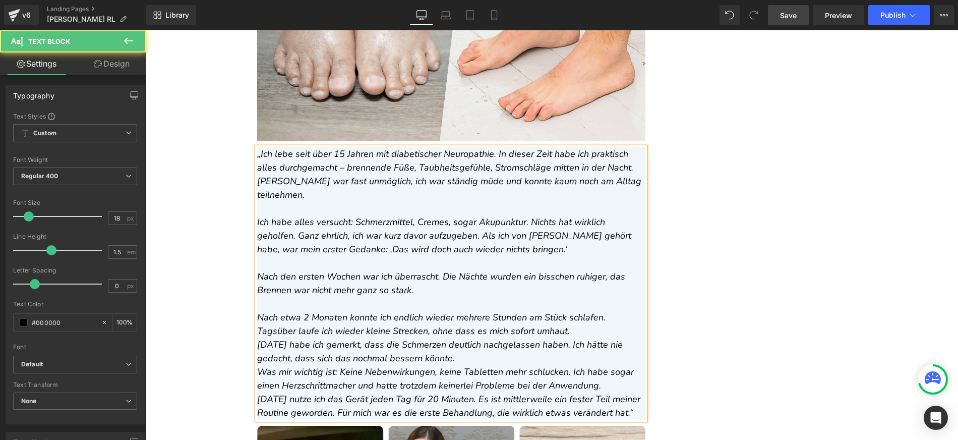
click at [601, 311] on icon "Nach etwa 2 Monaten konnte ich endlich wieder mehrere Stunden am Stück schlafen…" at bounding box center [431, 324] width 348 height 26
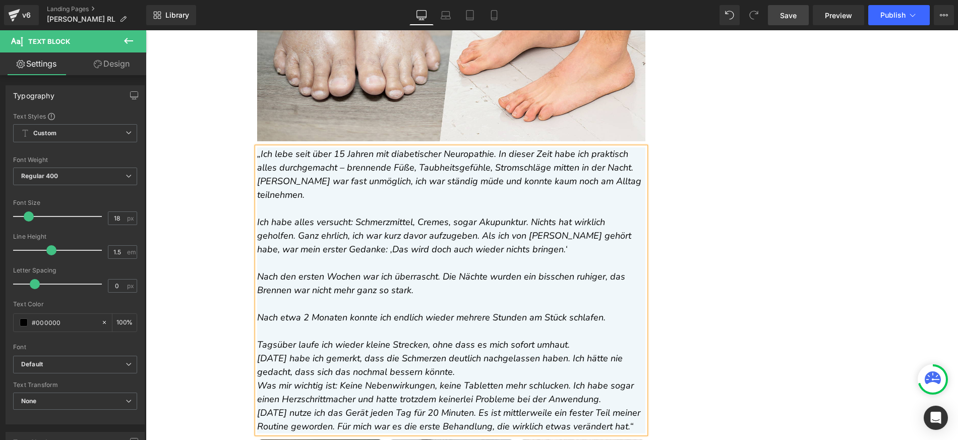
click at [438, 216] on icon "Ich habe alles versucht: Schmerzmittel, Cremes, sogar Akupunktur. Nichts hat wi…" at bounding box center [444, 235] width 374 height 39
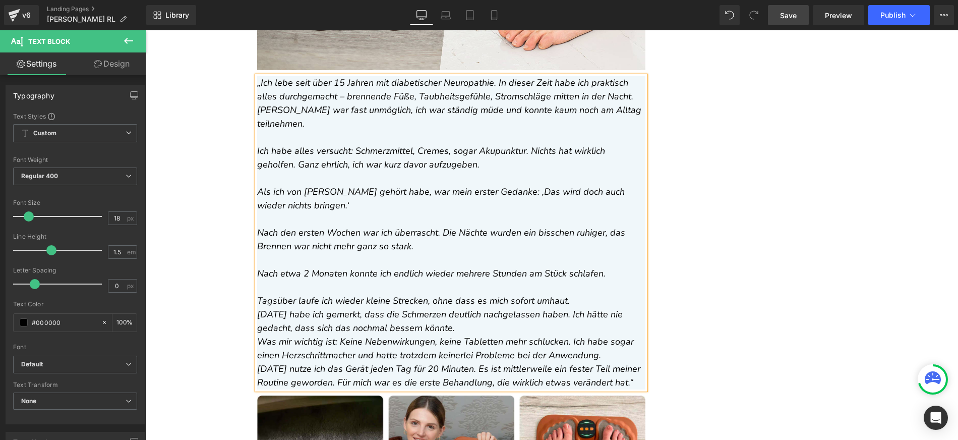
scroll to position [7720, 0]
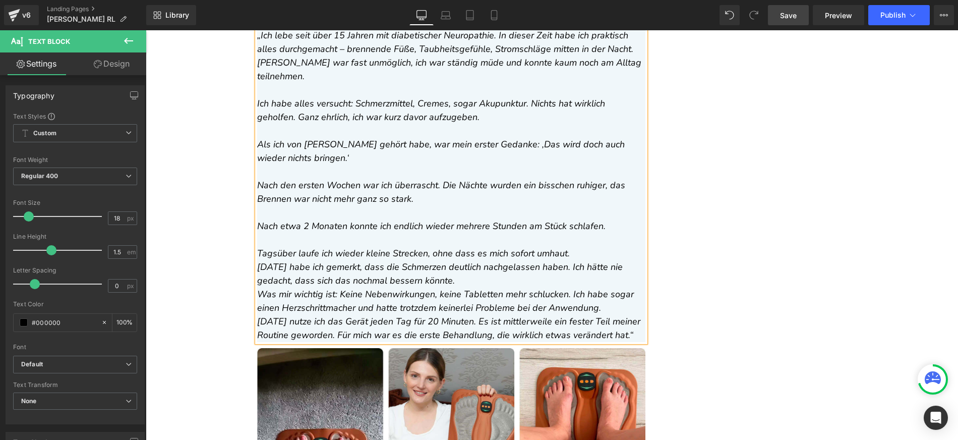
click at [577, 247] on p "Tagsüber laufe ich wieder kleine Strecken, ohne dass es mich sofort umhaut." at bounding box center [451, 254] width 388 height 14
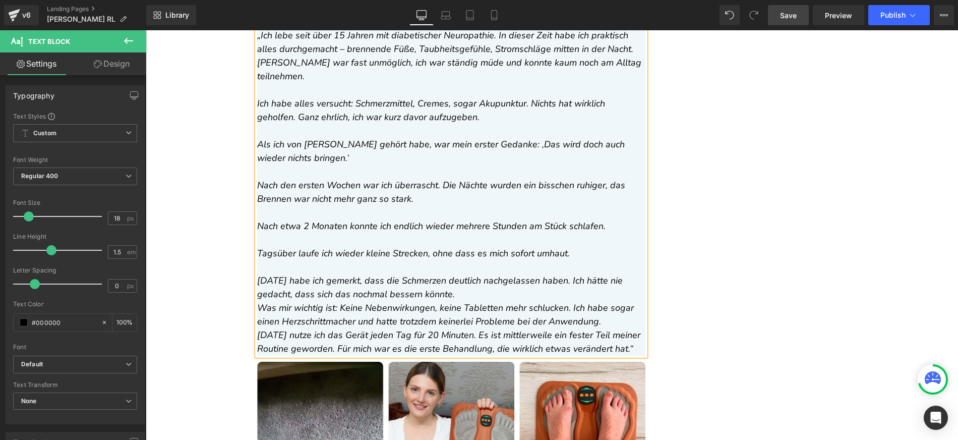
click at [282, 274] on icon "[DATE] habe ich gemerkt, dass die Schmerzen deutlich nachgelassen haben. Ich hä…" at bounding box center [440, 287] width 366 height 26
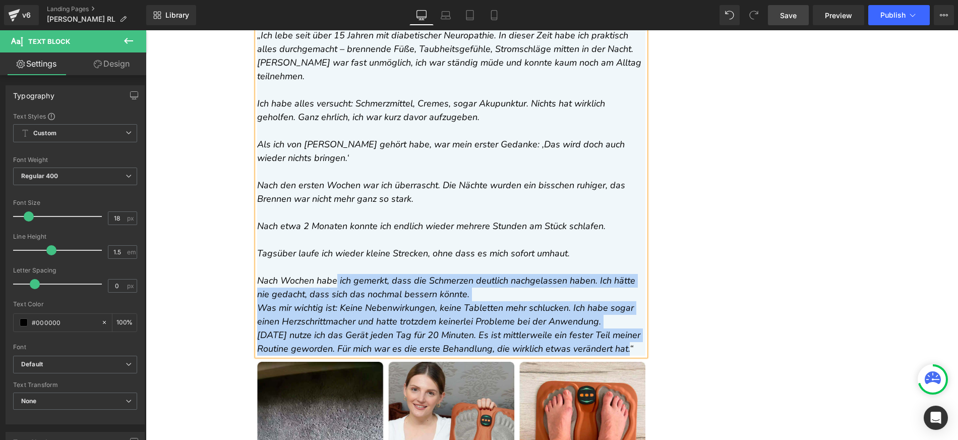
drag, startPoint x: 331, startPoint y: 252, endPoint x: 252, endPoint y: 246, distance: 78.8
click at [257, 246] on div "„Ich lebe seit über 15 Jahren mit diabetischer Neuropathie. In dieser Zeit habe…" at bounding box center [451, 192] width 388 height 327
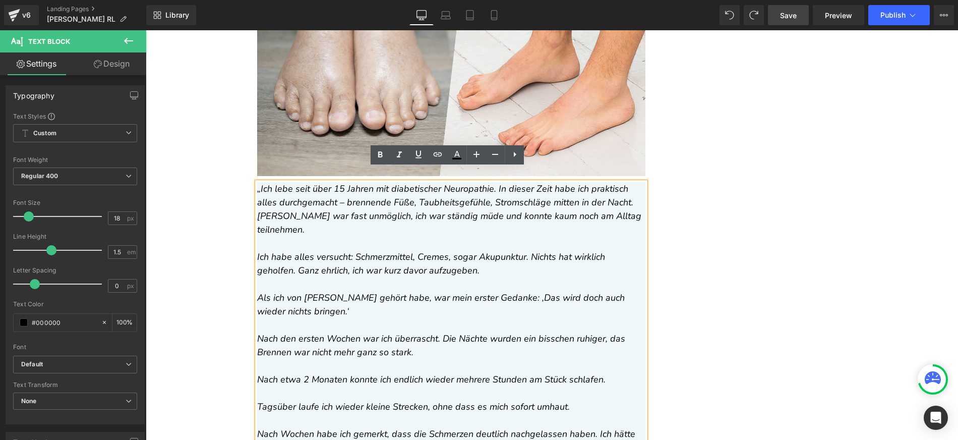
scroll to position [7651, 0]
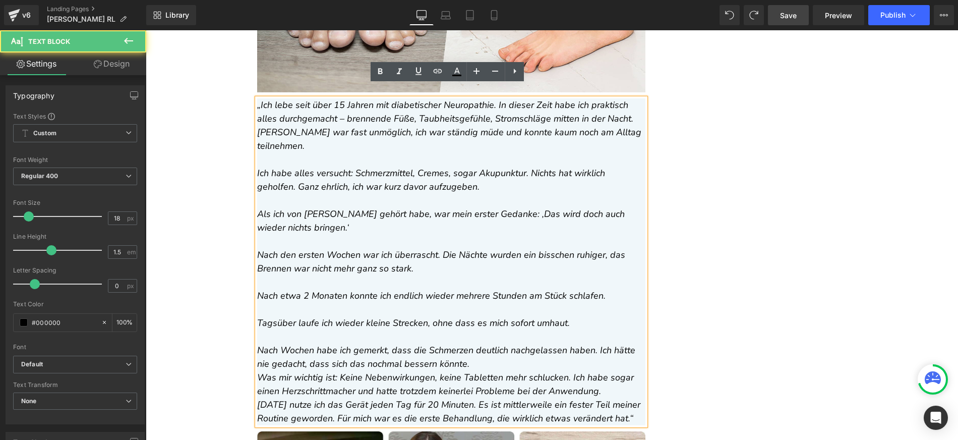
click at [361, 344] on icon "Nach Wochen habe ich gemerkt, dass die Schmerzen deutlich nachgelassen haben. I…" at bounding box center [446, 357] width 378 height 26
drag, startPoint x: 346, startPoint y: 321, endPoint x: 255, endPoint y: 320, distance: 91.3
click at [257, 344] on icon "Nach Wochen habe ich gemerkt, dass die Schmerzen deutlich nachgelassen haben. I…" at bounding box center [446, 357] width 378 height 26
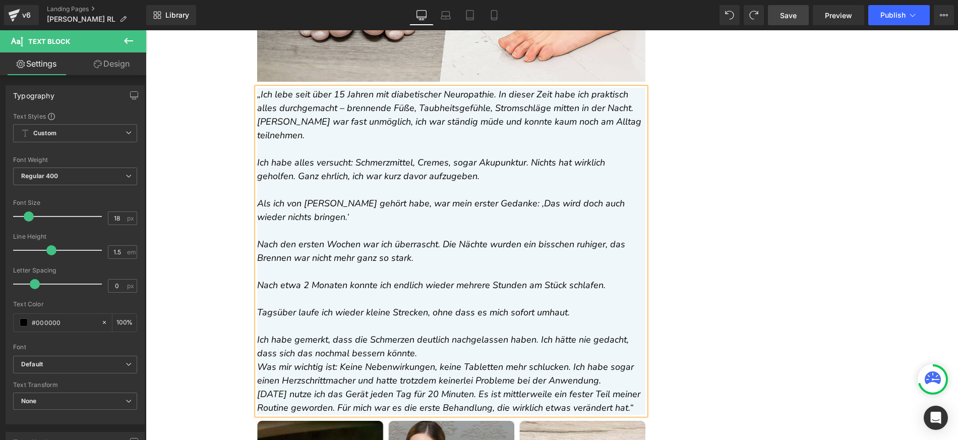
scroll to position [7662, 0]
click at [456, 332] on p "Ich habe gemerkt, dass die Schmerzen deutlich nachgelassen haben. Ich hätte nie…" at bounding box center [451, 345] width 388 height 27
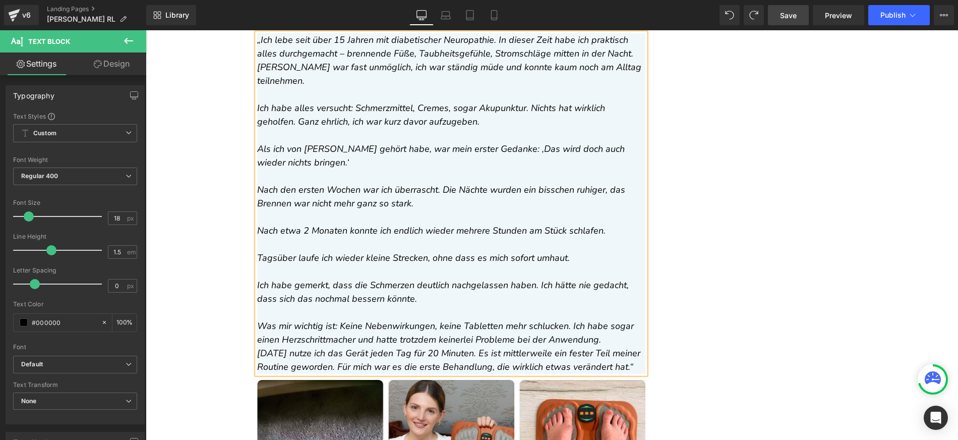
scroll to position [7730, 0]
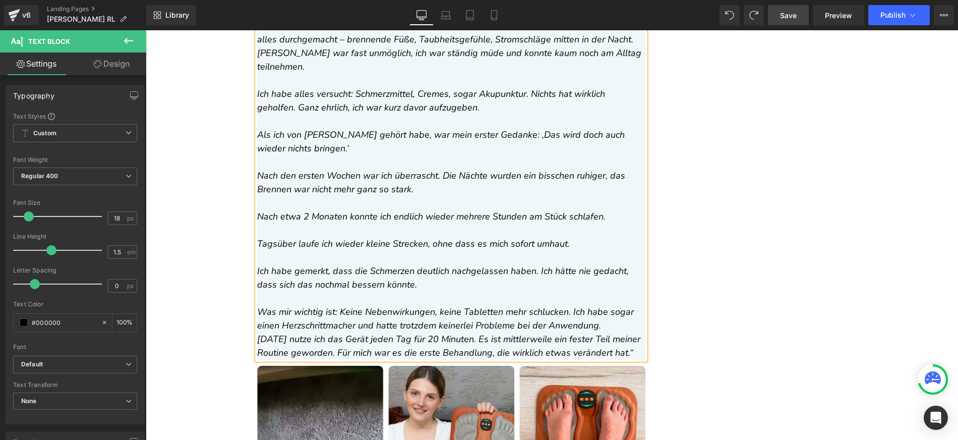
click at [597, 305] on p "Was mir wichtig ist: Keine Nebenwirkungen, keine Tabletten mehr schlucken. Ich …" at bounding box center [451, 318] width 388 height 27
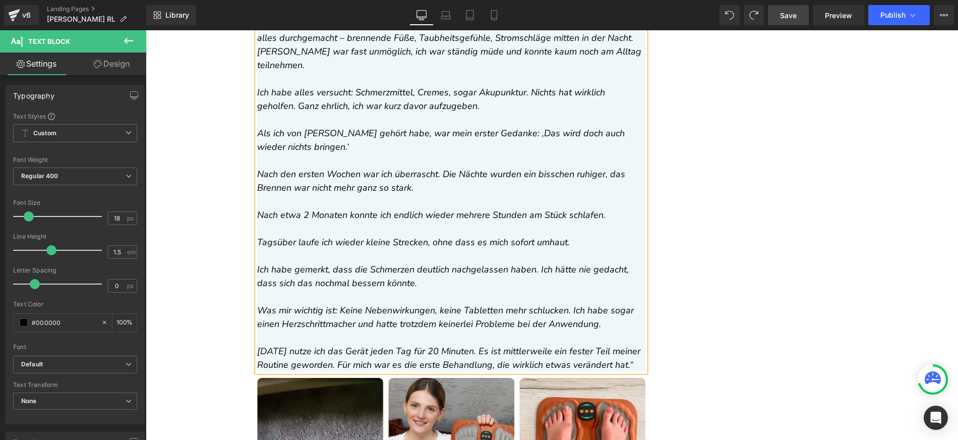
scroll to position [7732, 0]
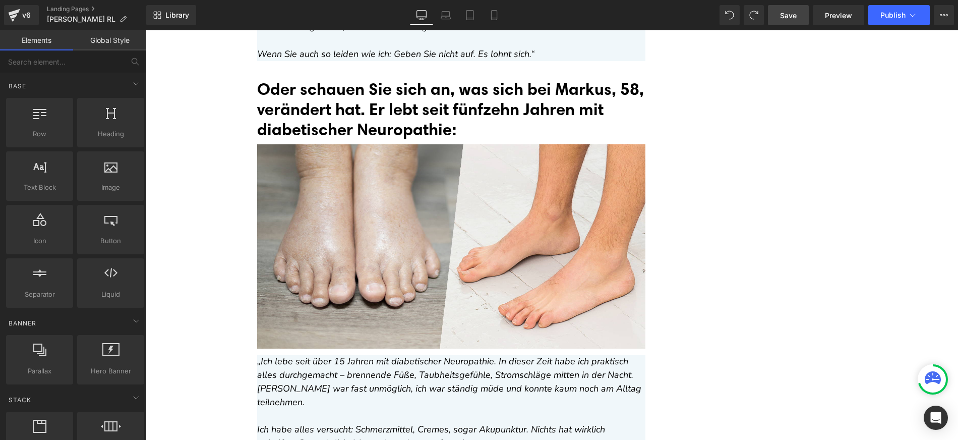
scroll to position [7433, 0]
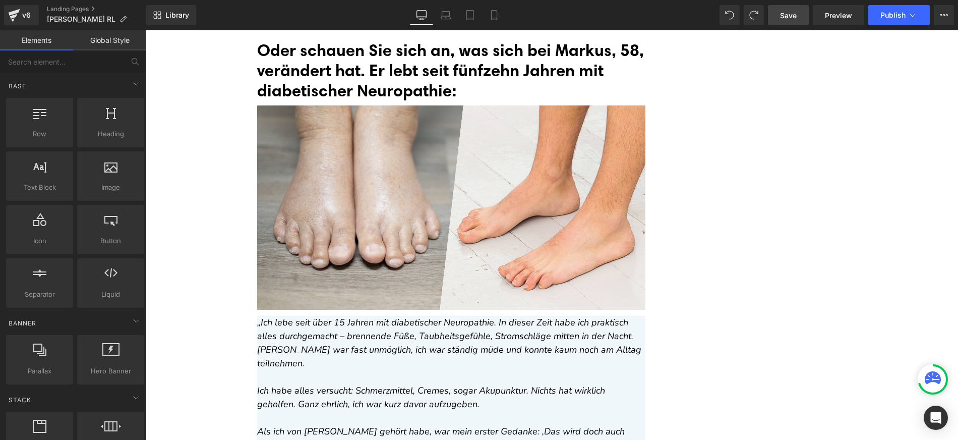
click at [795, 24] on link "Save" at bounding box center [788, 15] width 41 height 20
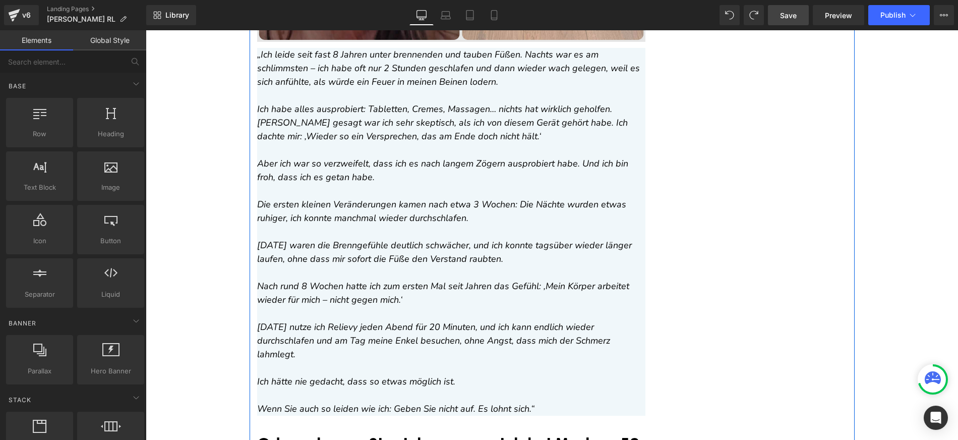
scroll to position [6800, 0]
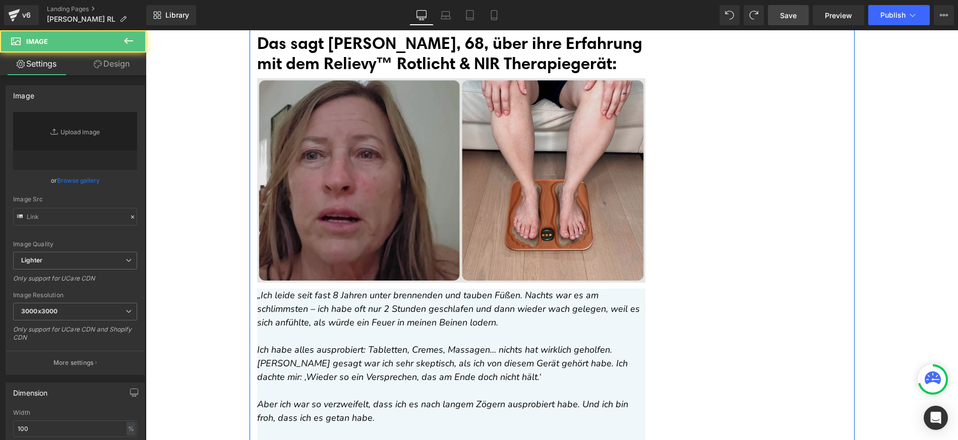
click at [421, 174] on img at bounding box center [451, 180] width 388 height 204
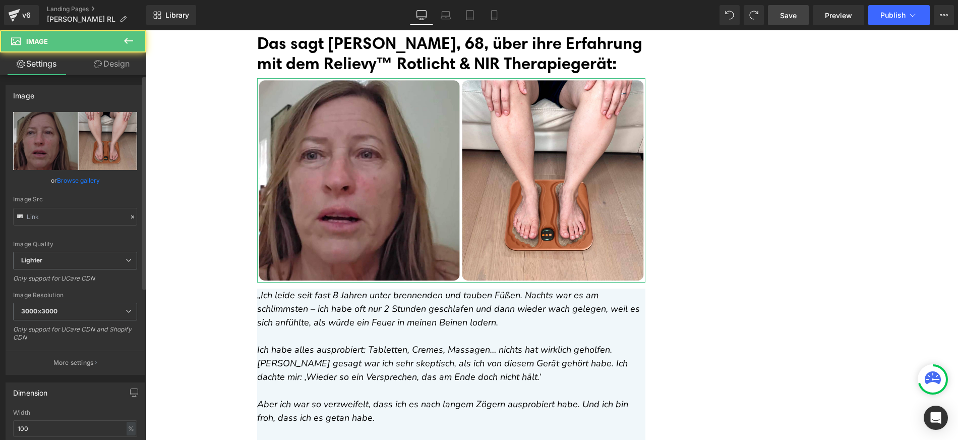
click at [91, 184] on link "Browse gallery" at bounding box center [78, 180] width 43 height 18
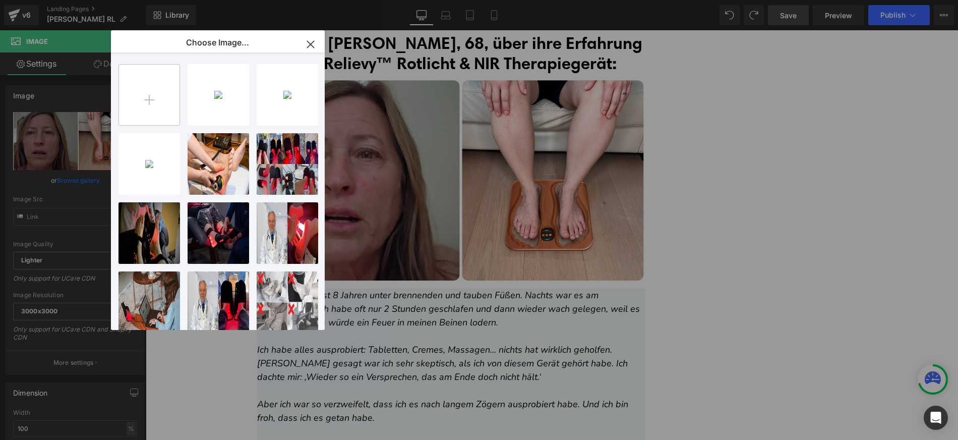
click at [171, 99] on input "file" at bounding box center [149, 95] width 61 height 61
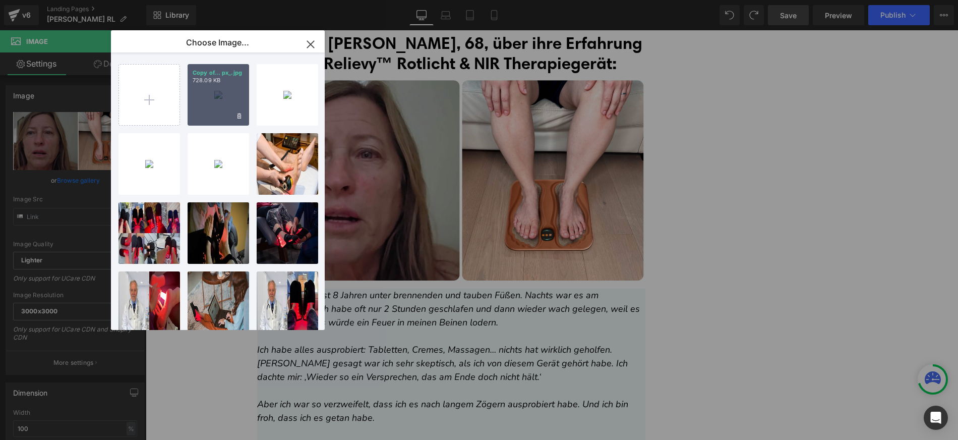
click at [209, 102] on div "Copy of... px_.jpg 728.09 KB" at bounding box center [219, 95] width 62 height 62
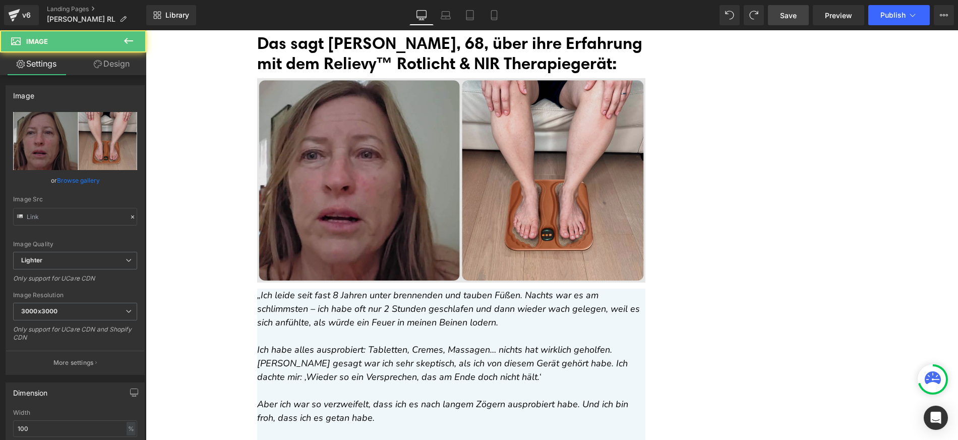
click at [338, 133] on img at bounding box center [451, 180] width 388 height 204
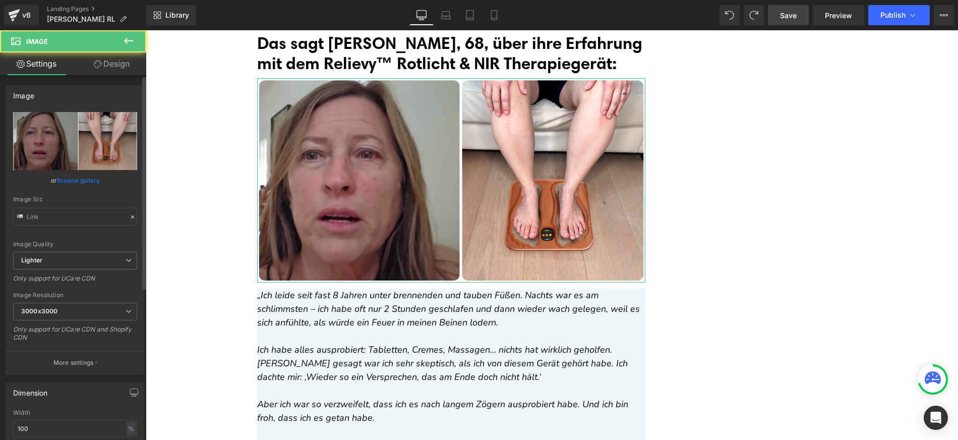
click at [66, 184] on link "Browse gallery" at bounding box center [78, 180] width 43 height 18
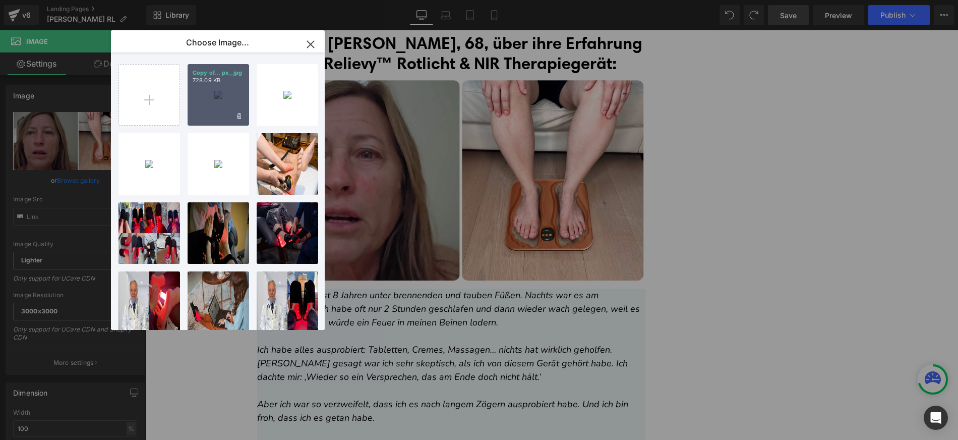
click at [234, 92] on div "Copy of... px_.jpg 728.09 KB" at bounding box center [219, 95] width 62 height 62
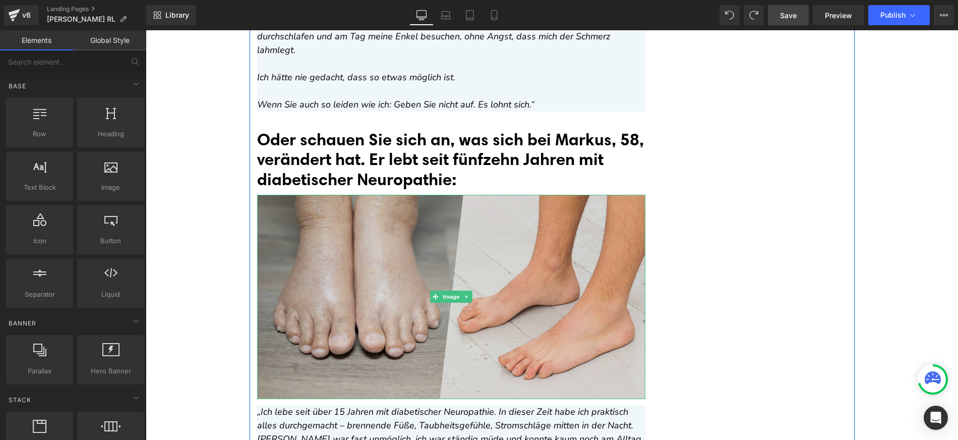
scroll to position [7420, 0]
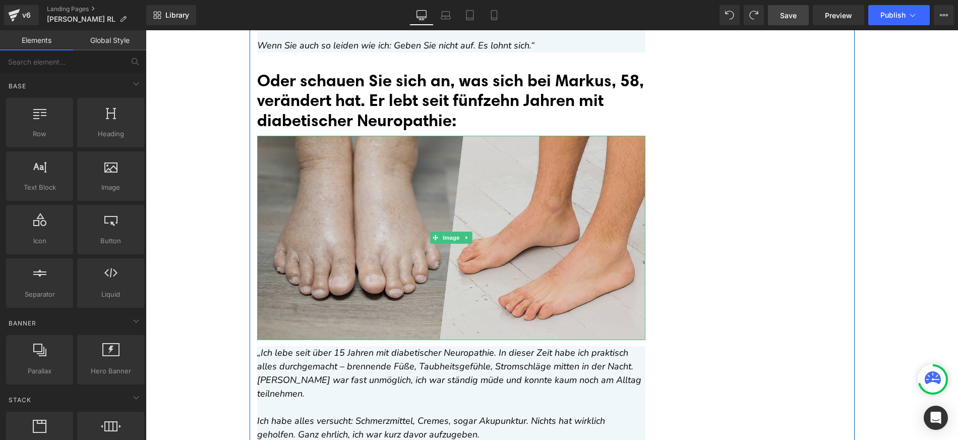
click at [351, 214] on img at bounding box center [451, 238] width 388 height 204
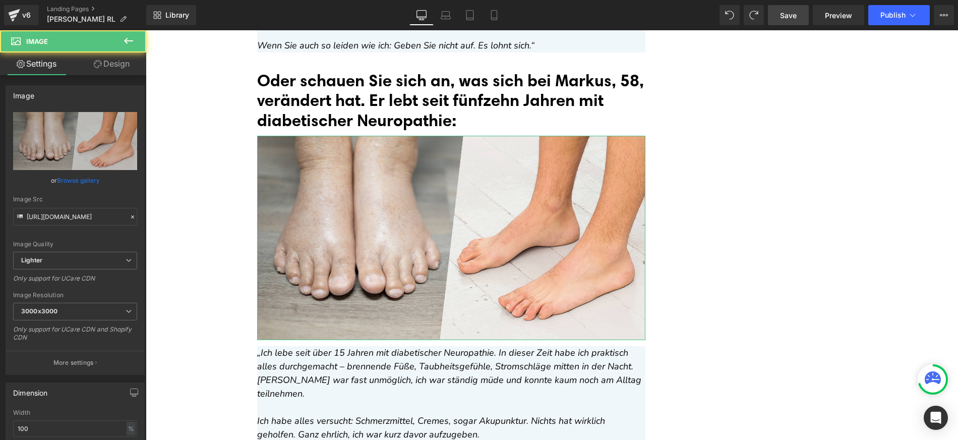
click at [89, 178] on link "Browse gallery" at bounding box center [78, 180] width 43 height 18
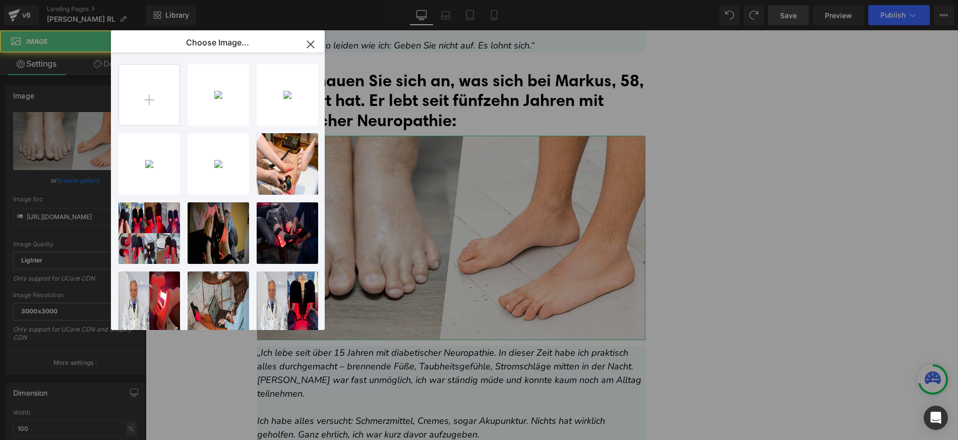
click at [85, 0] on div "Image You are previewing how the will restyle your page. You can not edit Eleme…" at bounding box center [479, 0] width 958 height 0
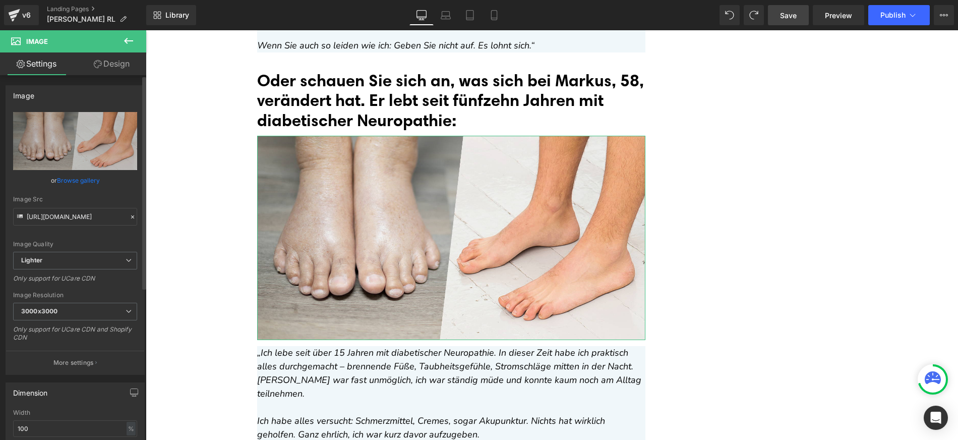
click at [93, 177] on link "Browse gallery" at bounding box center [78, 180] width 43 height 18
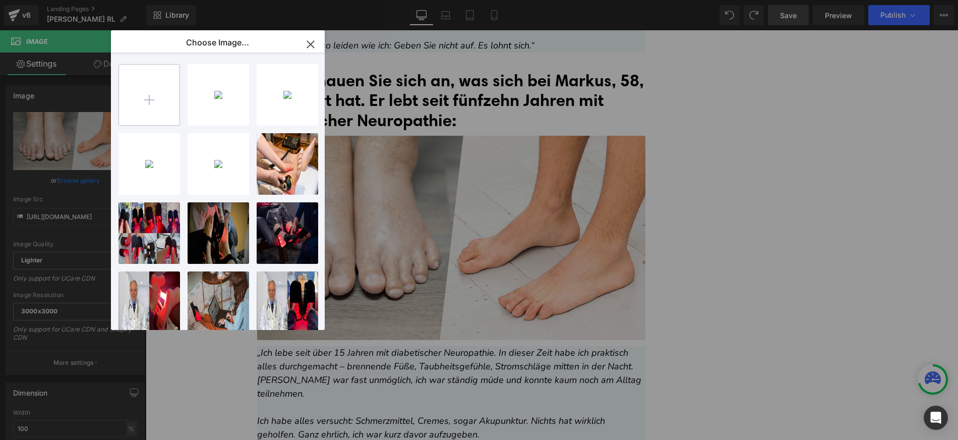
click at [157, 106] on input "file" at bounding box center [149, 95] width 61 height 61
type input "C:\fakepath\Copy of gif (1069 x 690 px) (1).jpg"
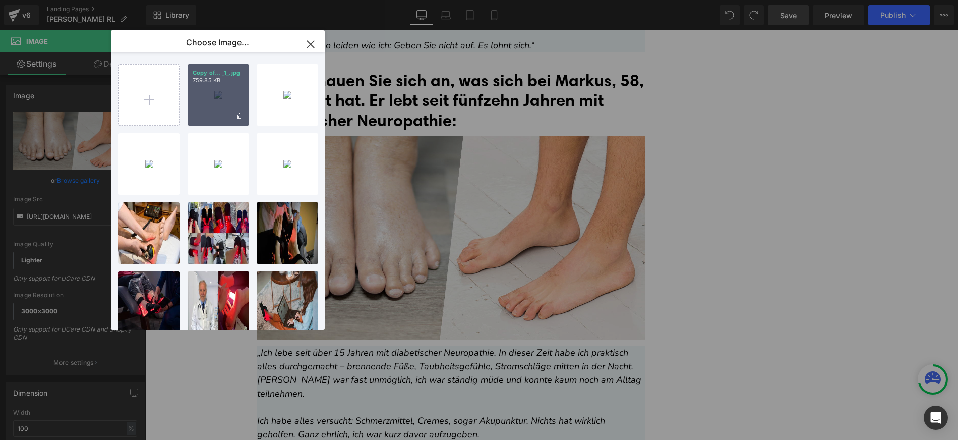
click at [220, 102] on div "Copy of... _1_.jpg 759.85 KB" at bounding box center [219, 95] width 62 height 62
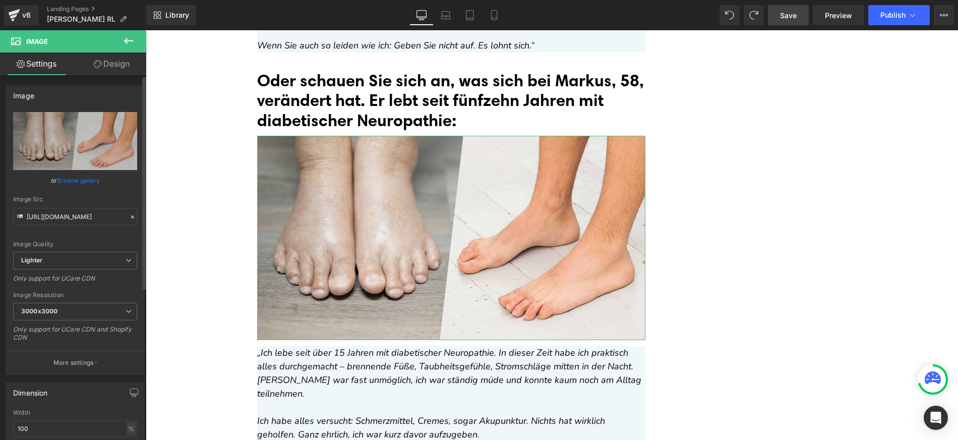
click at [96, 180] on link "Browse gallery" at bounding box center [78, 180] width 43 height 18
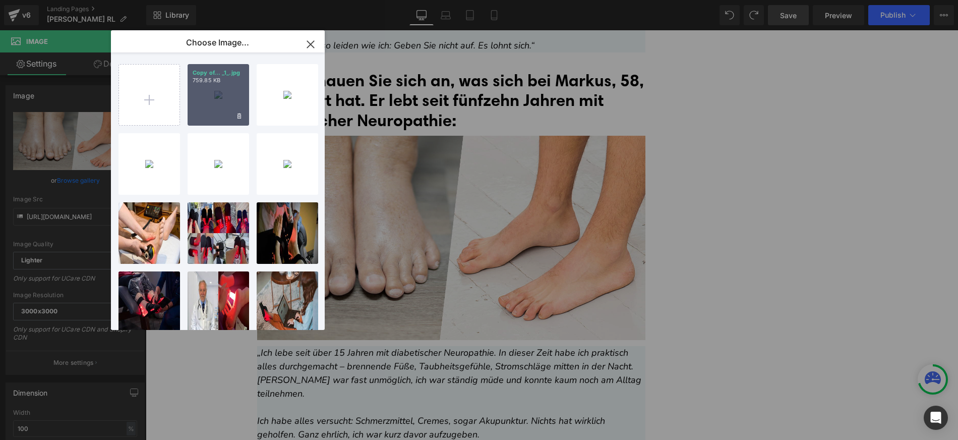
click at [218, 106] on div "Copy of... _1_.jpg 759.85 KB" at bounding box center [219, 95] width 62 height 62
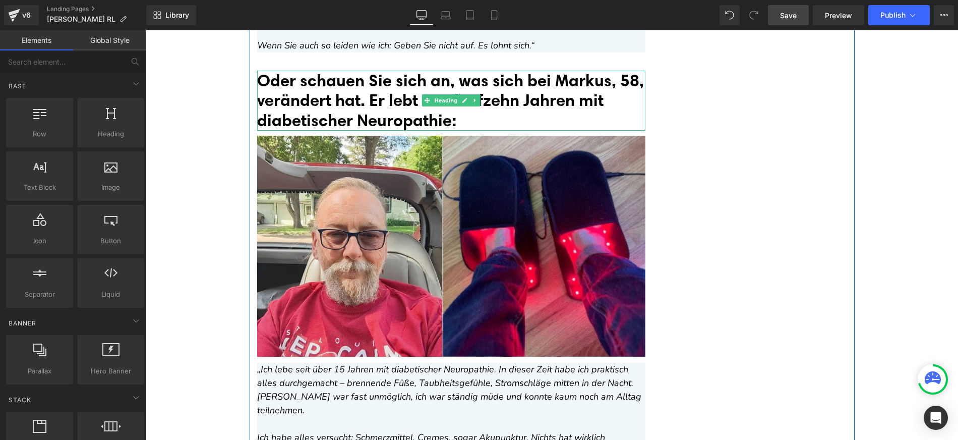
click at [265, 85] on font "Oder schauen Sie sich an, was sich bei Markus, 58, verändert hat. Er lebt seit …" at bounding box center [450, 100] width 387 height 60
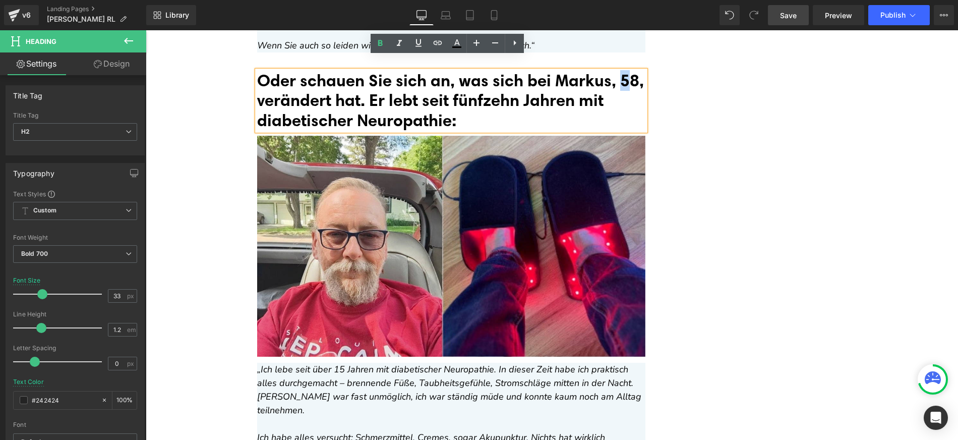
drag, startPoint x: 264, startPoint y: 84, endPoint x: 257, endPoint y: 81, distance: 7.7
click at [257, 81] on font "Oder schauen Sie sich an, was sich bei Markus, 58, verändert hat. Er lebt seit …" at bounding box center [450, 100] width 387 height 60
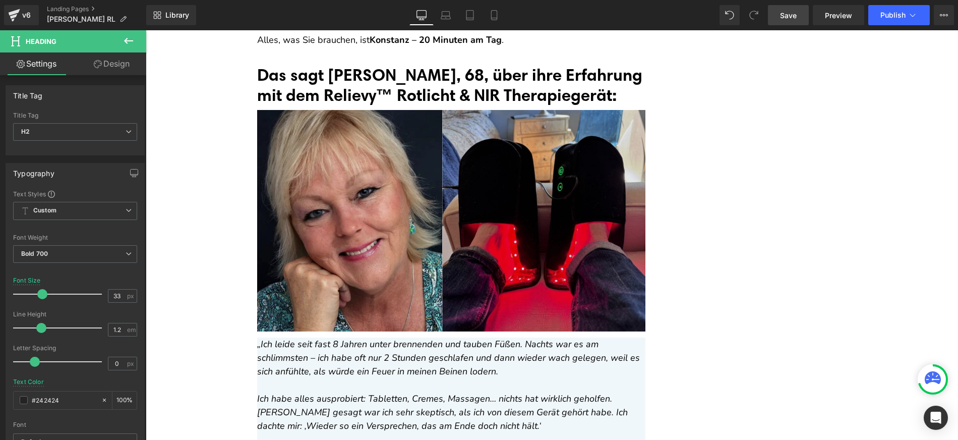
scroll to position [6767, 0]
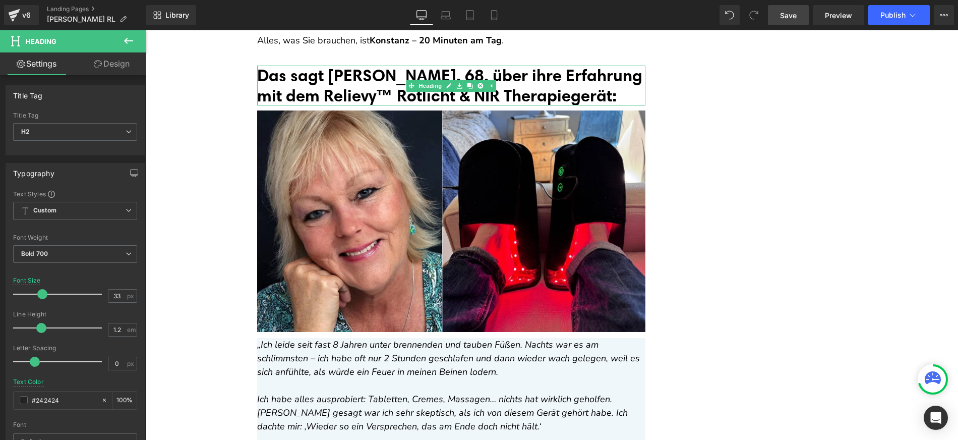
click at [388, 78] on font "Das sagt [PERSON_NAME], 68, über ihre Erfahrung mit dem Relievy™ Rotlicht & NIR…" at bounding box center [449, 85] width 385 height 40
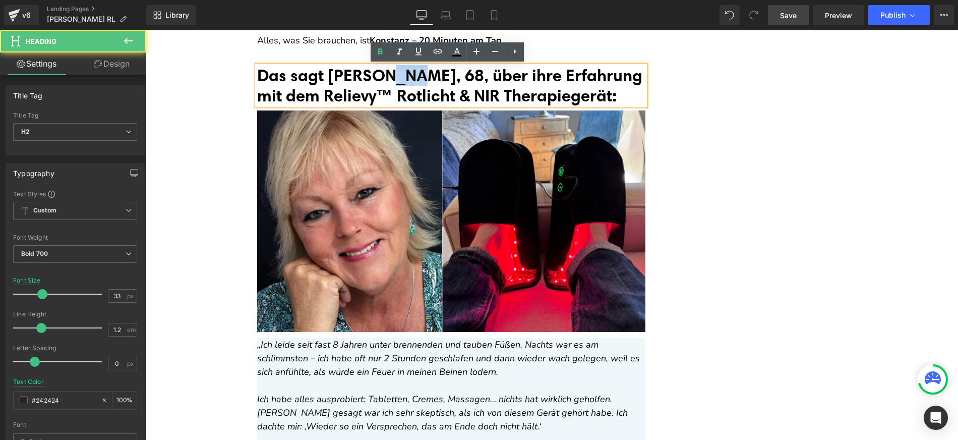
drag, startPoint x: 395, startPoint y: 73, endPoint x: 382, endPoint y: 73, distance: 12.6
click at [382, 73] on font "Das sagt [PERSON_NAME], 68, über ihre Erfahrung mit dem Relievy™ Rotlicht & NIR…" at bounding box center [449, 85] width 385 height 40
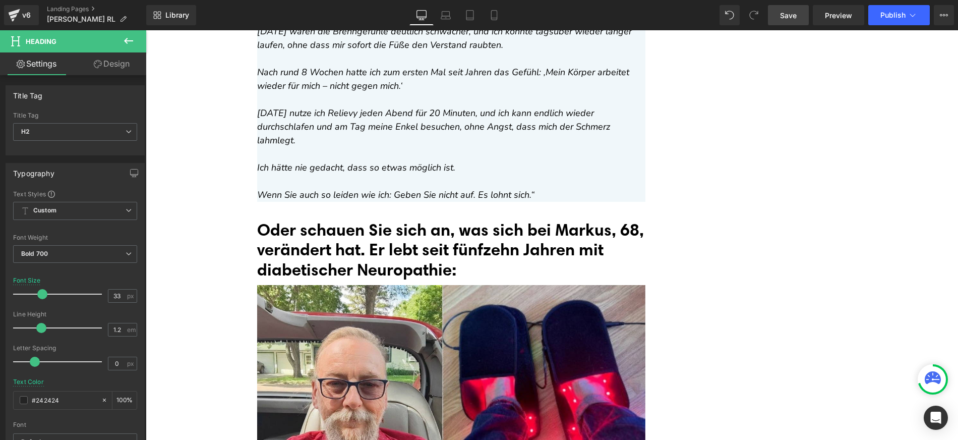
scroll to position [7333, 0]
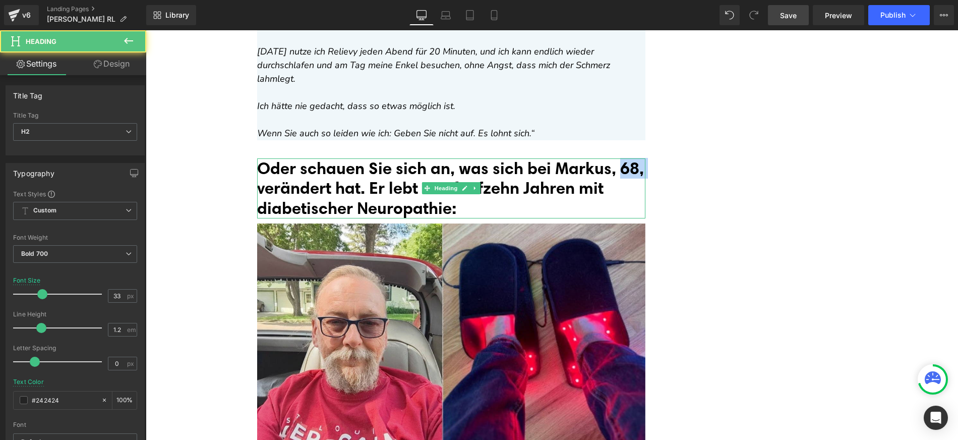
drag, startPoint x: 272, startPoint y: 174, endPoint x: 256, endPoint y: 173, distance: 16.2
click at [257, 173] on font "Oder schauen Sie sich an, was sich bei Markus, 68, verändert hat. Er lebt seit …" at bounding box center [450, 188] width 387 height 60
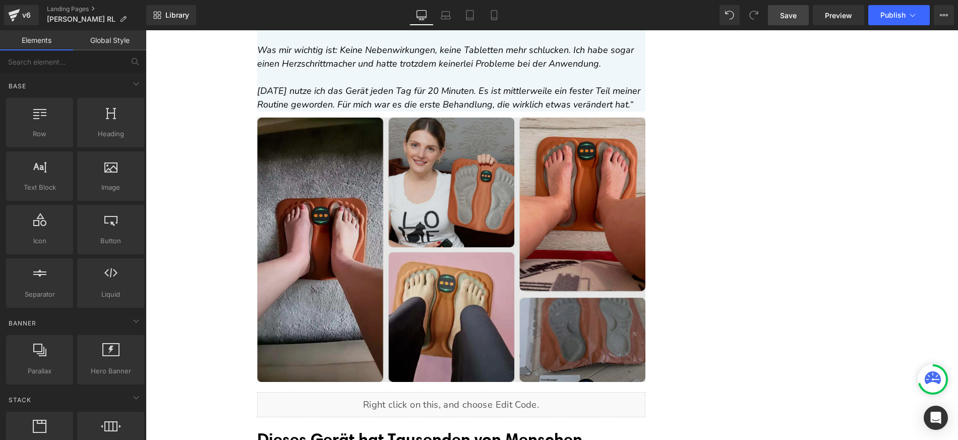
scroll to position [8051, 0]
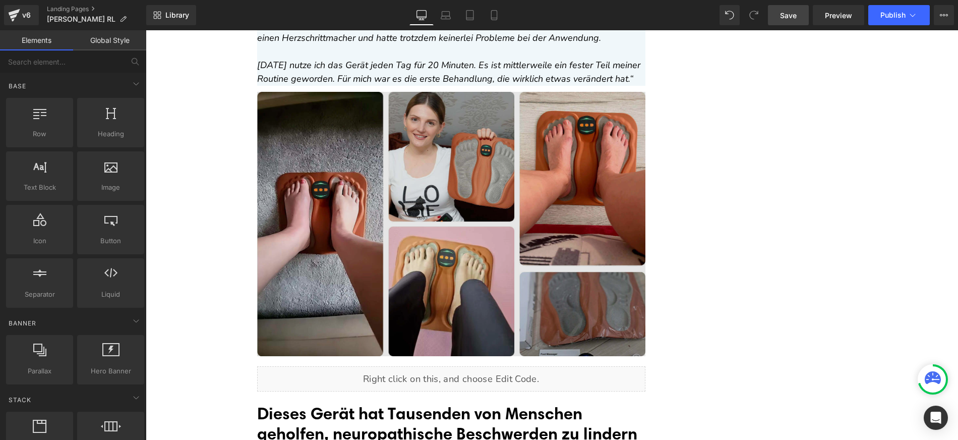
click at [328, 176] on img at bounding box center [451, 224] width 388 height 264
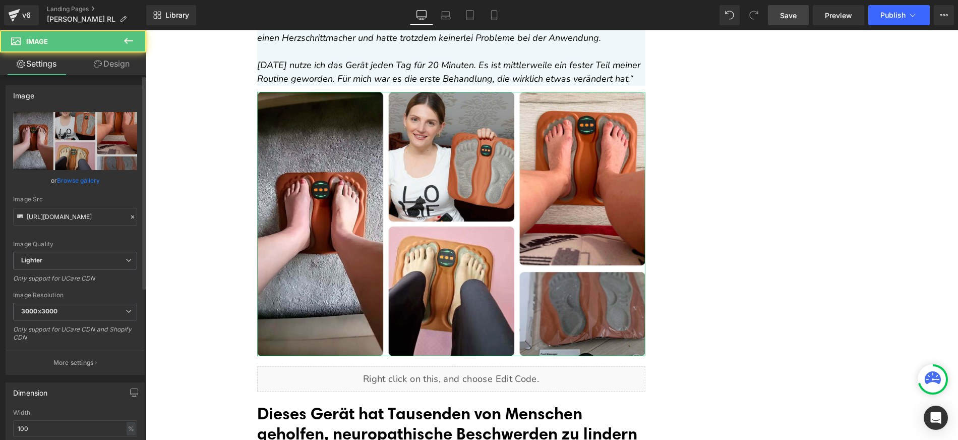
click at [89, 182] on link "Browse gallery" at bounding box center [78, 180] width 43 height 18
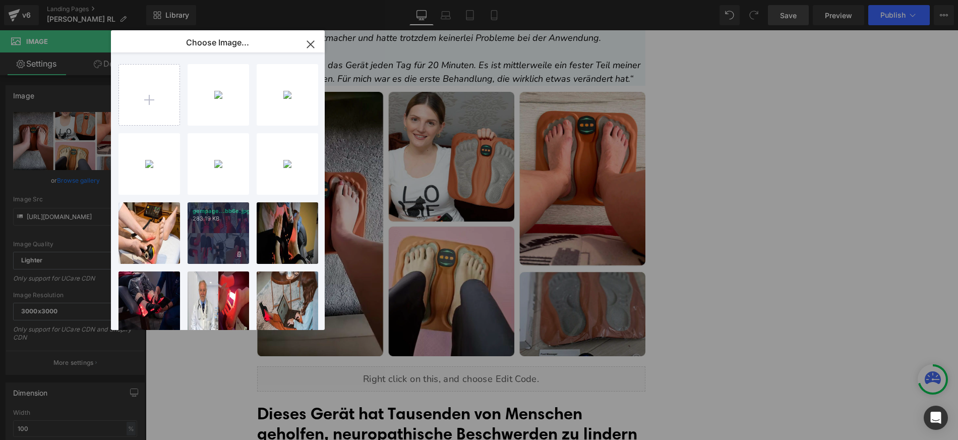
click at [0, 0] on div "gempage...bb6e.jpg 283.19 KB" at bounding box center [0, 0] width 0 height 0
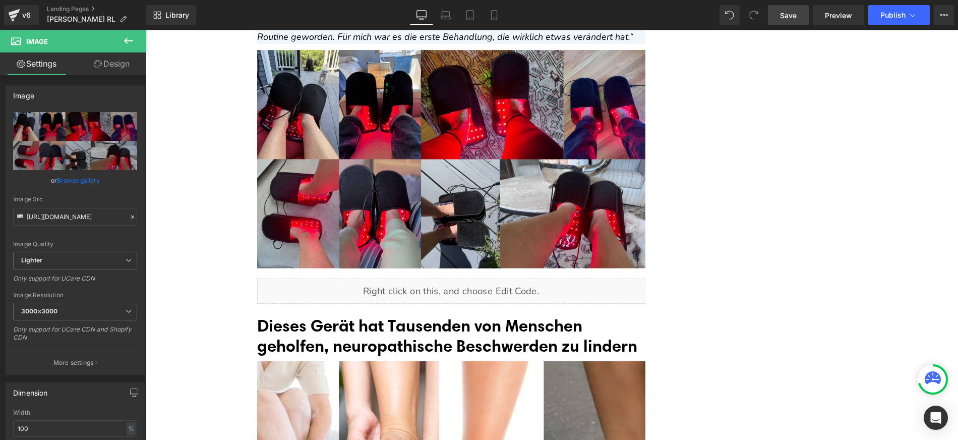
scroll to position [8188, 0]
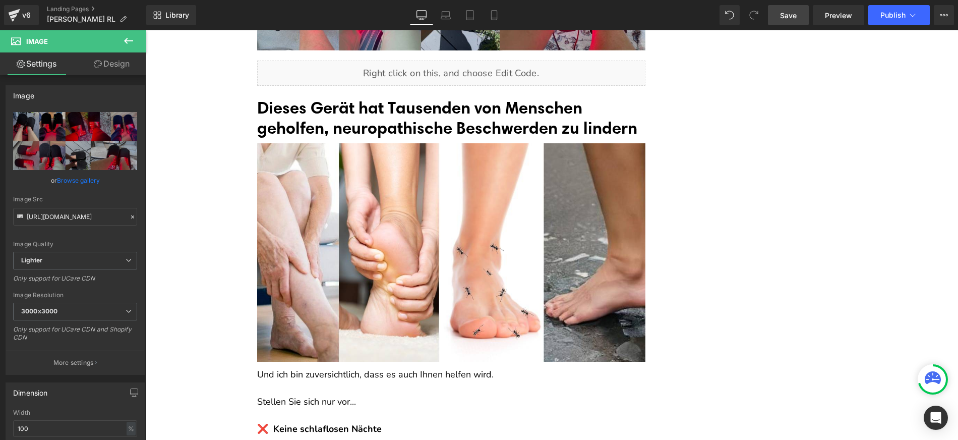
click at [252, 220] on div "So verwenden Sie das relievy™ Rotlicht & NIR Therapiegerät für beste Ergebnisse…" at bounding box center [451, 315] width 403 height 4527
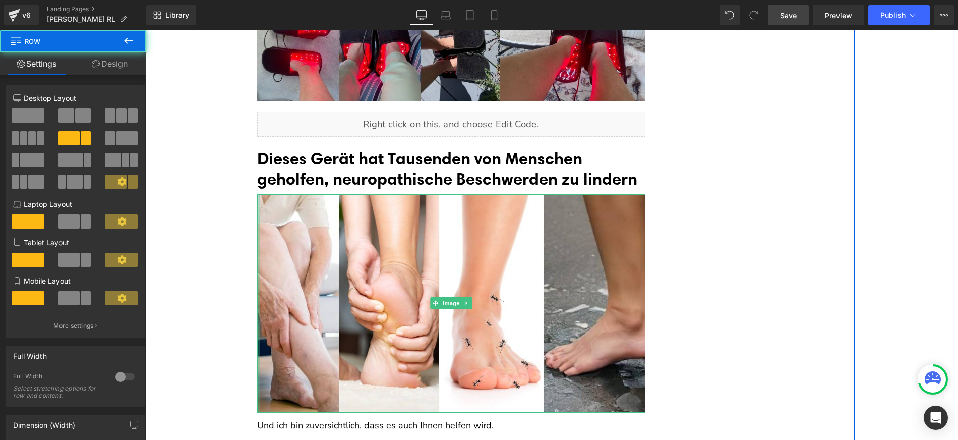
scroll to position [8129, 0]
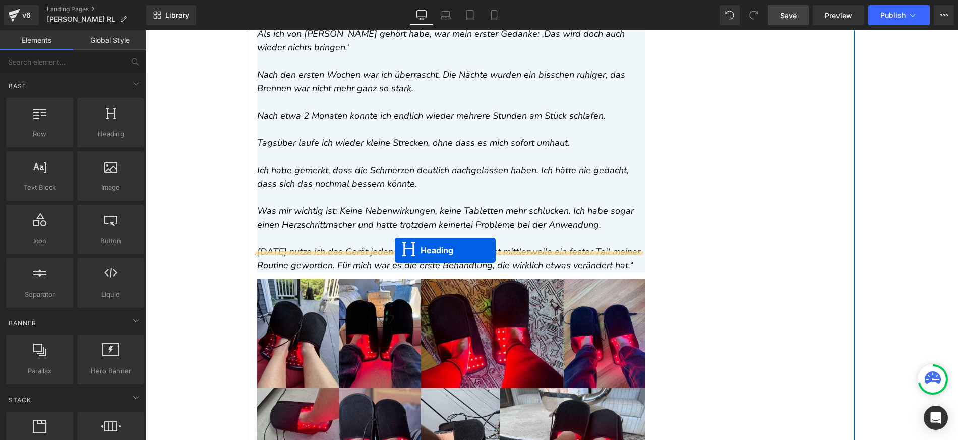
drag, startPoint x: 443, startPoint y: 279, endPoint x: 394, endPoint y: 250, distance: 56.5
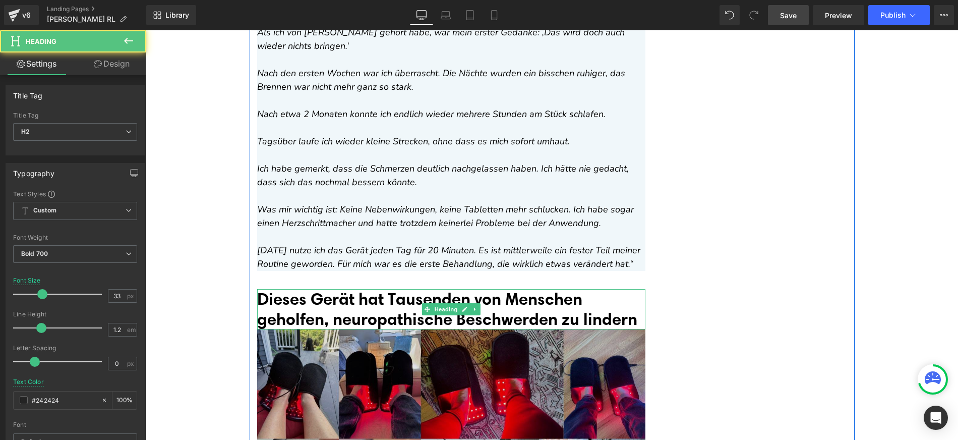
scroll to position [7958, 0]
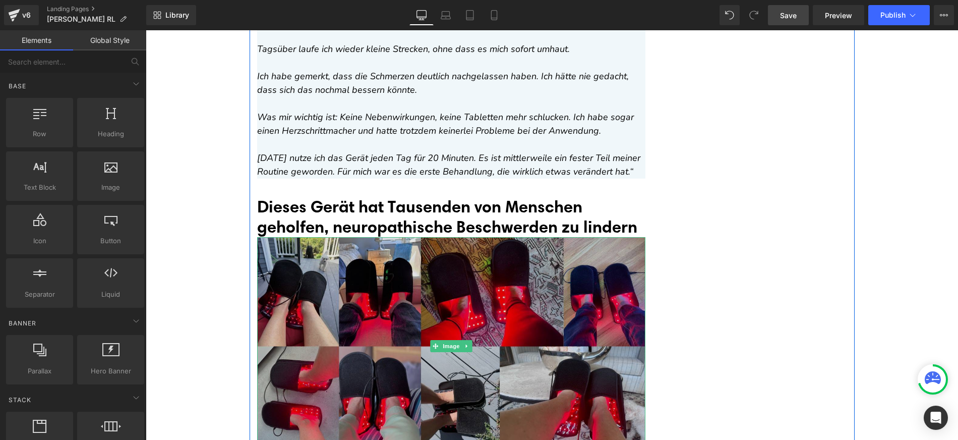
click at [333, 239] on img at bounding box center [451, 346] width 388 height 218
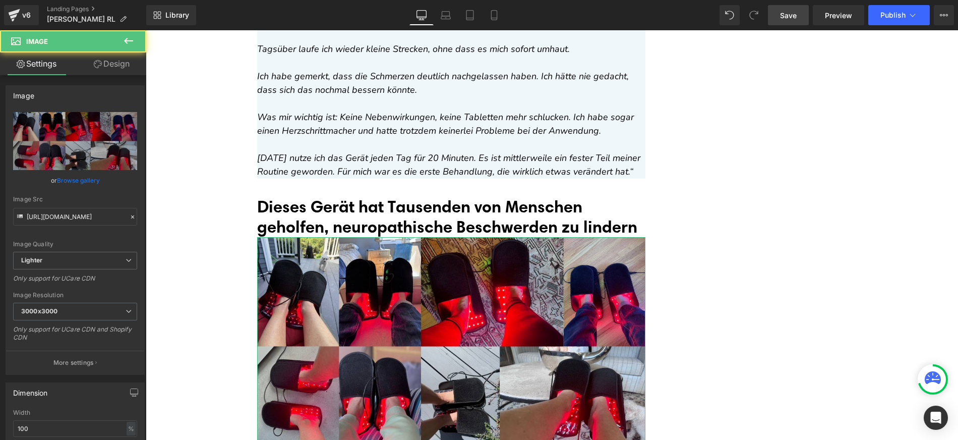
click at [112, 68] on link "Design" at bounding box center [111, 63] width 73 height 23
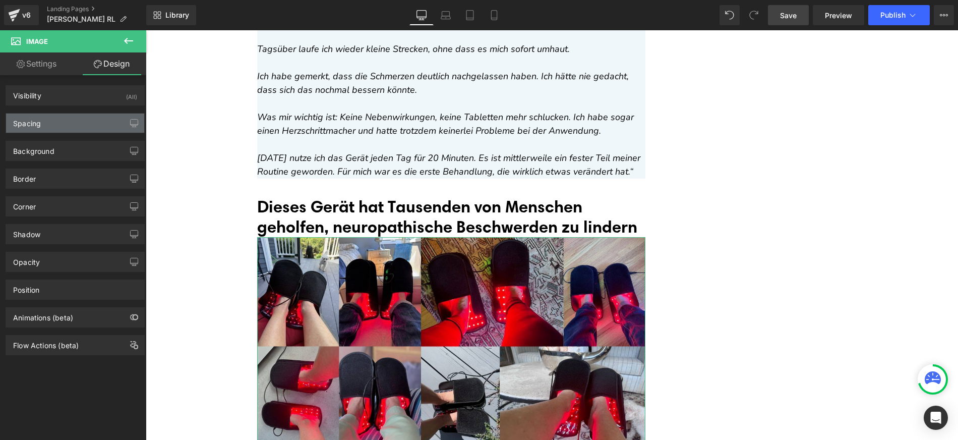
click at [63, 129] on div "Spacing" at bounding box center [75, 122] width 138 height 19
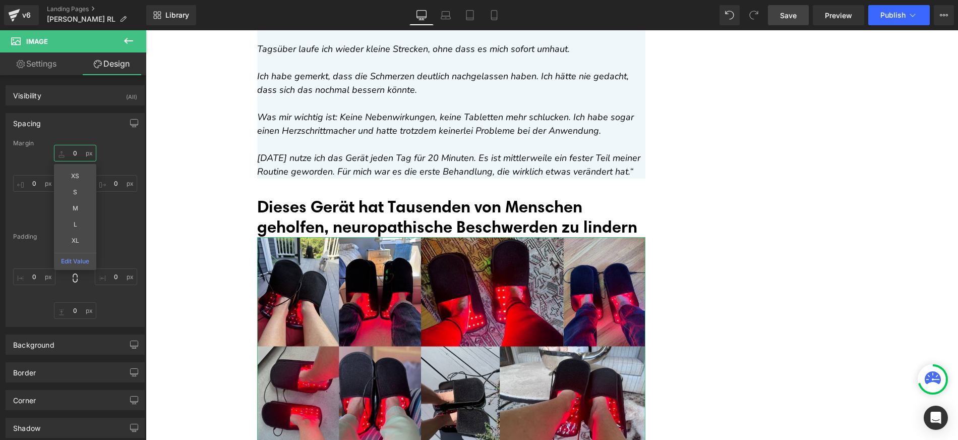
click at [70, 150] on input "0" at bounding box center [75, 153] width 42 height 17
type input "10"
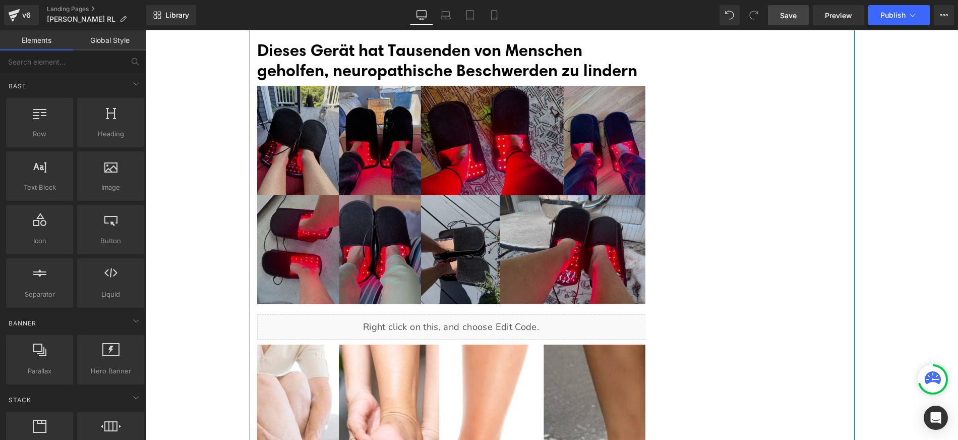
scroll to position [8134, 0]
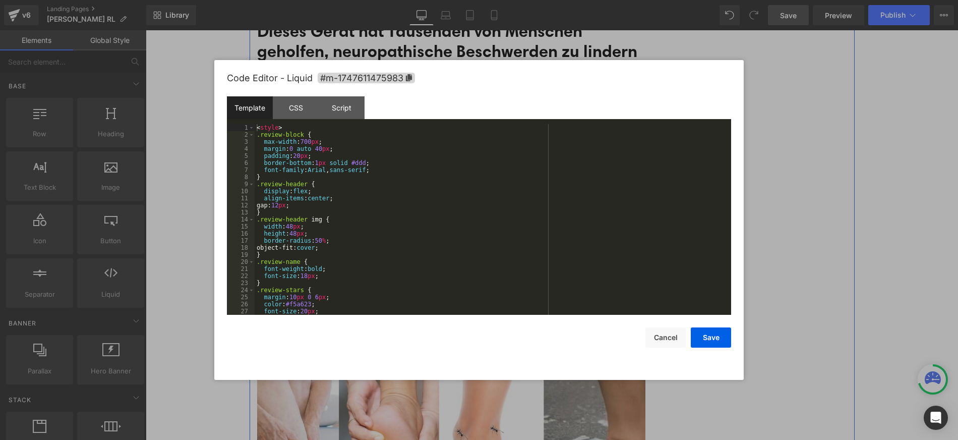
drag, startPoint x: 461, startPoint y: 296, endPoint x: 592, endPoint y: 318, distance: 132.9
click at [461, 296] on div "Liquid" at bounding box center [451, 307] width 388 height 25
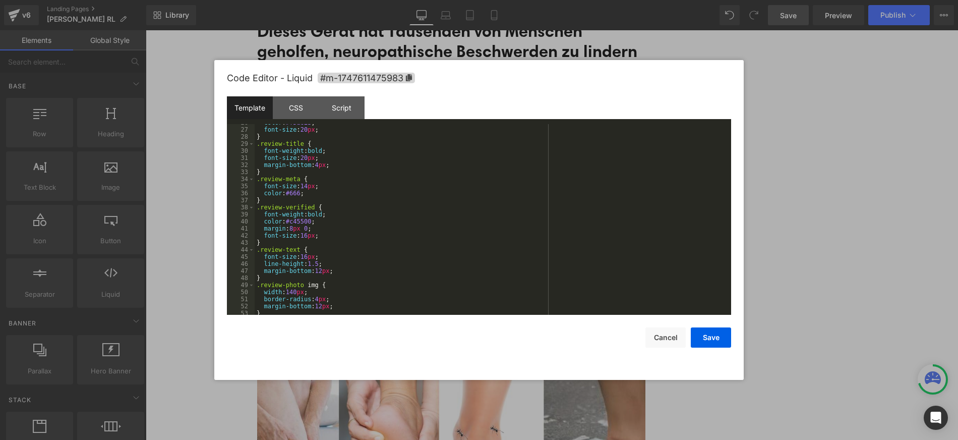
scroll to position [182, 0]
click at [660, 341] on button "Cancel" at bounding box center [665, 337] width 40 height 20
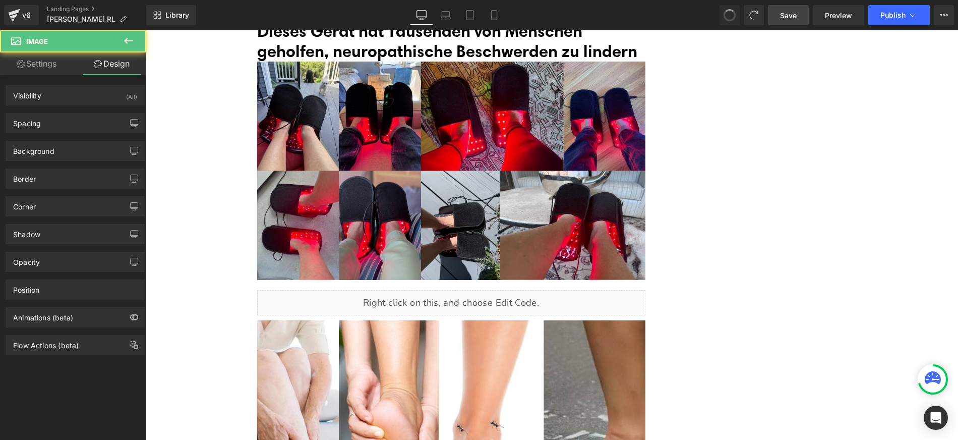
scroll to position [8062, 0]
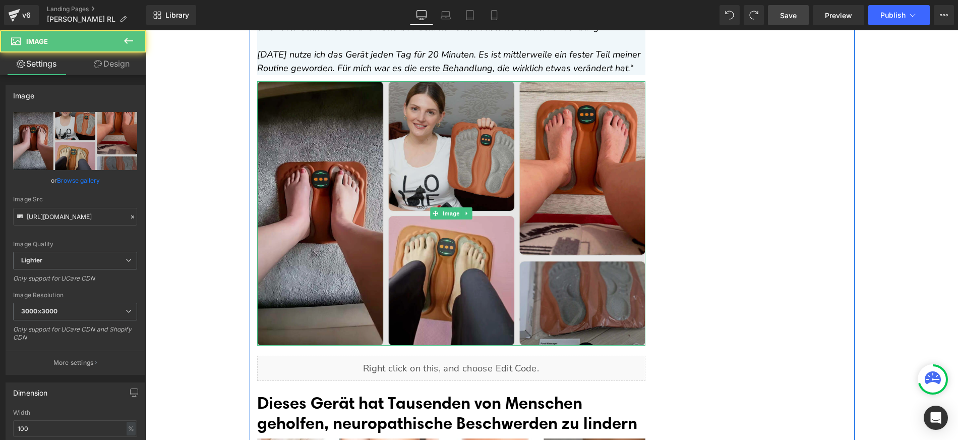
click at [519, 210] on img at bounding box center [451, 213] width 388 height 264
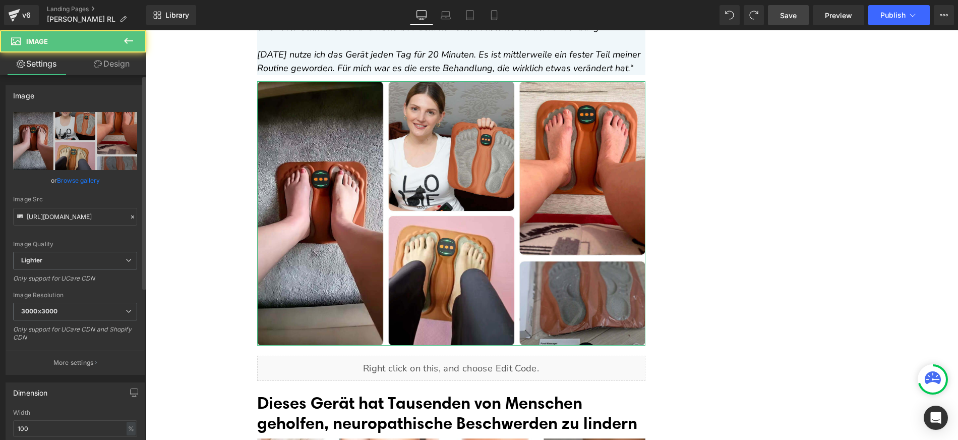
click at [80, 183] on link "Browse gallery" at bounding box center [78, 180] width 43 height 18
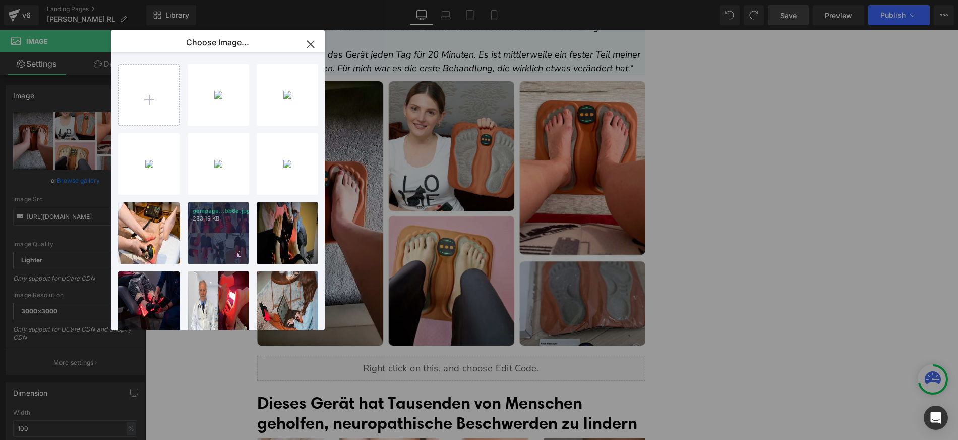
click at [0, 0] on p "283.19 KB" at bounding box center [0, 0] width 0 height 0
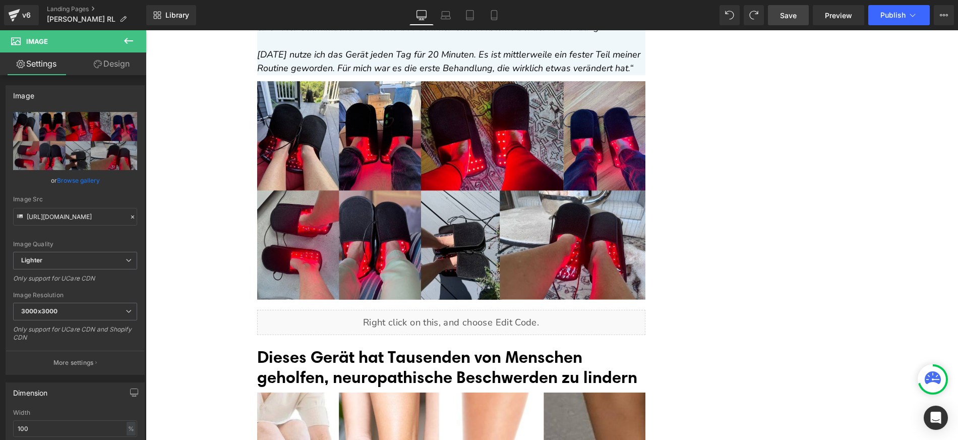
click at [801, 16] on link "Save" at bounding box center [788, 15] width 41 height 20
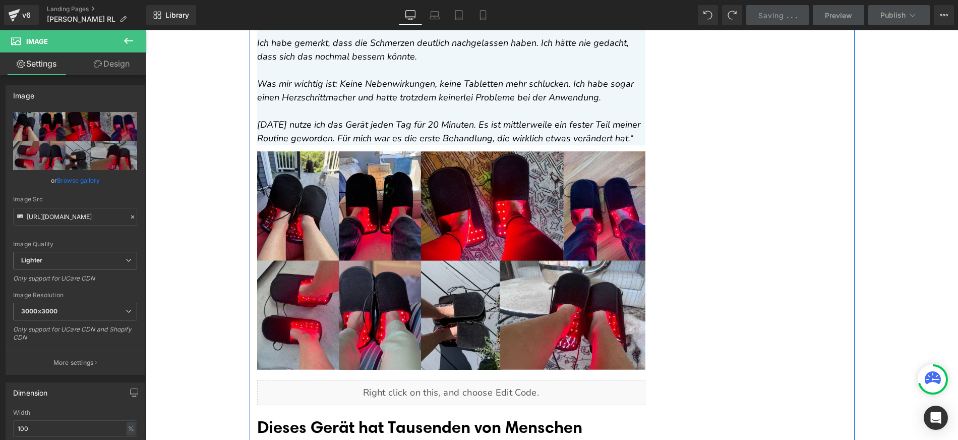
scroll to position [8008, 0]
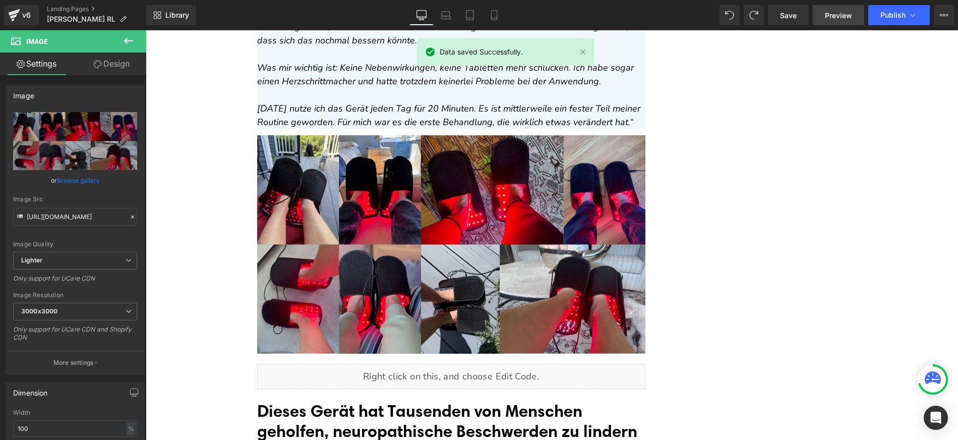
click at [843, 8] on link "Preview" at bounding box center [838, 15] width 51 height 20
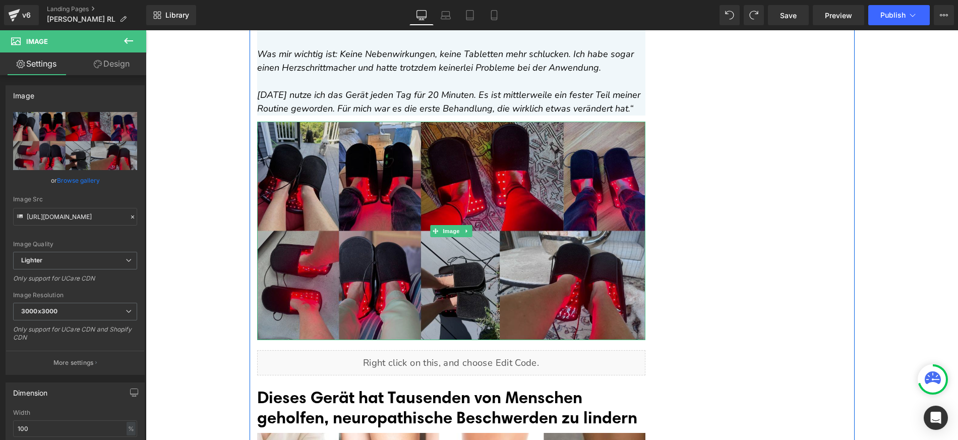
scroll to position [8085, 0]
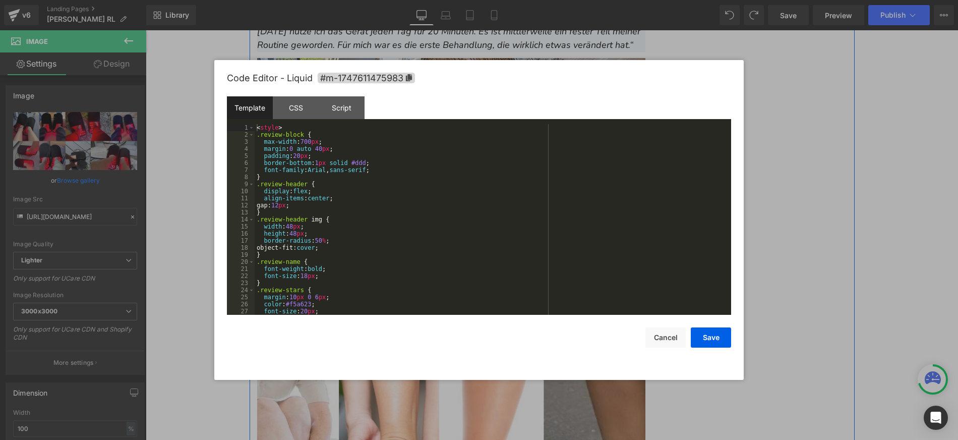
click at [458, 286] on div "Liquid" at bounding box center [451, 298] width 388 height 25
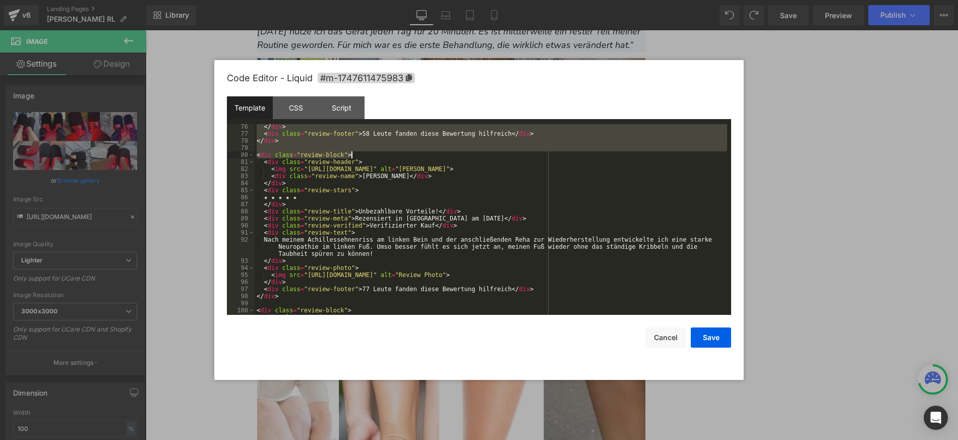
scroll to position [706, 0]
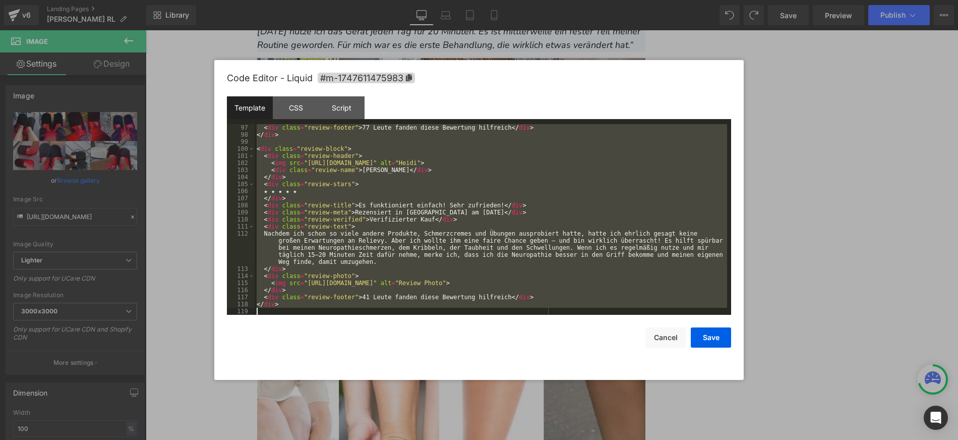
drag, startPoint x: 255, startPoint y: 125, endPoint x: 558, endPoint y: 315, distance: 357.4
click at [558, 315] on div "Code Editor - Liquid #m-1747611475983 Template CSS Script Data 97 98 99 100 101…" at bounding box center [479, 220] width 504 height 320
click at [677, 337] on button "Cancel" at bounding box center [665, 337] width 40 height 20
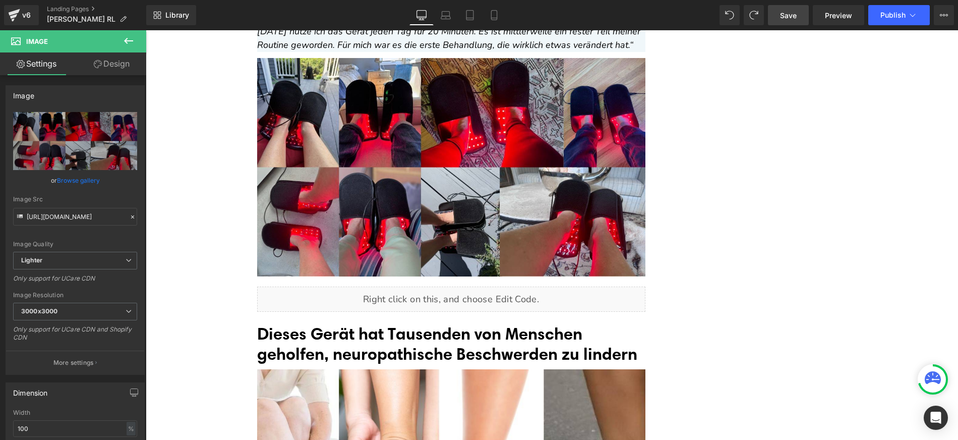
click at [792, 12] on span "Save" at bounding box center [788, 15] width 17 height 11
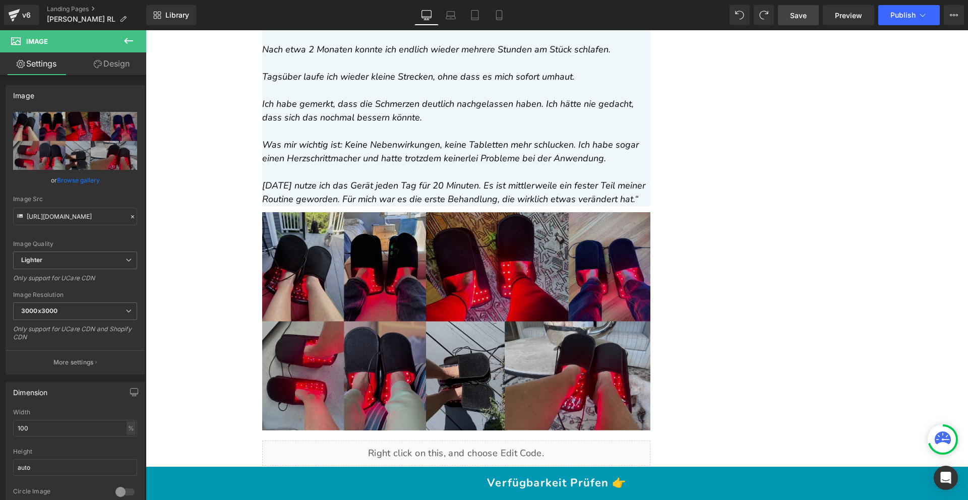
scroll to position [8134, 0]
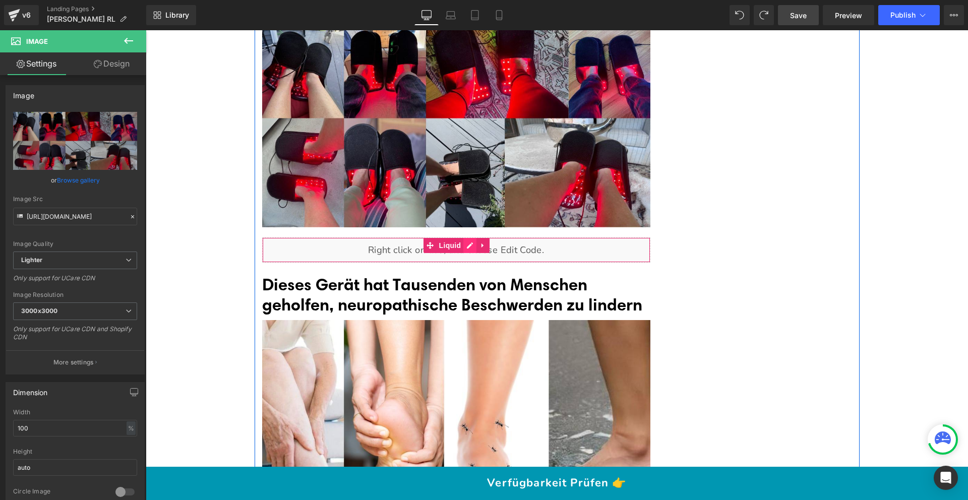
click at [463, 237] on div "Liquid" at bounding box center [456, 249] width 388 height 25
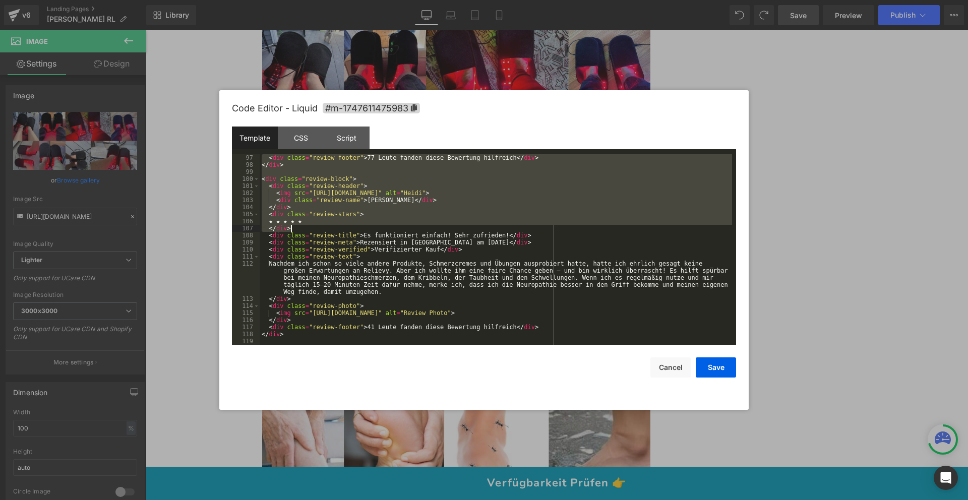
scroll to position [706, 0]
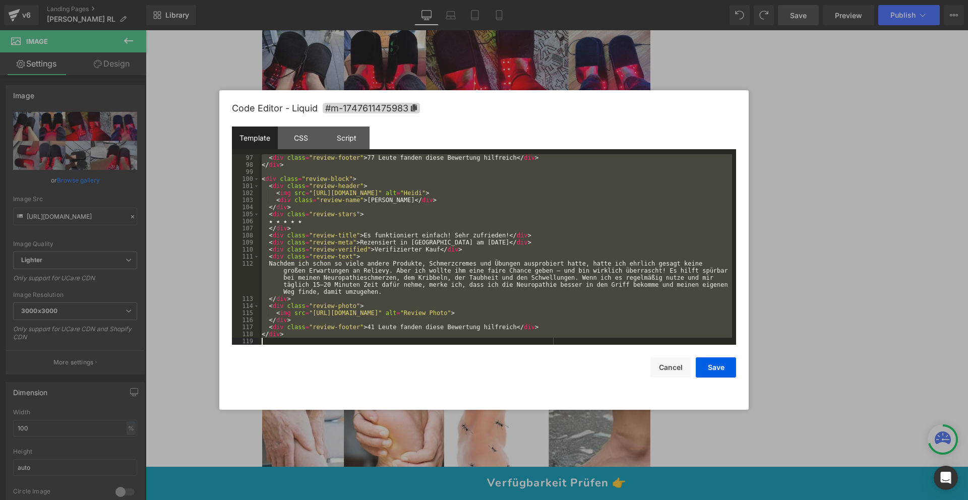
drag, startPoint x: 276, startPoint y: 168, endPoint x: 495, endPoint y: 351, distance: 285.3
click at [495, 351] on div "Code Editor - Liquid #m-1747611475983 Template CSS Script Data 97 98 99 100 101…" at bounding box center [484, 250] width 504 height 320
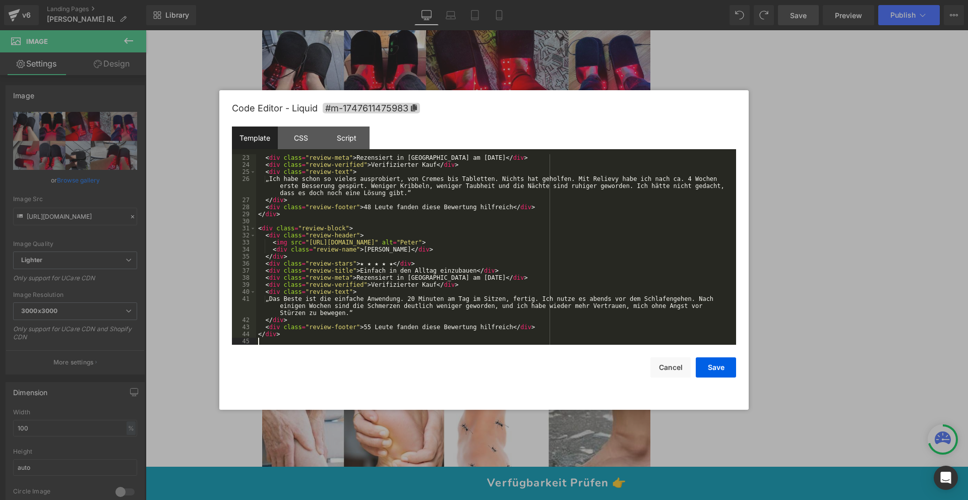
scroll to position [169, 0]
click at [709, 362] on button "Save" at bounding box center [716, 367] width 40 height 20
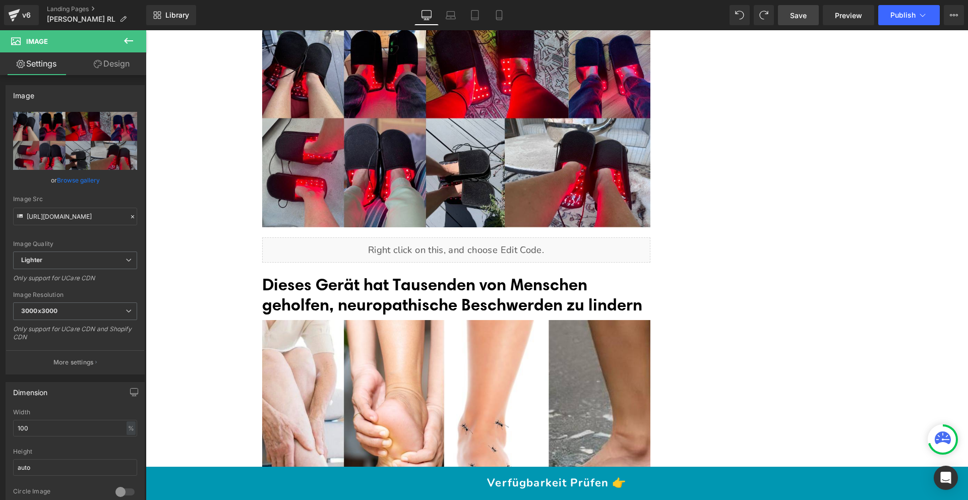
click at [788, 19] on link "Save" at bounding box center [798, 15] width 41 height 20
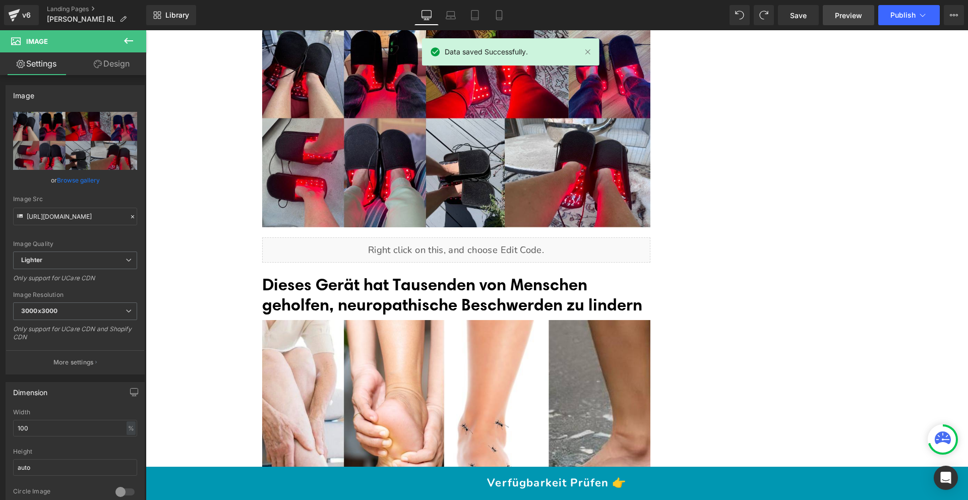
click at [845, 15] on span "Preview" at bounding box center [848, 15] width 27 height 11
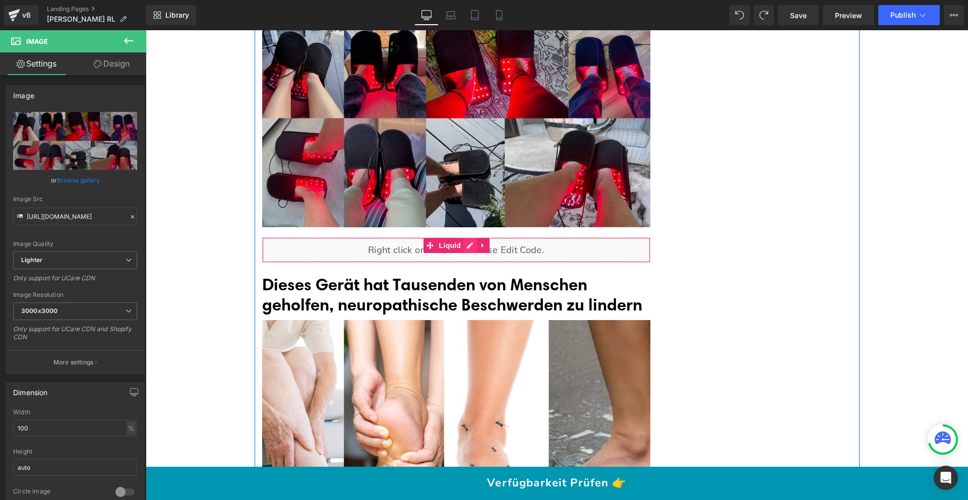
click at [465, 237] on div "Liquid" at bounding box center [456, 249] width 388 height 25
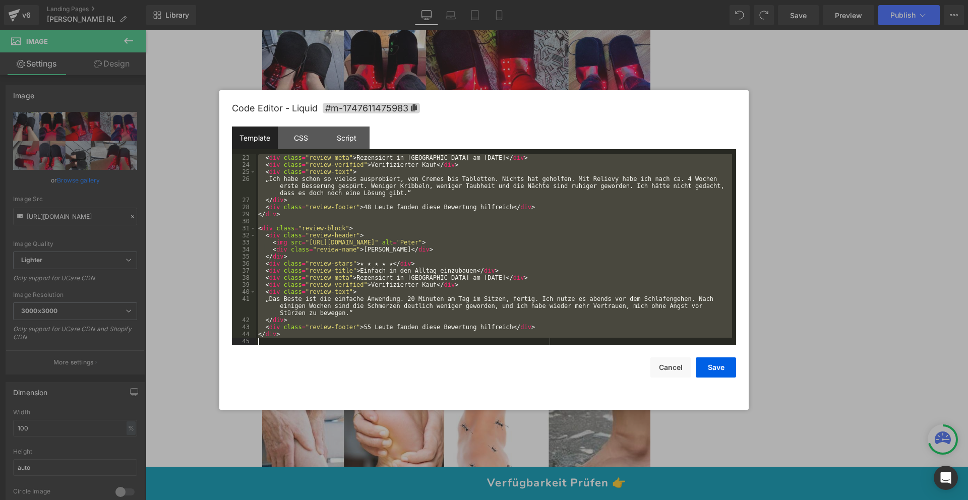
drag, startPoint x: 257, startPoint y: 155, endPoint x: 542, endPoint y: 356, distance: 348.8
click at [542, 356] on div "Code Editor - Liquid #m-1747611475983 Template CSS Script Data 23 24 25 26 27 2…" at bounding box center [484, 250] width 504 height 320
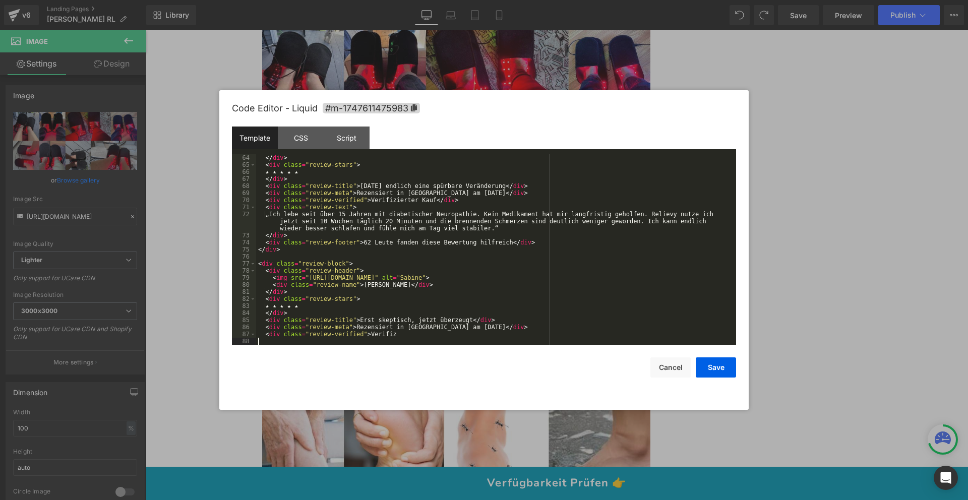
scroll to position [445, 0]
click at [732, 366] on button "Save" at bounding box center [716, 367] width 40 height 20
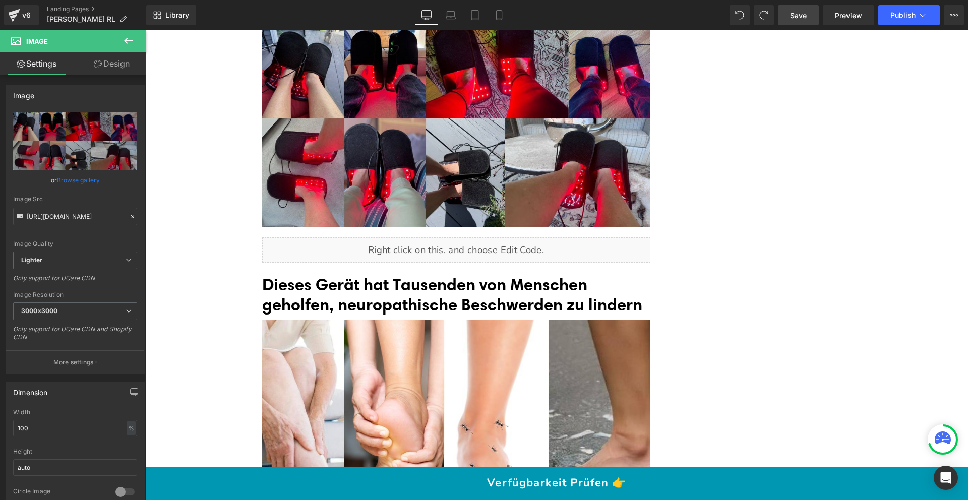
click at [799, 21] on link "Save" at bounding box center [798, 15] width 41 height 20
click at [735, 14] on span at bounding box center [740, 15] width 14 height 14
click at [735, 14] on span at bounding box center [740, 15] width 12 height 12
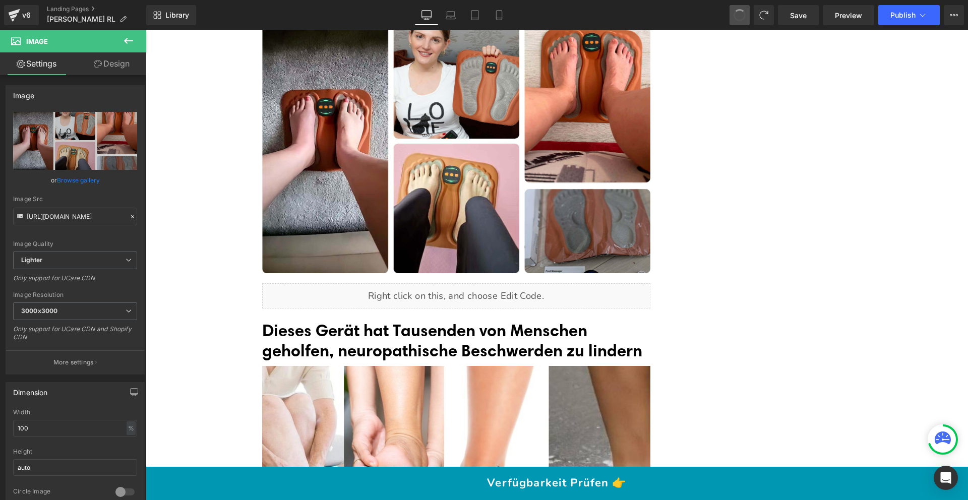
click at [735, 14] on span at bounding box center [740, 15] width 14 height 14
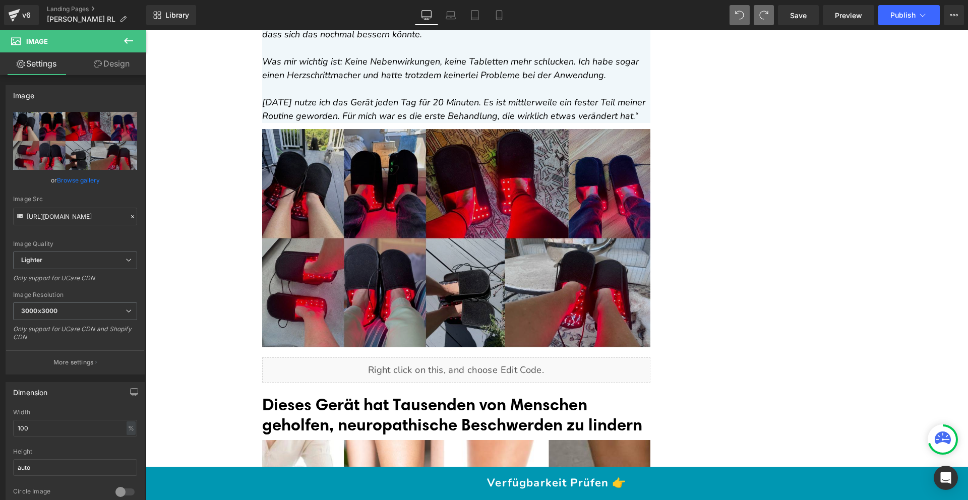
scroll to position [8027, 0]
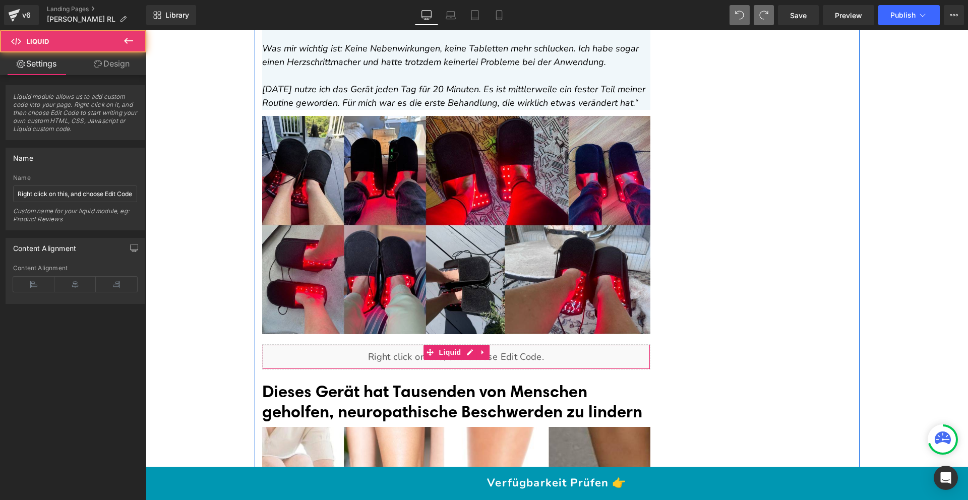
click at [419, 344] on div "Liquid" at bounding box center [456, 356] width 388 height 25
click at [470, 344] on div "Liquid" at bounding box center [456, 356] width 388 height 25
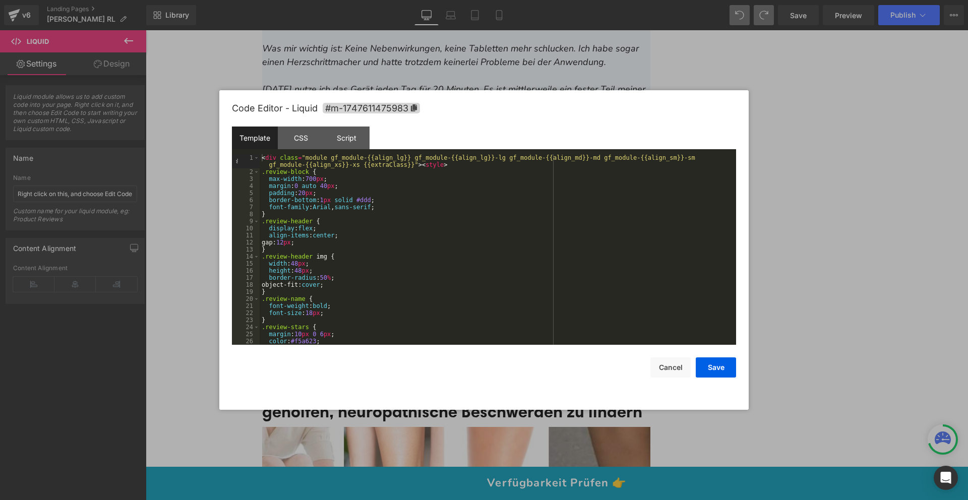
drag, startPoint x: 259, startPoint y: 153, endPoint x: 337, endPoint y: 194, distance: 87.5
click at [338, 193] on div "Template CSS Script Data 1 2 3 4 5 6 7 8 9 10 11 12 13 14 15 16 17 18 19 20 21 …" at bounding box center [484, 236] width 504 height 218
click at [267, 166] on div "< div class = "module gf_module-{{align_lg}} gf_module-{{align_lg}}-lg gf_modul…" at bounding box center [496, 260] width 472 height 212
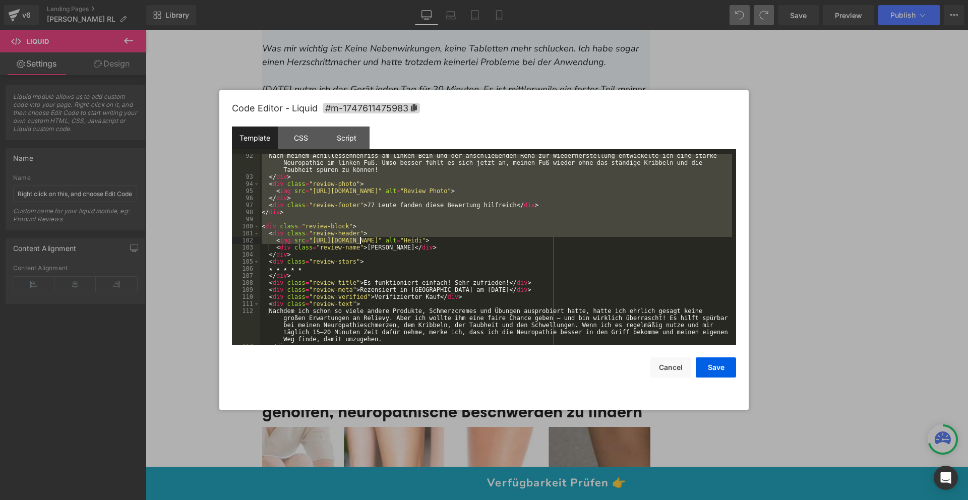
scroll to position [713, 0]
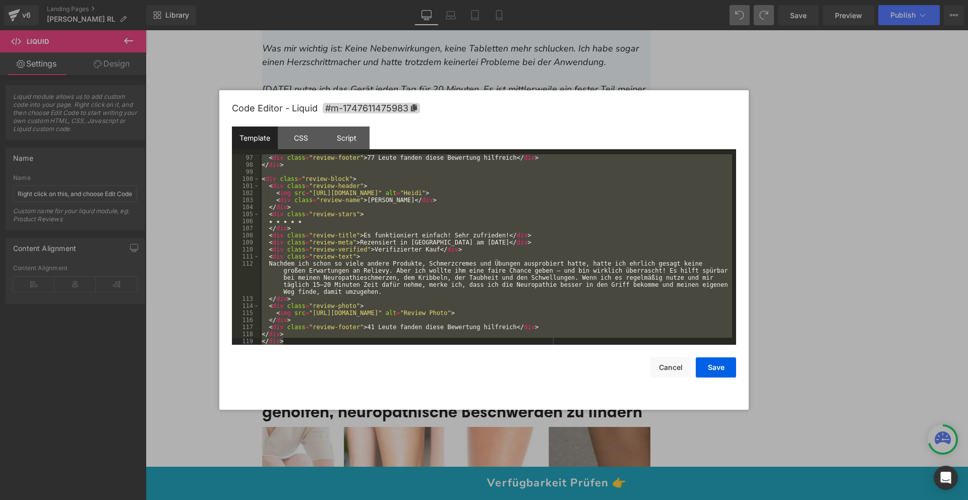
drag, startPoint x: 260, startPoint y: 155, endPoint x: 570, endPoint y: 347, distance: 364.7
click at [570, 347] on div "Code Editor - Liquid #m-1747611475983 Template CSS Script Data 97 98 99 100 101…" at bounding box center [484, 250] width 504 height 320
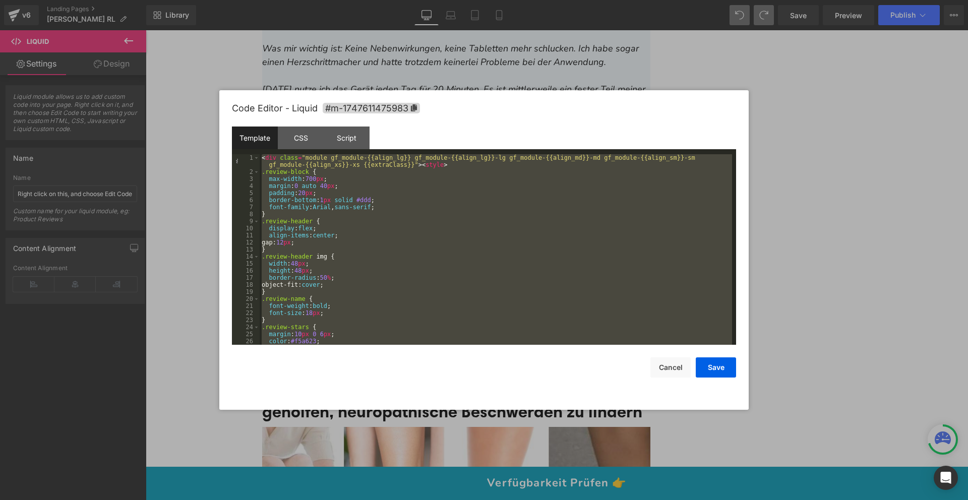
scroll to position [607, 0]
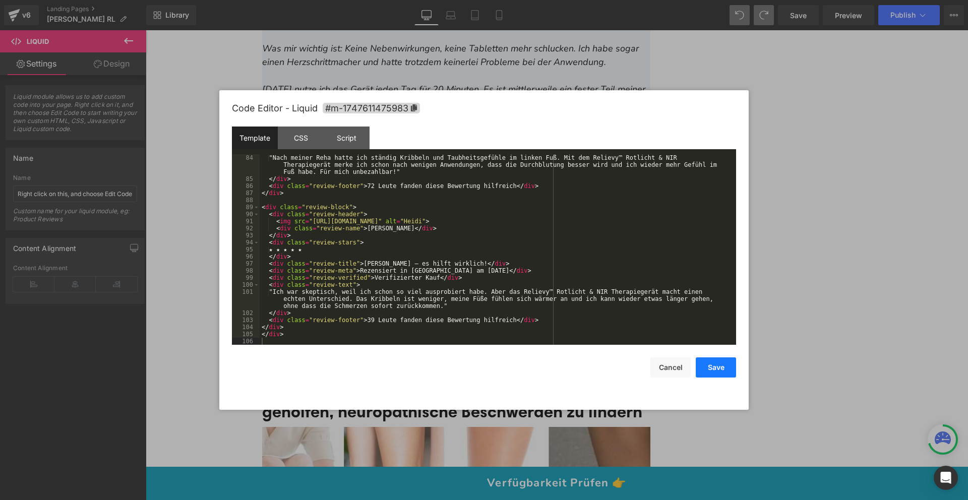
drag, startPoint x: 717, startPoint y: 374, endPoint x: 571, endPoint y: 343, distance: 149.4
click at [717, 374] on button "Save" at bounding box center [716, 367] width 40 height 20
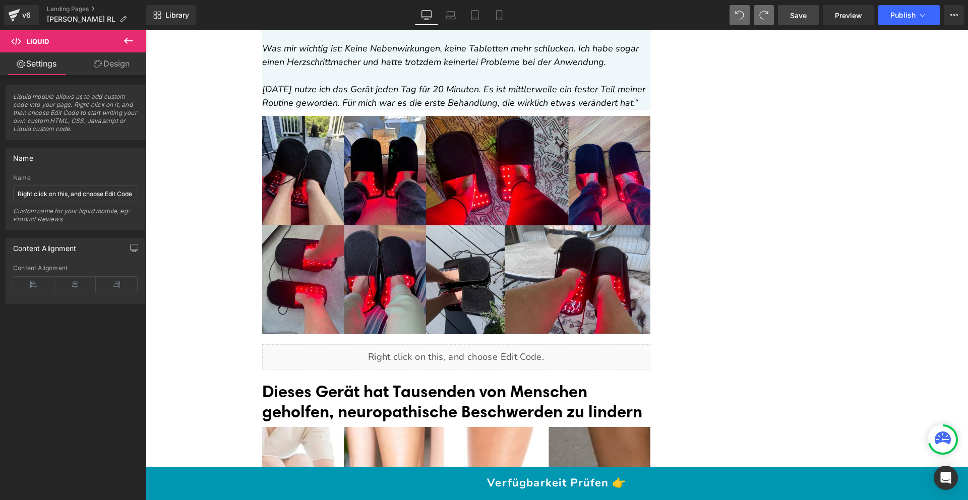
click at [802, 13] on span "Save" at bounding box center [798, 15] width 17 height 11
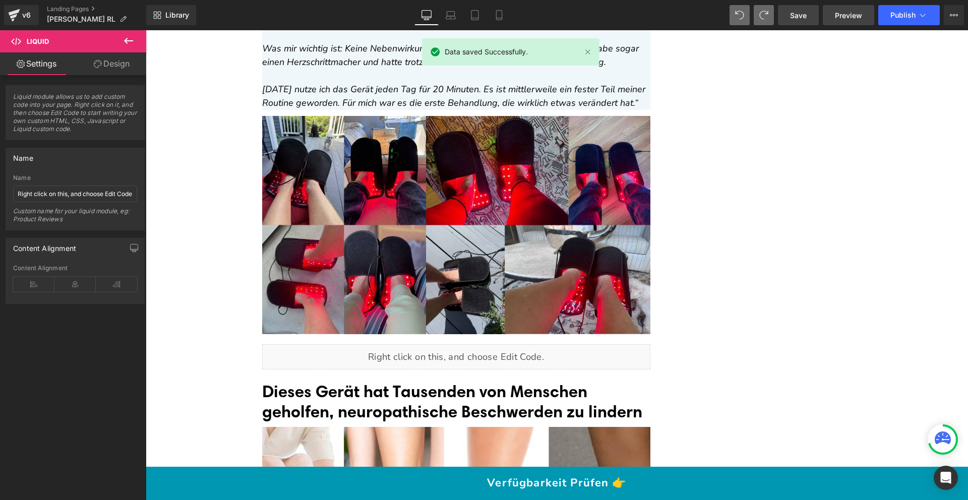
click at [854, 17] on span "Preview" at bounding box center [848, 15] width 27 height 11
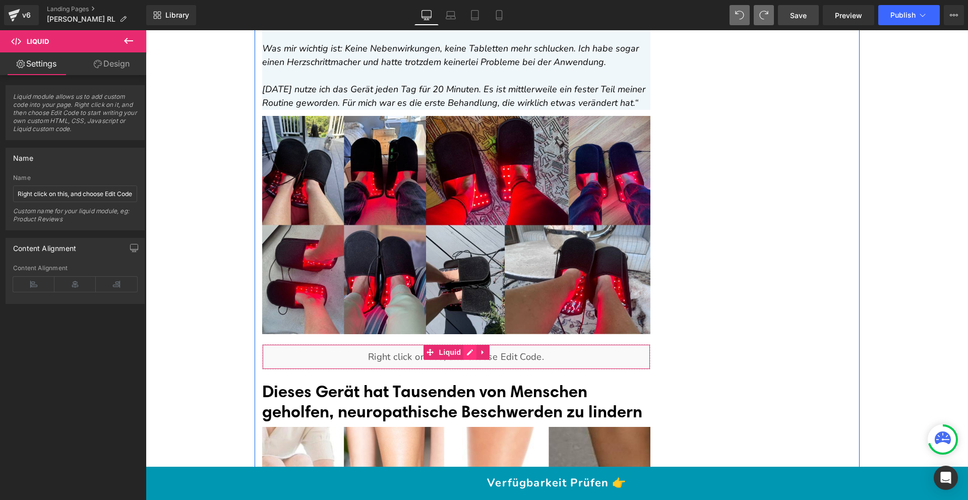
click at [467, 344] on div "Liquid" at bounding box center [456, 356] width 388 height 25
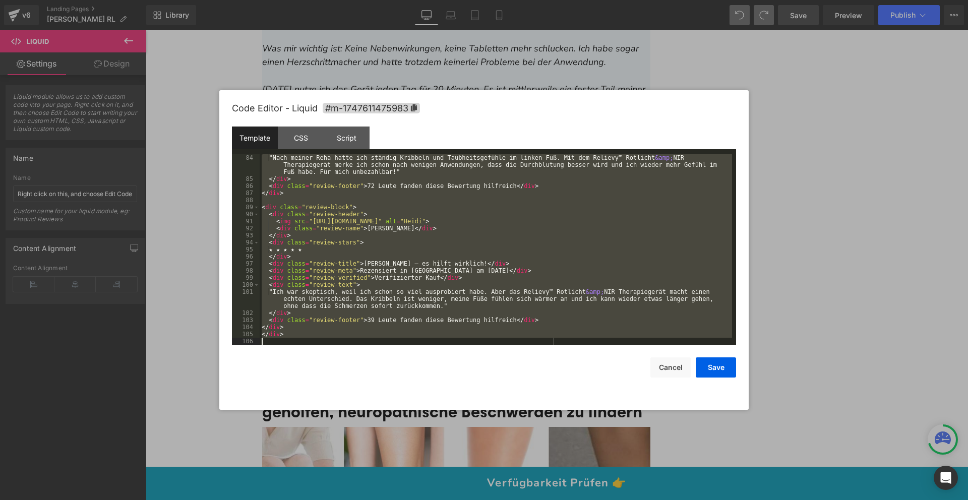
drag, startPoint x: 260, startPoint y: 156, endPoint x: 499, endPoint y: 363, distance: 316.7
click at [496, 362] on div "Code Editor - Liquid #m-1747611475983 Template CSS Script Data 84 85 86 87 88 8…" at bounding box center [484, 250] width 504 height 320
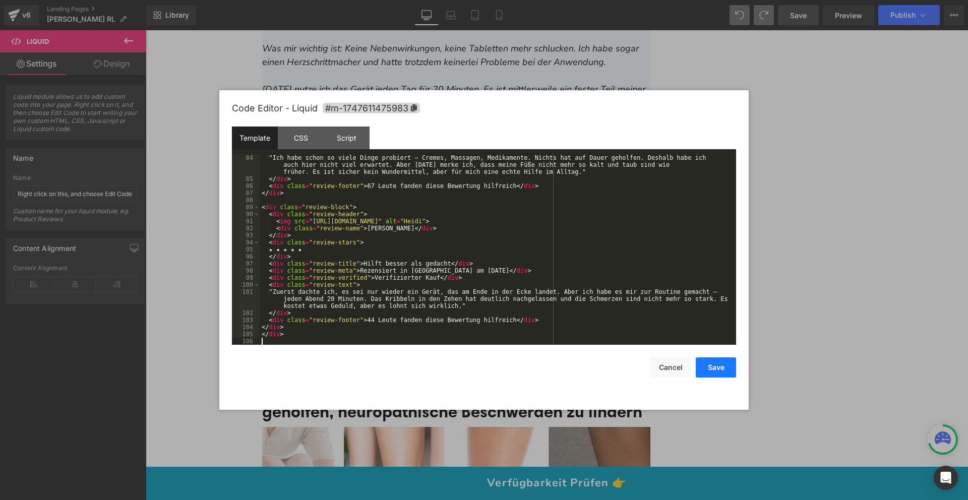
click at [717, 370] on button "Save" at bounding box center [716, 367] width 40 height 20
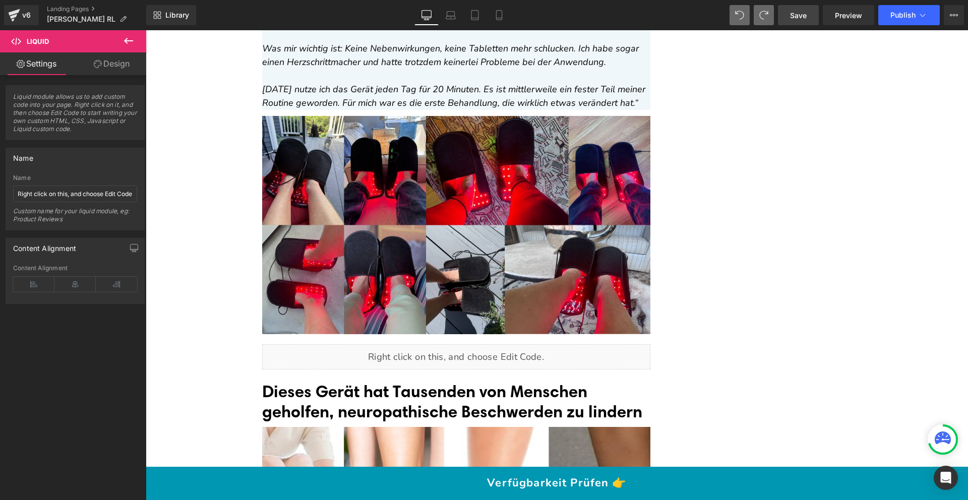
click at [798, 18] on span "Save" at bounding box center [798, 15] width 17 height 11
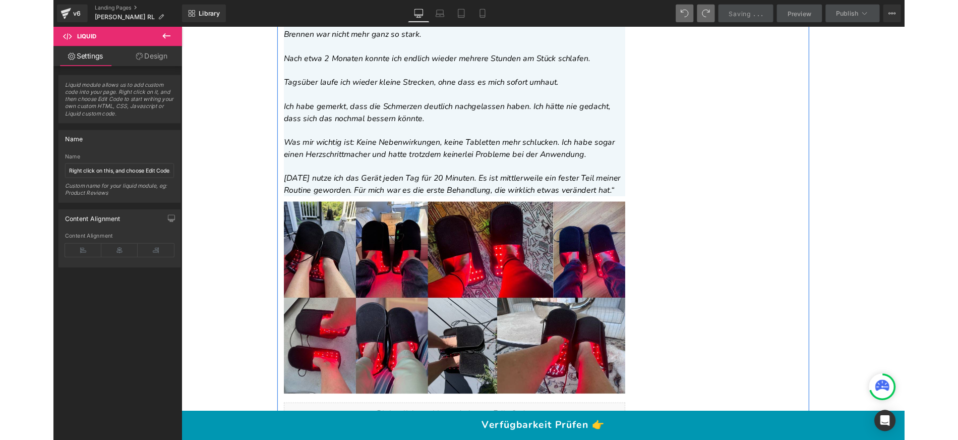
scroll to position [7871, 0]
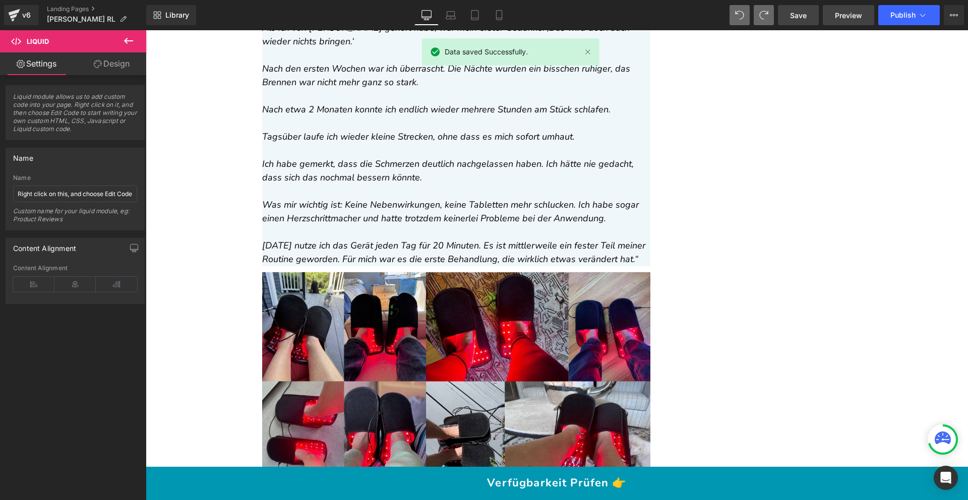
click at [851, 20] on span "Preview" at bounding box center [848, 15] width 27 height 11
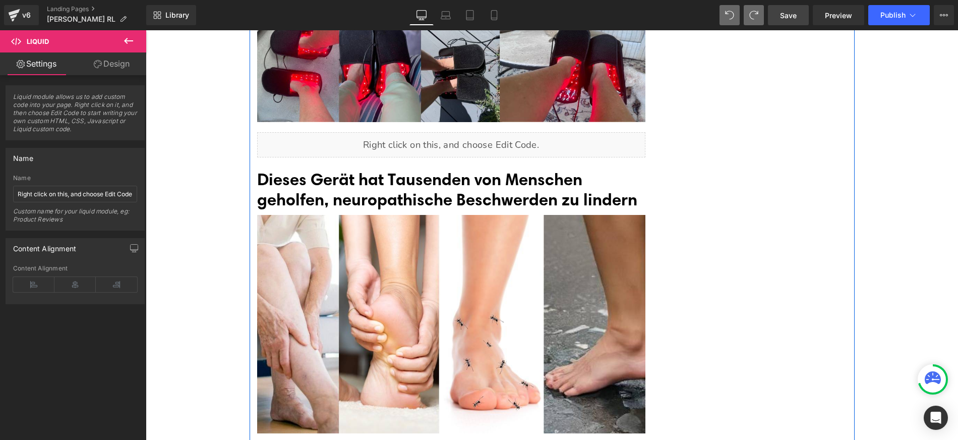
scroll to position [8249, 0]
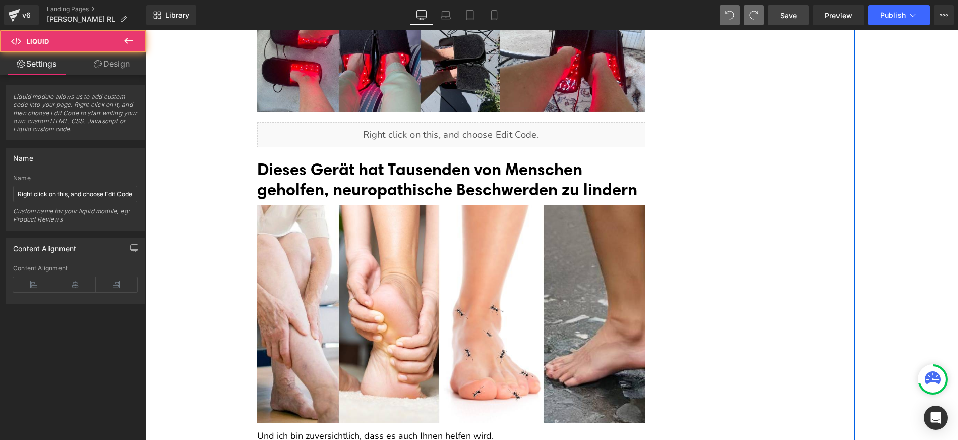
click at [422, 122] on div "Liquid" at bounding box center [451, 134] width 388 height 25
click at [453, 123] on span "Liquid" at bounding box center [445, 130] width 27 height 15
click at [457, 122] on div "Liquid" at bounding box center [451, 134] width 388 height 25
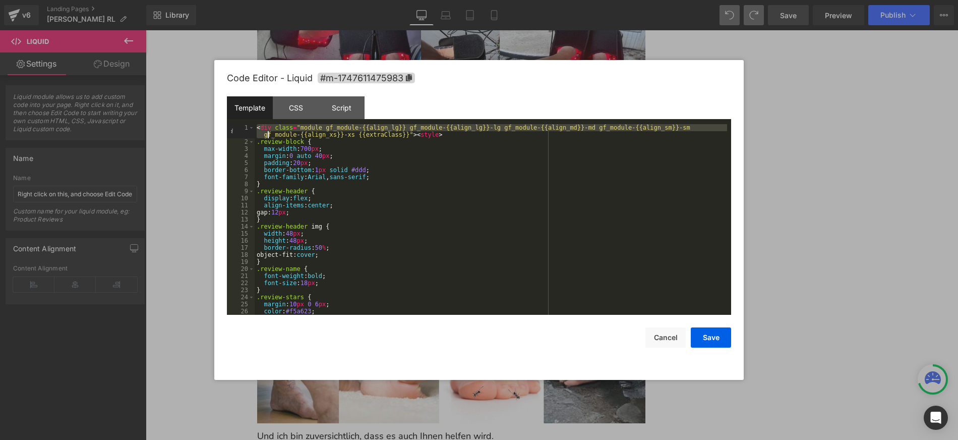
scroll to position [607, 0]
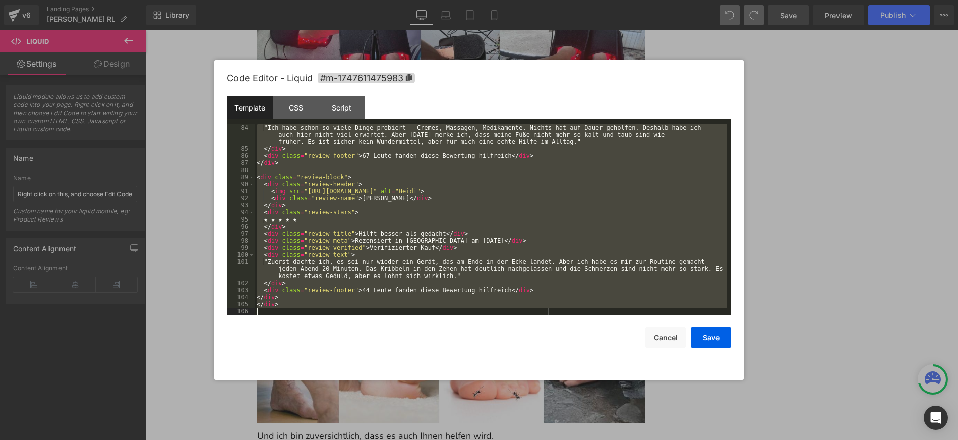
drag, startPoint x: 258, startPoint y: 127, endPoint x: 551, endPoint y: 327, distance: 355.5
click at [537, 325] on div "Code Editor - Liquid #m-1747611475983 Template CSS Script Data 84 85 86 87 88 8…" at bounding box center [479, 220] width 504 height 320
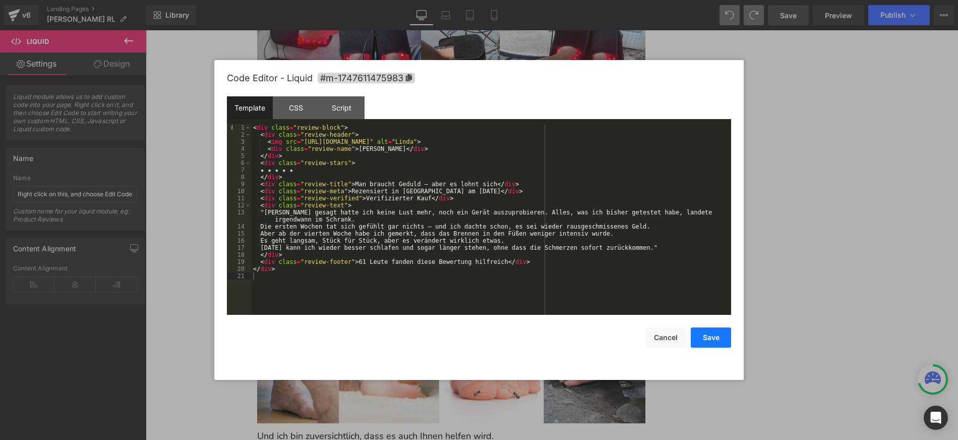
click at [721, 338] on button "Save" at bounding box center [711, 337] width 40 height 20
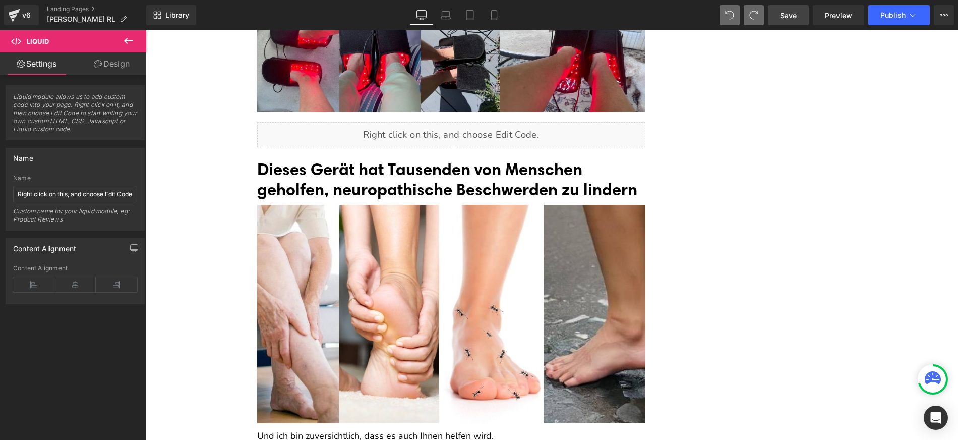
click at [791, 22] on link "Save" at bounding box center [788, 15] width 41 height 20
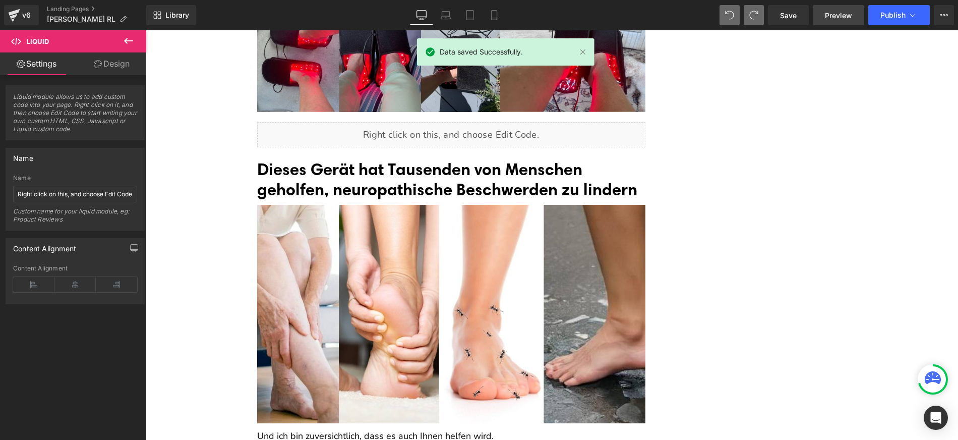
click at [845, 17] on span "Preview" at bounding box center [838, 15] width 27 height 11
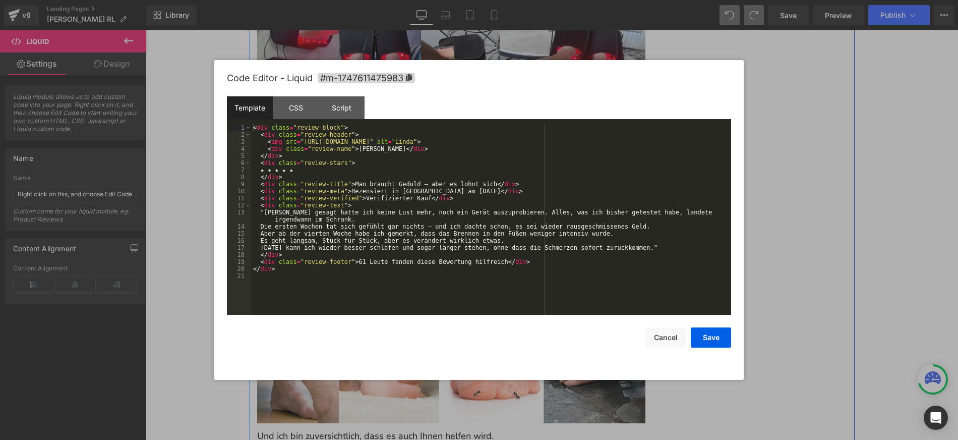
click at [460, 122] on div "Liquid" at bounding box center [451, 134] width 388 height 25
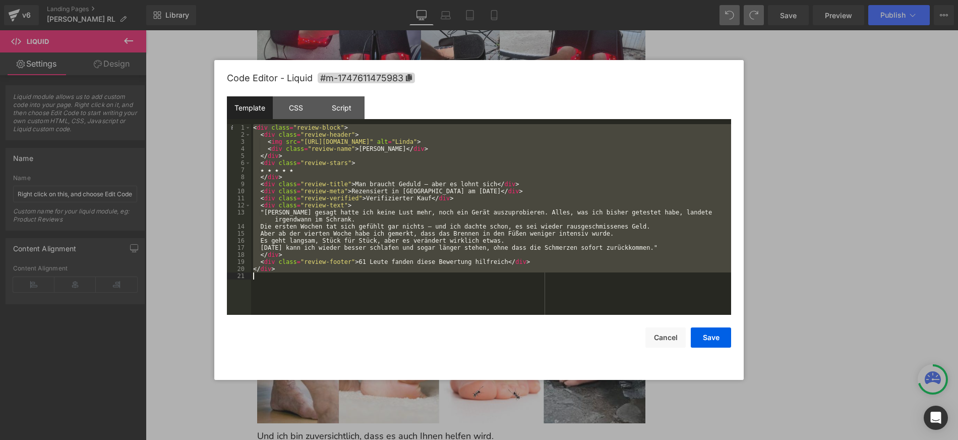
drag, startPoint x: 254, startPoint y: 127, endPoint x: 619, endPoint y: 375, distance: 441.3
click at [619, 375] on div "Code Editor - Liquid #m-1747611475983 Template CSS Script Data 1 2 3 4 5 6 7 8 …" at bounding box center [479, 220] width 504 height 320
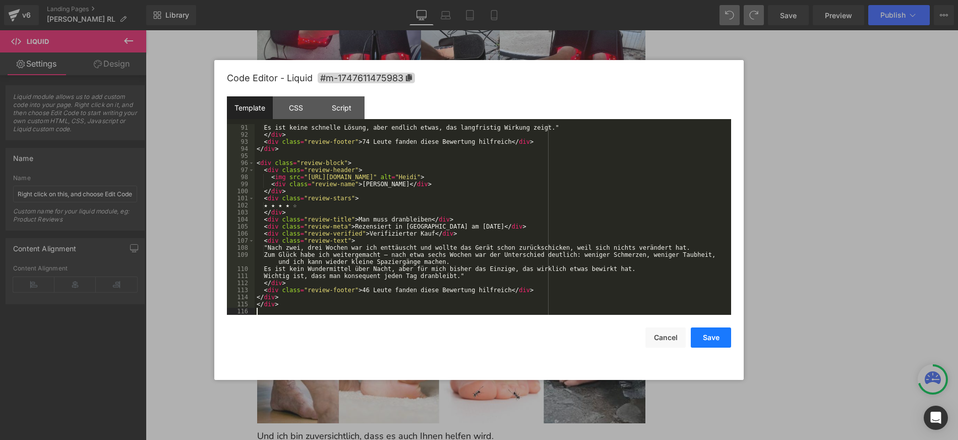
click at [716, 338] on button "Save" at bounding box center [711, 337] width 40 height 20
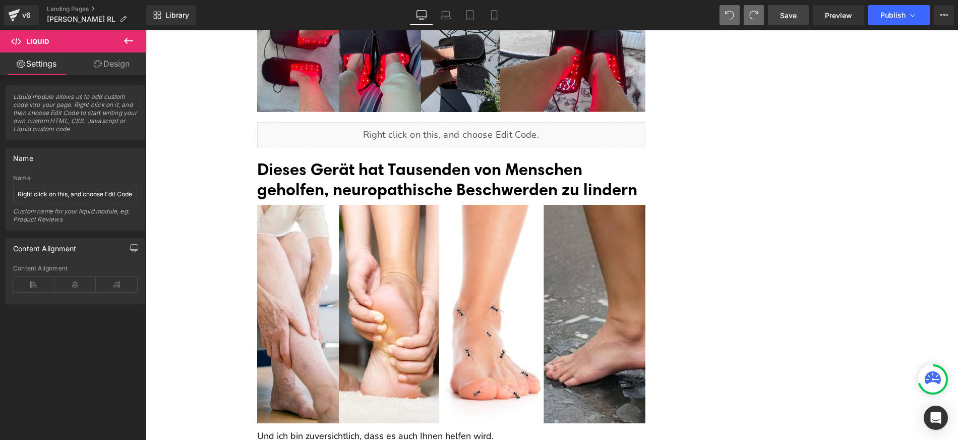
click at [790, 16] on span "Save" at bounding box center [788, 15] width 17 height 11
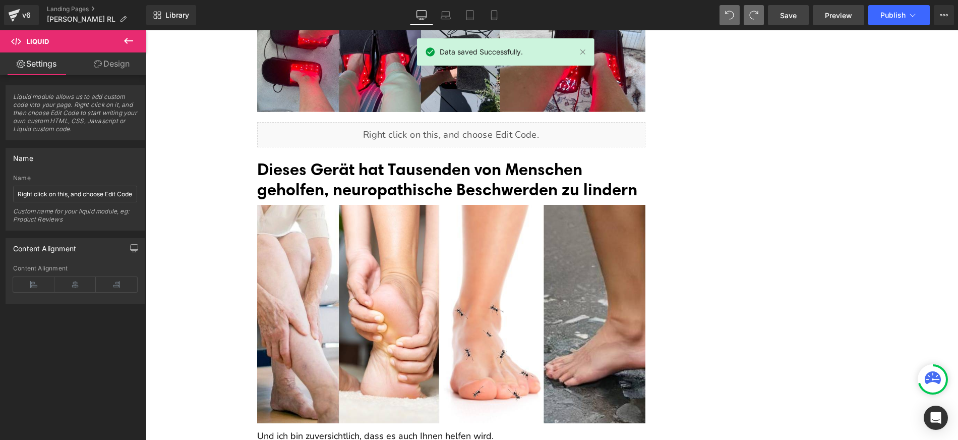
click at [834, 21] on link "Preview" at bounding box center [838, 15] width 51 height 20
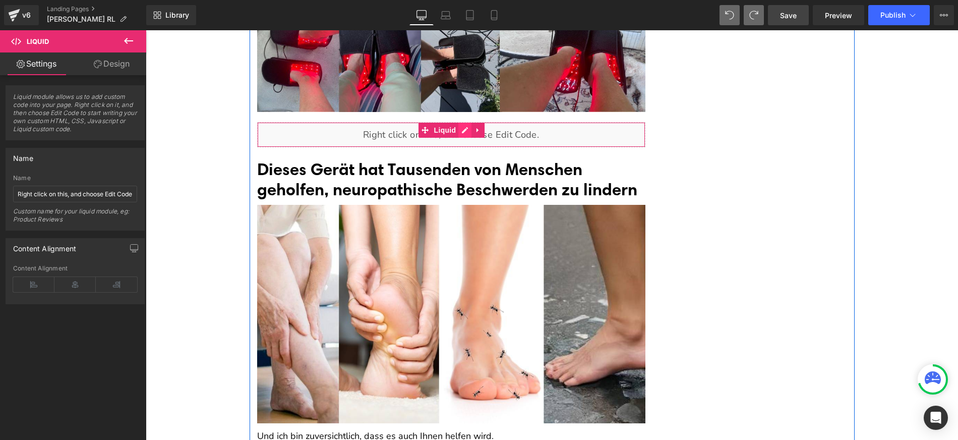
click at [456, 122] on div "Liquid" at bounding box center [451, 134] width 388 height 25
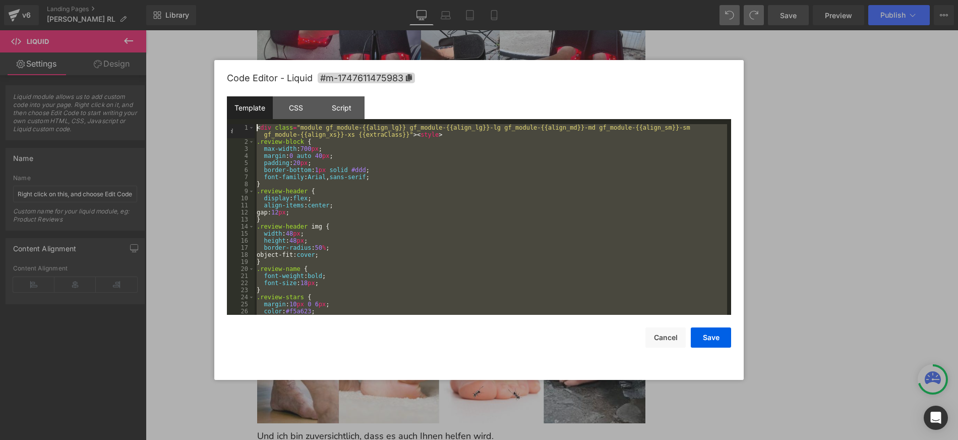
scroll to position [0, 0]
drag, startPoint x: 335, startPoint y: 309, endPoint x: 184, endPoint y: 41, distance: 307.0
click at [184, 41] on body "Liquid You are previewing how the will restyle your page. You can not edit Elem…" at bounding box center [479, 220] width 958 height 440
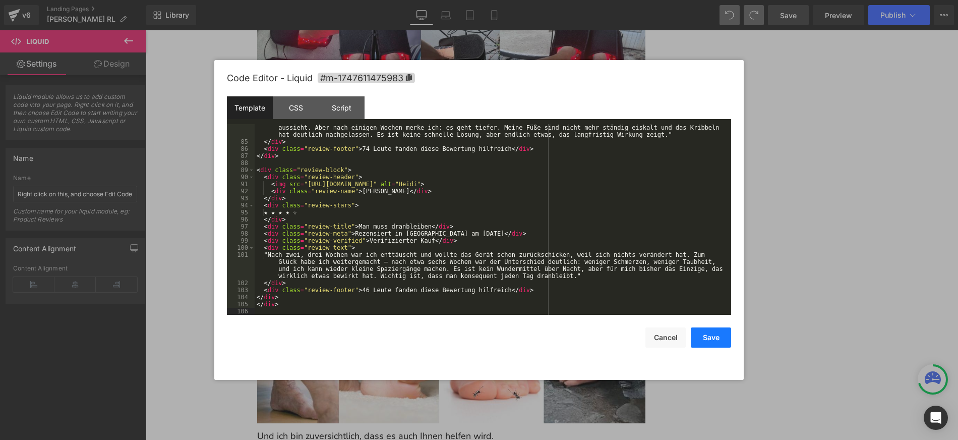
click at [703, 345] on button "Save" at bounding box center [711, 337] width 40 height 20
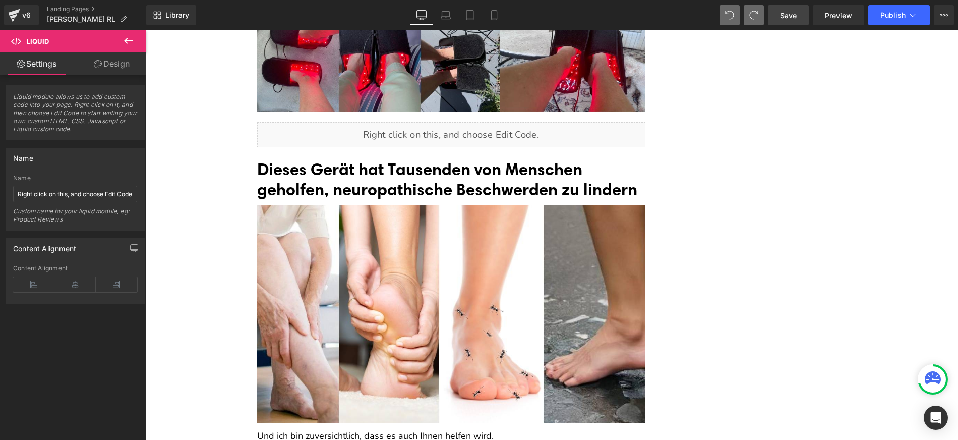
click at [778, 10] on link "Save" at bounding box center [788, 15] width 41 height 20
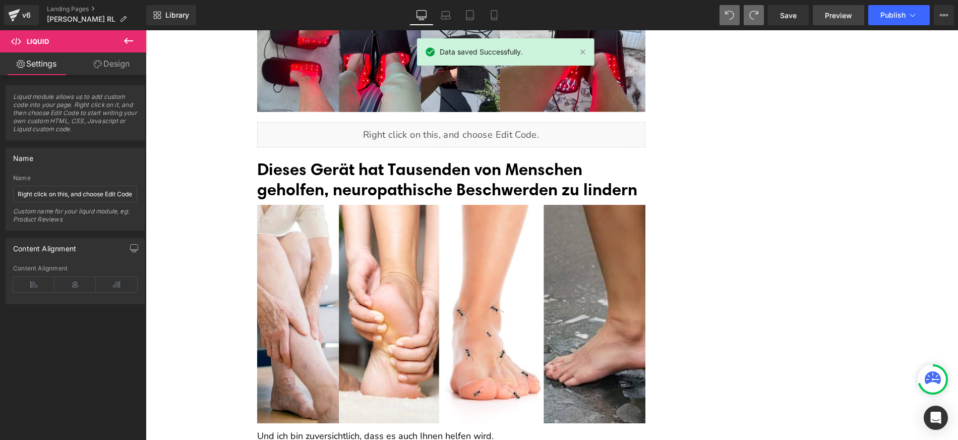
click at [843, 17] on span "Preview" at bounding box center [838, 15] width 27 height 11
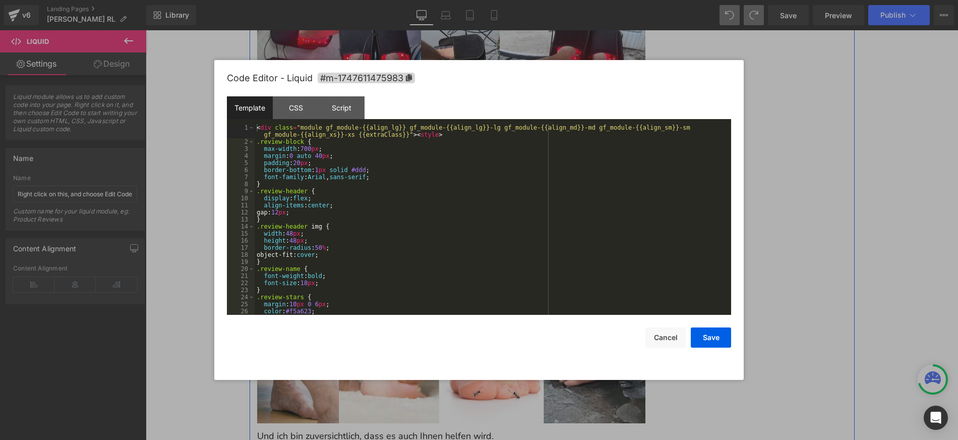
click at [463, 122] on div "Liquid" at bounding box center [451, 134] width 388 height 25
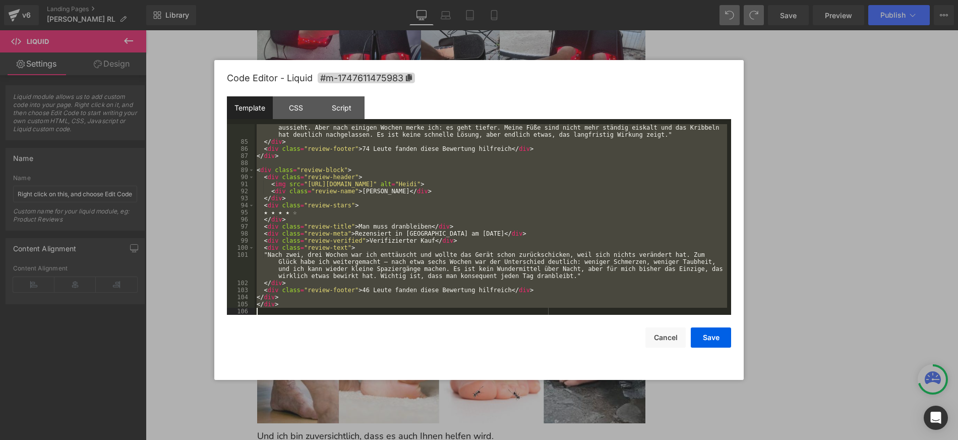
drag, startPoint x: 283, startPoint y: 144, endPoint x: 624, endPoint y: 344, distance: 395.9
click at [624, 344] on div "Code Editor - Liquid #m-1747611475983 Template CSS Script Data 84 85 86 87 88 8…" at bounding box center [479, 220] width 504 height 320
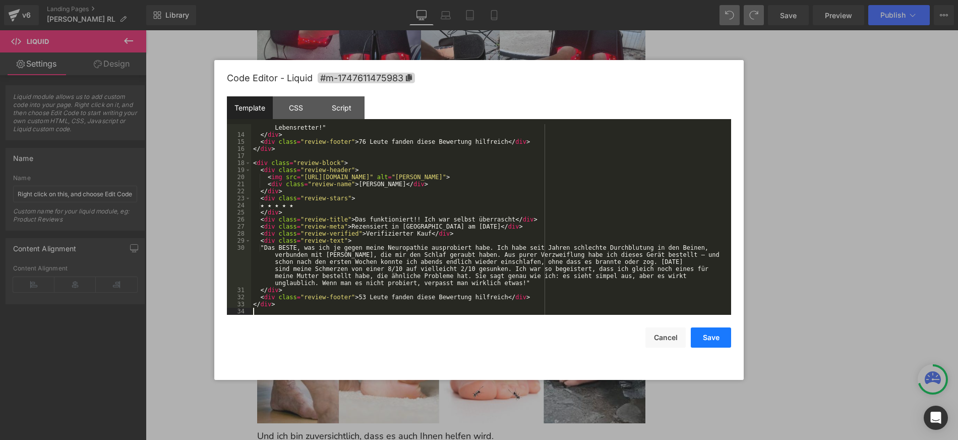
click at [719, 339] on button "Save" at bounding box center [711, 337] width 40 height 20
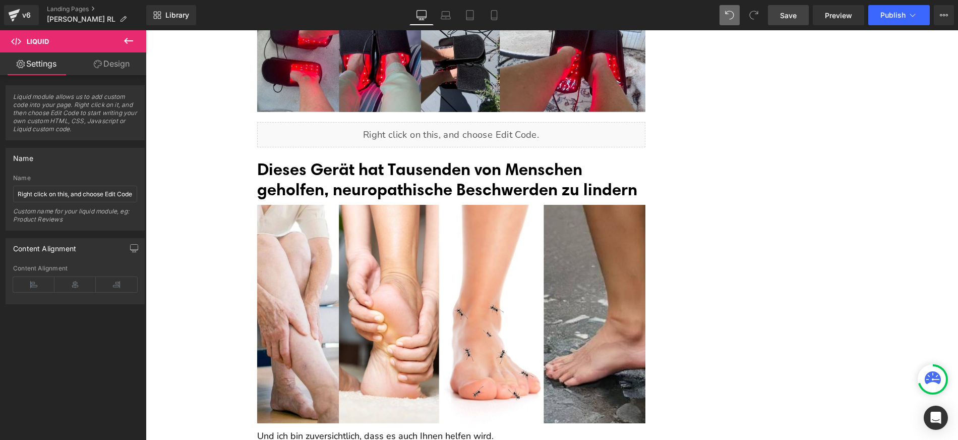
click at [797, 17] on span "Save" at bounding box center [788, 15] width 17 height 11
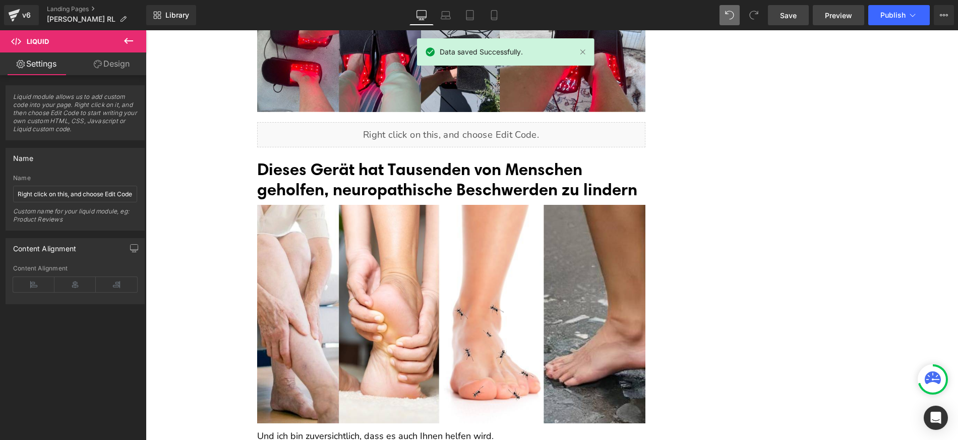
click at [832, 22] on link "Preview" at bounding box center [838, 15] width 51 height 20
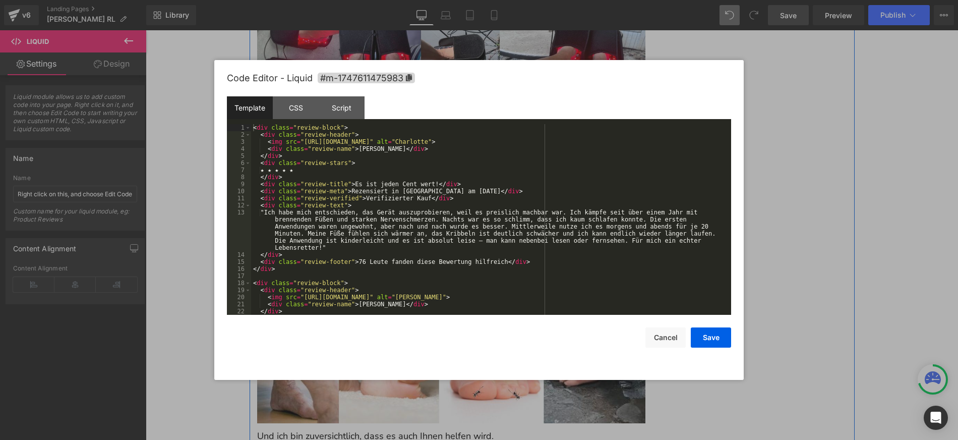
drag, startPoint x: 462, startPoint y: 101, endPoint x: 576, endPoint y: 145, distance: 122.7
click at [462, 122] on div "Liquid" at bounding box center [451, 134] width 388 height 25
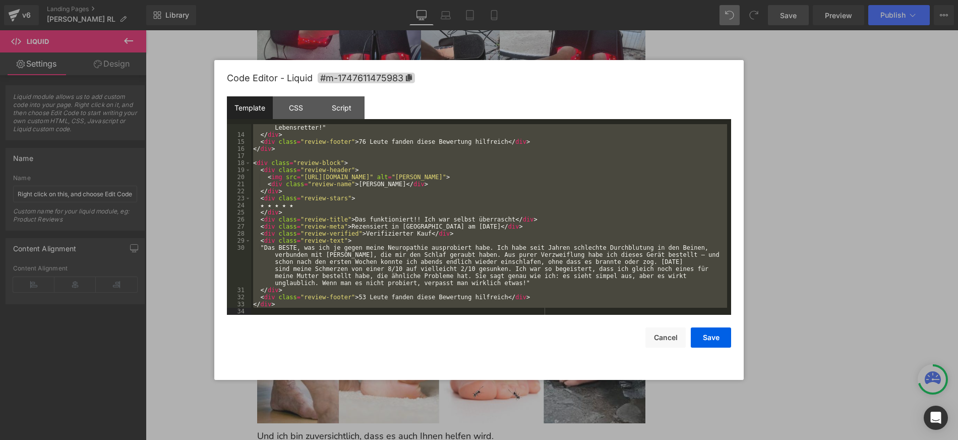
drag, startPoint x: 253, startPoint y: 125, endPoint x: 658, endPoint y: 378, distance: 478.1
click at [658, 378] on div "Code Editor - Liquid #m-1747611475983 Template CSS Script Data 13 14 15 16 17 1…" at bounding box center [479, 220] width 504 height 320
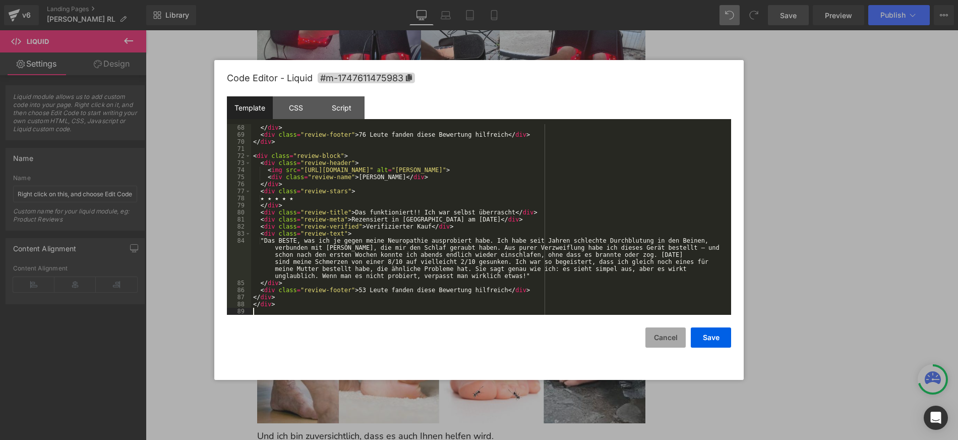
scroll to position [515, 0]
click at [713, 345] on button "Save" at bounding box center [711, 337] width 40 height 20
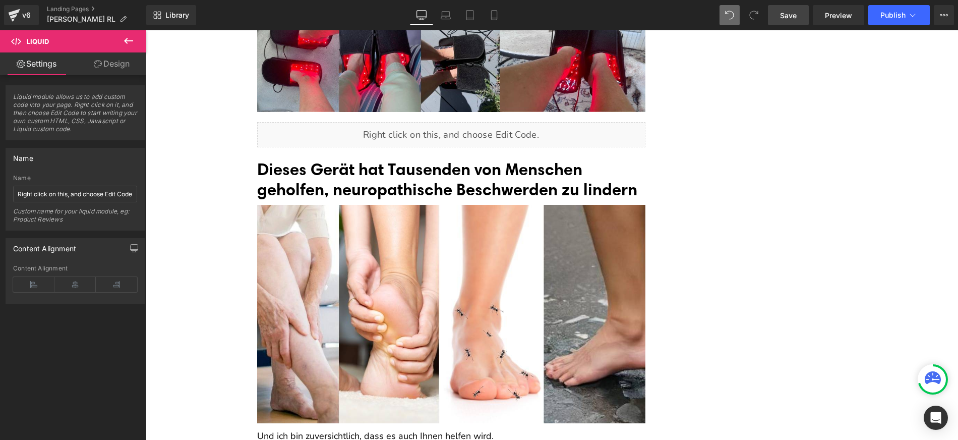
click at [787, 22] on link "Save" at bounding box center [788, 15] width 41 height 20
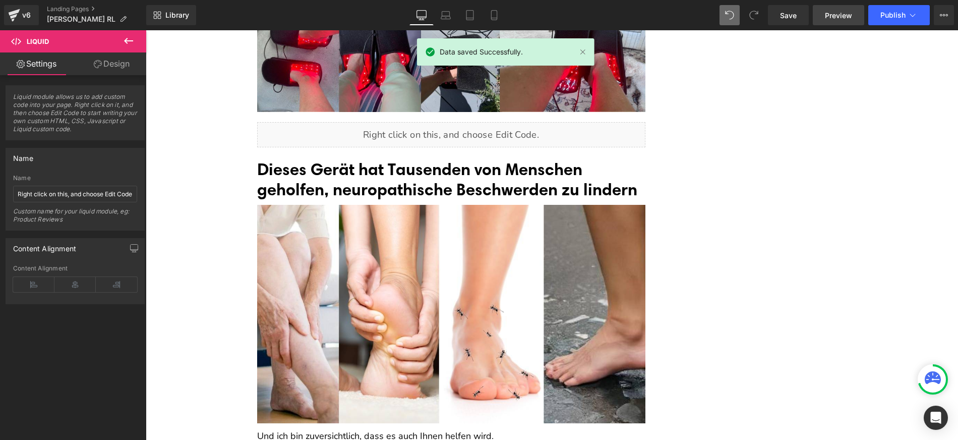
click at [856, 16] on link "Preview" at bounding box center [838, 15] width 51 height 20
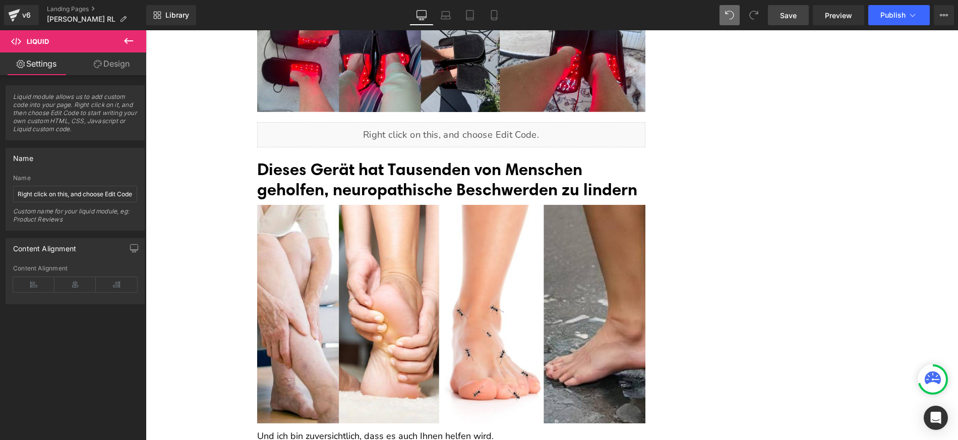
click at [782, 15] on span "Save" at bounding box center [788, 15] width 17 height 11
